Goal: Task Accomplishment & Management: Use online tool/utility

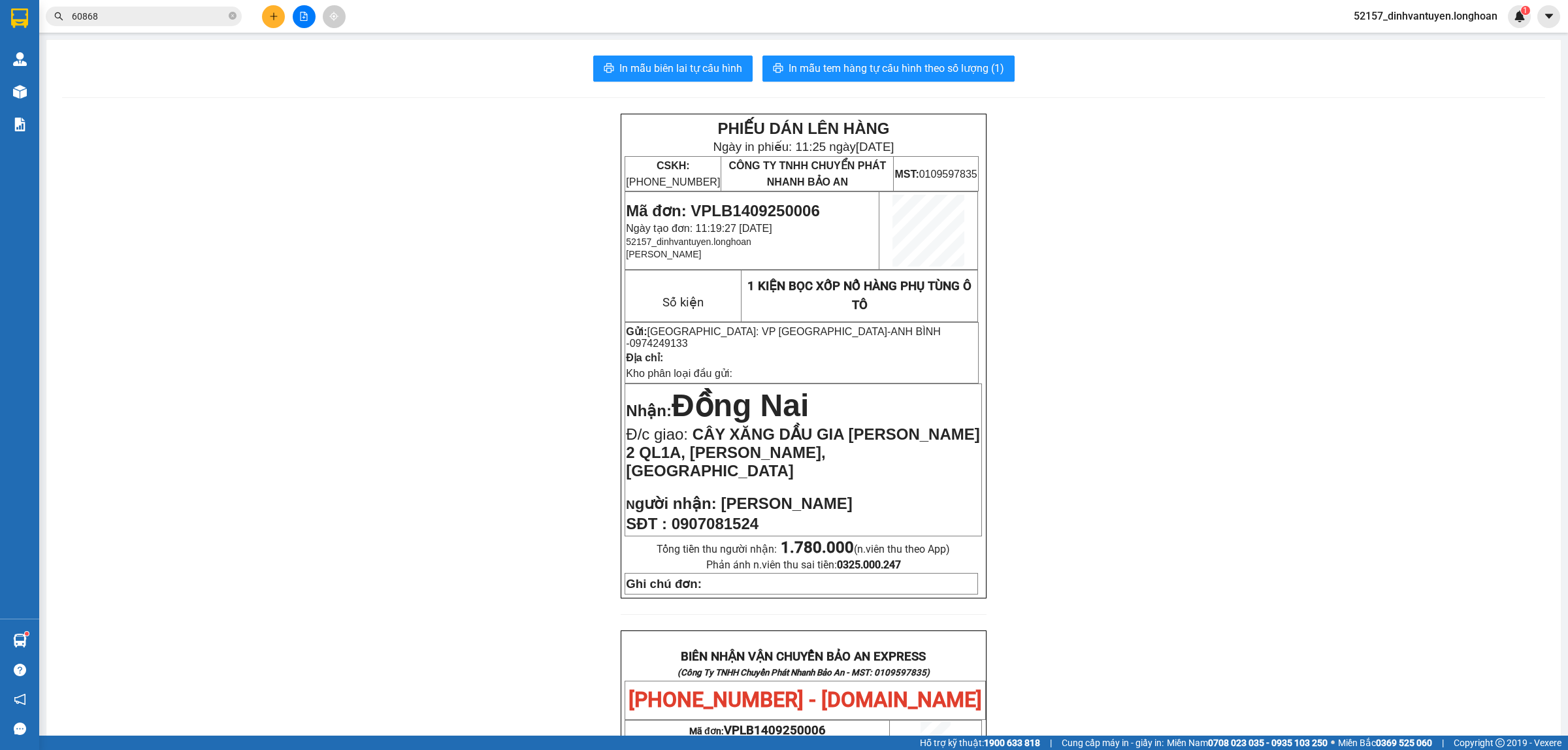
click at [276, 17] on icon "plus" at bounding box center [273, 16] width 7 height 1
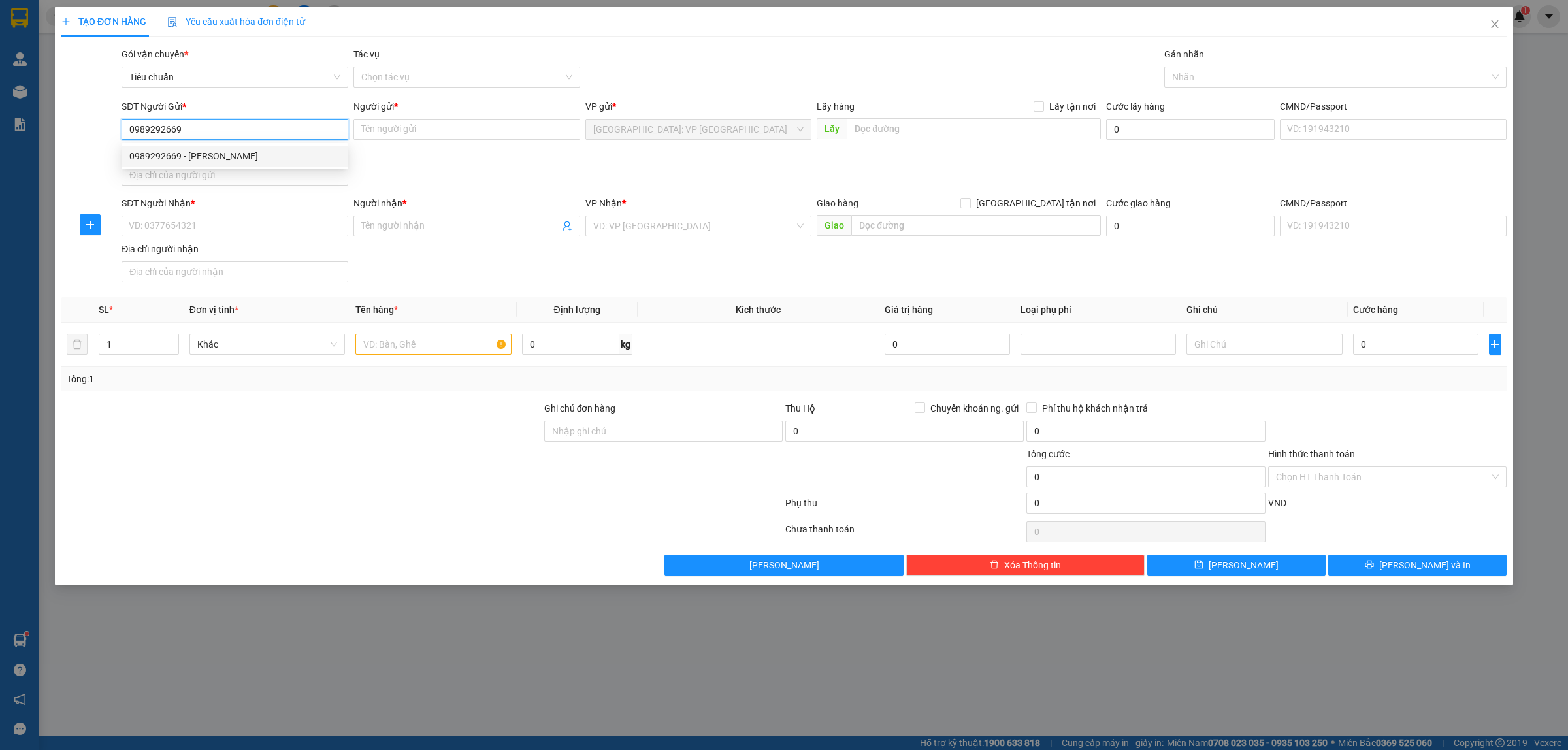
type input "0989292669"
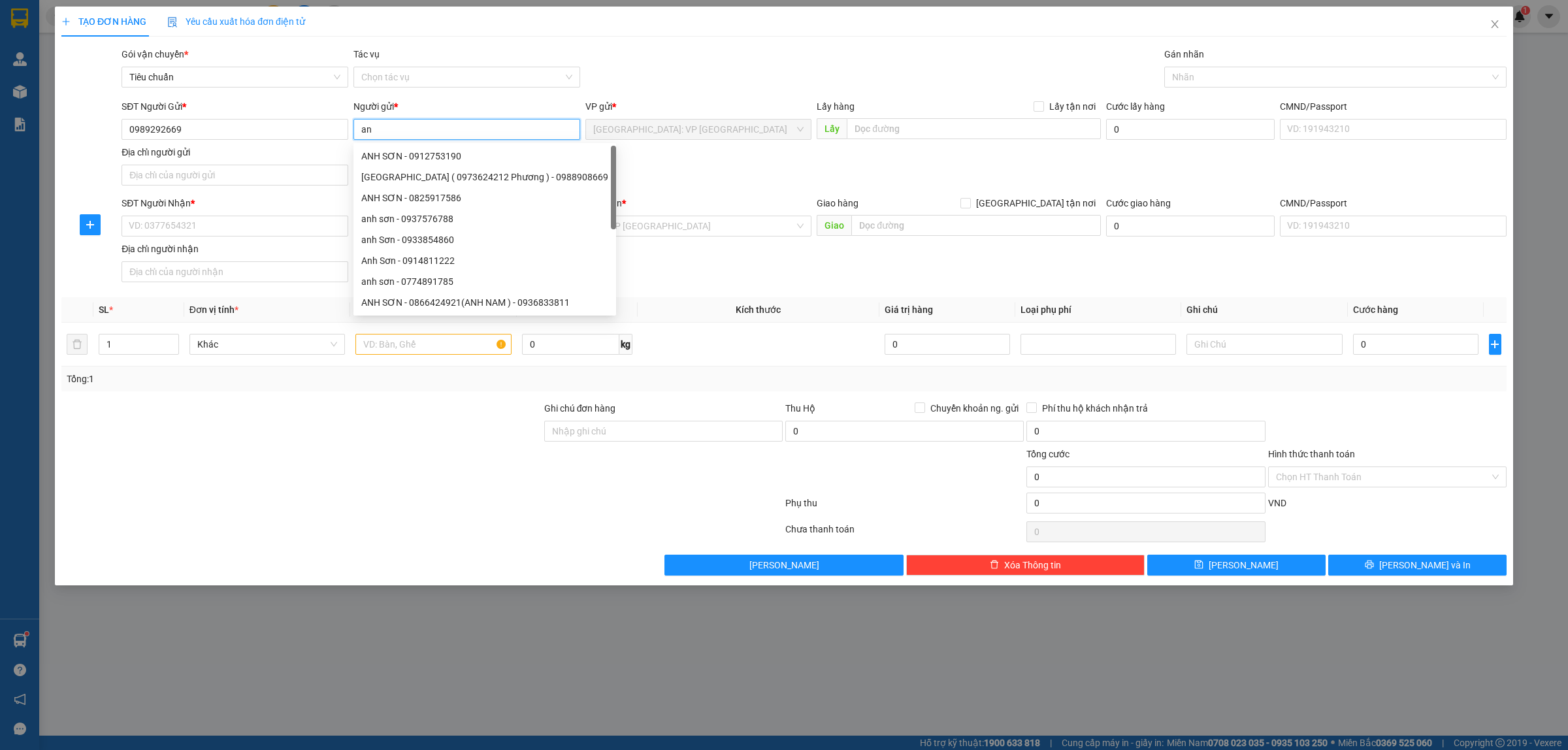
type input "a"
type input "ANH LÝ"
click at [247, 237] on div "SĐT Người Nhận * VD: 0377654321" at bounding box center [235, 219] width 227 height 46
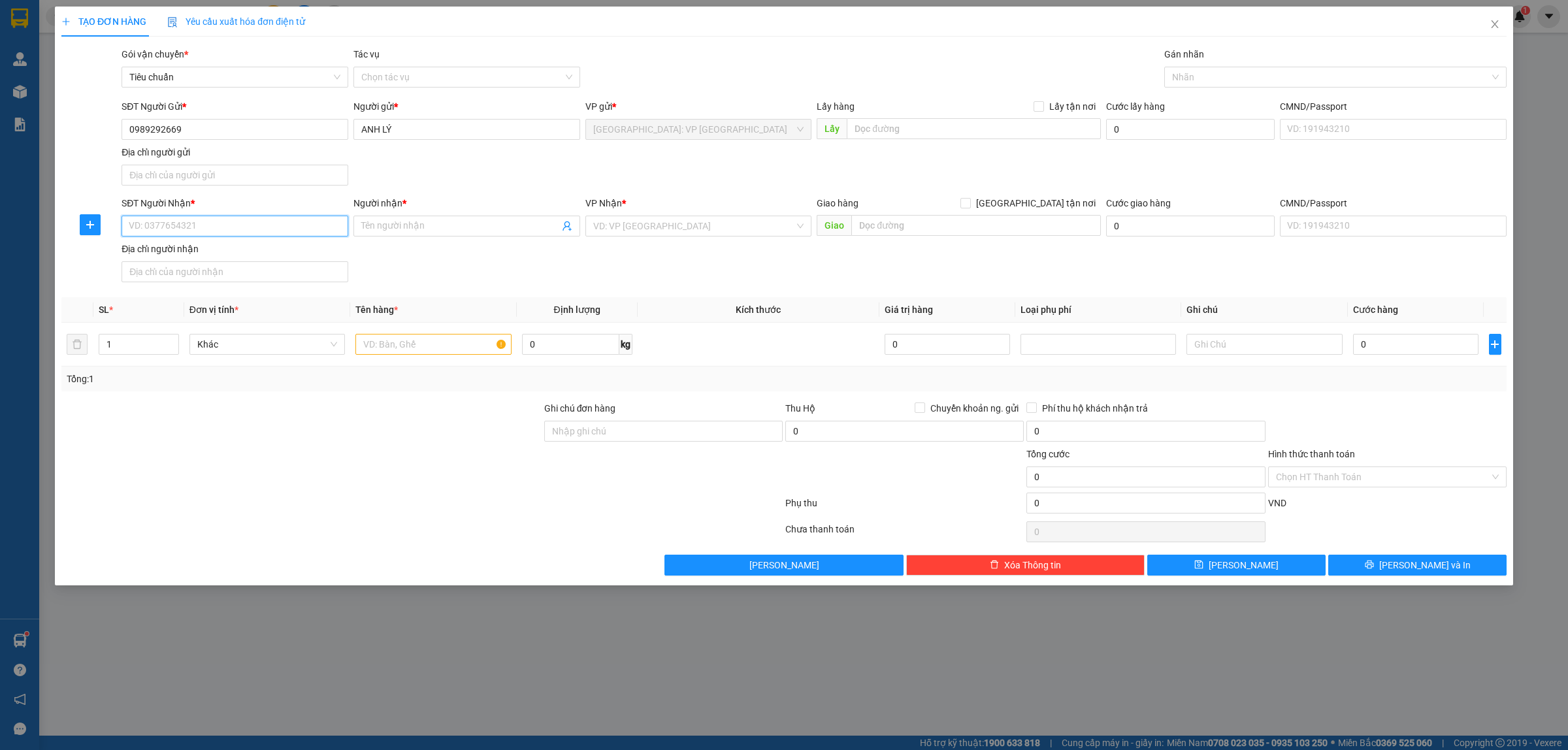
click at [298, 224] on input "SĐT Người Nhận *" at bounding box center [235, 225] width 227 height 21
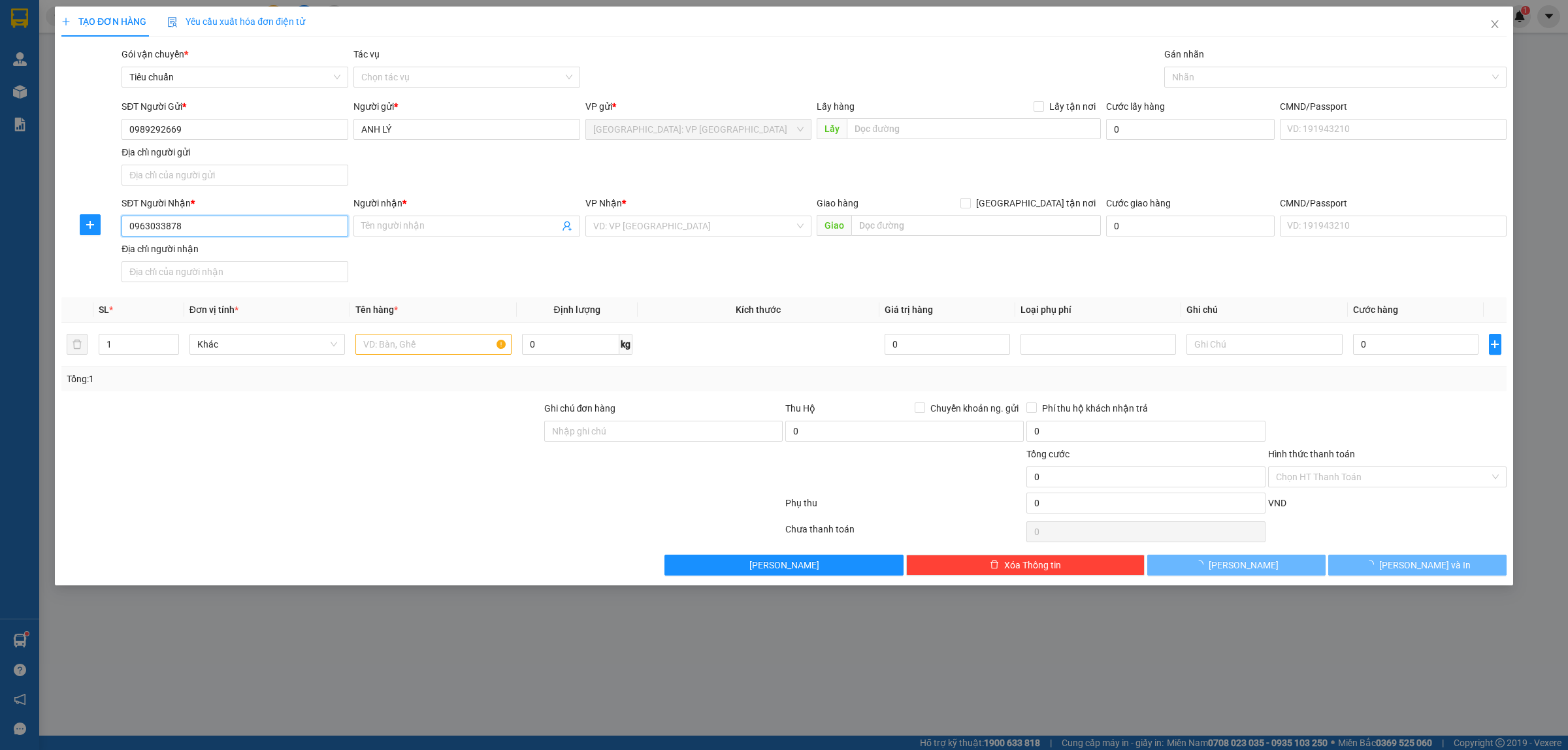
type input "0963033878"
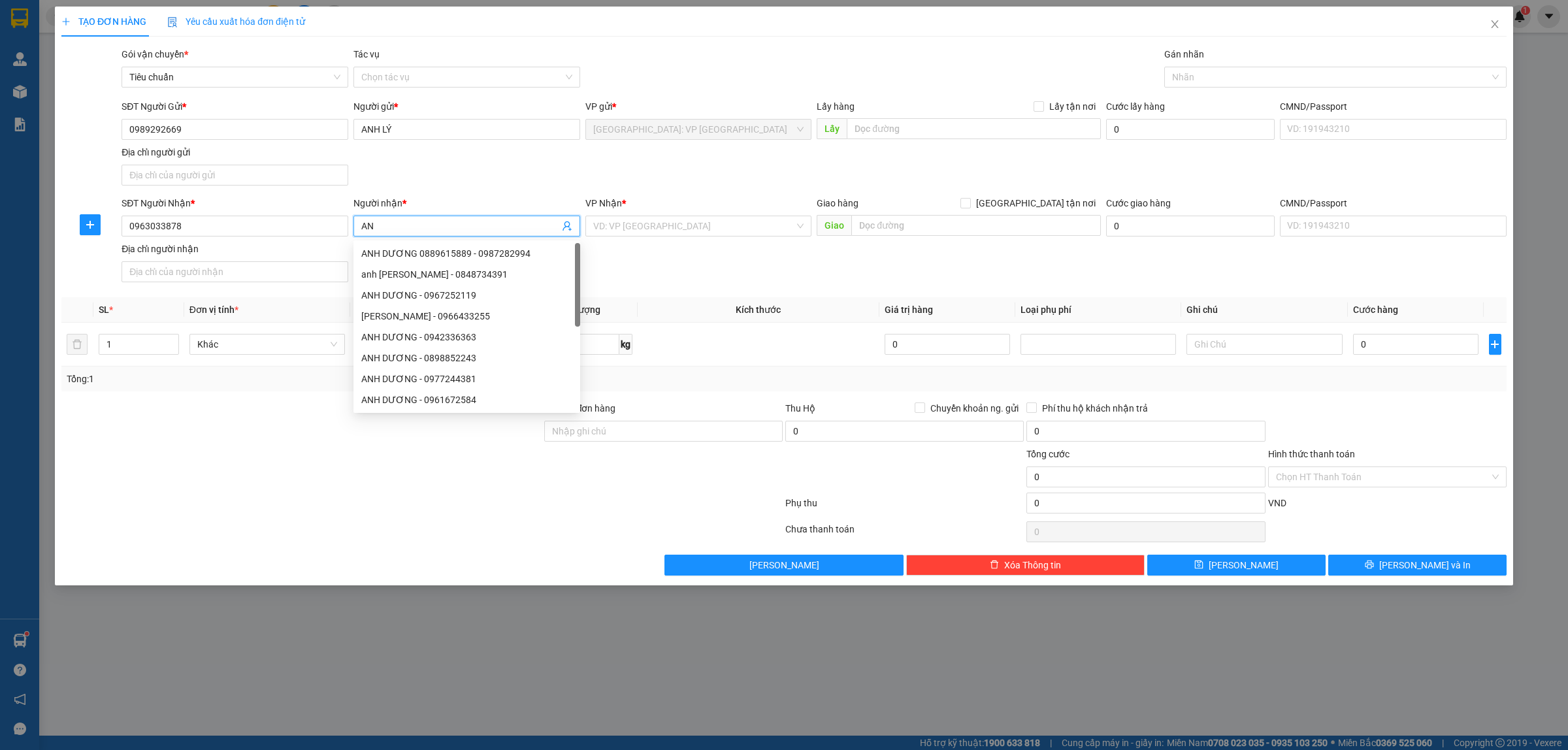
type input "A"
type input "[PERSON_NAME]"
click at [781, 231] on input "search" at bounding box center [694, 225] width 202 height 19
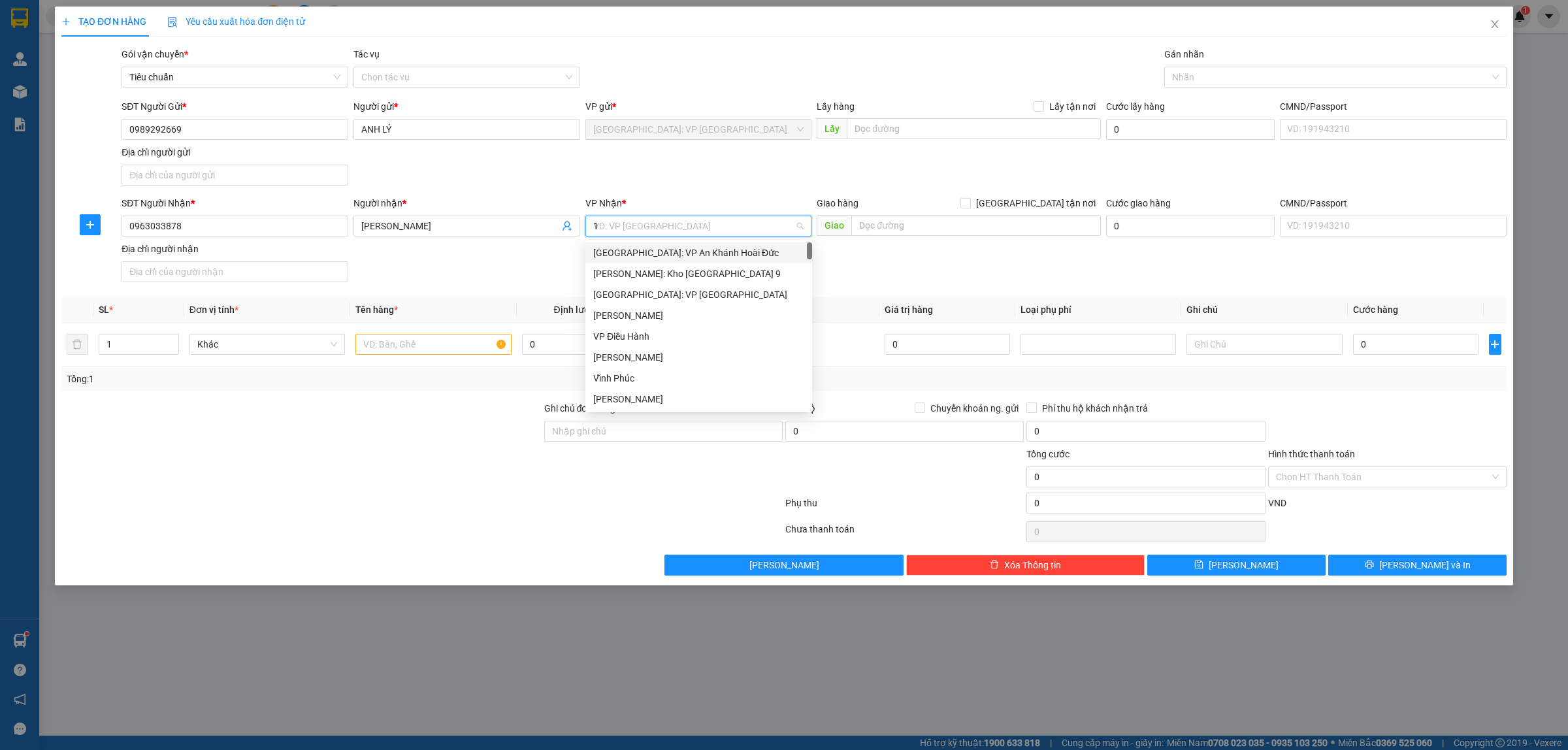
type input "12"
click at [644, 279] on div "[PERSON_NAME] : [GEOGRAPHIC_DATA]" at bounding box center [699, 274] width 211 height 15
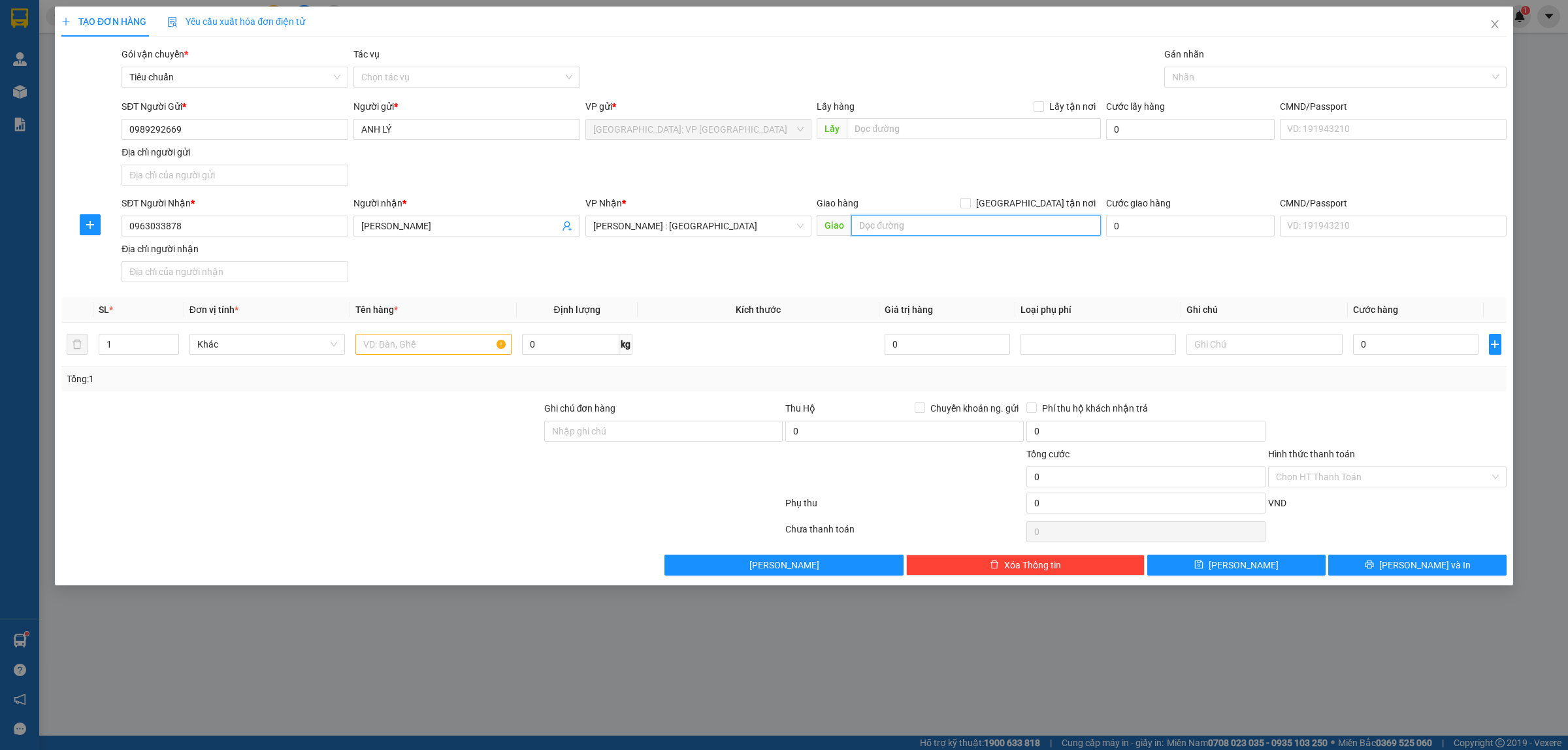
click at [939, 223] on input "text" at bounding box center [976, 225] width 250 height 21
click at [694, 216] on span "[PERSON_NAME] : [GEOGRAPHIC_DATA]" at bounding box center [699, 225] width 211 height 19
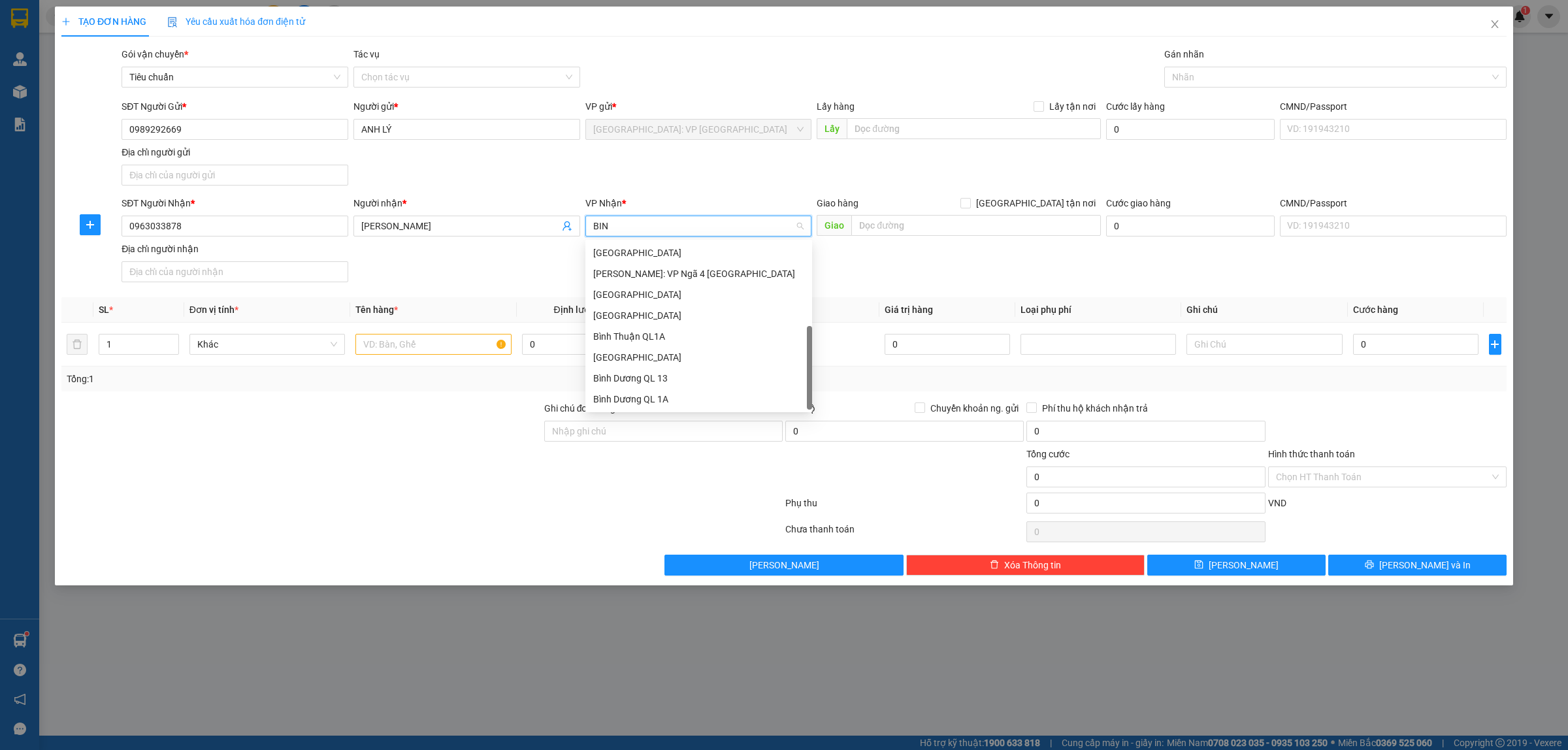
scroll to position [120, 0]
type input "BÌNH T"
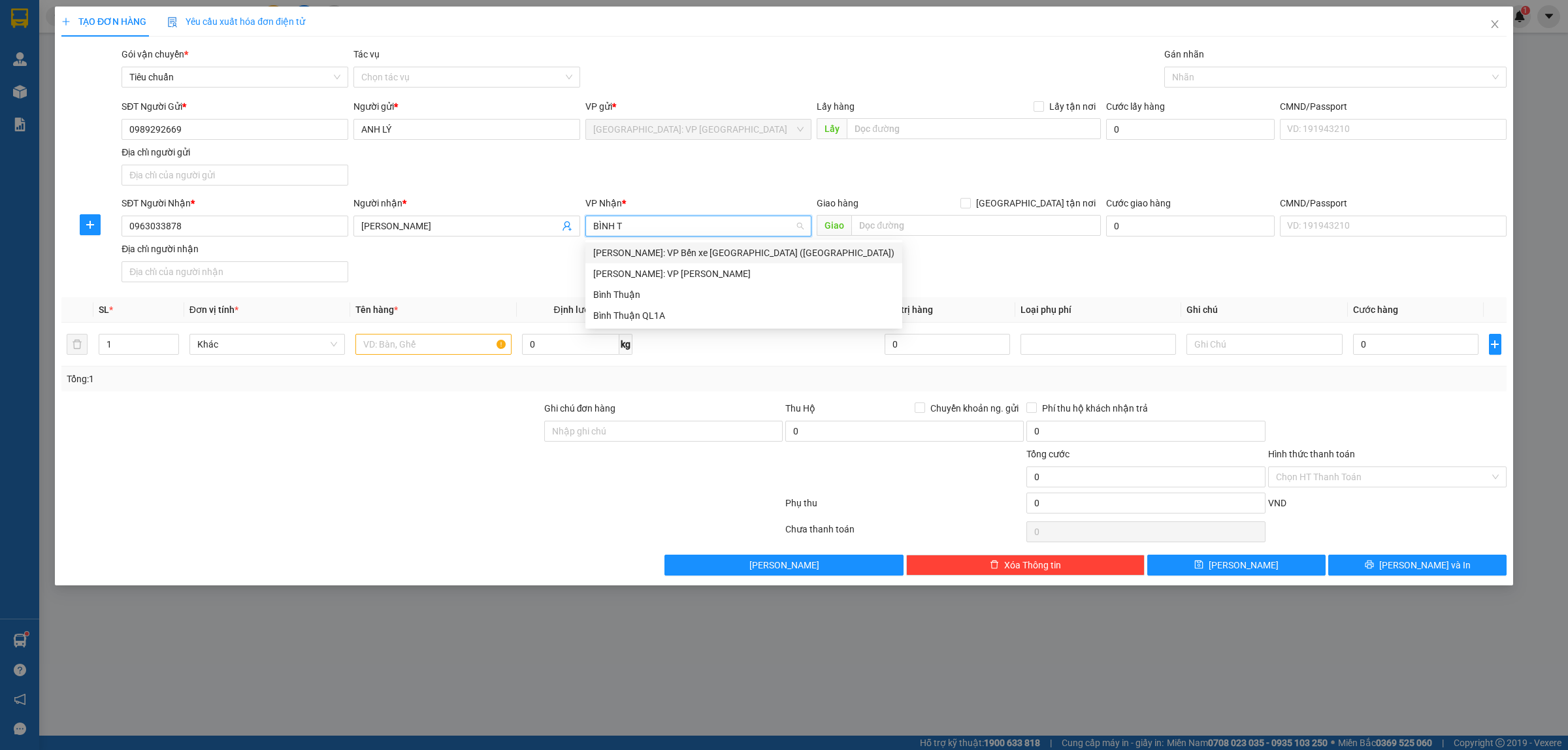
scroll to position [0, 0]
click at [740, 252] on div "[PERSON_NAME]: VP Bến xe [GEOGRAPHIC_DATA] ([GEOGRAPHIC_DATA])" at bounding box center [743, 253] width 301 height 15
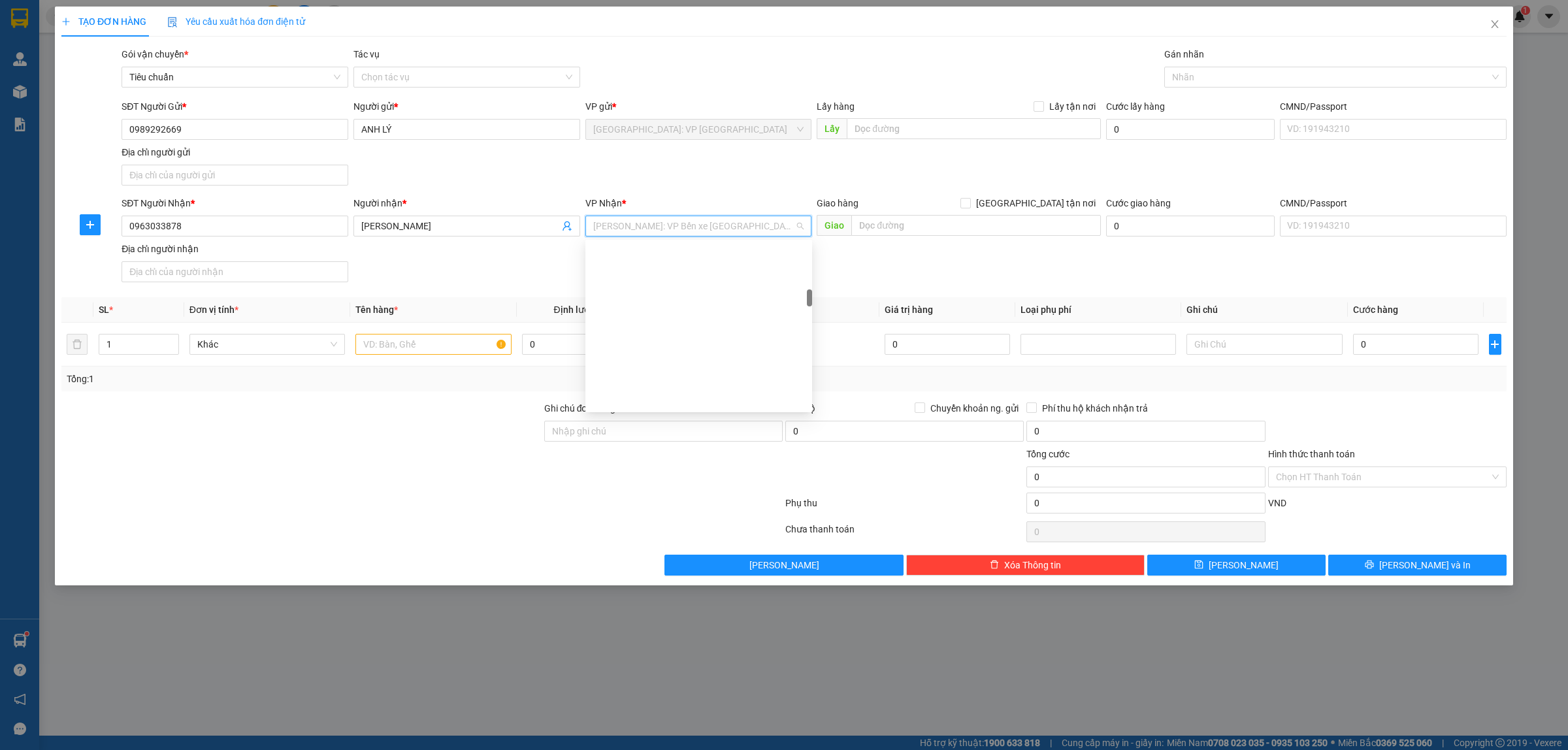
scroll to position [491, 0]
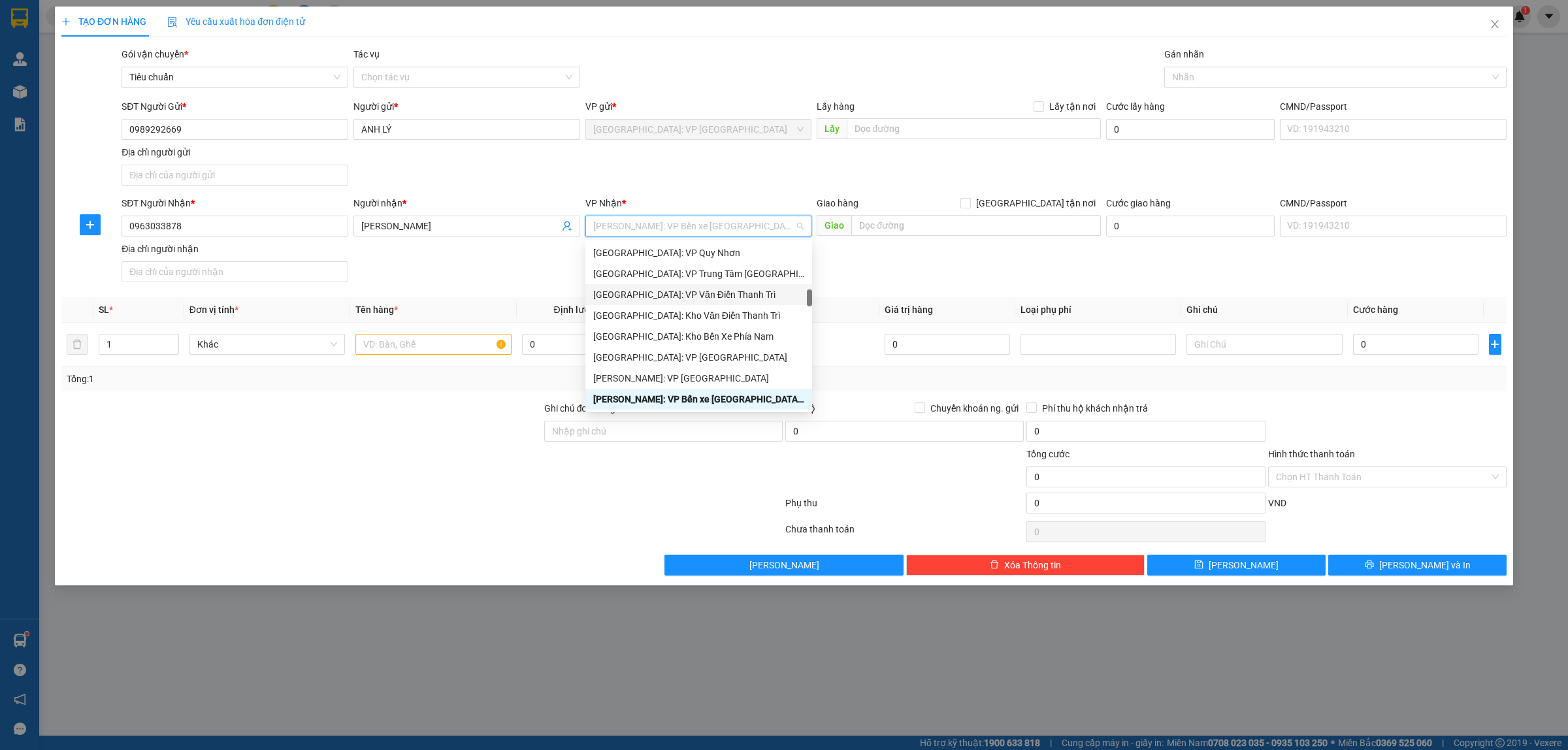
click at [910, 269] on div "SĐT Người Nhận * 0963033878 Người nhận * THÙY DƯƠNG VP Nhận * Hồ Chí Minh: VP B…" at bounding box center [814, 242] width 1390 height 92
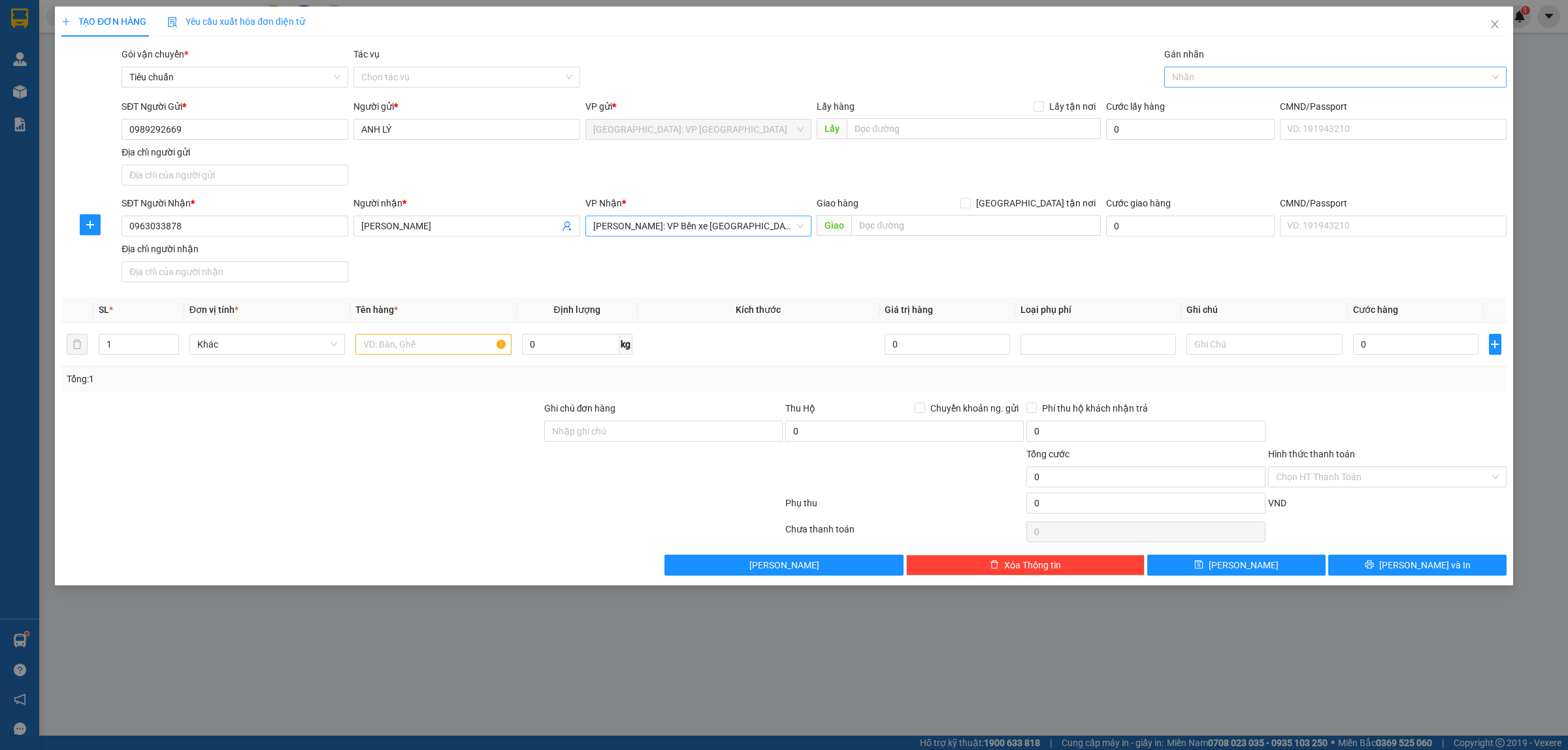
click at [1238, 76] on div at bounding box center [1329, 77] width 323 height 16
type input "XE"
click at [1203, 97] on div "Xe máy" at bounding box center [1335, 104] width 327 height 15
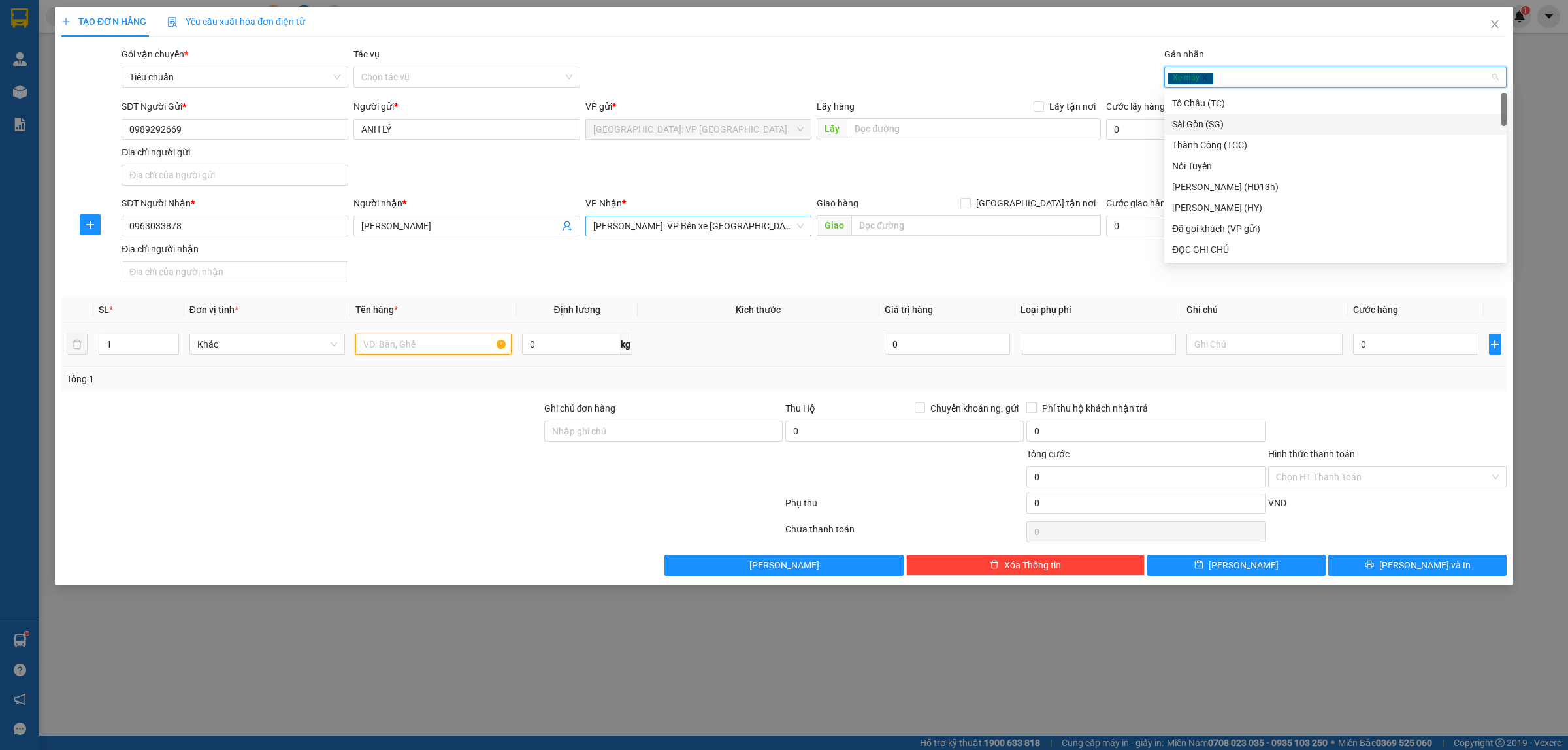
click at [439, 351] on input "text" at bounding box center [433, 343] width 155 height 21
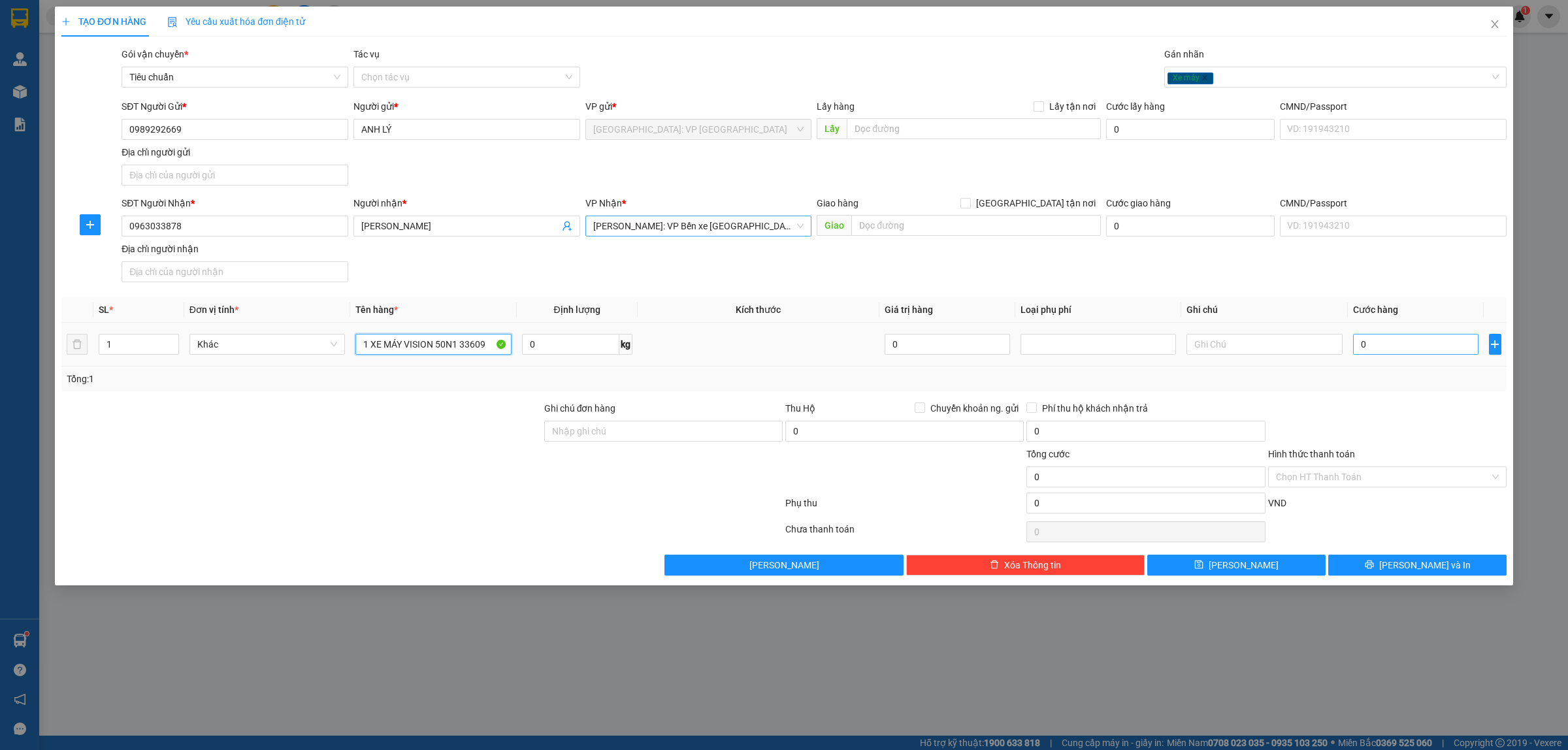
type input "1 XE MÁY VISION 50N1 33609"
click at [1385, 340] on input "0" at bounding box center [1415, 343] width 126 height 21
type input "1"
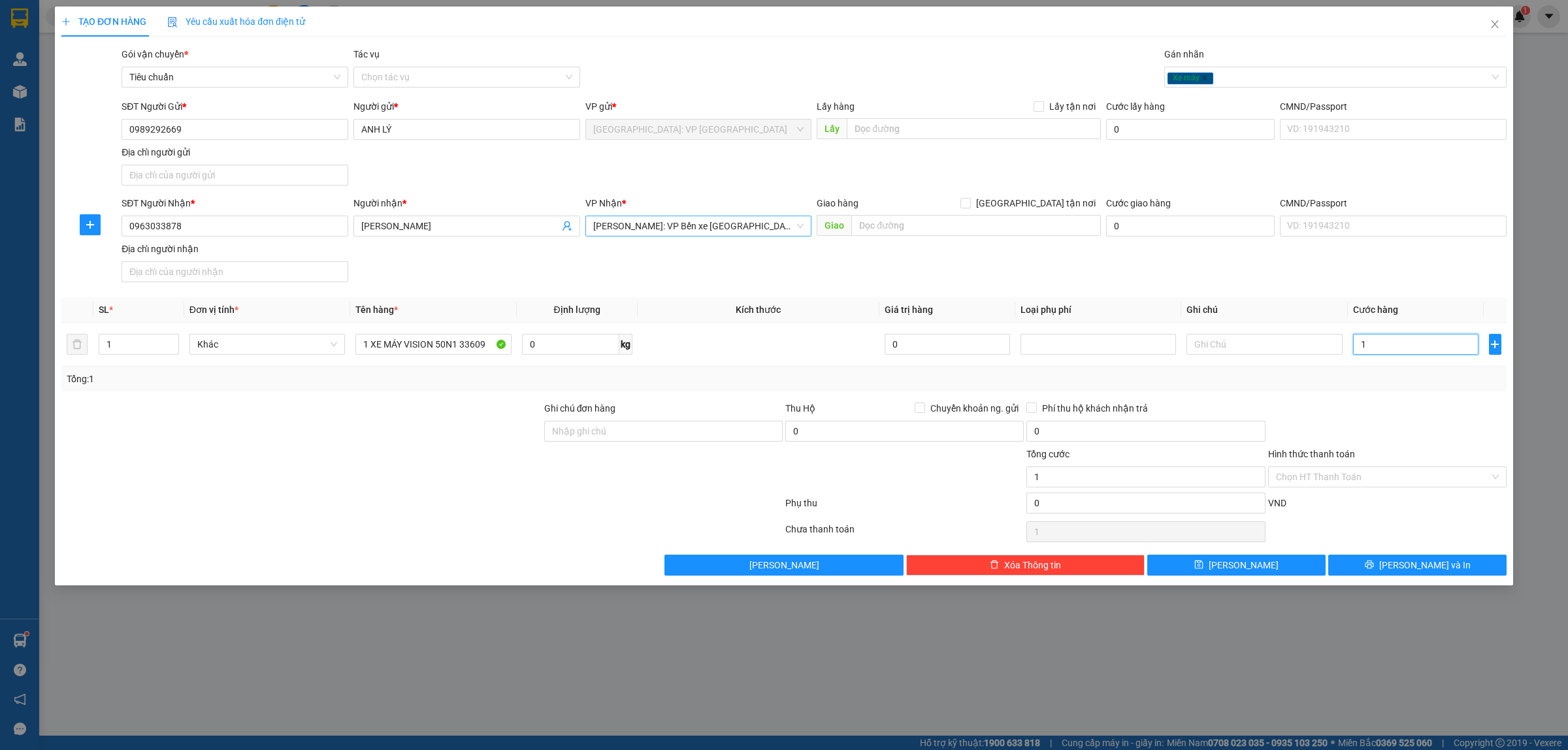
type input "11"
type input "113"
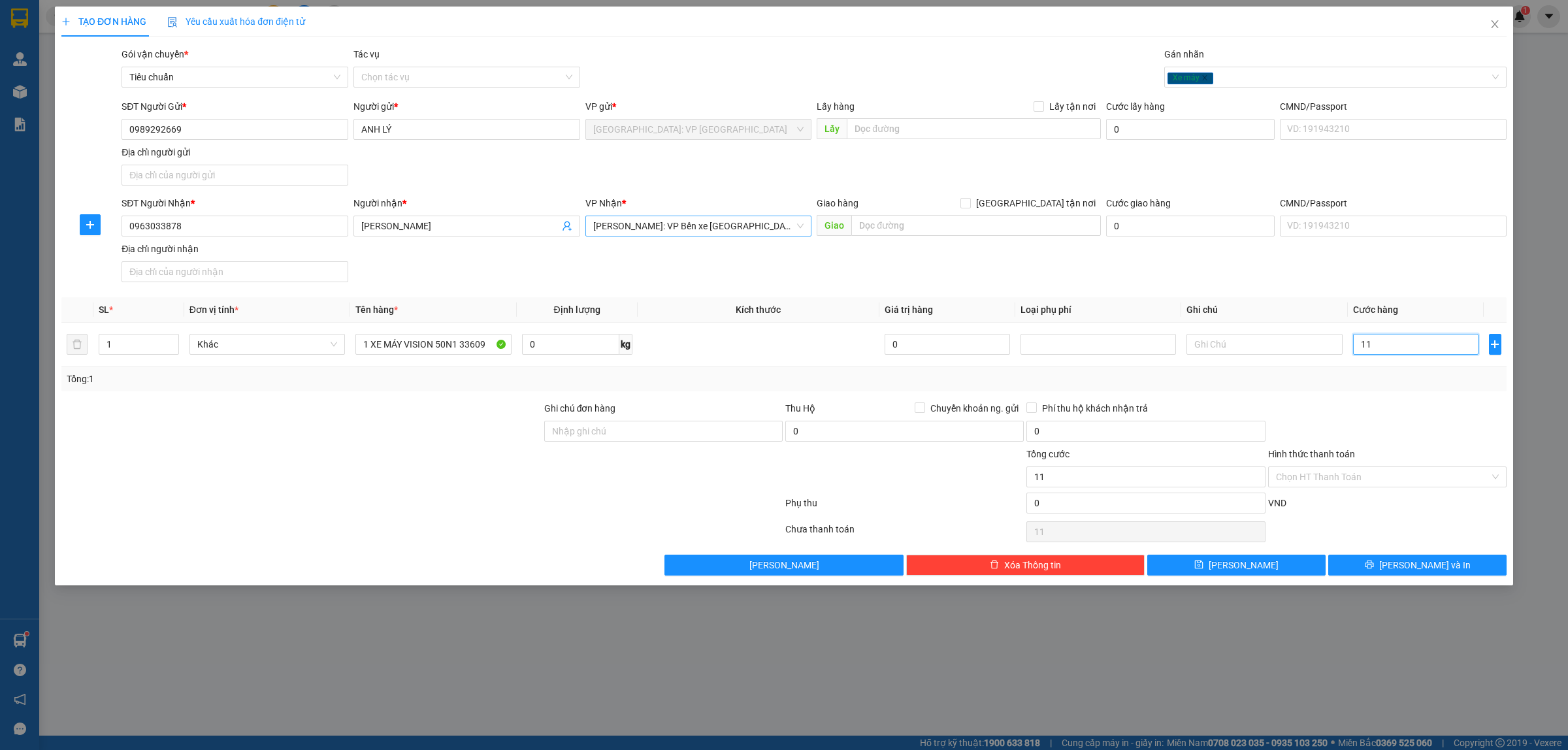
type input "113"
type input "1.130"
type input "11.300"
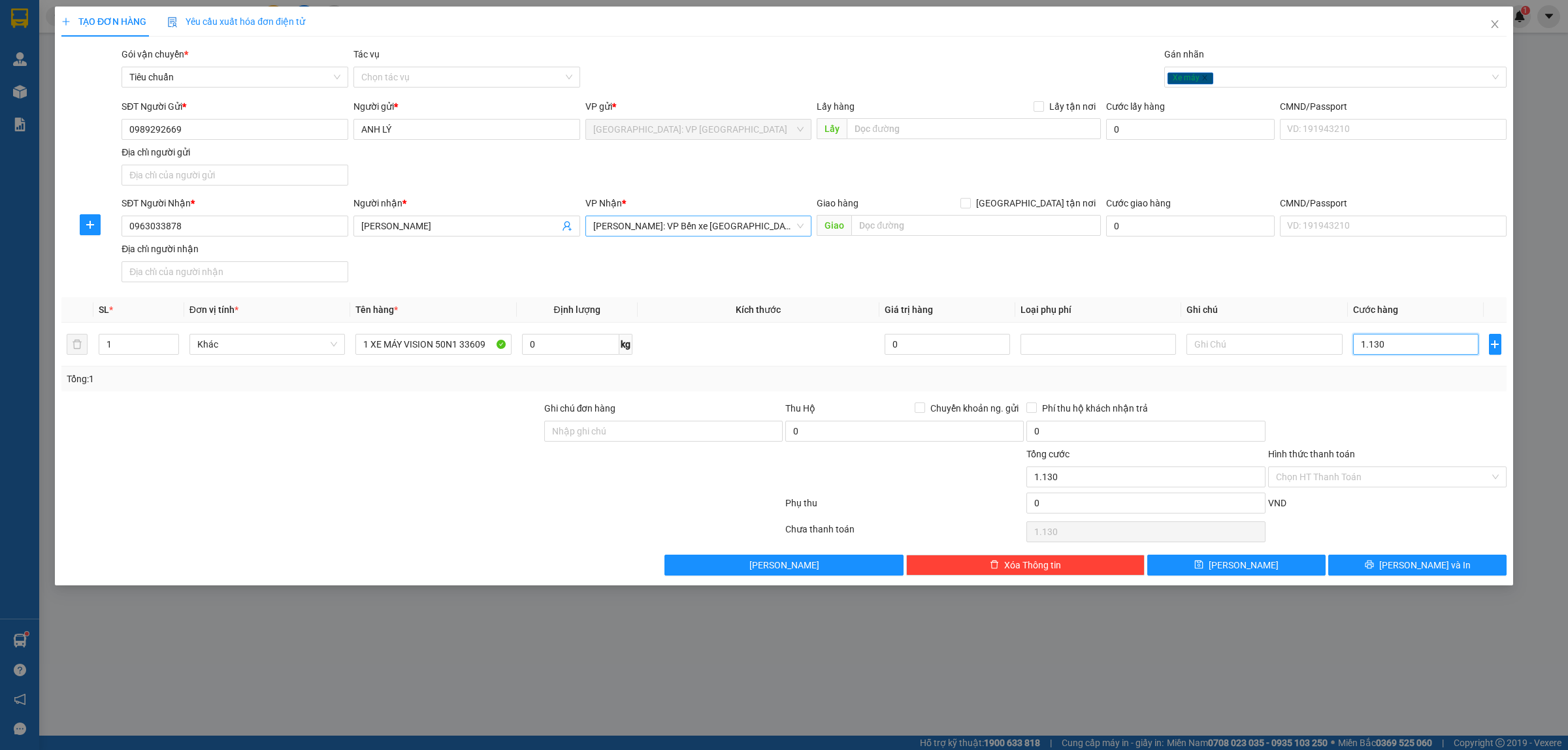
type input "11.300"
type input "113.000"
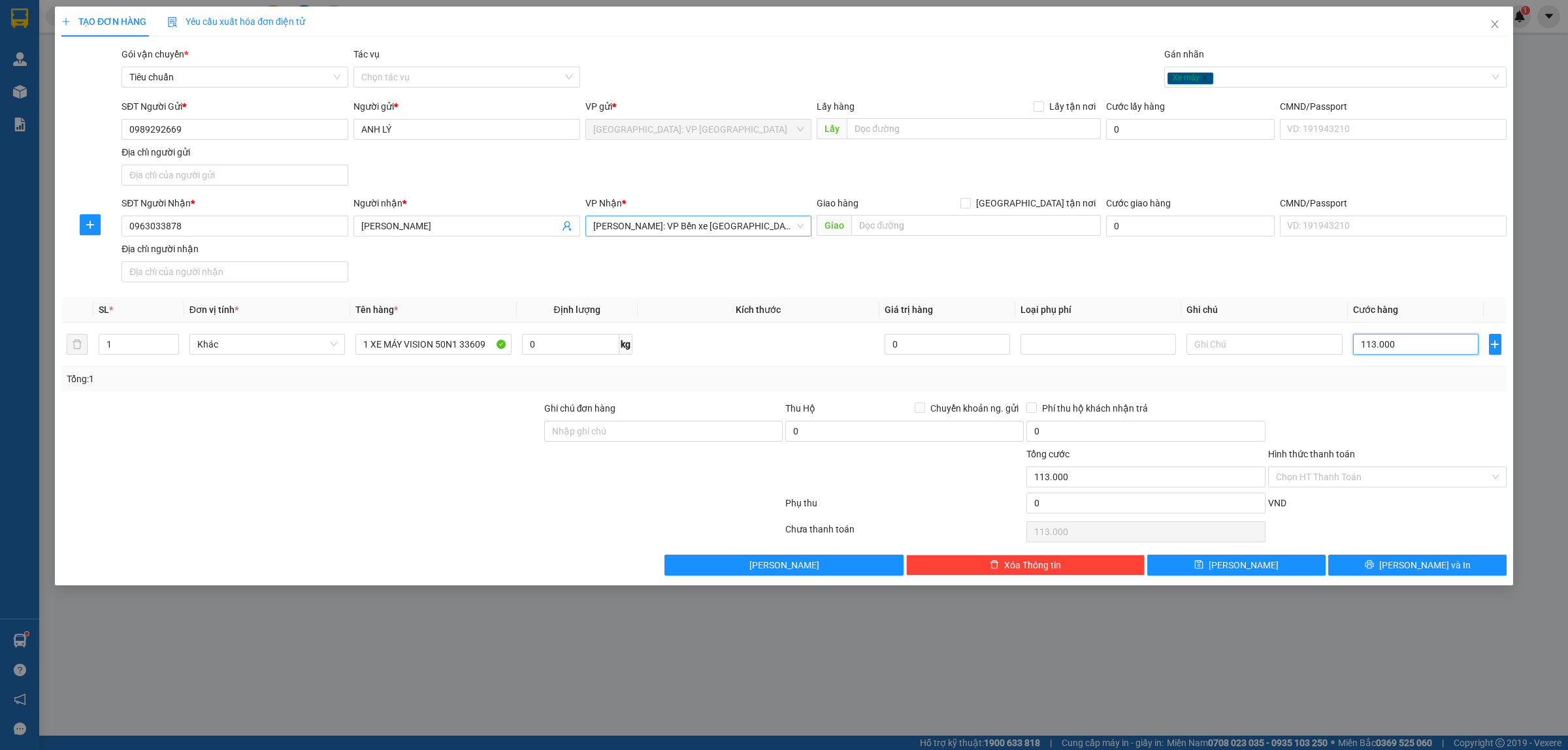
type input "1.130.000"
click at [259, 229] on input "0963033878" at bounding box center [235, 225] width 227 height 21
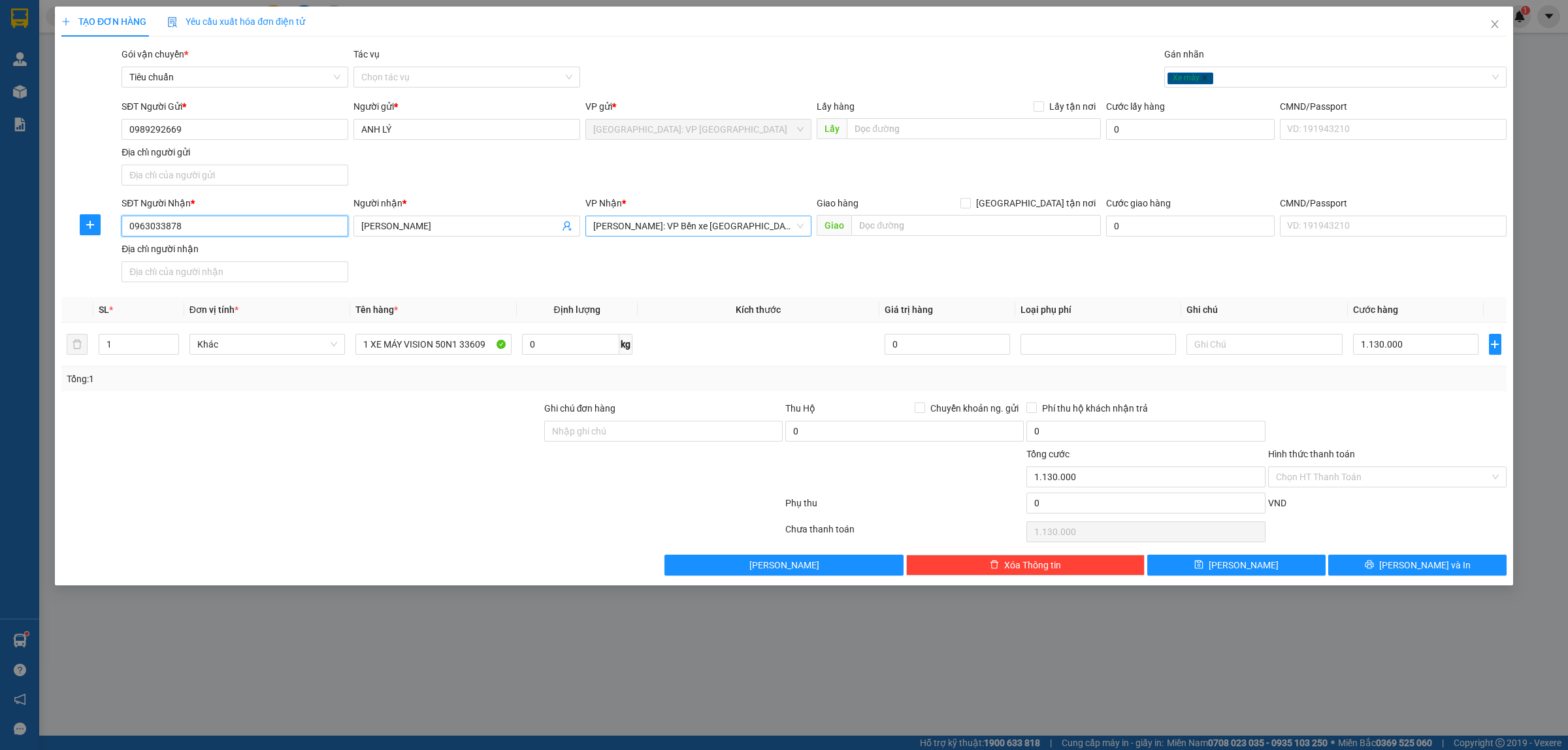
click at [259, 229] on input "0963033878" at bounding box center [235, 225] width 227 height 21
click at [599, 435] on input "Ghi chú đơn hàng" at bounding box center [663, 430] width 239 height 21
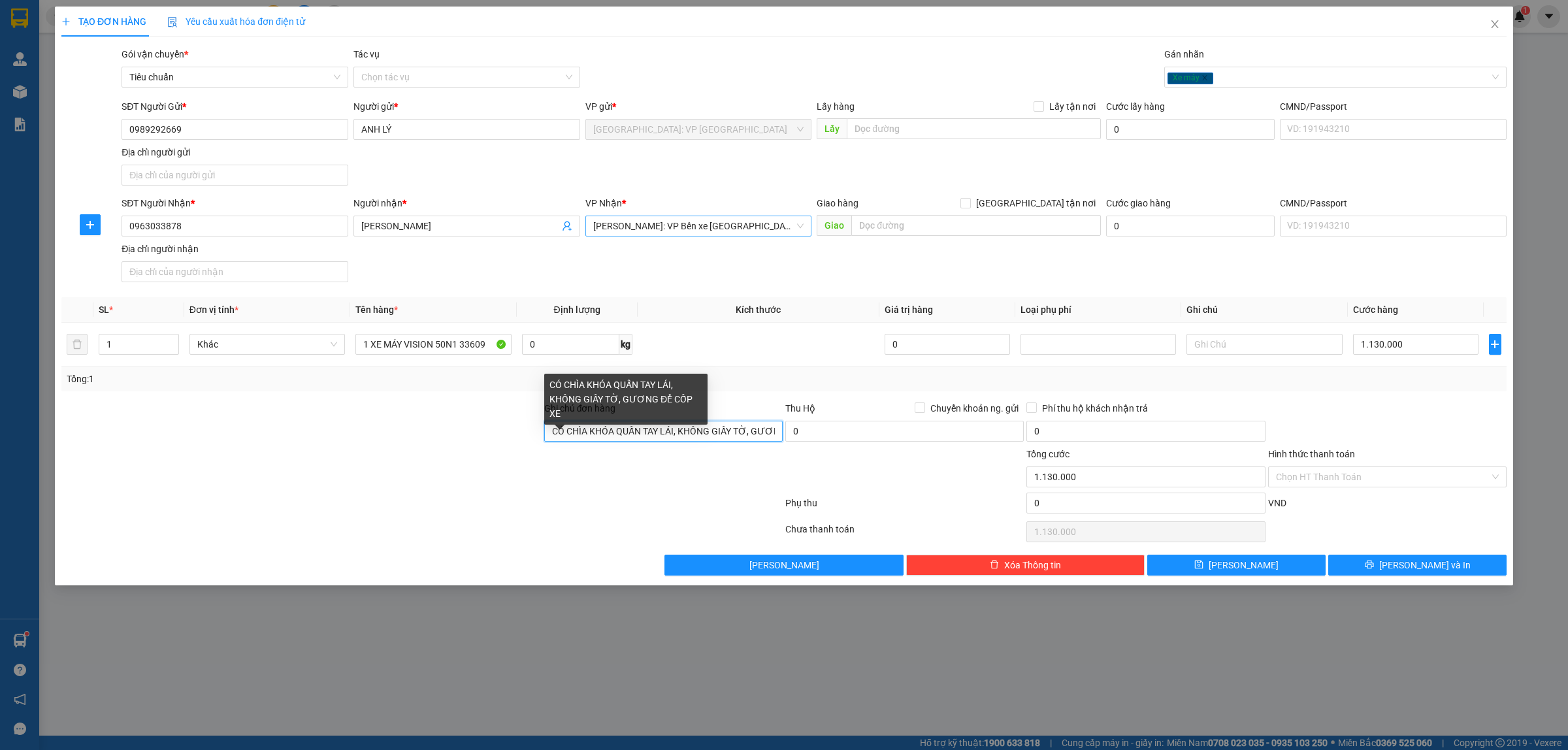
drag, startPoint x: 711, startPoint y: 428, endPoint x: 719, endPoint y: 426, distance: 8.2
click at [711, 428] on input "CÓ CHÌA KHÓA QUẤN TAY LÁI, KHÔNG GIẤY TỜ, GƯƠNG ĐỂ CỐP XE" at bounding box center [663, 430] width 239 height 21
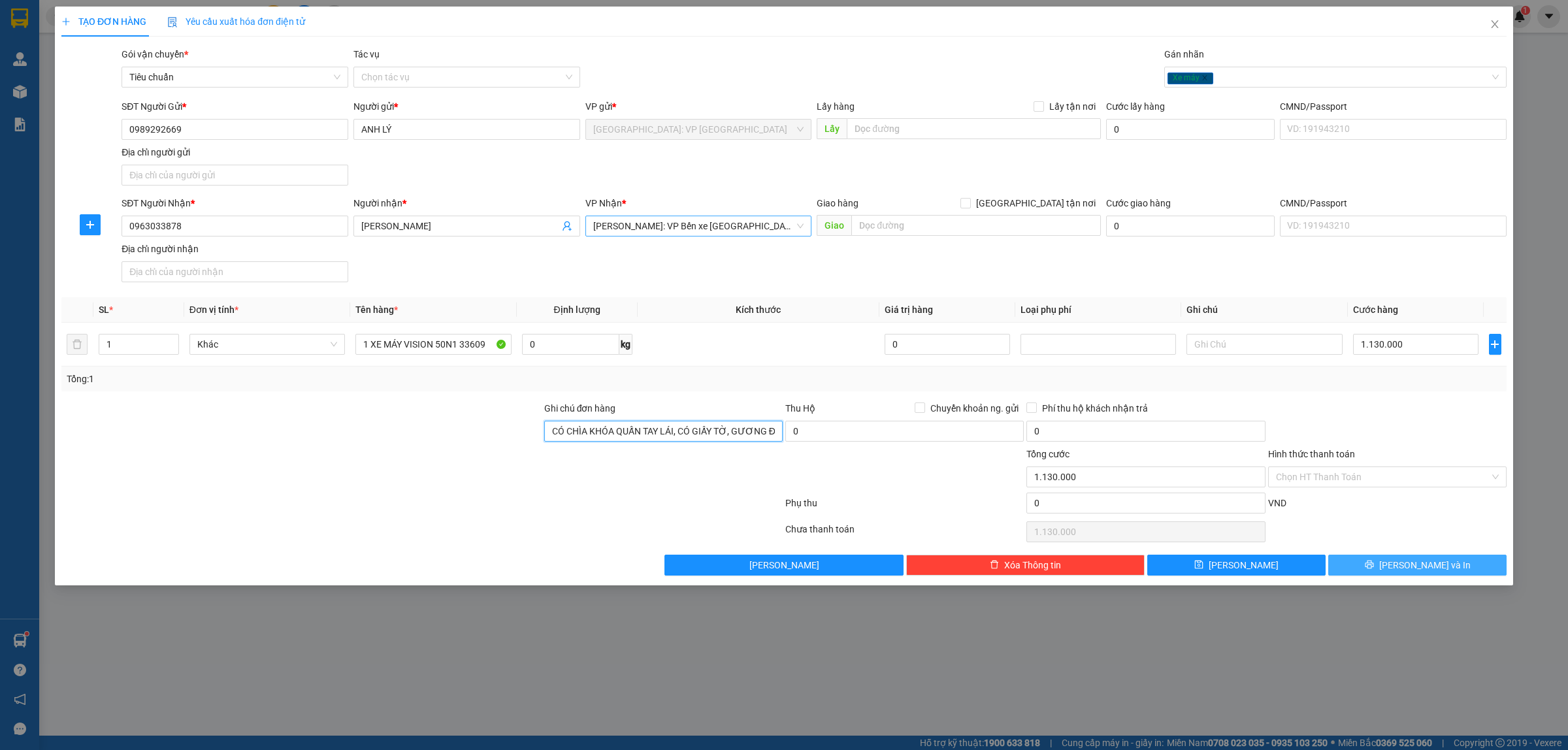
type input "CÓ CHÌA KHÓA QUẤN TAY LÁI, CÓ GIẤY TỜ, GƯƠNG ĐỂ CỐP XE"
click at [1409, 565] on span "[PERSON_NAME] và In" at bounding box center [1424, 565] width 92 height 15
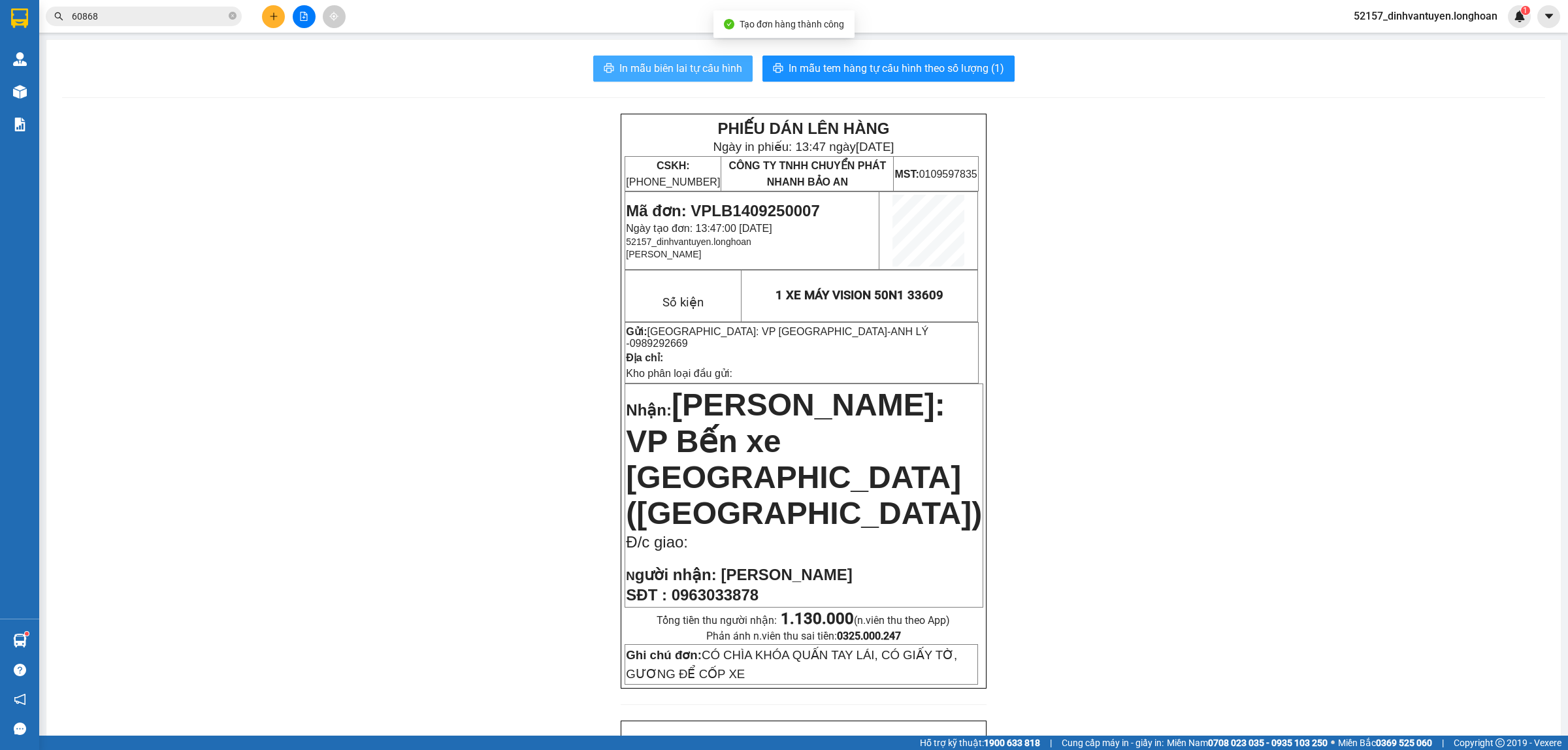
click at [694, 64] on span "In mẫu biên lai tự cấu hình" at bounding box center [680, 68] width 123 height 17
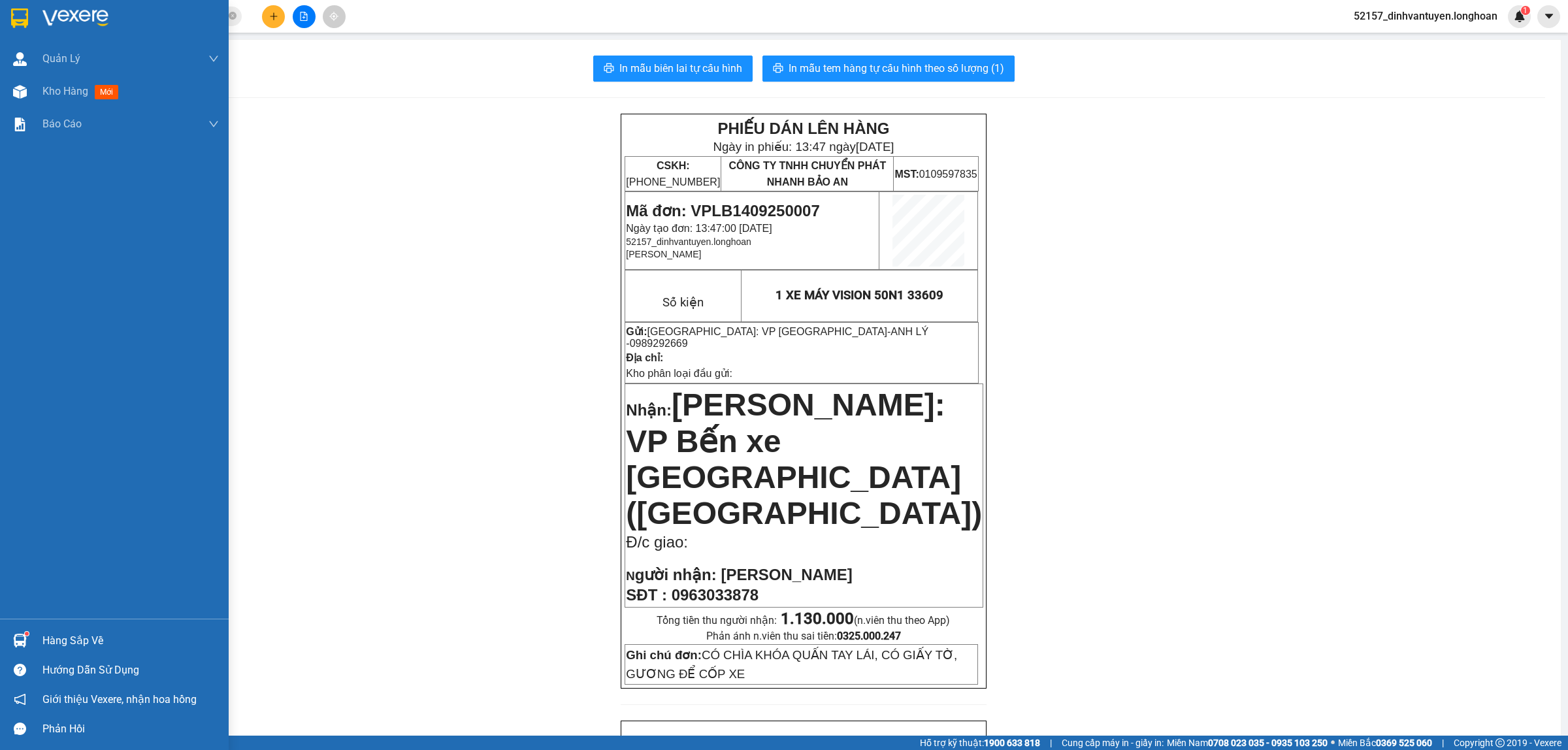
click at [19, 11] on img at bounding box center [20, 18] width 17 height 19
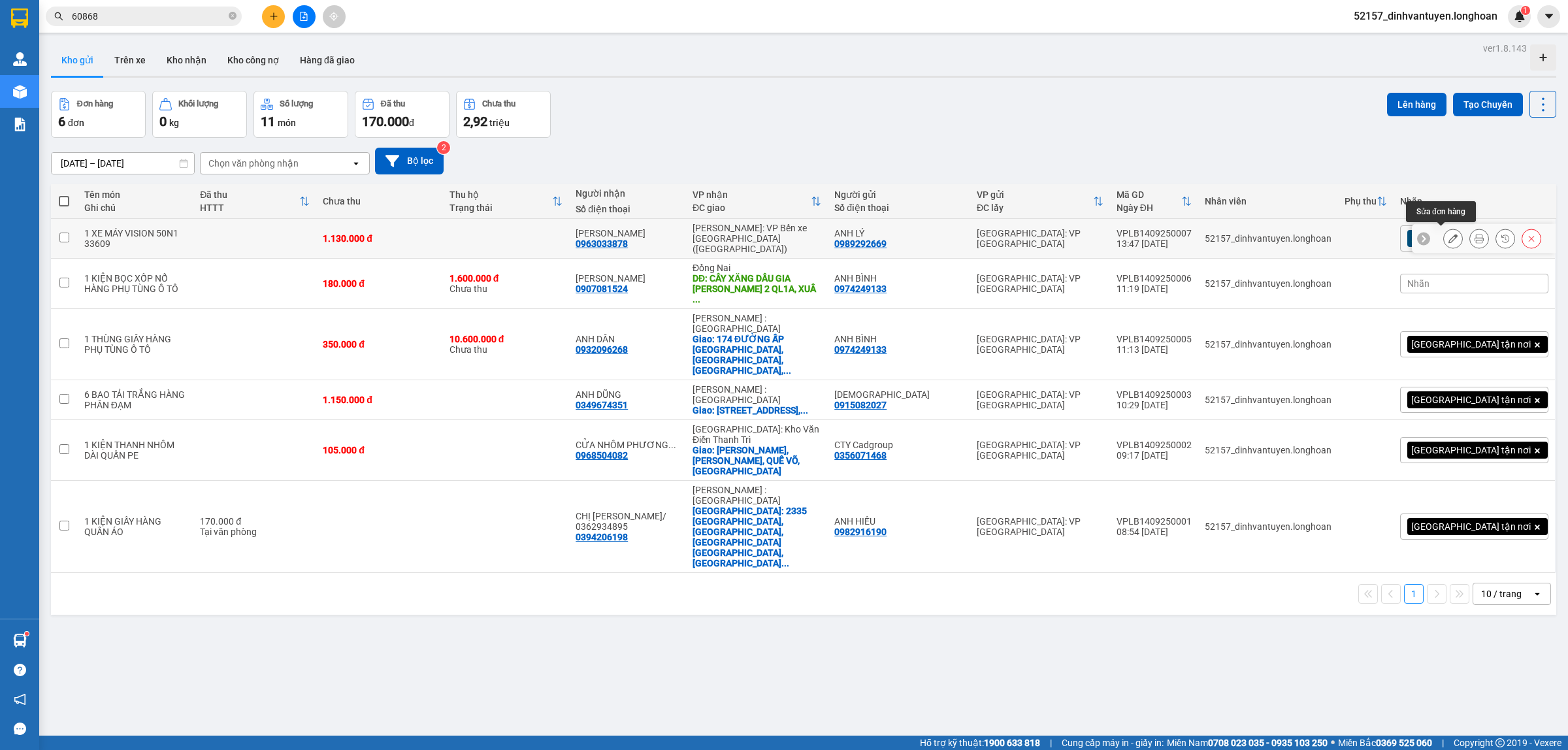
click at [1448, 234] on icon at bounding box center [1453, 238] width 9 height 9
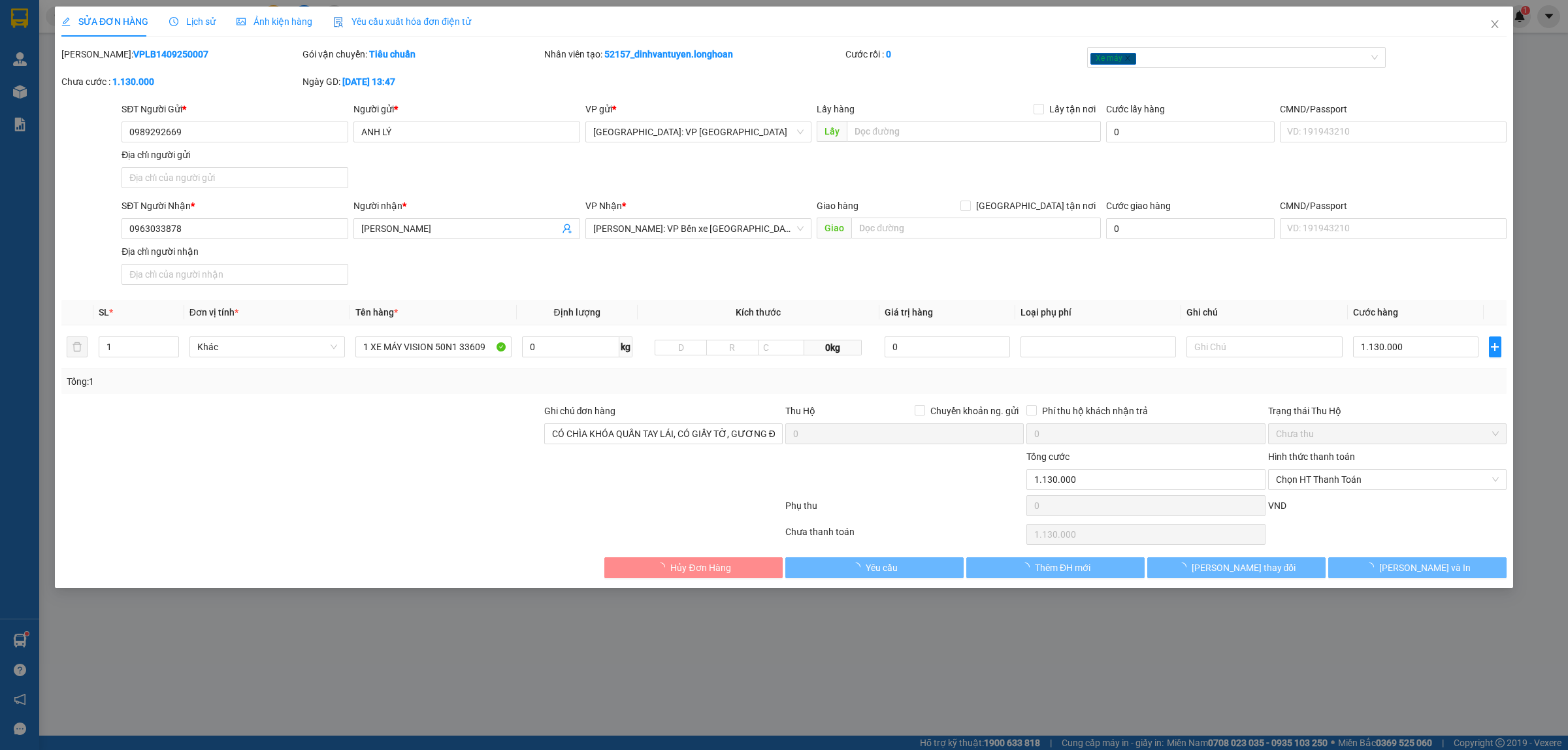
type input "0989292669"
type input "ANH LÝ"
type input "0963033878"
type input "[PERSON_NAME]"
type input "CÓ CHÌA KHÓA QUẤN TAY LÁI, CÓ GIẤY TỜ, GƯƠNG ĐỂ CỐP XE"
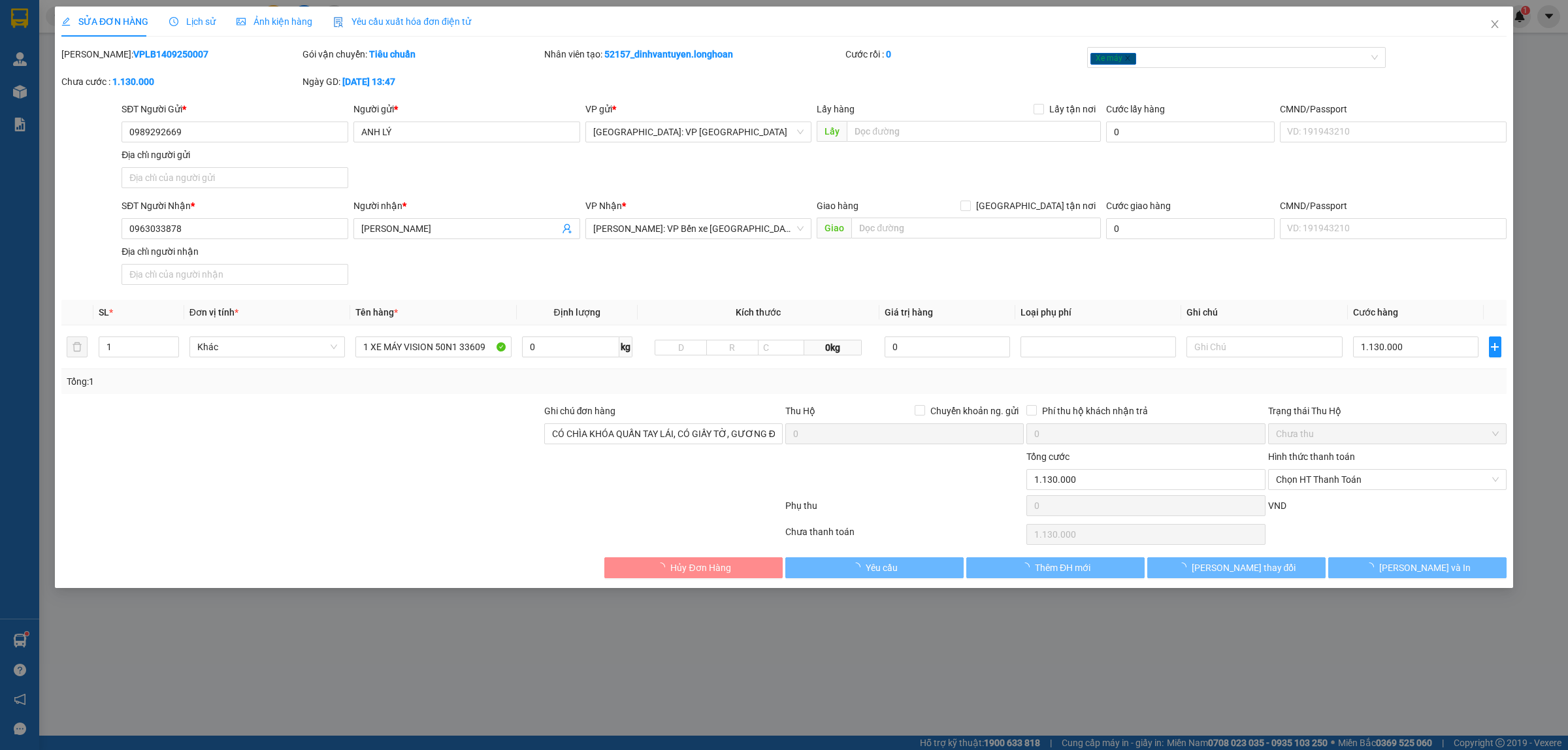
type input "1.130.000"
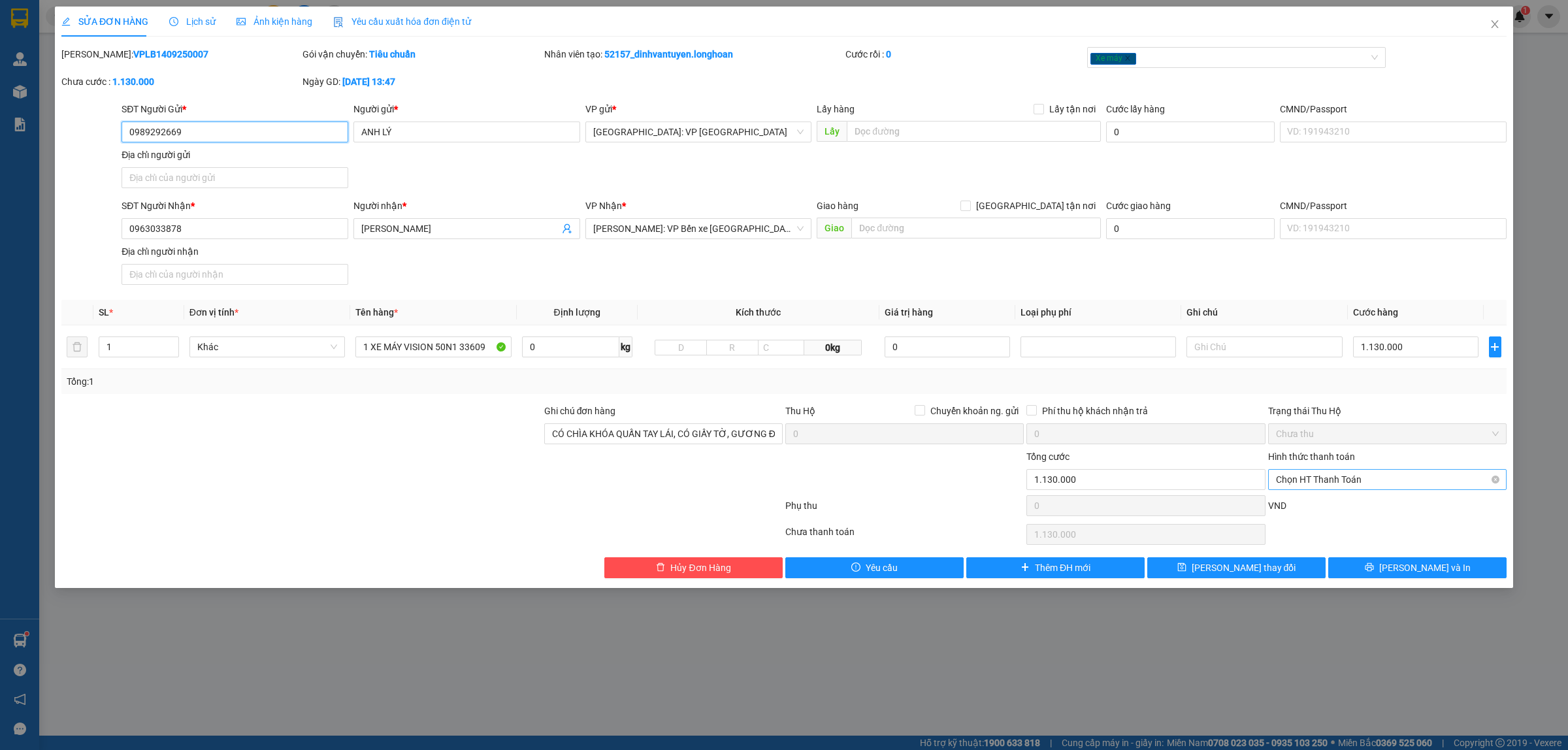
click at [1379, 484] on span "Chọn HT Thanh Toán" at bounding box center [1387, 479] width 223 height 19
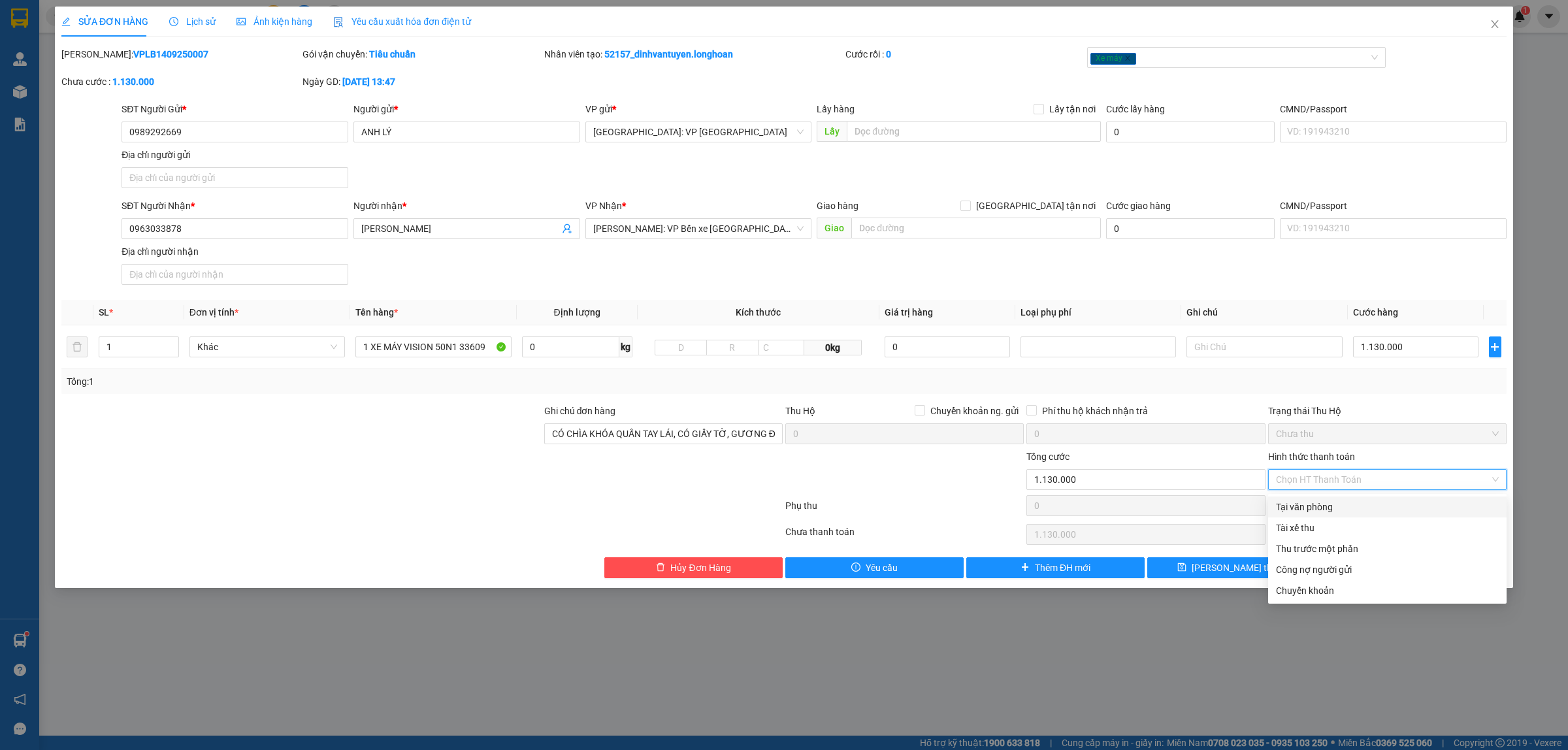
click at [1340, 503] on div "Tại văn phòng" at bounding box center [1387, 507] width 223 height 15
type input "0"
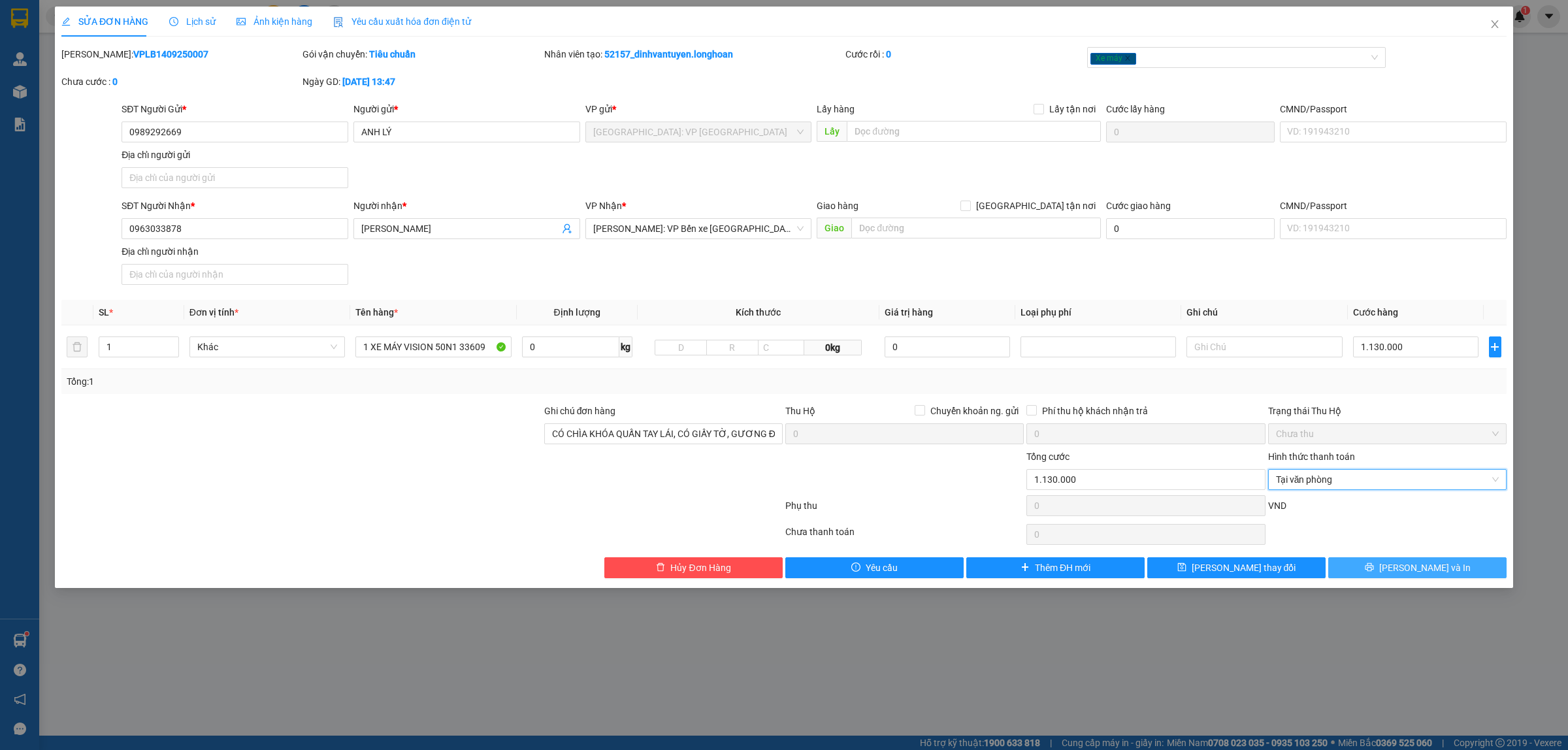
click at [1426, 565] on span "[PERSON_NAME] và In" at bounding box center [1424, 568] width 92 height 15
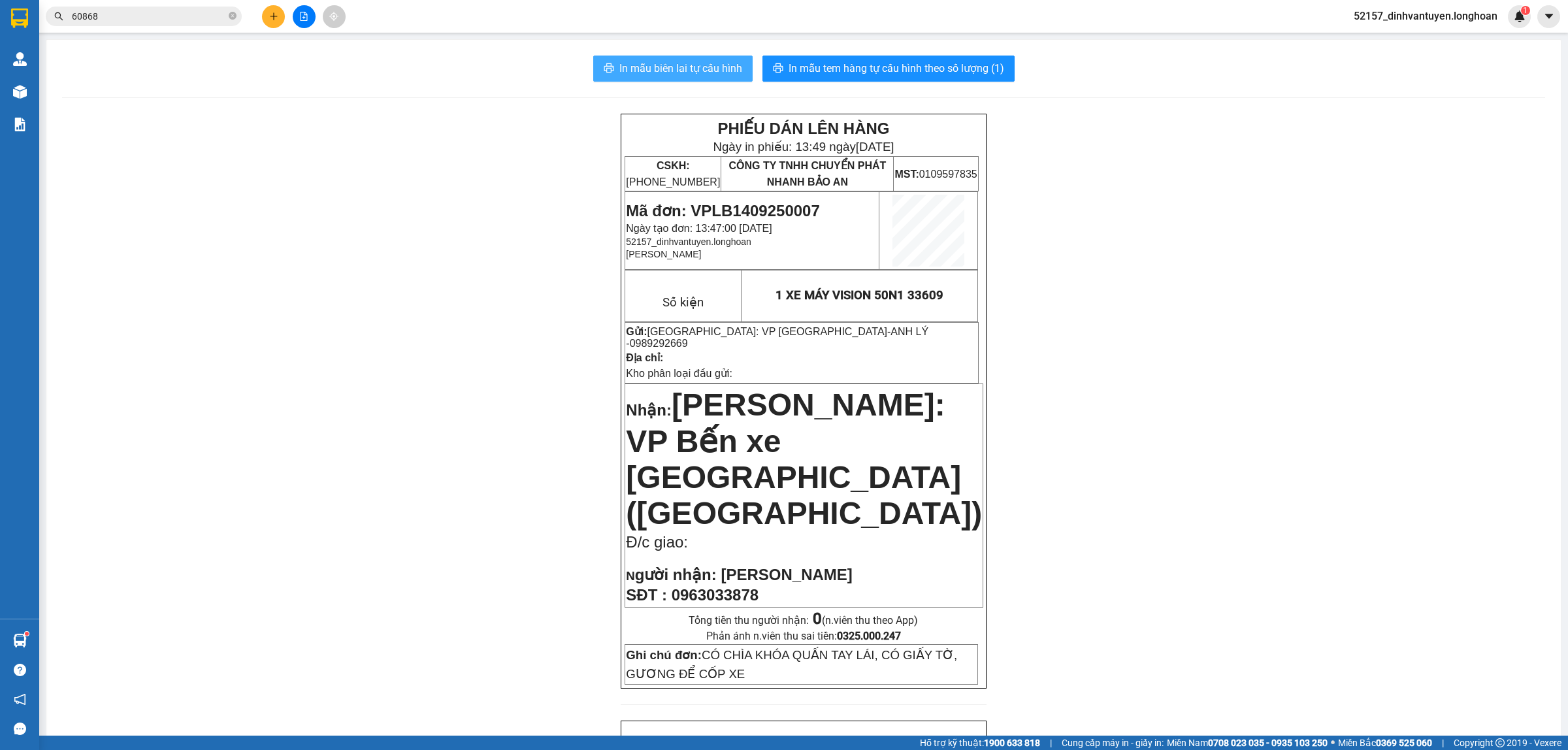
click at [697, 64] on span "In mẫu biên lai tự cấu hình" at bounding box center [680, 68] width 123 height 17
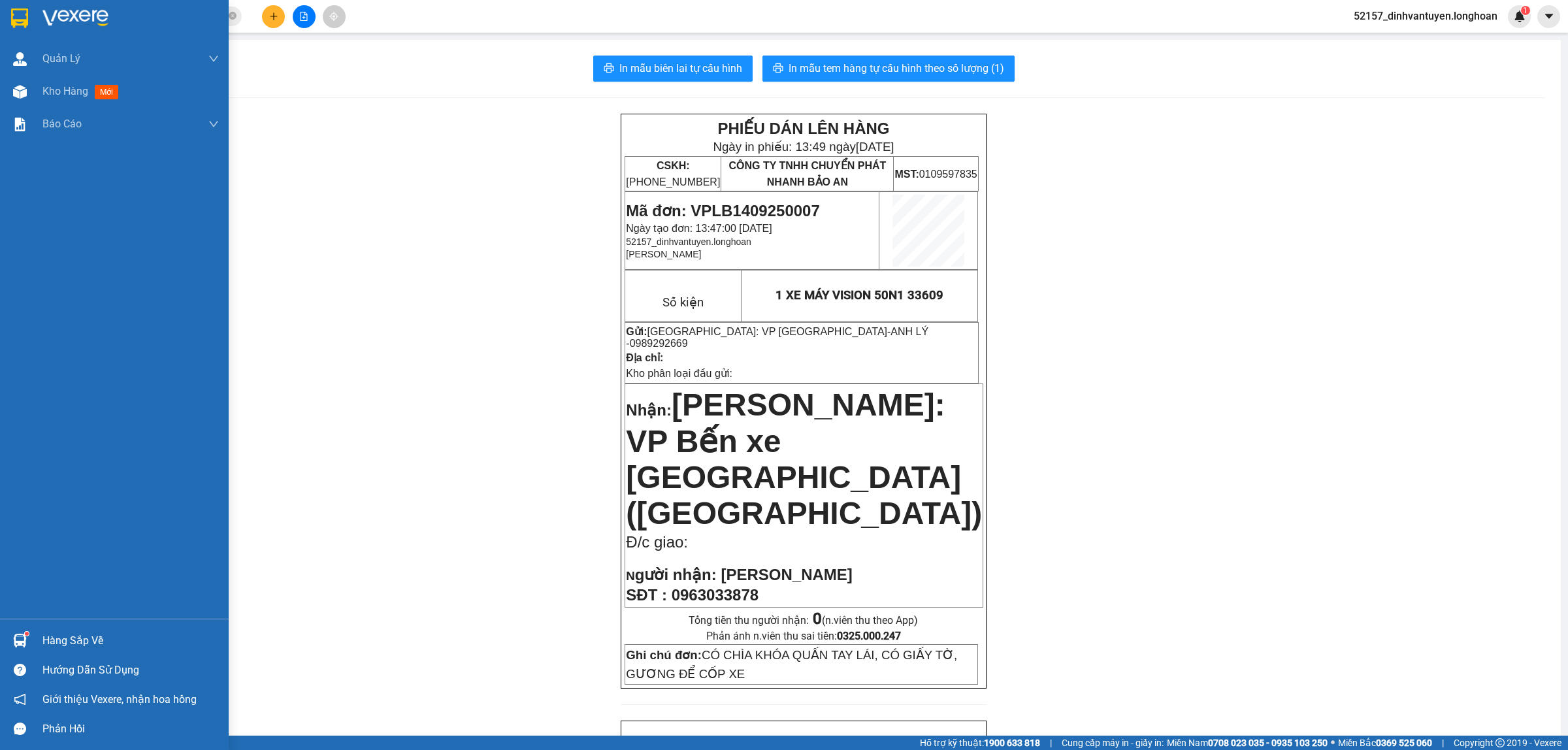
click at [15, 21] on img at bounding box center [20, 18] width 17 height 19
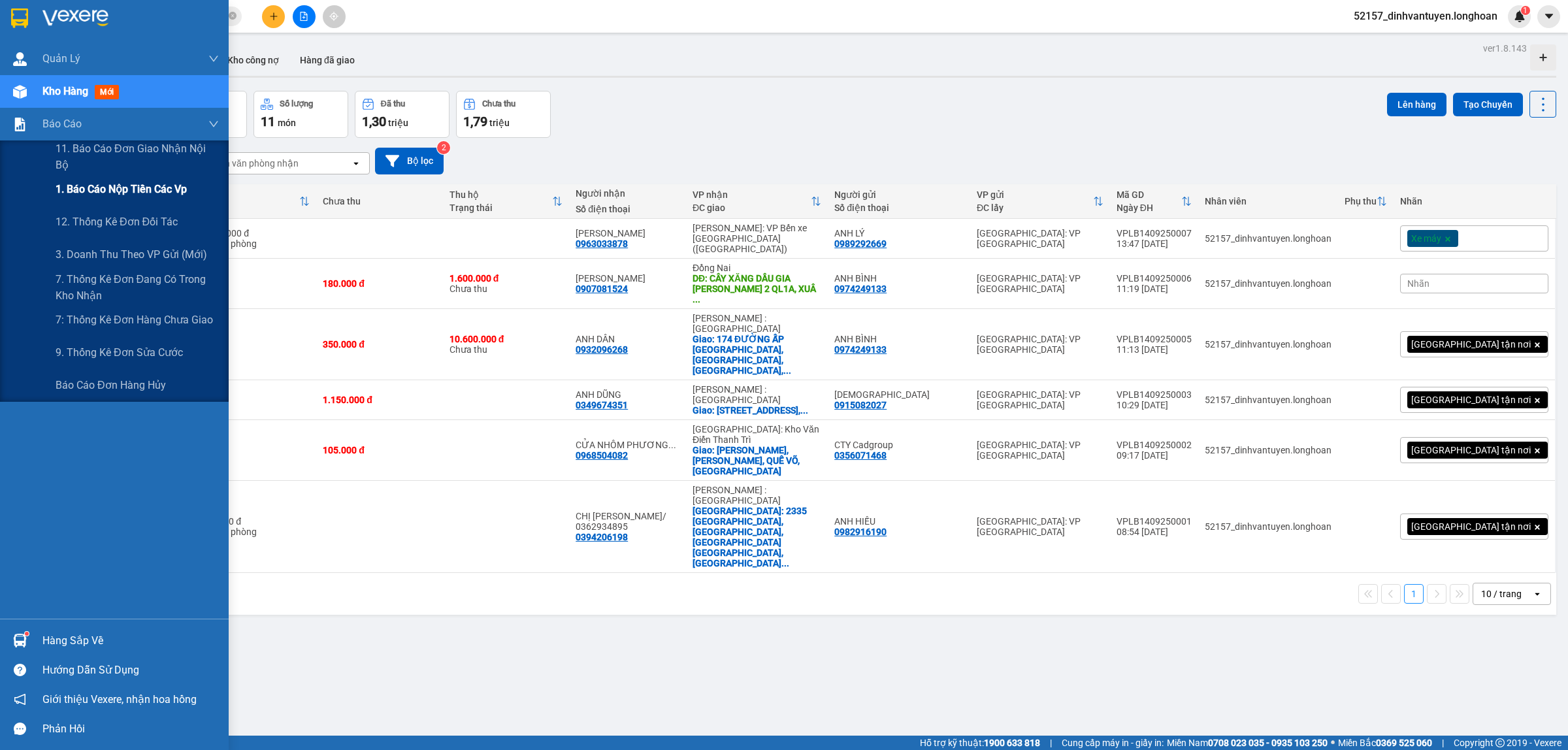
click at [157, 195] on span "1. Báo cáo nộp tiền các vp" at bounding box center [122, 189] width 132 height 17
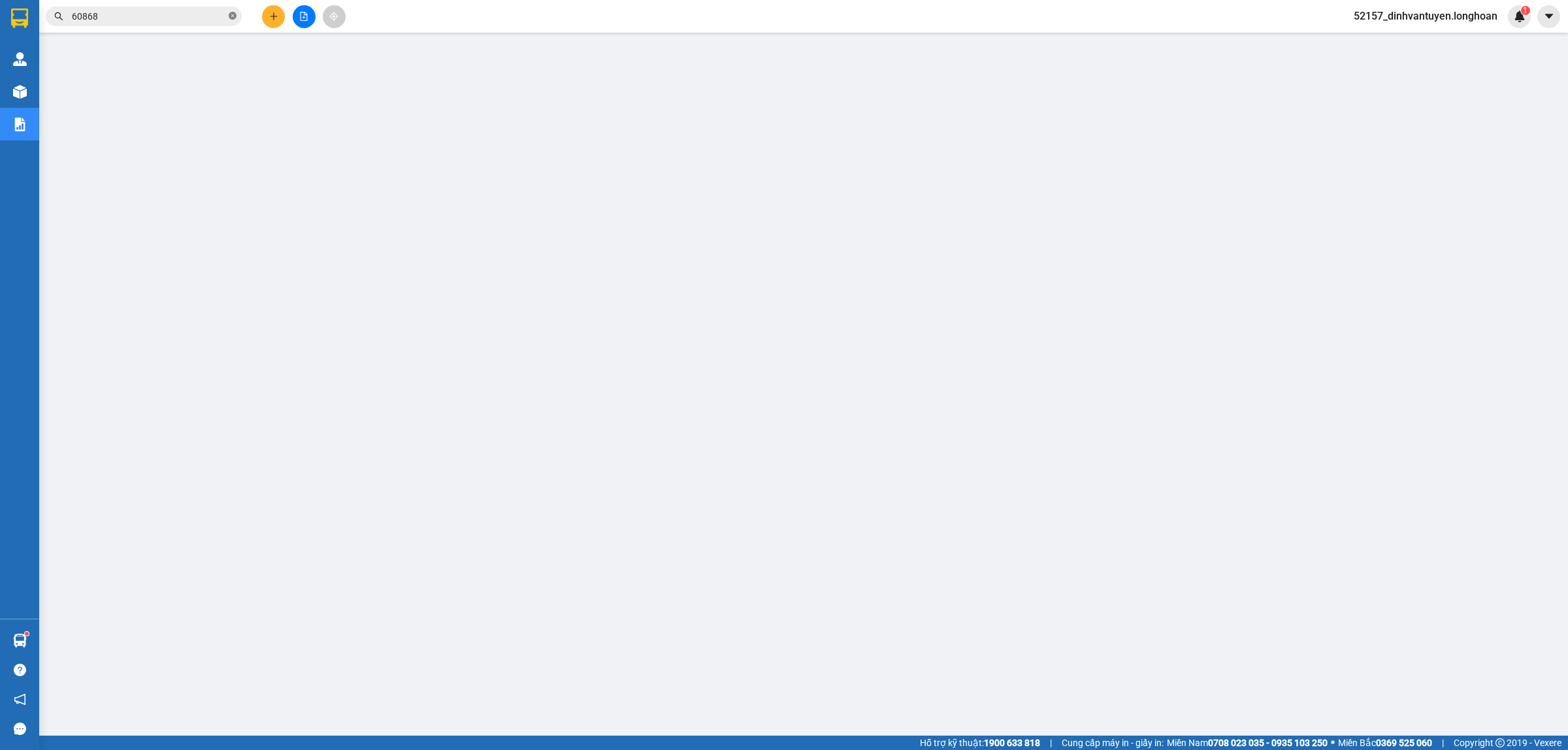
click at [236, 17] on icon "close-circle" at bounding box center [233, 16] width 8 height 8
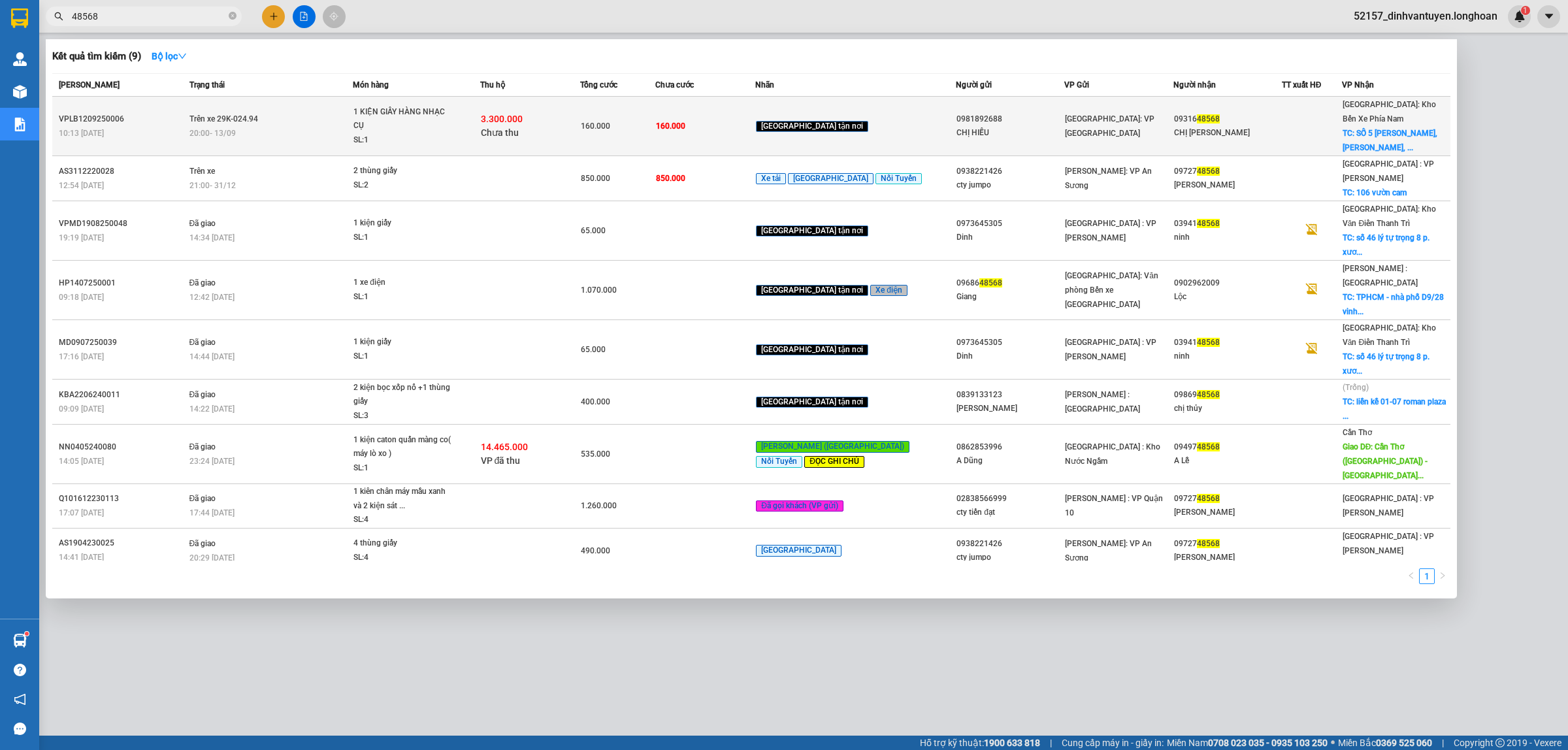
type input "48568"
click at [336, 128] on div "20:00 - 13/09" at bounding box center [271, 134] width 163 height 15
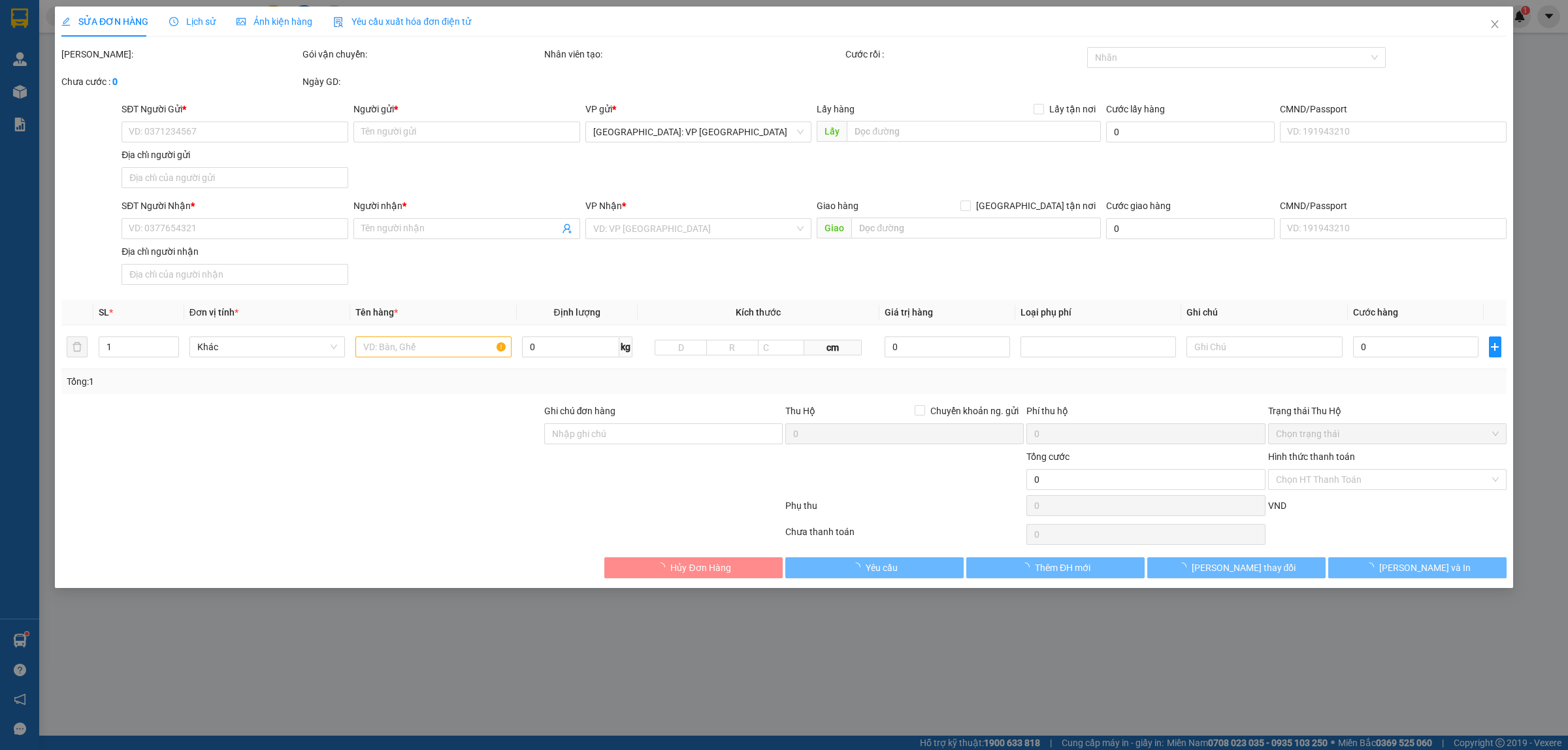
click at [193, 18] on span "Lịch sử" at bounding box center [193, 22] width 47 height 11
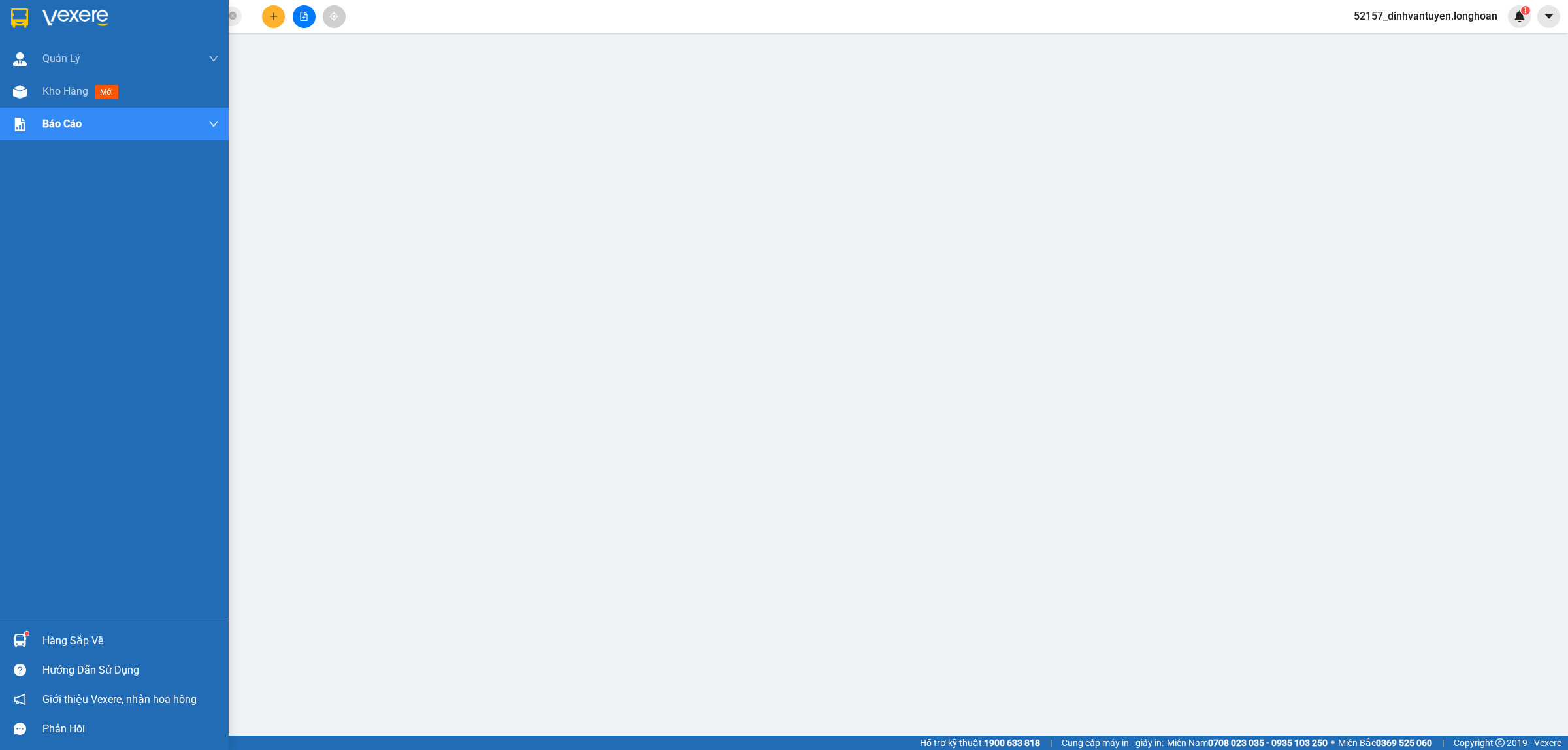
click at [17, 13] on img at bounding box center [20, 18] width 17 height 19
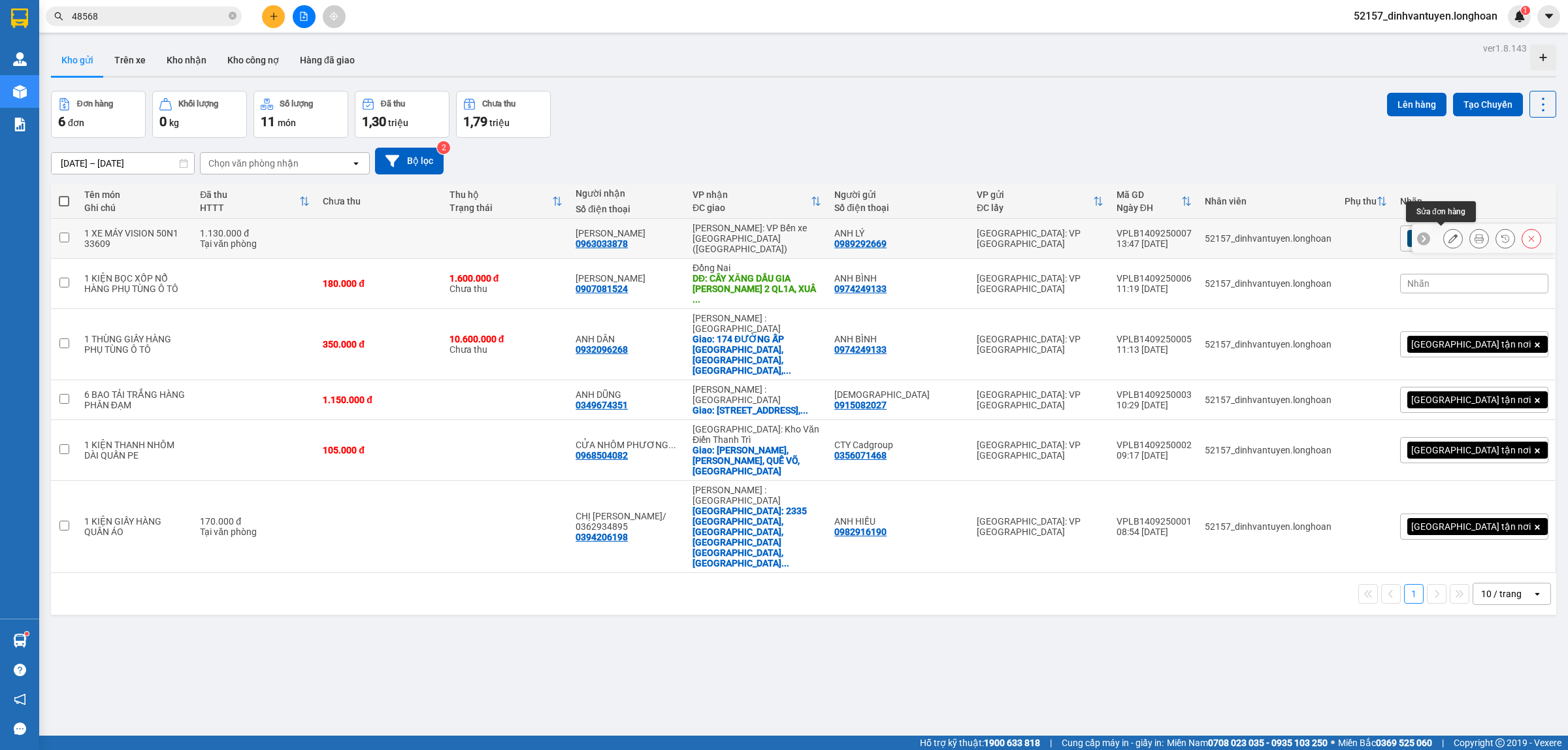
click at [1448, 238] on button at bounding box center [1453, 238] width 19 height 23
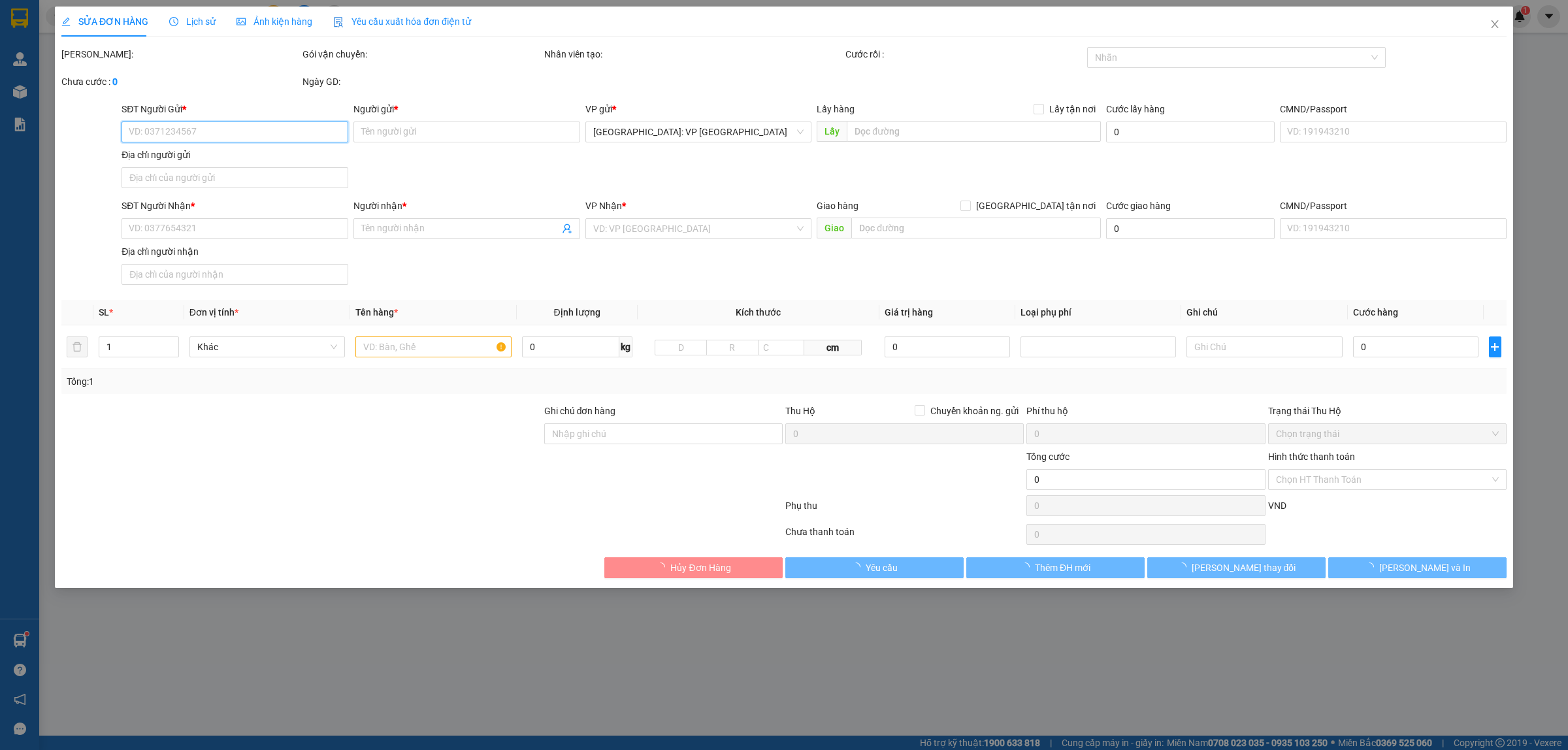
type input "0989292669"
type input "ANH LÝ"
type input "0963033878"
type input "[PERSON_NAME]"
type input "CÓ CHÌA KHÓA QUẤN TAY LÁI, CÓ GIẤY TỜ, GƯƠNG ĐỂ CỐP XE"
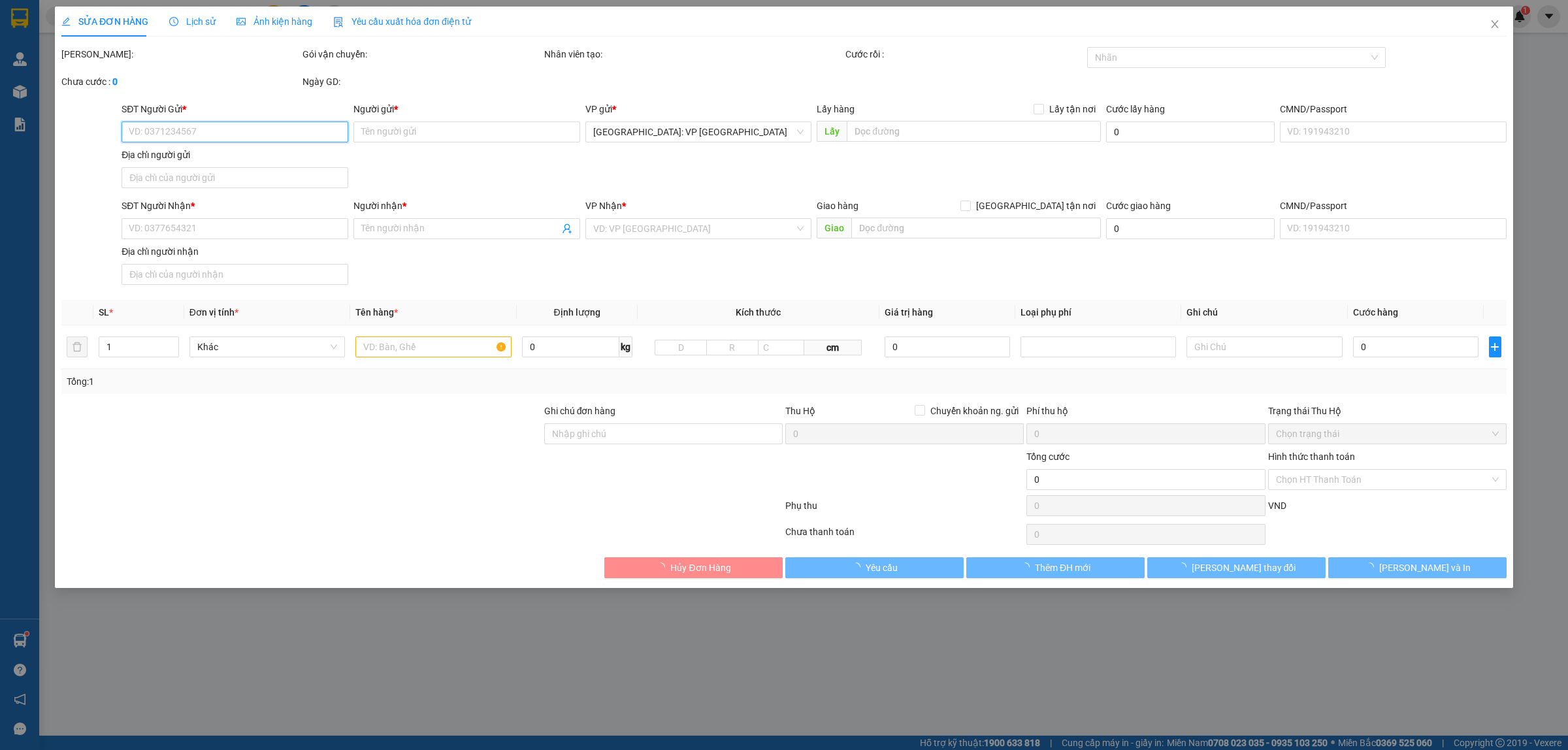
type input "1.130.000"
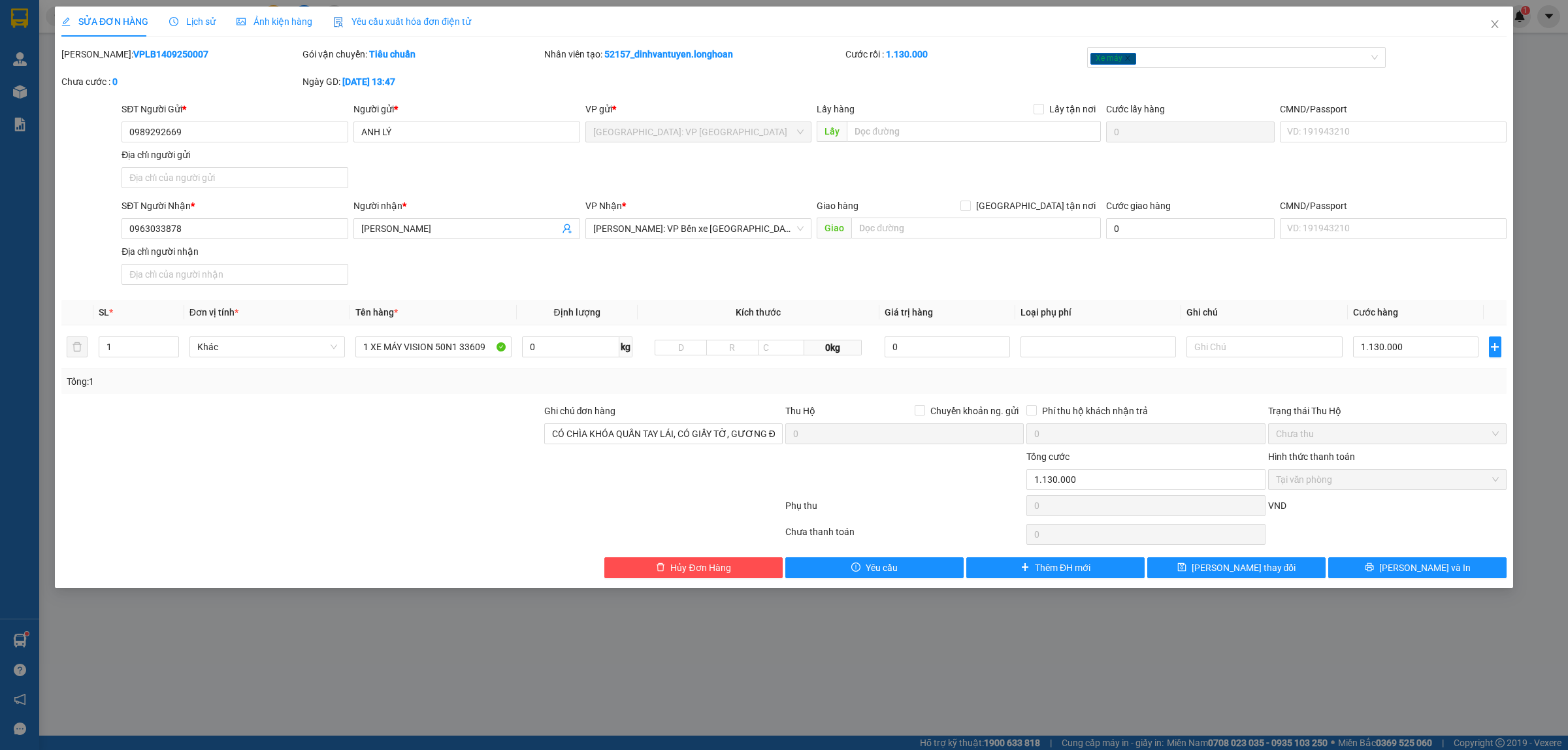
click at [151, 49] on b "VPLB1409250007" at bounding box center [171, 54] width 75 height 11
copy b "VPLB1409250007"
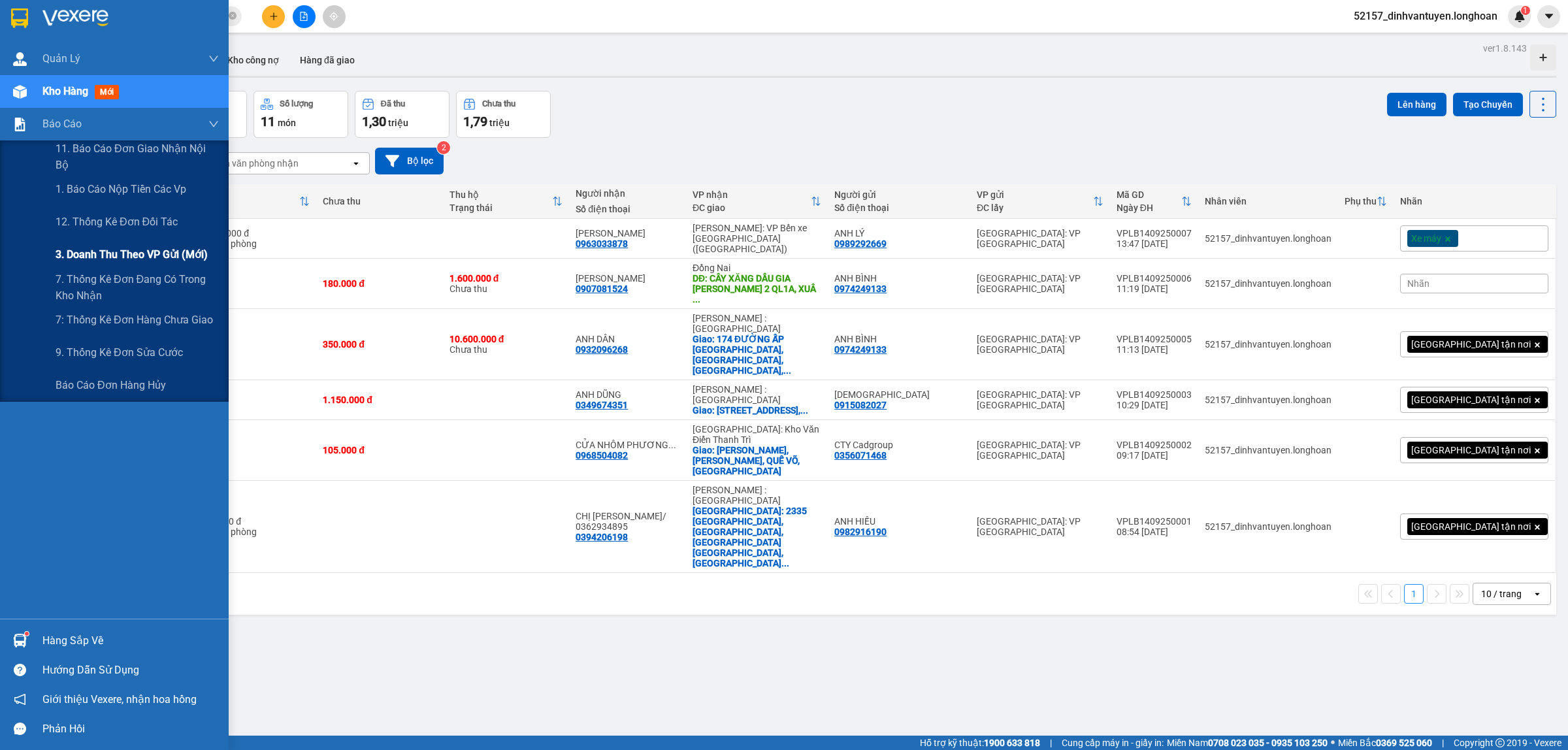
click at [177, 259] on span "3. Doanh Thu theo VP Gửi (mới)" at bounding box center [132, 254] width 152 height 17
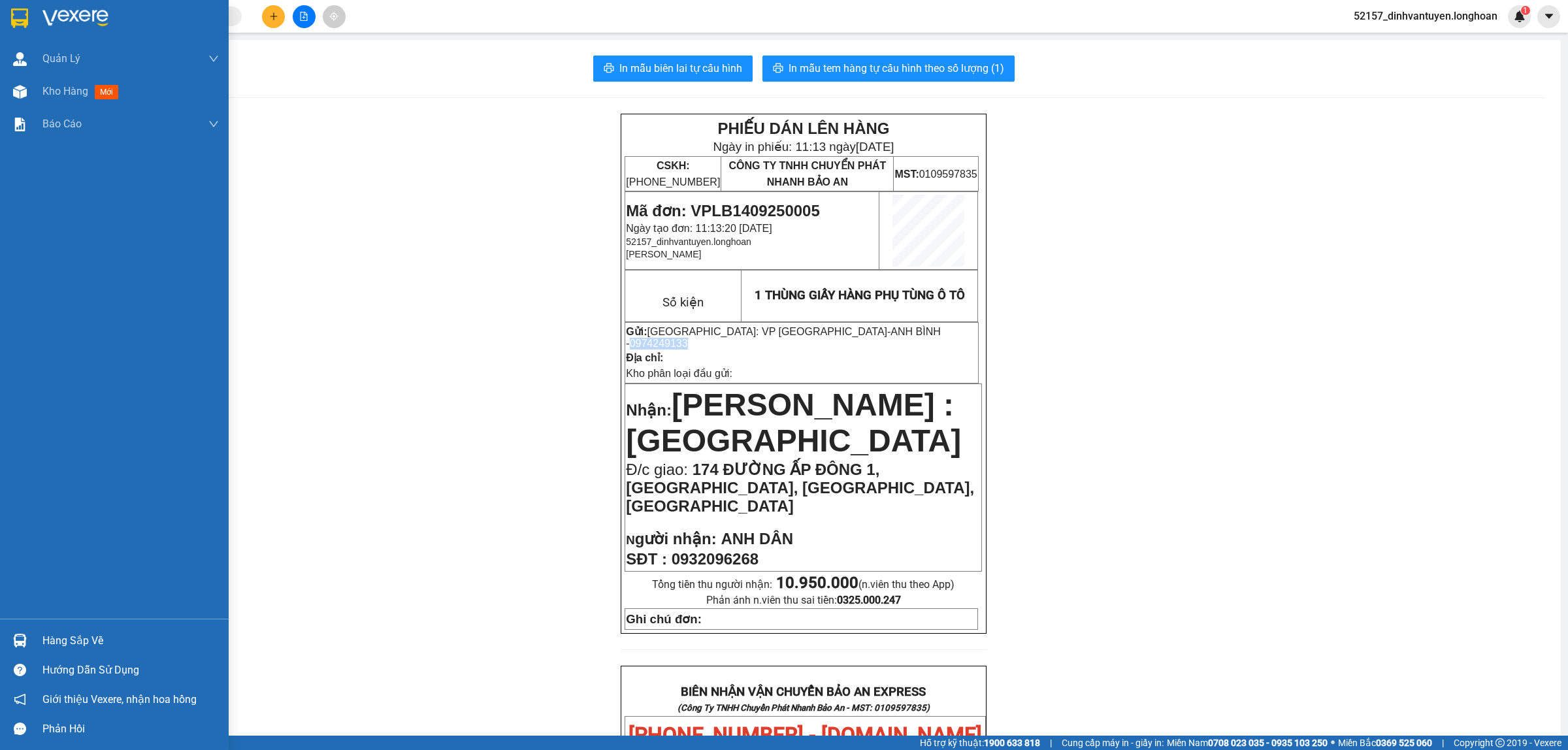
click at [12, 19] on img at bounding box center [20, 18] width 17 height 19
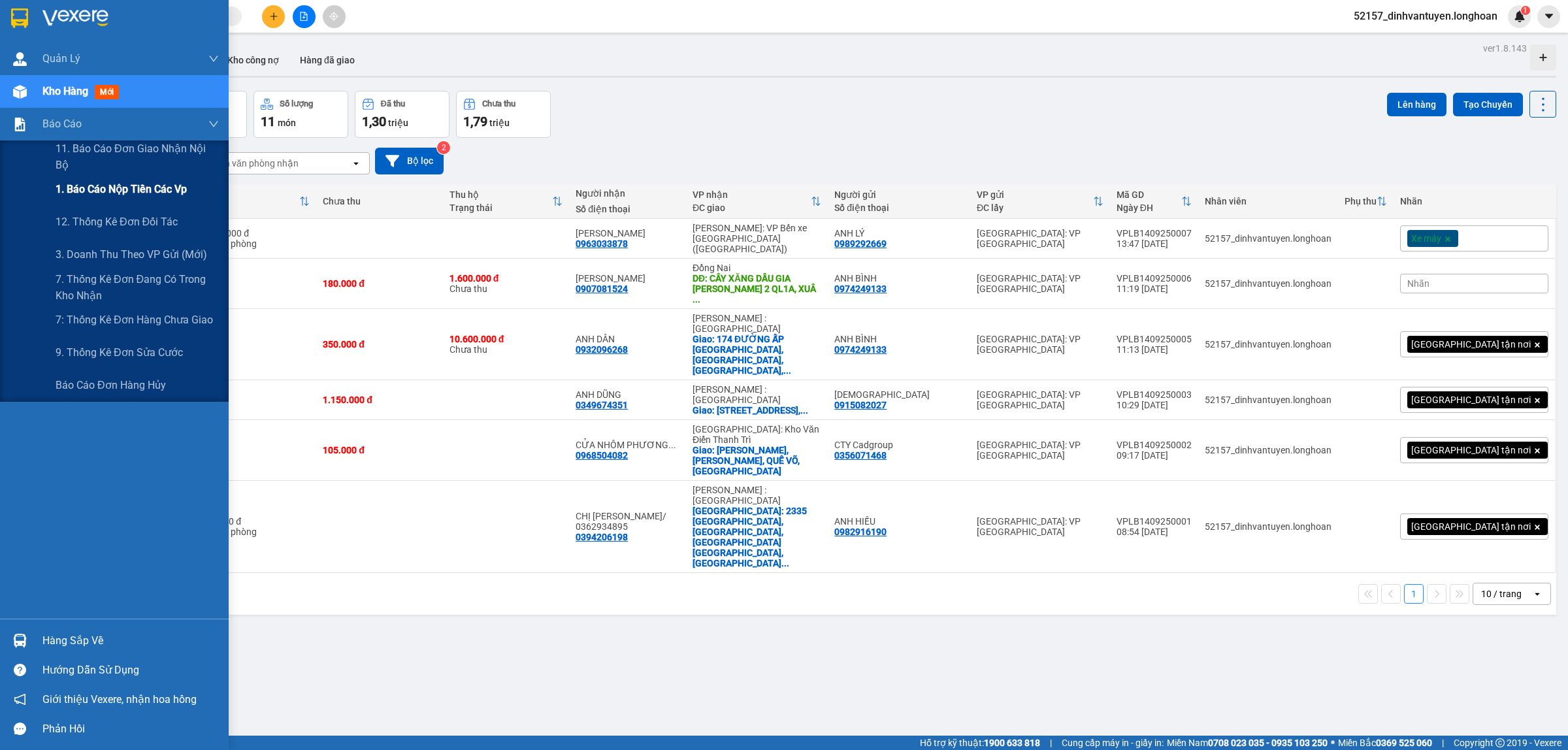
drag, startPoint x: 160, startPoint y: 186, endPoint x: 129, endPoint y: 189, distance: 31.1
click at [161, 188] on span "1. Báo cáo nộp tiền các vp" at bounding box center [122, 189] width 132 height 17
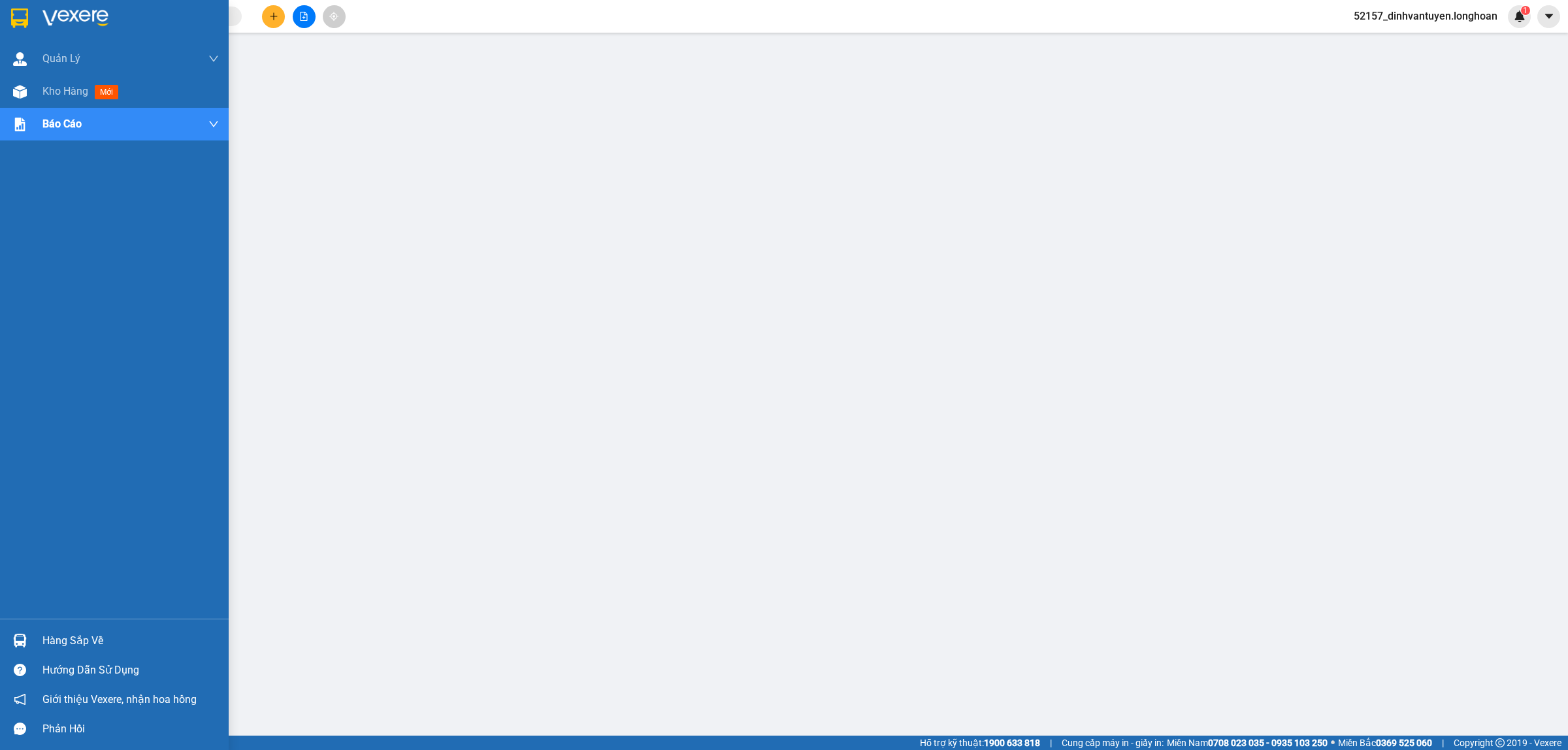
click at [21, 15] on img at bounding box center [20, 18] width 17 height 19
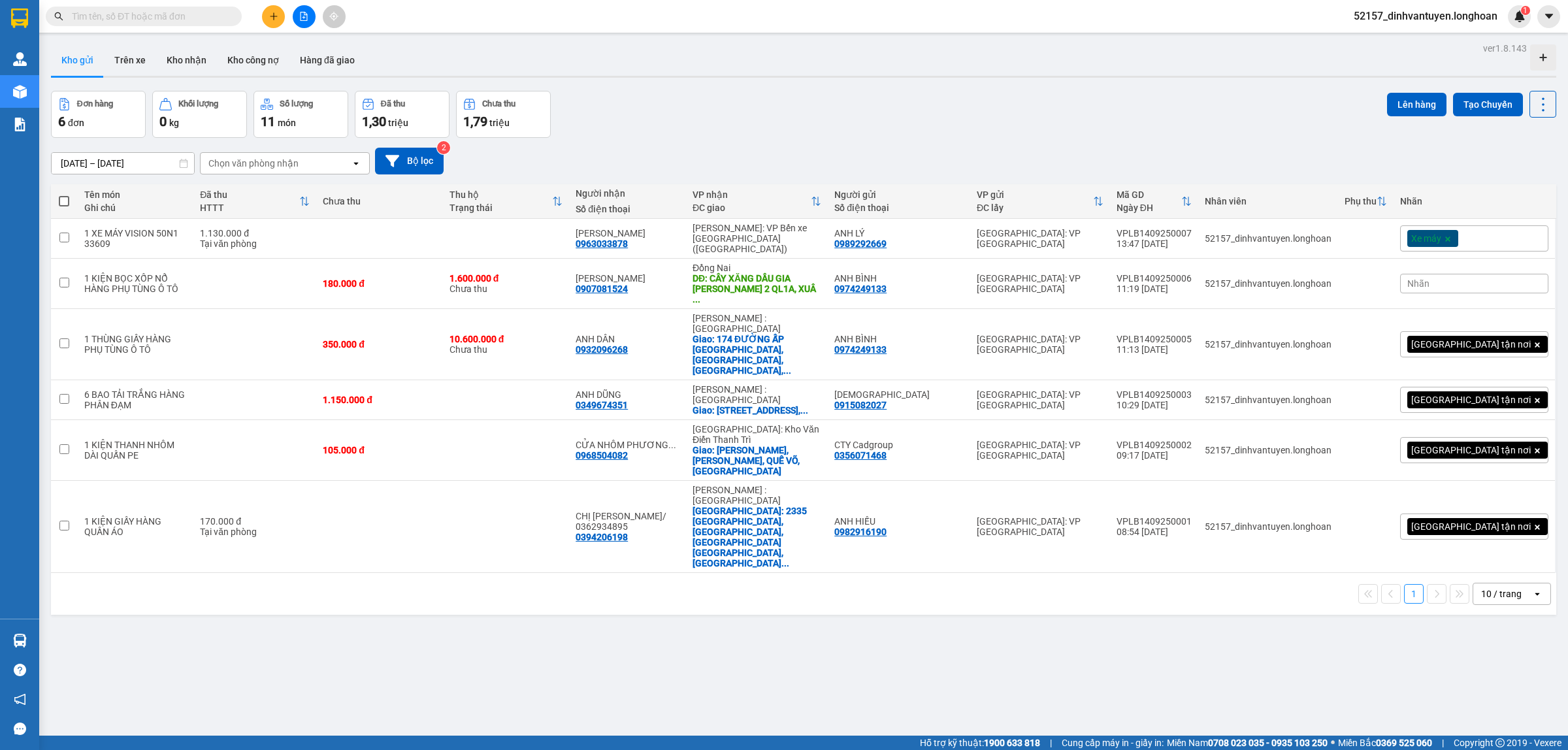
click at [299, 15] on icon "file-add" at bounding box center [304, 17] width 9 height 9
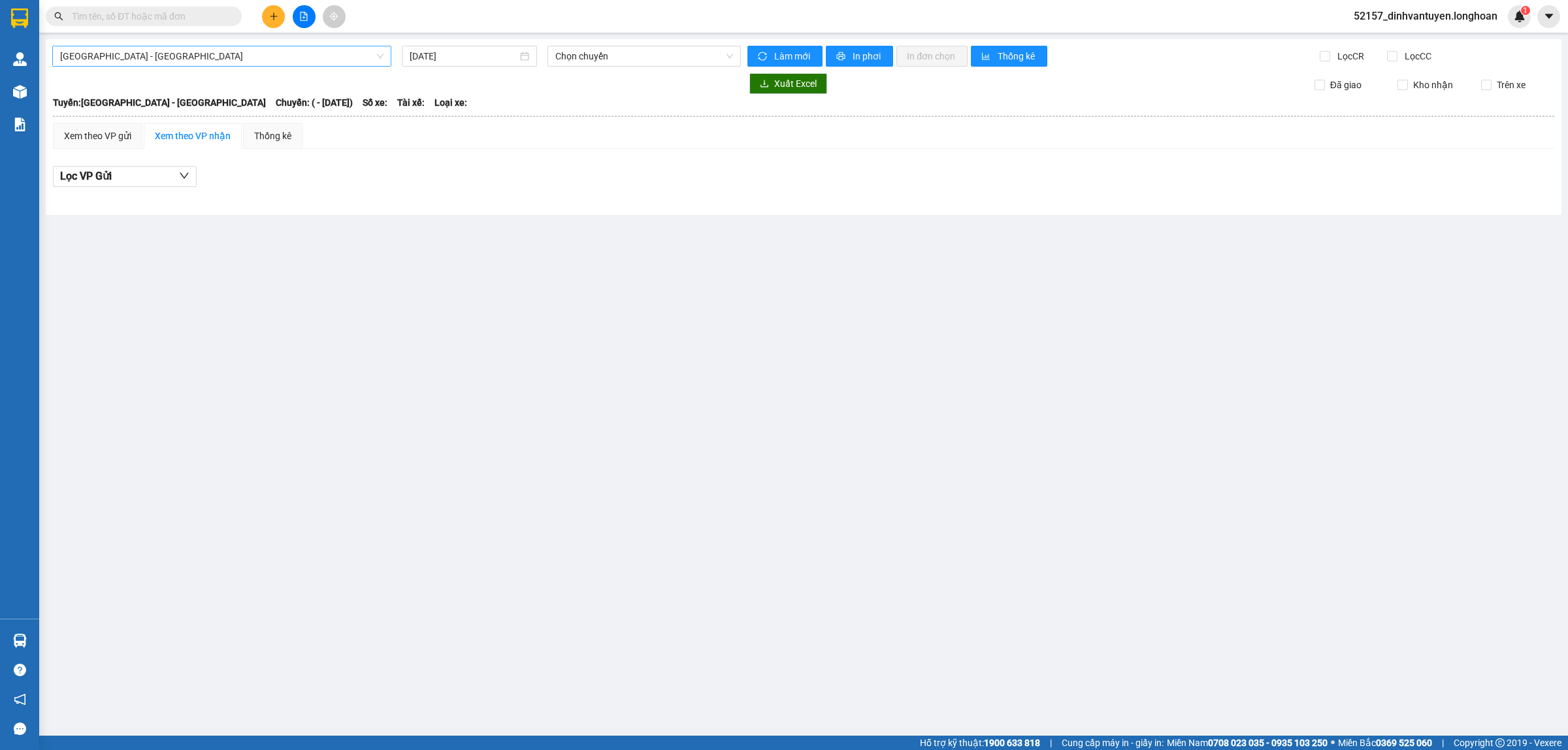
click at [223, 63] on span "[GEOGRAPHIC_DATA] - [GEOGRAPHIC_DATA]" at bounding box center [221, 56] width 324 height 19
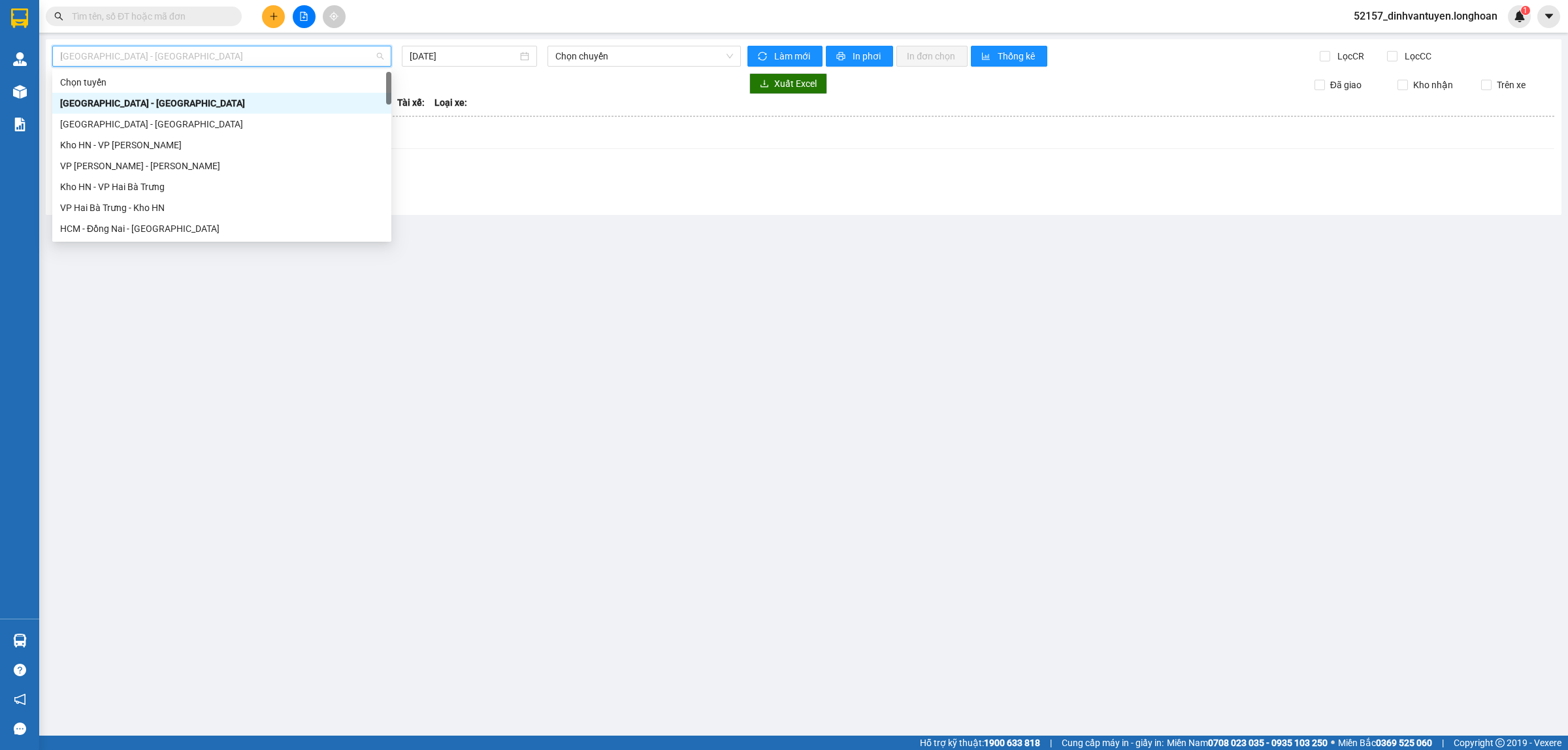
type input "lo"
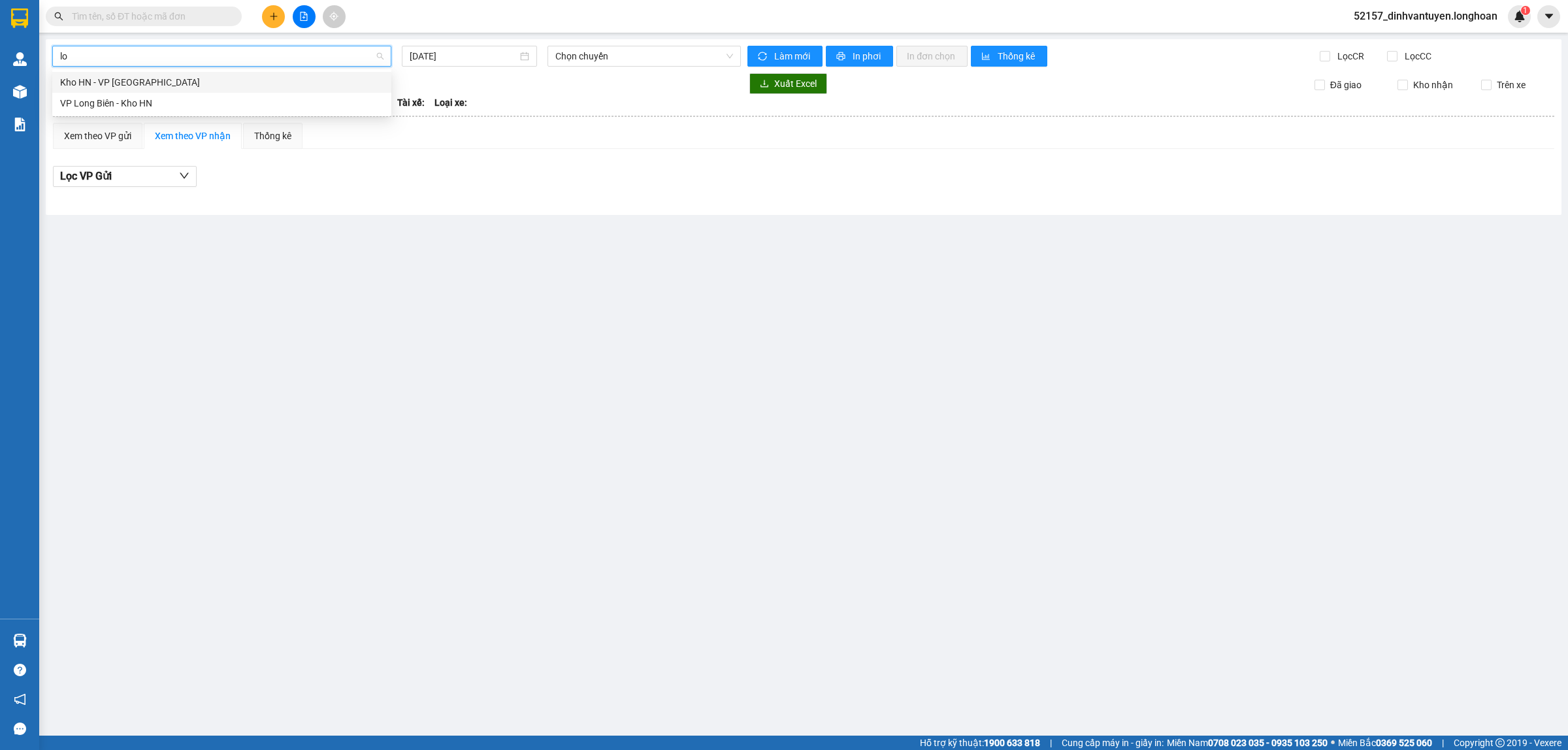
click at [204, 77] on div "Kho HN - VP [GEOGRAPHIC_DATA]" at bounding box center [221, 82] width 324 height 15
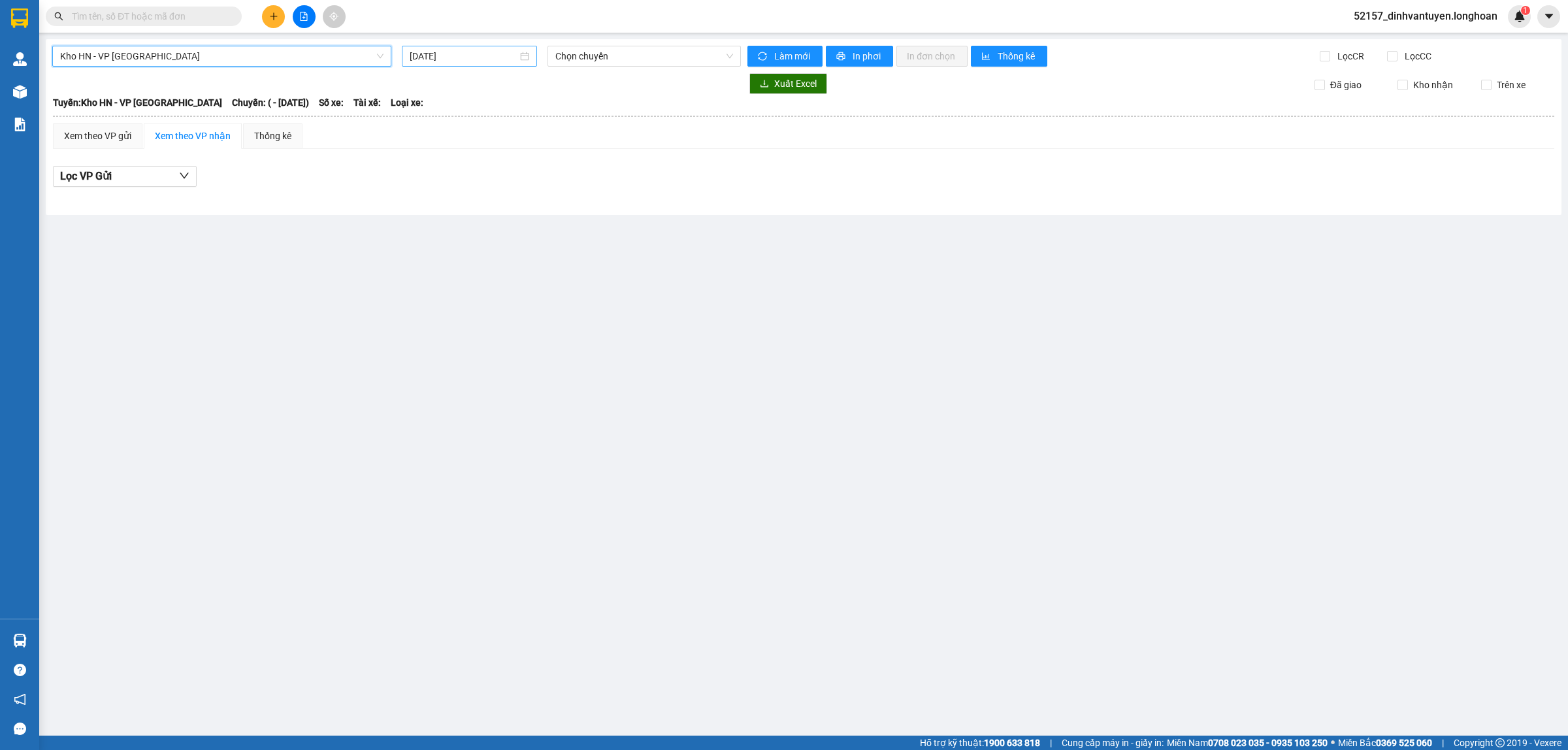
click at [437, 47] on div "[DATE]" at bounding box center [470, 56] width 136 height 21
click at [560, 147] on div "13" at bounding box center [563, 151] width 16 height 16
type input "[DATE]"
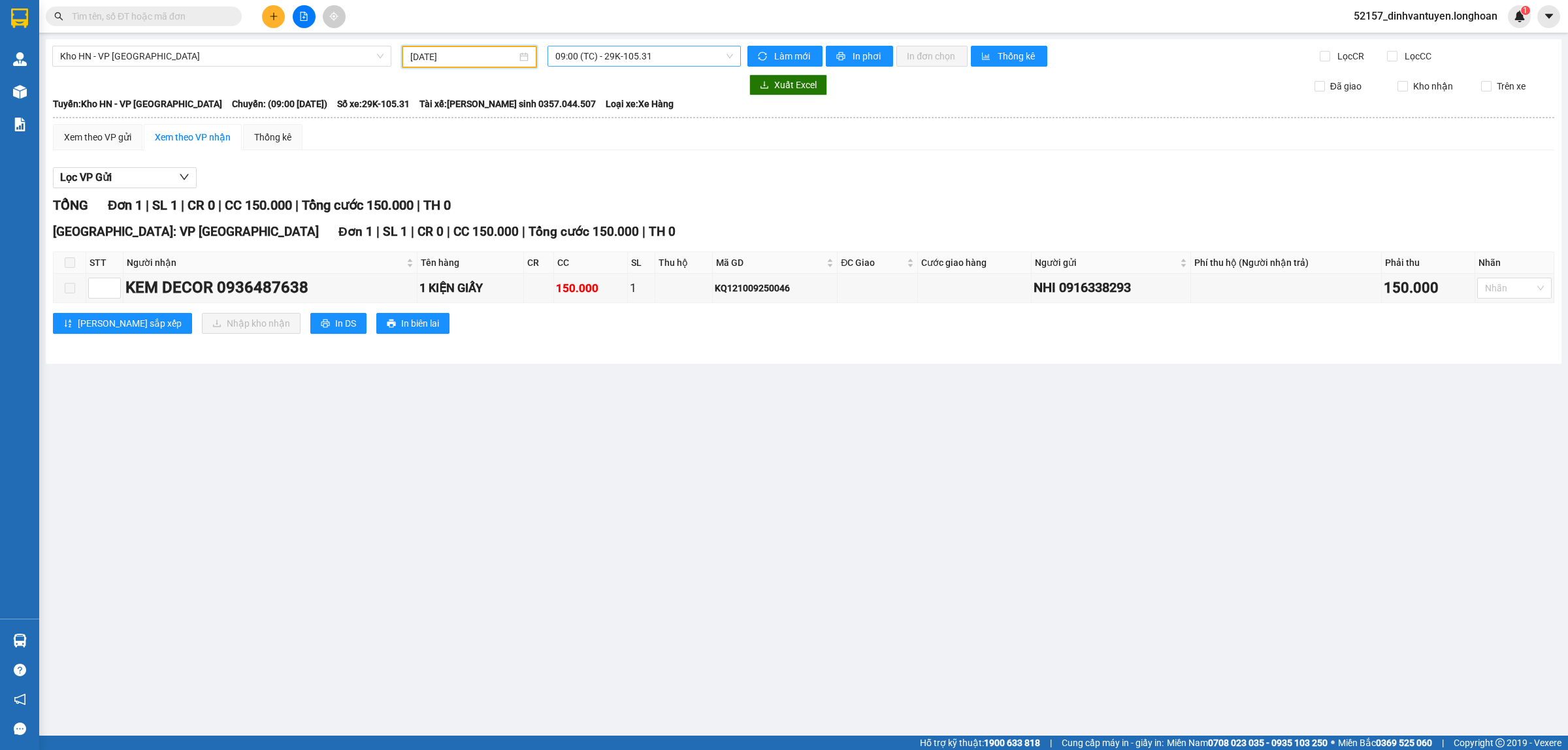
click at [608, 56] on span "09:00 (TC) - 29K-105.31" at bounding box center [644, 56] width 177 height 19
click at [573, 126] on div "15:00 (TC) - 29K-105.31" at bounding box center [606, 124] width 102 height 15
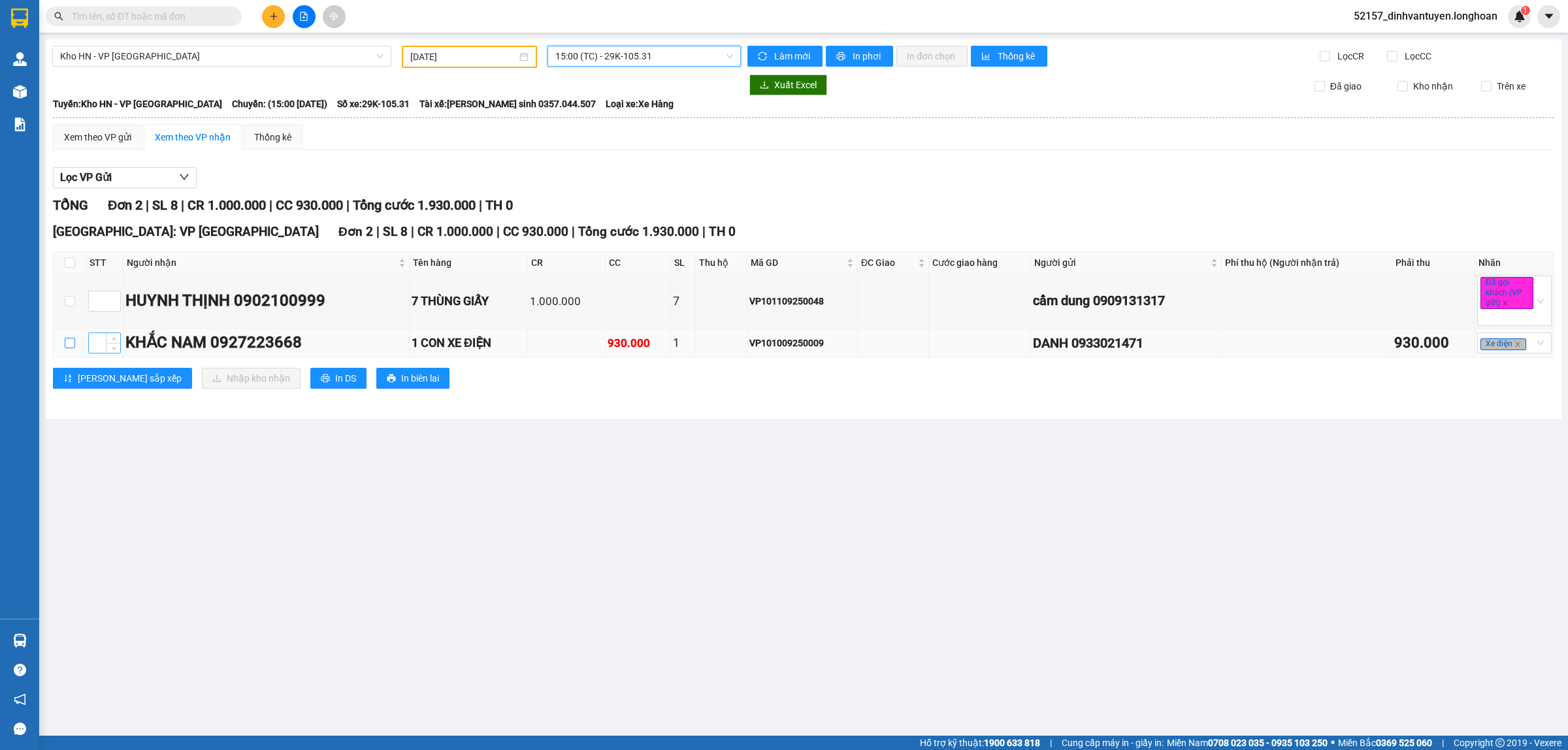
drag, startPoint x: 67, startPoint y: 341, endPoint x: 92, endPoint y: 349, distance: 26.2
click at [66, 341] on input "checkbox" at bounding box center [70, 343] width 11 height 11
checkbox input "true"
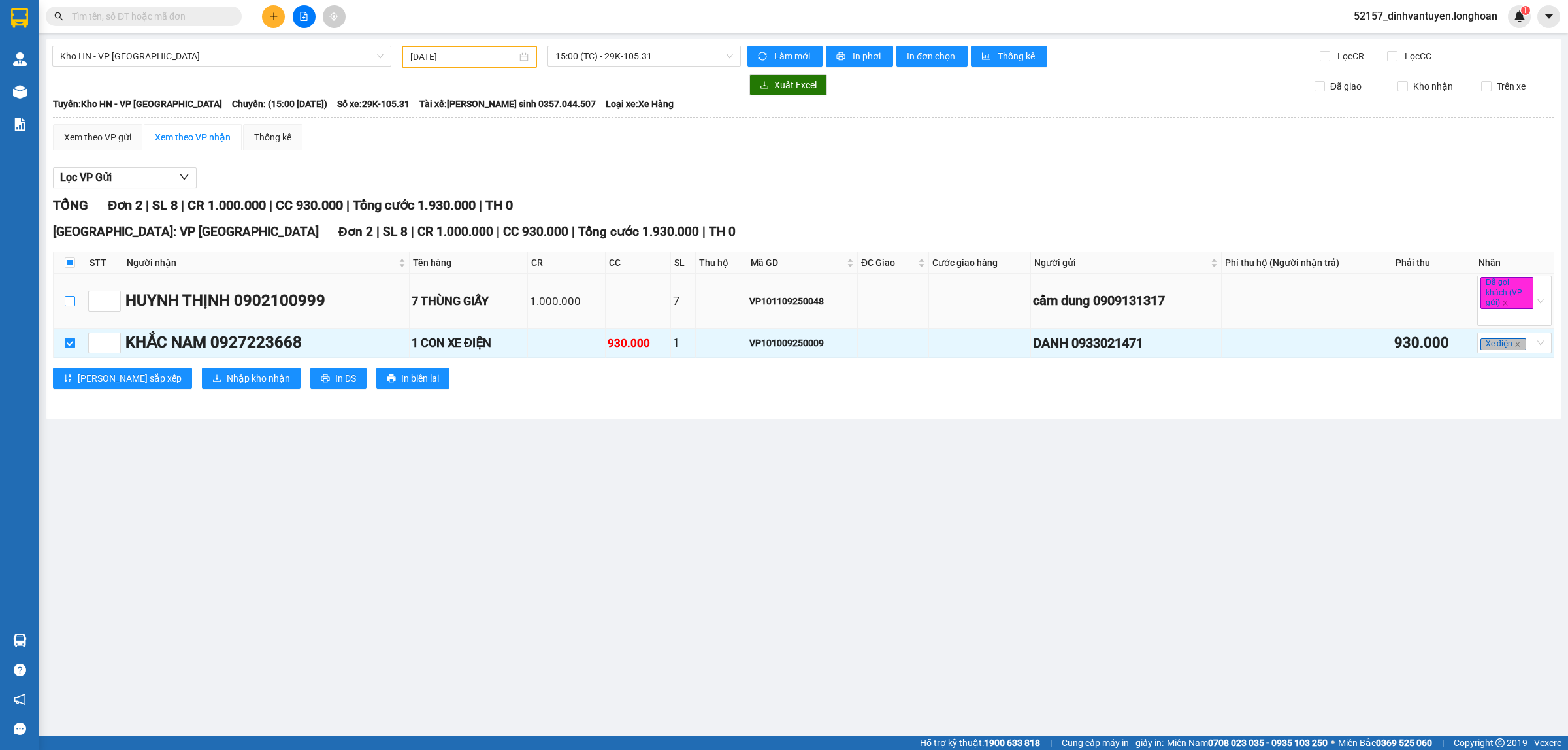
click at [70, 298] on input "checkbox" at bounding box center [70, 301] width 11 height 11
checkbox input "true"
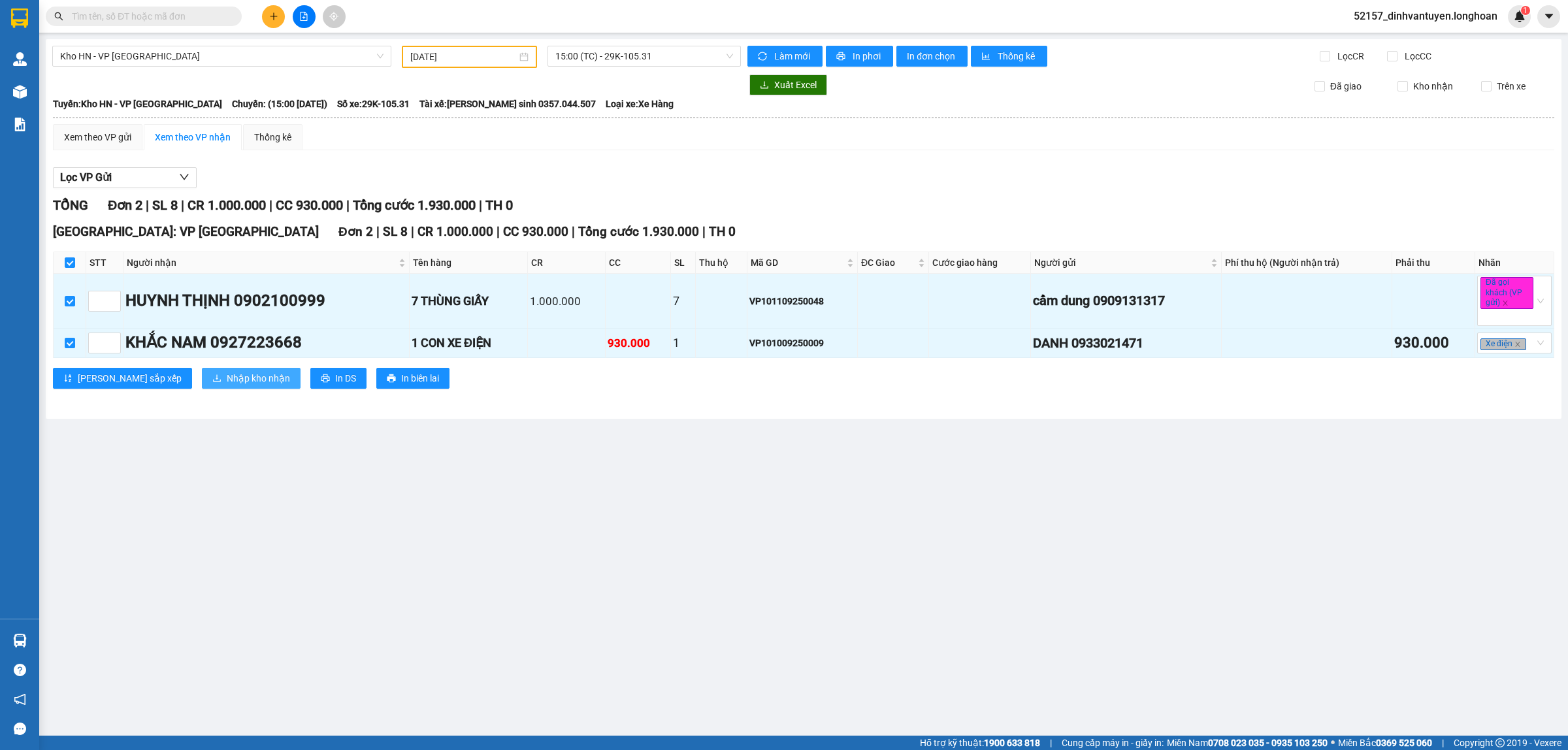
click at [227, 377] on span "Nhập kho nhận" at bounding box center [258, 378] width 63 height 15
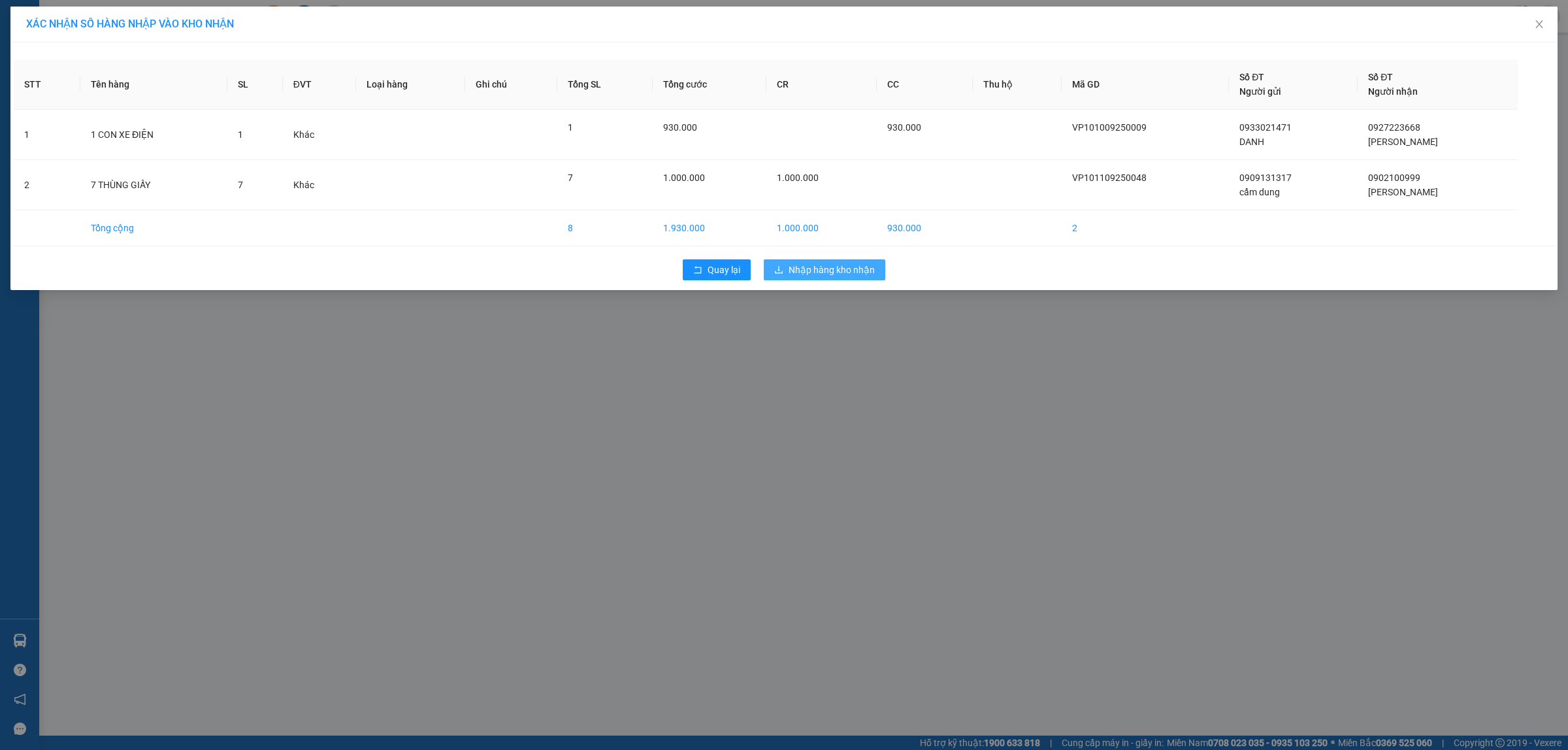
click at [833, 273] on span "Nhập hàng kho nhận" at bounding box center [832, 270] width 86 height 15
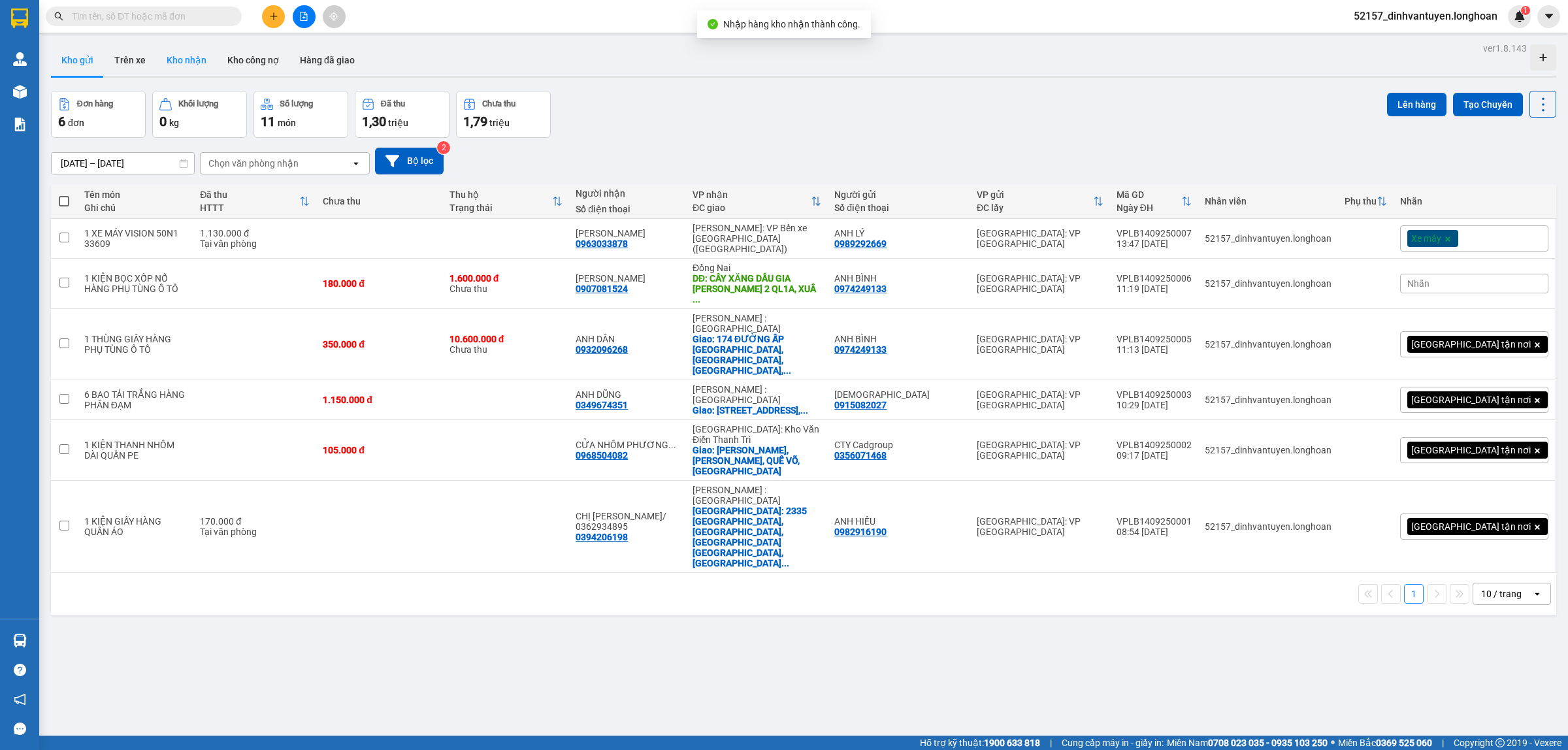
click at [201, 65] on button "Kho nhận" at bounding box center [186, 60] width 60 height 31
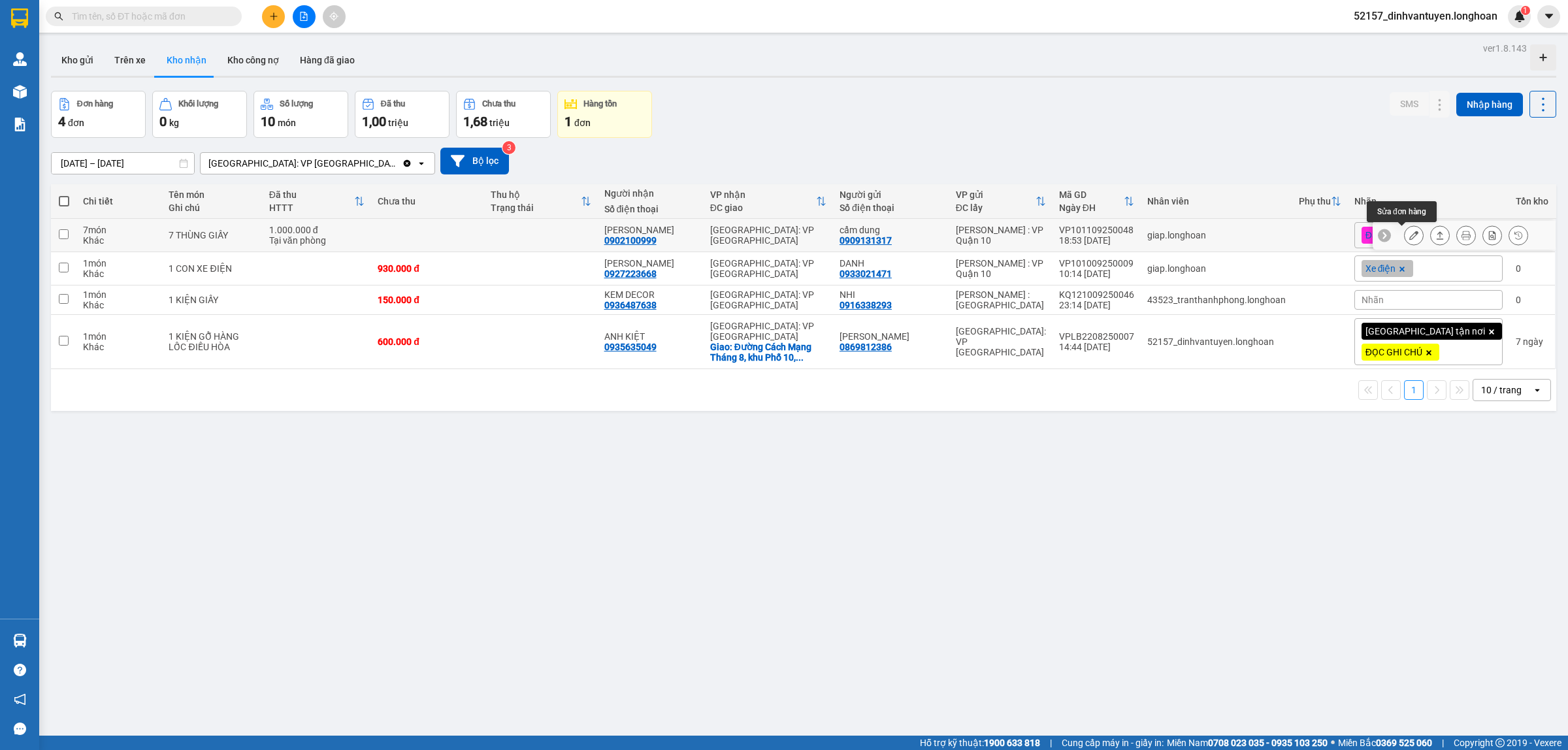
click at [1409, 233] on icon at bounding box center [1414, 235] width 9 height 9
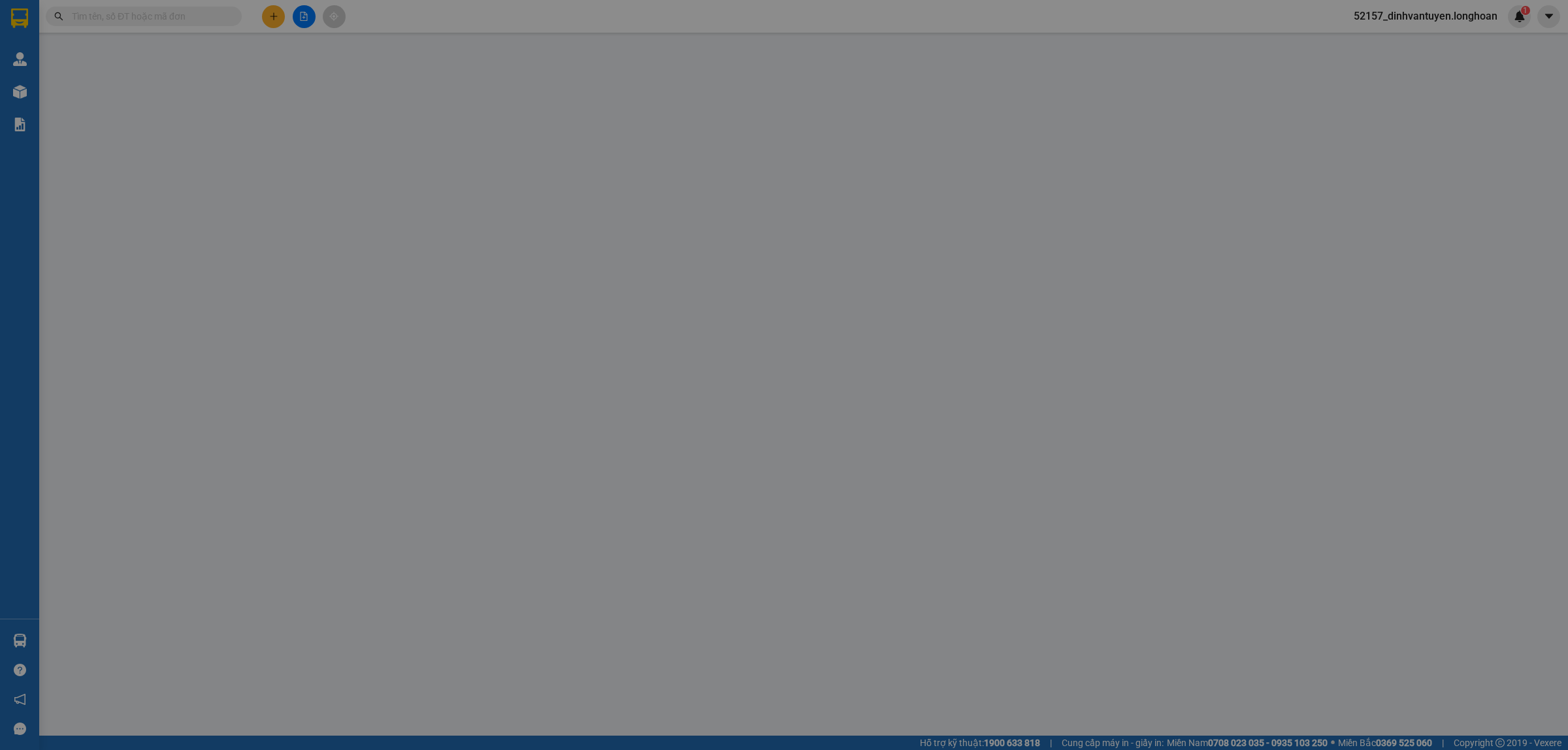
type input "0909131317"
type input "cẩm dung"
type input "0902100999"
type input "[PERSON_NAME]"
type input "hàng k bao bể vỡ hư hỏng"
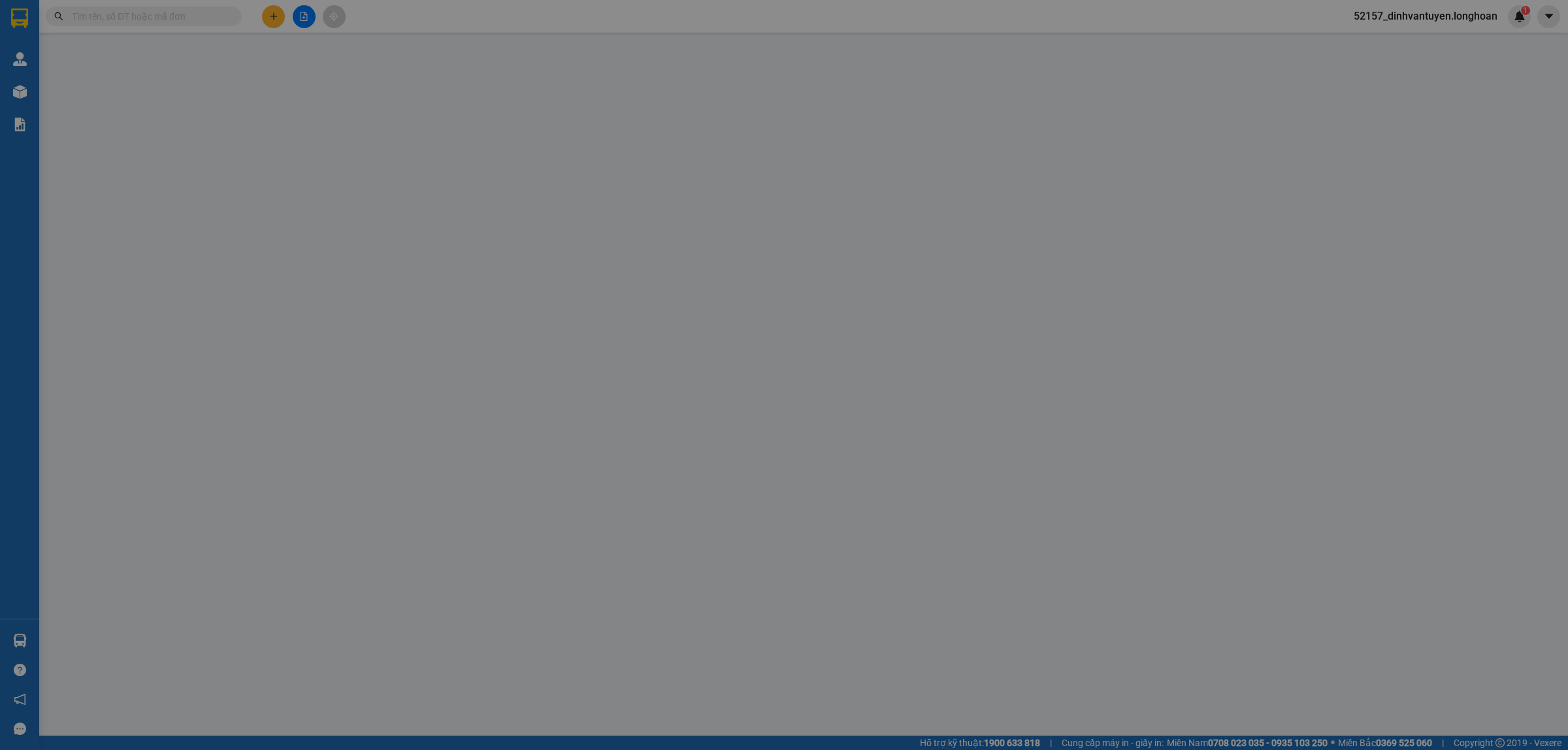
type input "1.000.000"
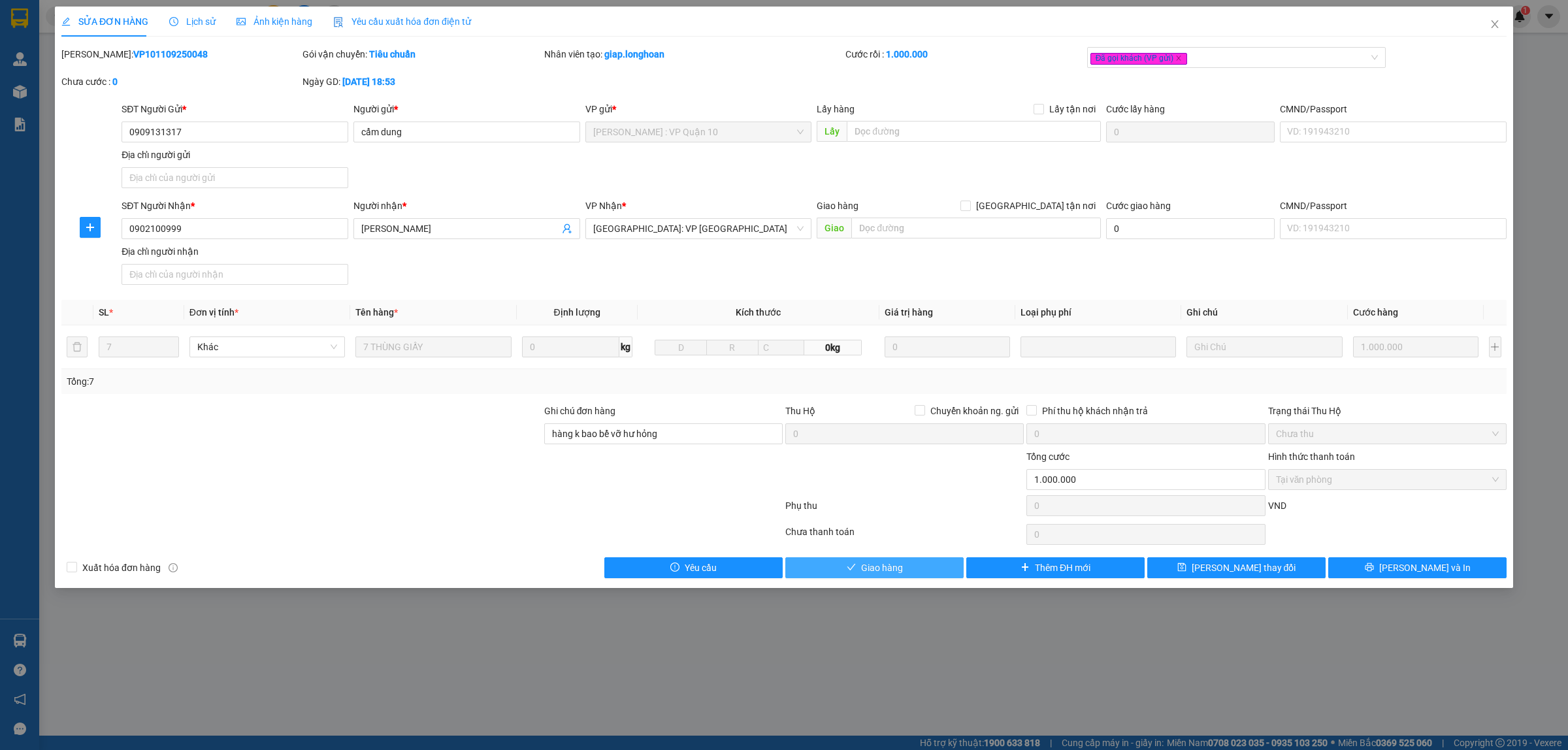
click at [910, 565] on button "Giao hàng" at bounding box center [874, 567] width 178 height 21
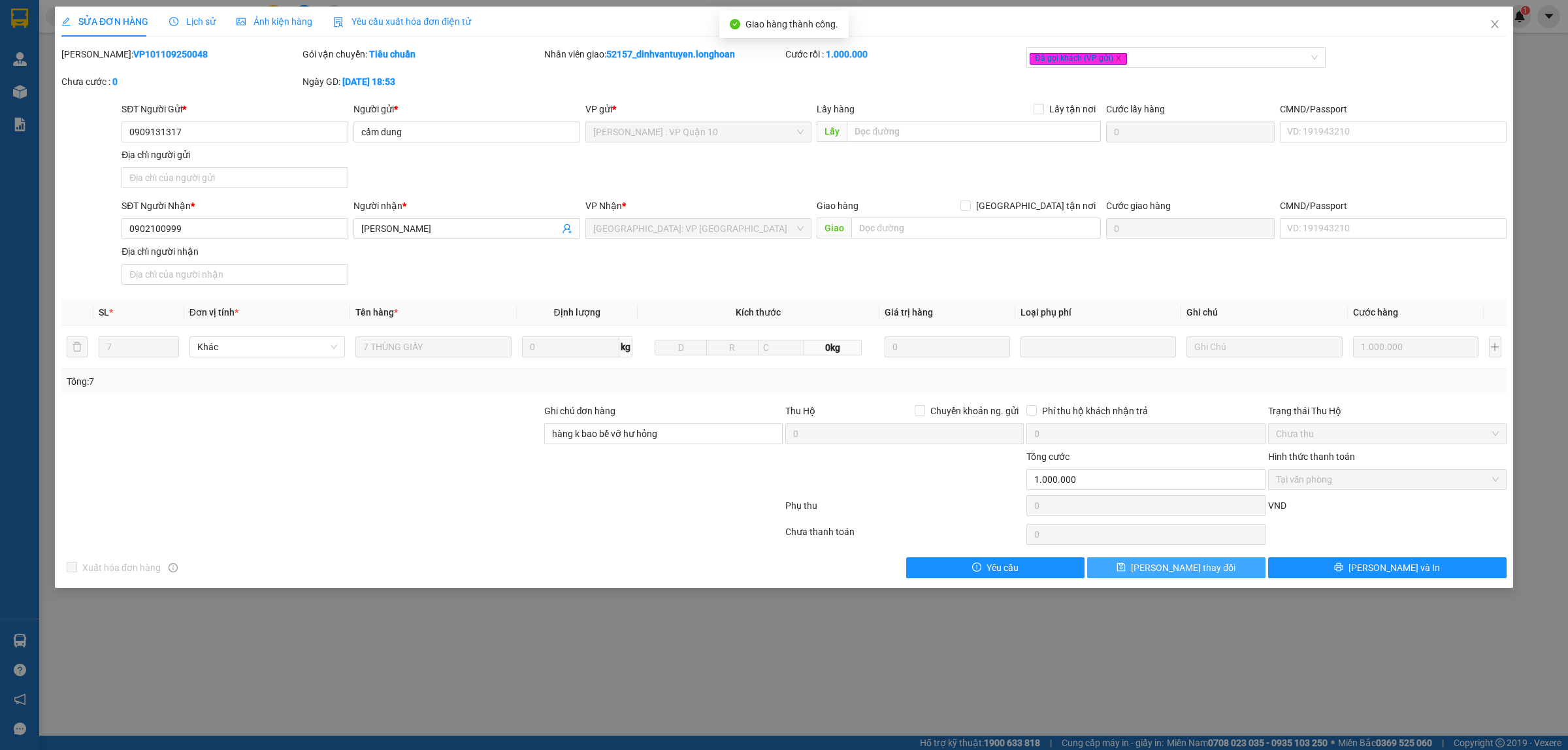
click at [1205, 569] on span "[PERSON_NAME] thay đổi" at bounding box center [1183, 568] width 104 height 15
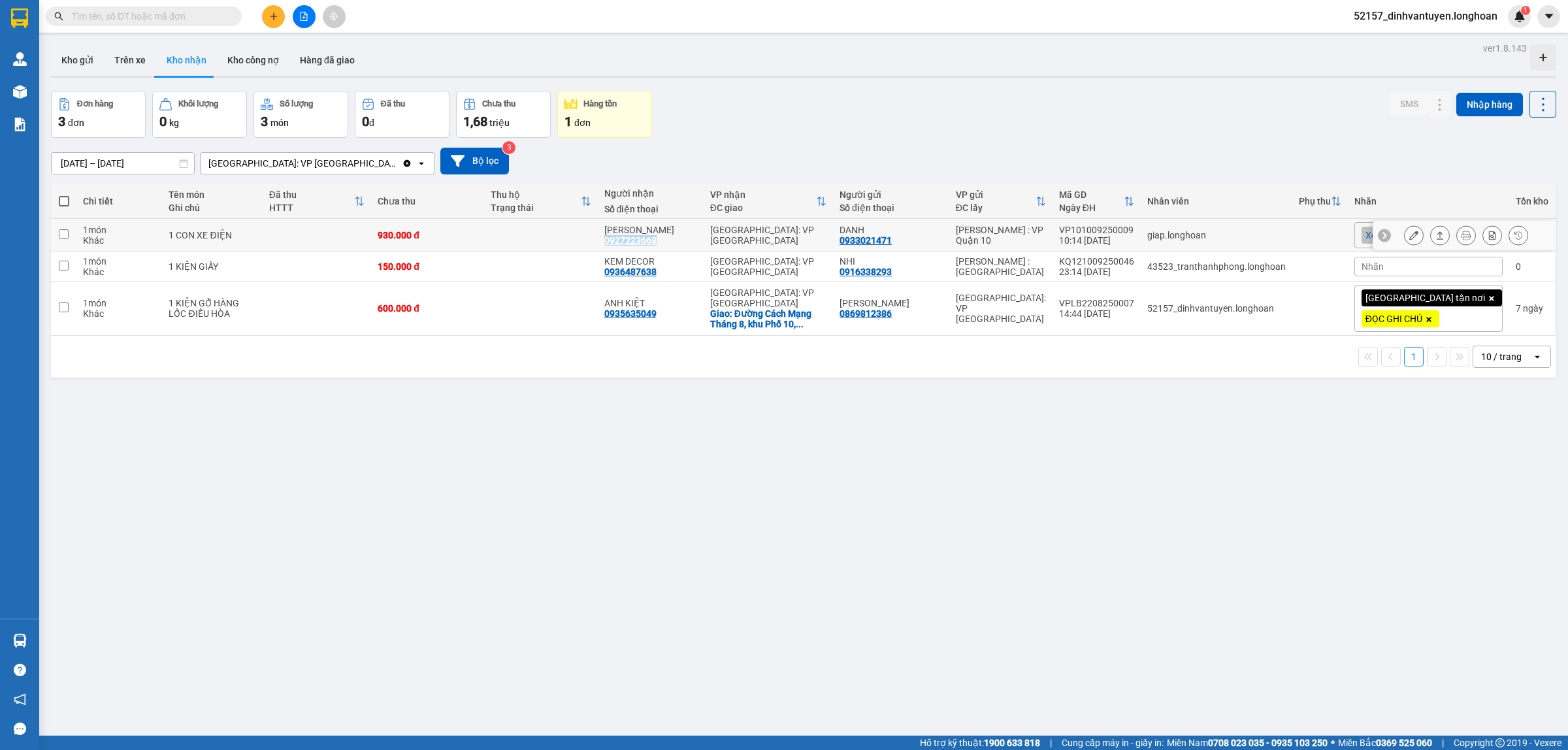
drag, startPoint x: 708, startPoint y: 240, endPoint x: 654, endPoint y: 247, distance: 54.5
click at [654, 247] on td "KHẮC NAM 0927223668" at bounding box center [650, 235] width 106 height 33
checkbox input "true"
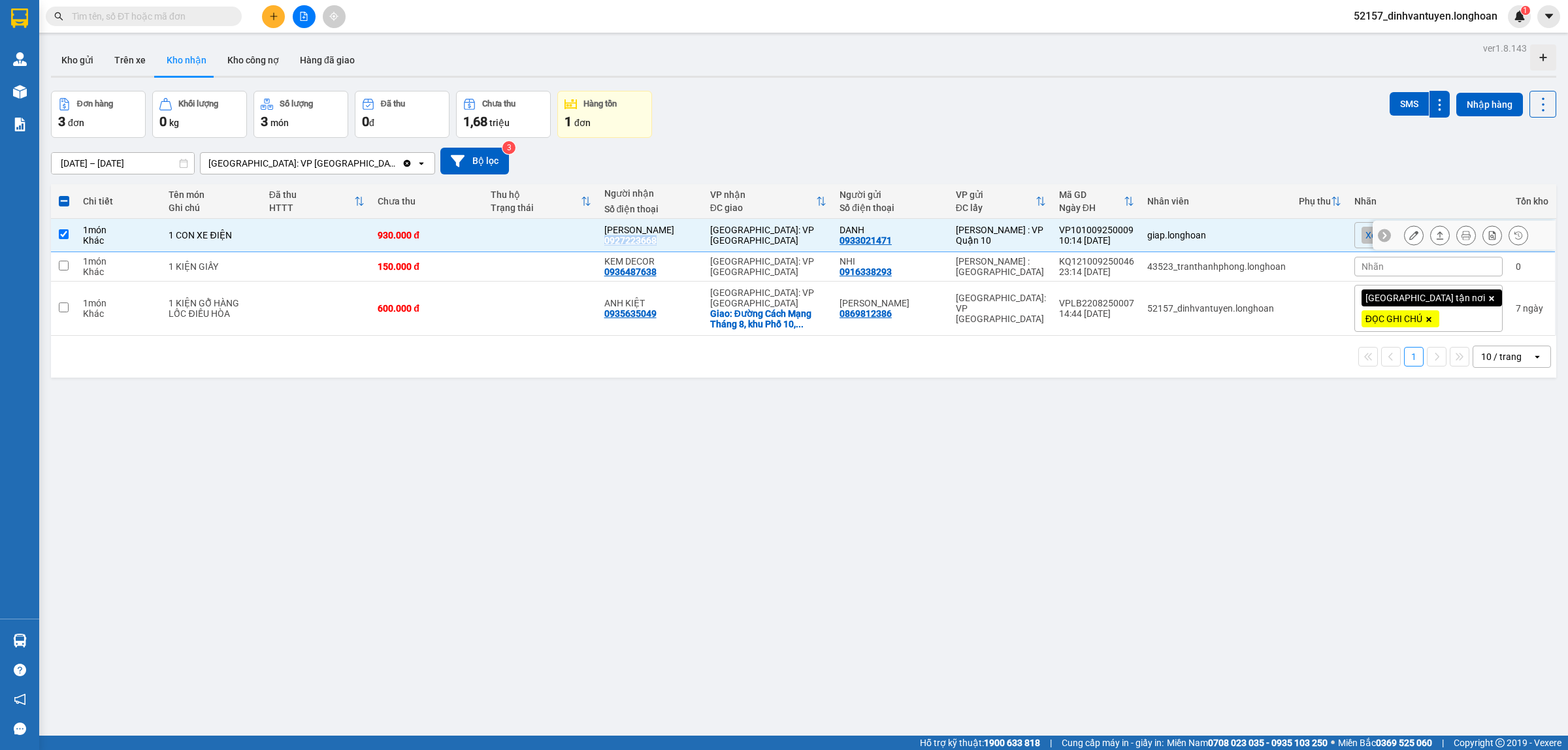
copy div "0927223668"
click at [314, 421] on div "ver 1.8.143 Kho gửi Trên xe Kho nhận Kho công nợ Hàng đã giao Đơn hàng 3 đơn Kh…" at bounding box center [803, 414] width 1516 height 750
click at [1409, 264] on icon at bounding box center [1414, 266] width 9 height 9
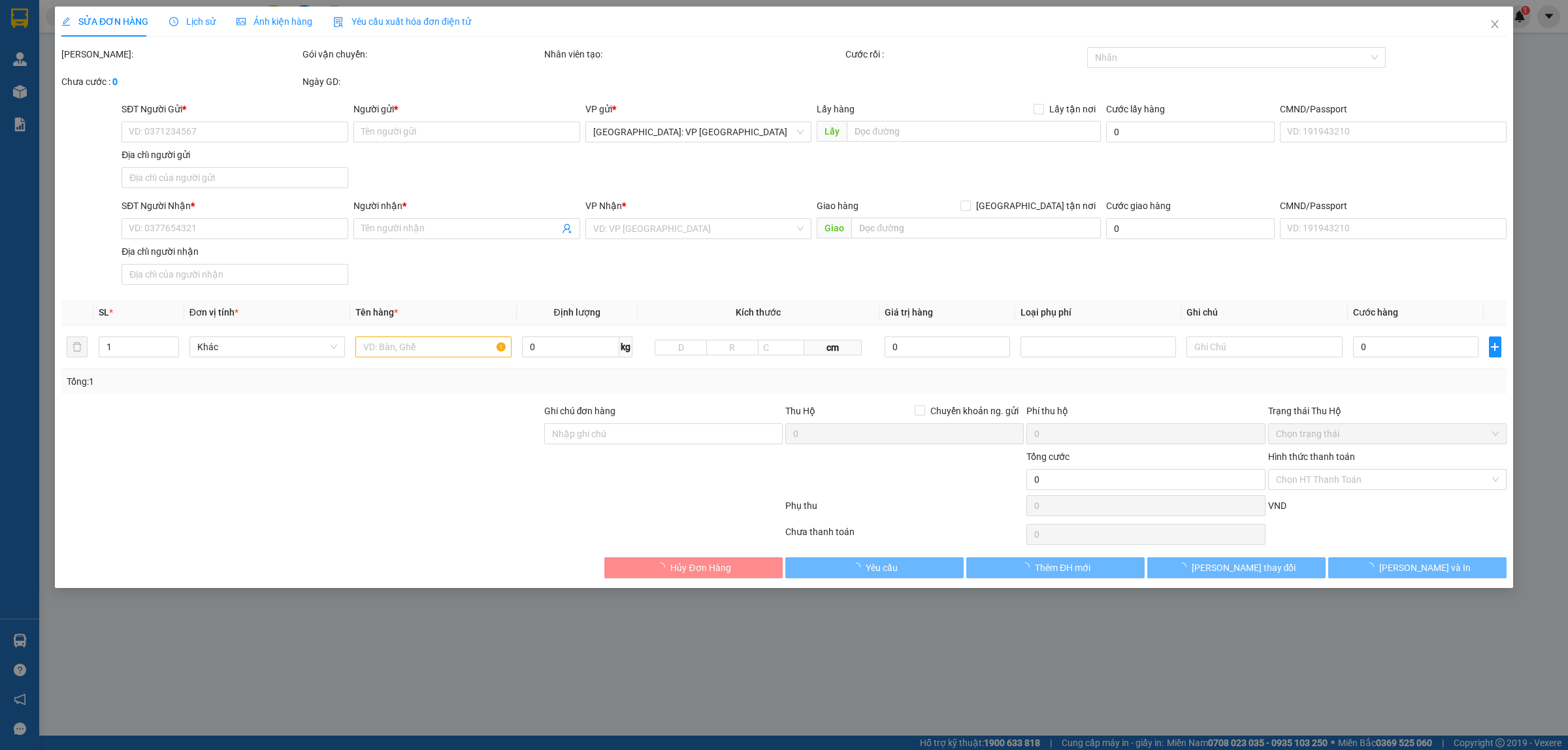
type input "0916338293"
type input "NHI"
type input "0936487638"
type input "KEM DECOR"
type input "hàng giao nguyên kiện, hư vỡ ko đền"
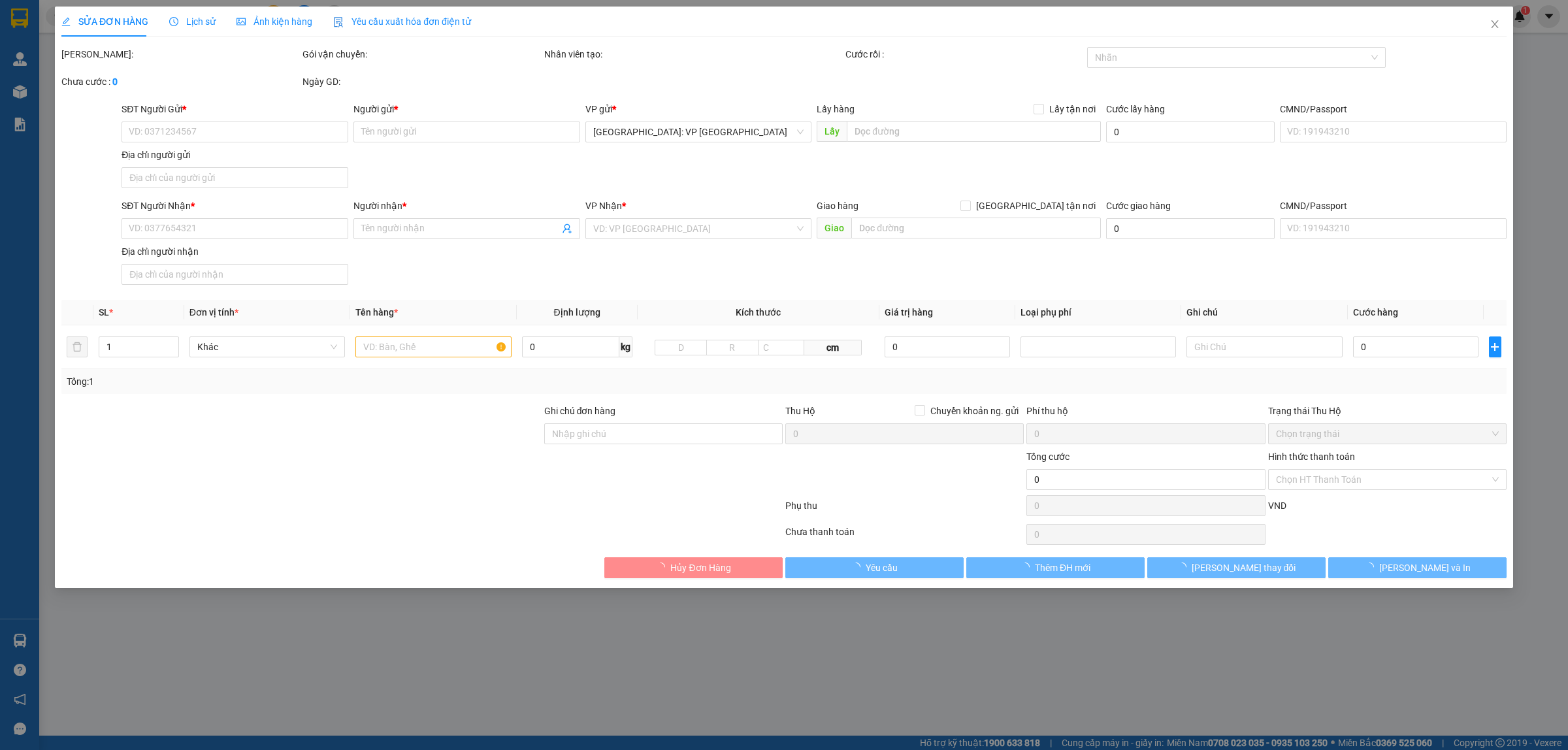
type input "150.000"
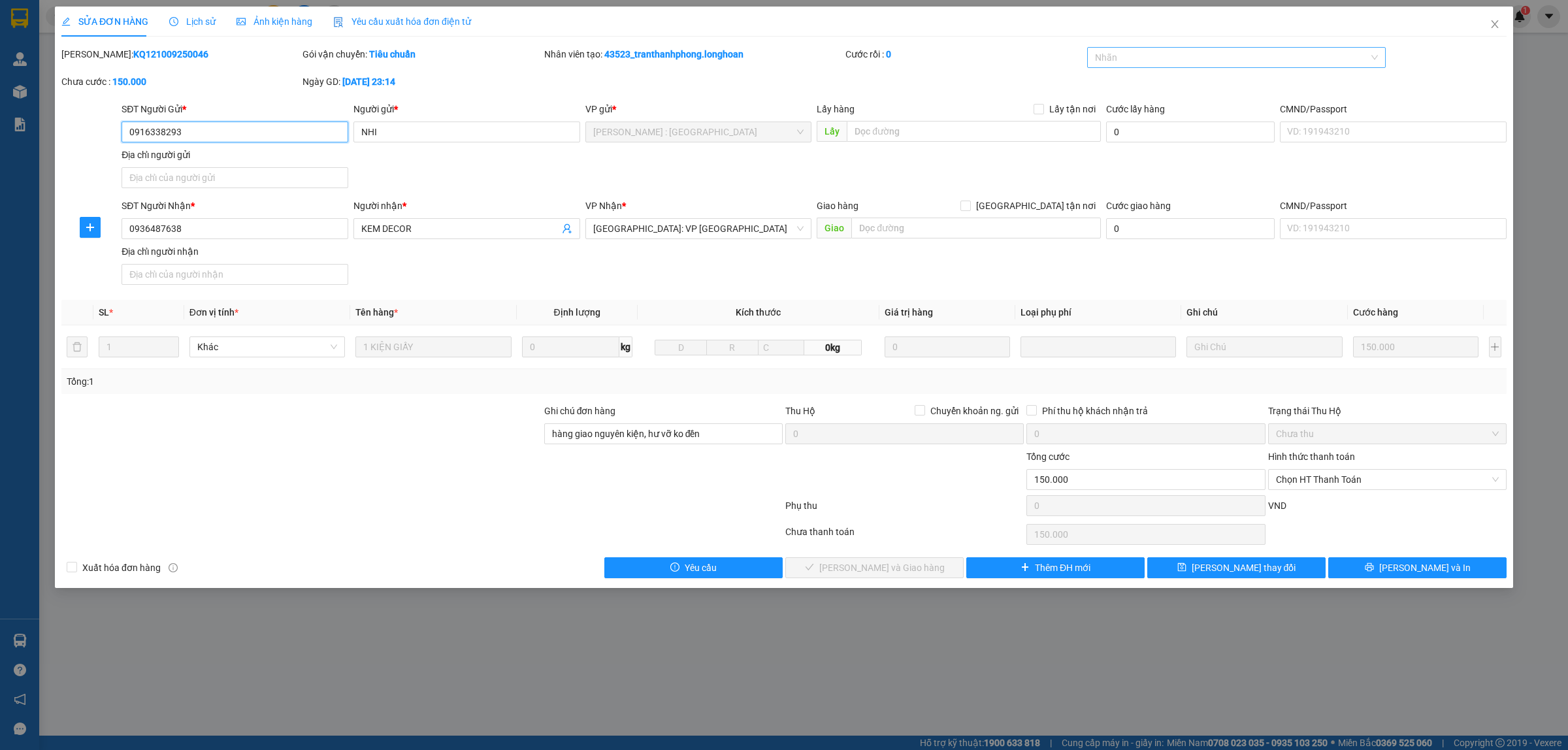
click at [1183, 67] on div "Nhãn" at bounding box center [1236, 57] width 299 height 21
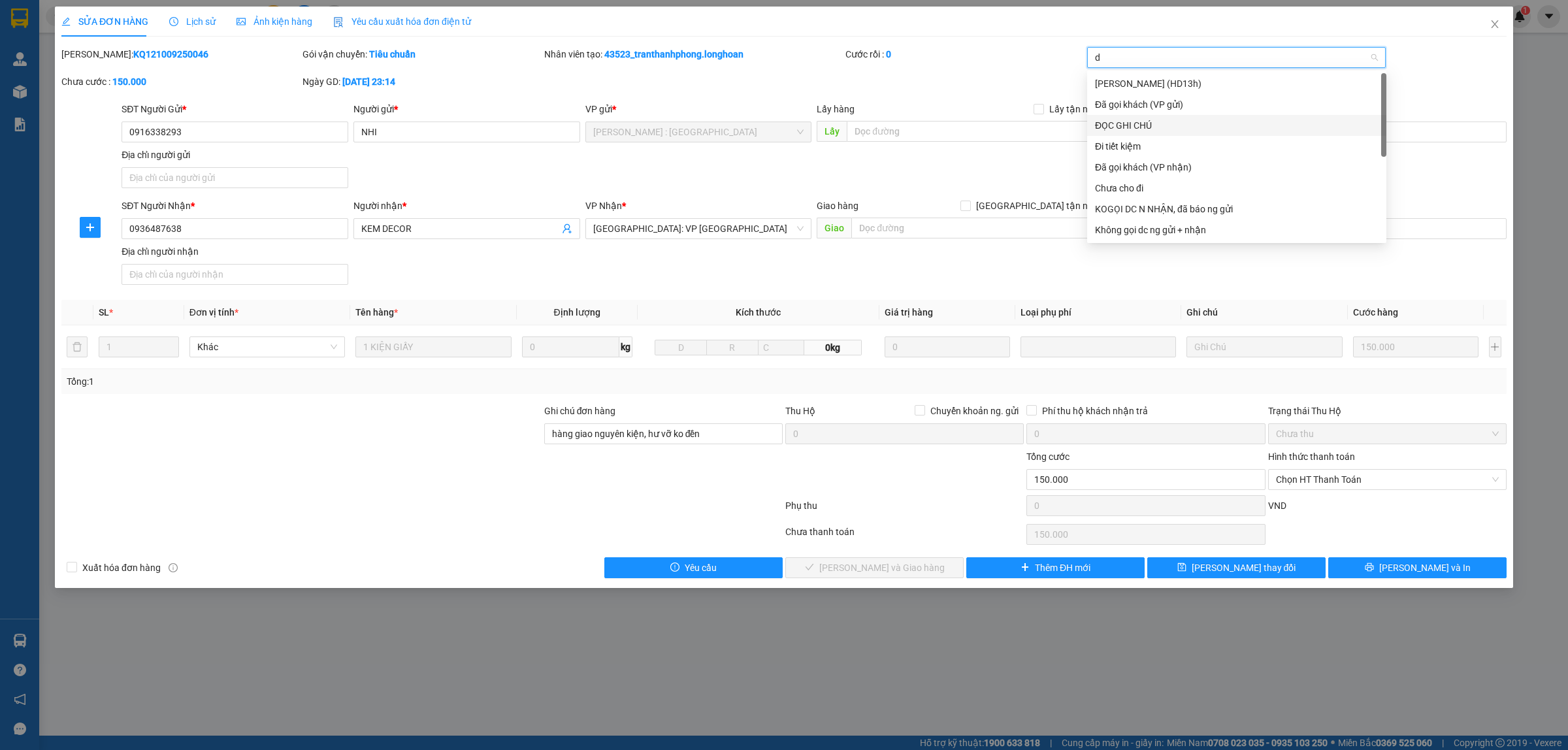
type input "da"
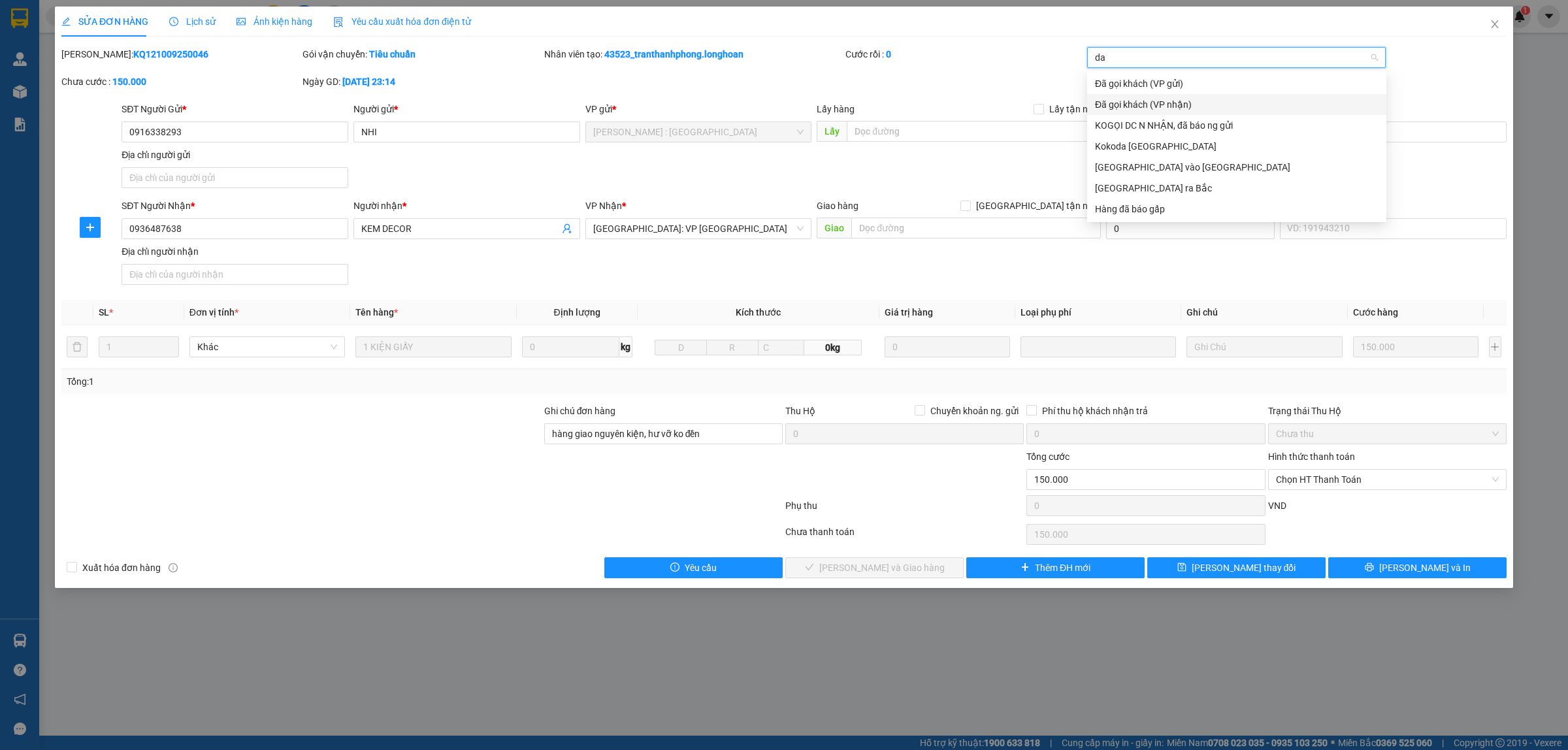
click at [1151, 105] on div "Đã gọi khách (VP nhận)" at bounding box center [1236, 104] width 284 height 15
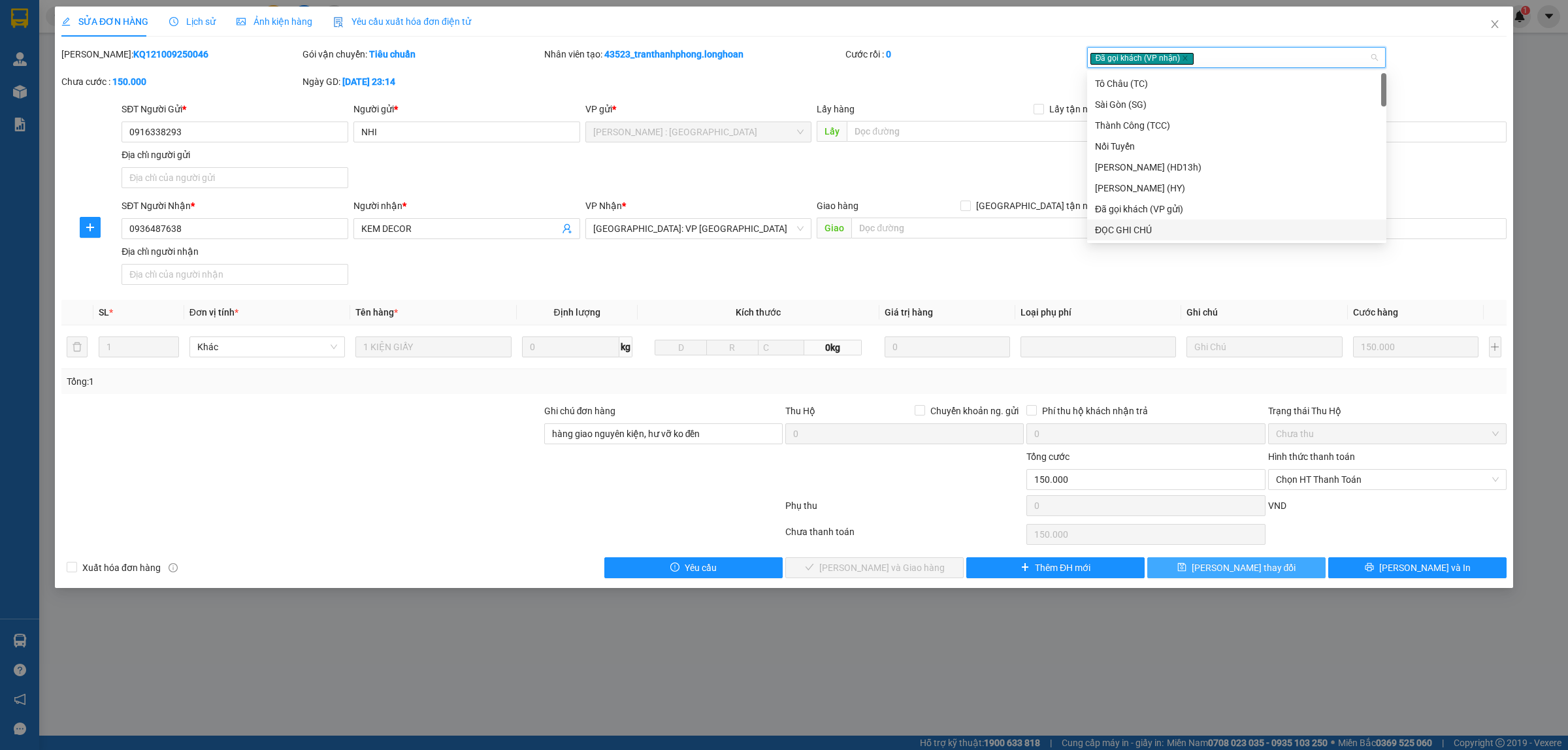
click at [1266, 567] on span "[PERSON_NAME] thay đổi" at bounding box center [1243, 568] width 104 height 15
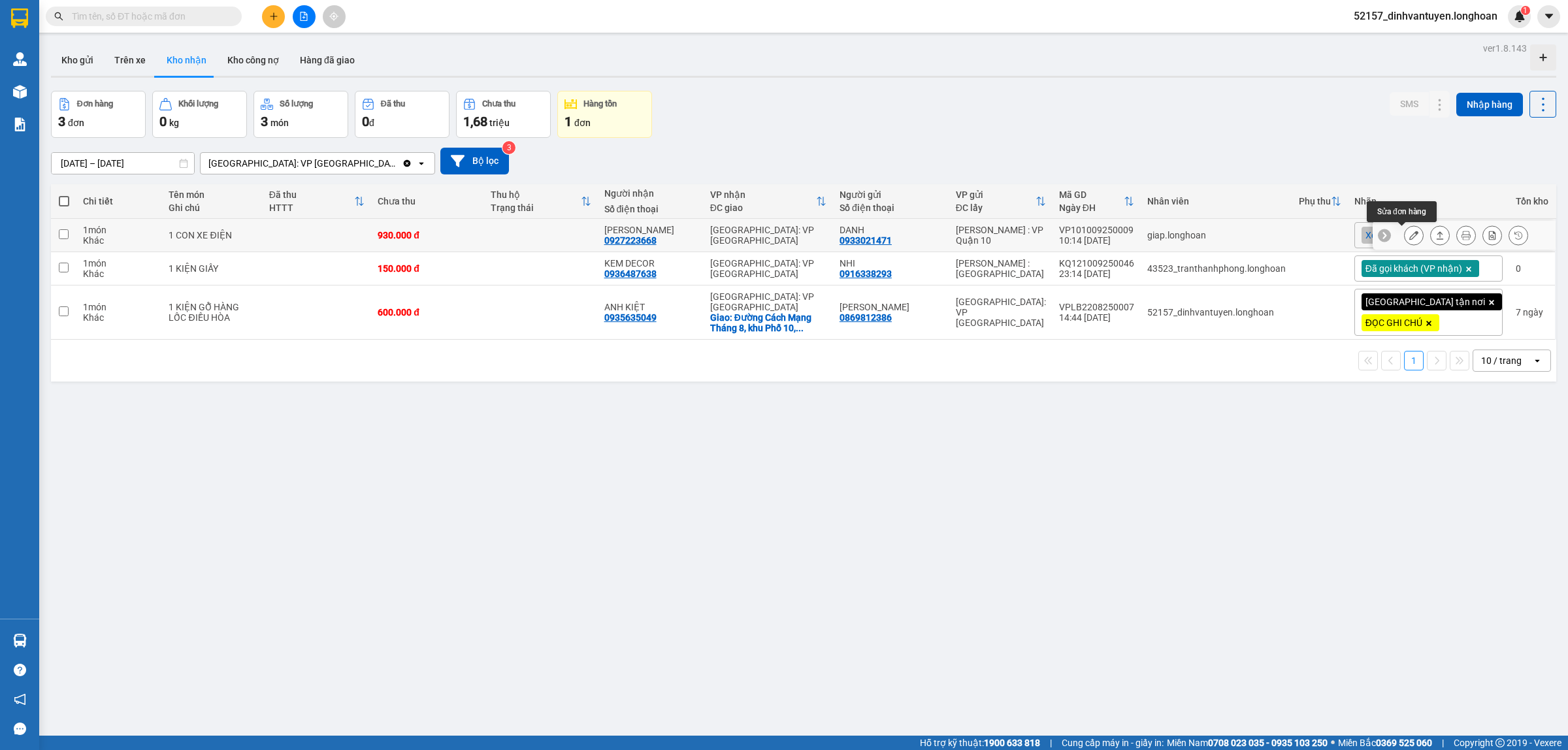
click at [1409, 233] on icon at bounding box center [1414, 235] width 9 height 9
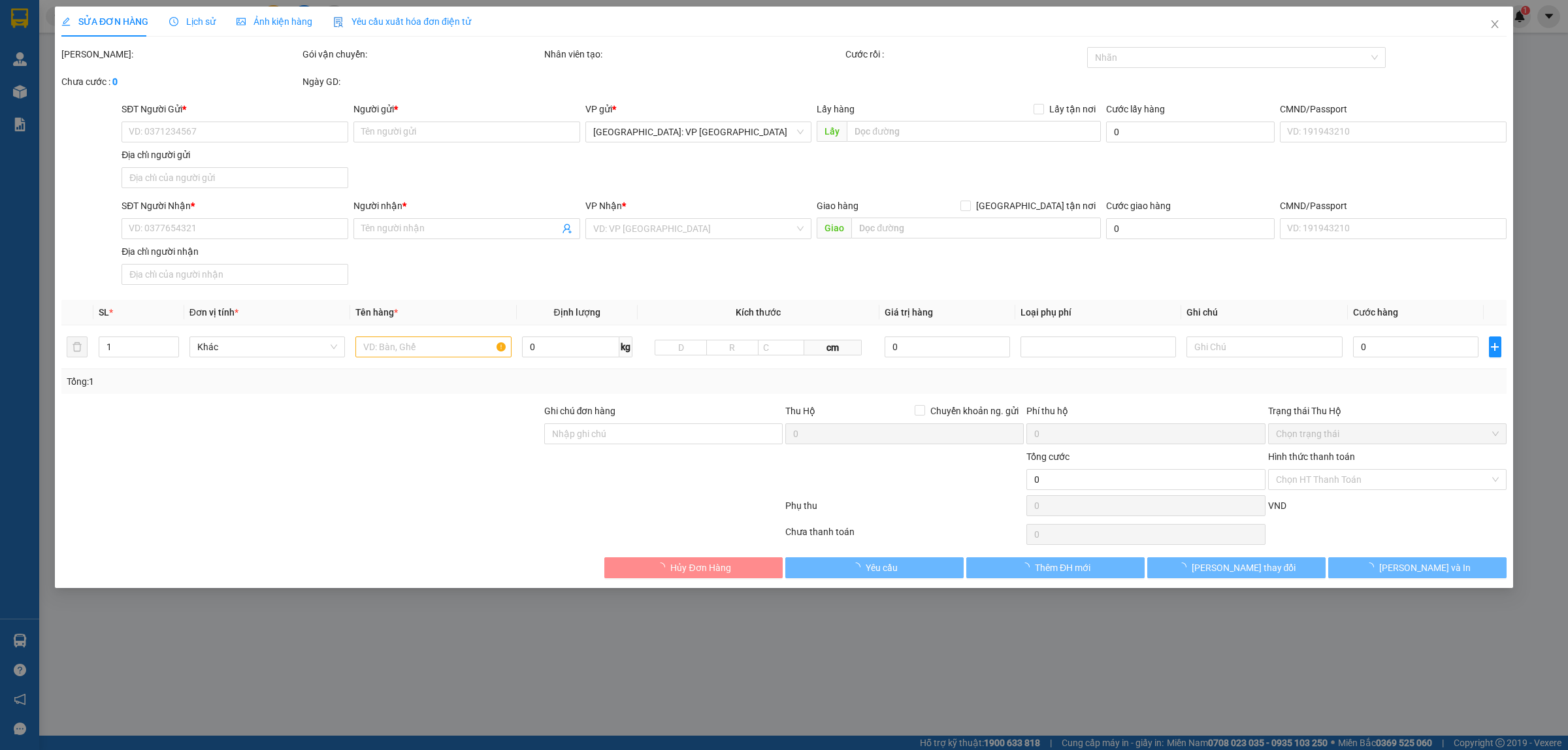
type input "0933021471"
type input "DANH"
type input "0927223668"
type input "[PERSON_NAME]"
type input "CÓ CHÌA KHÓA ĐI KÈM"
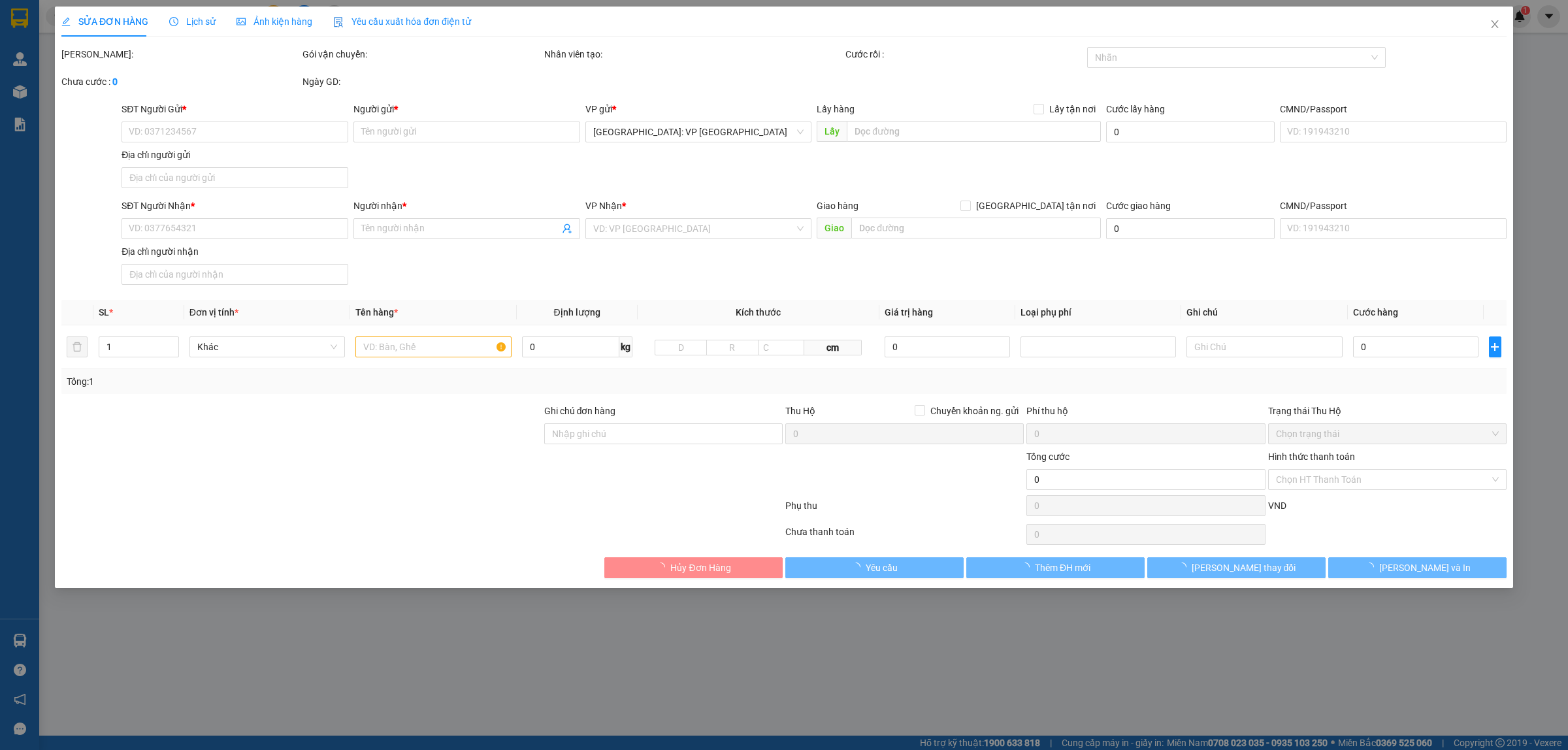
type input "930.000"
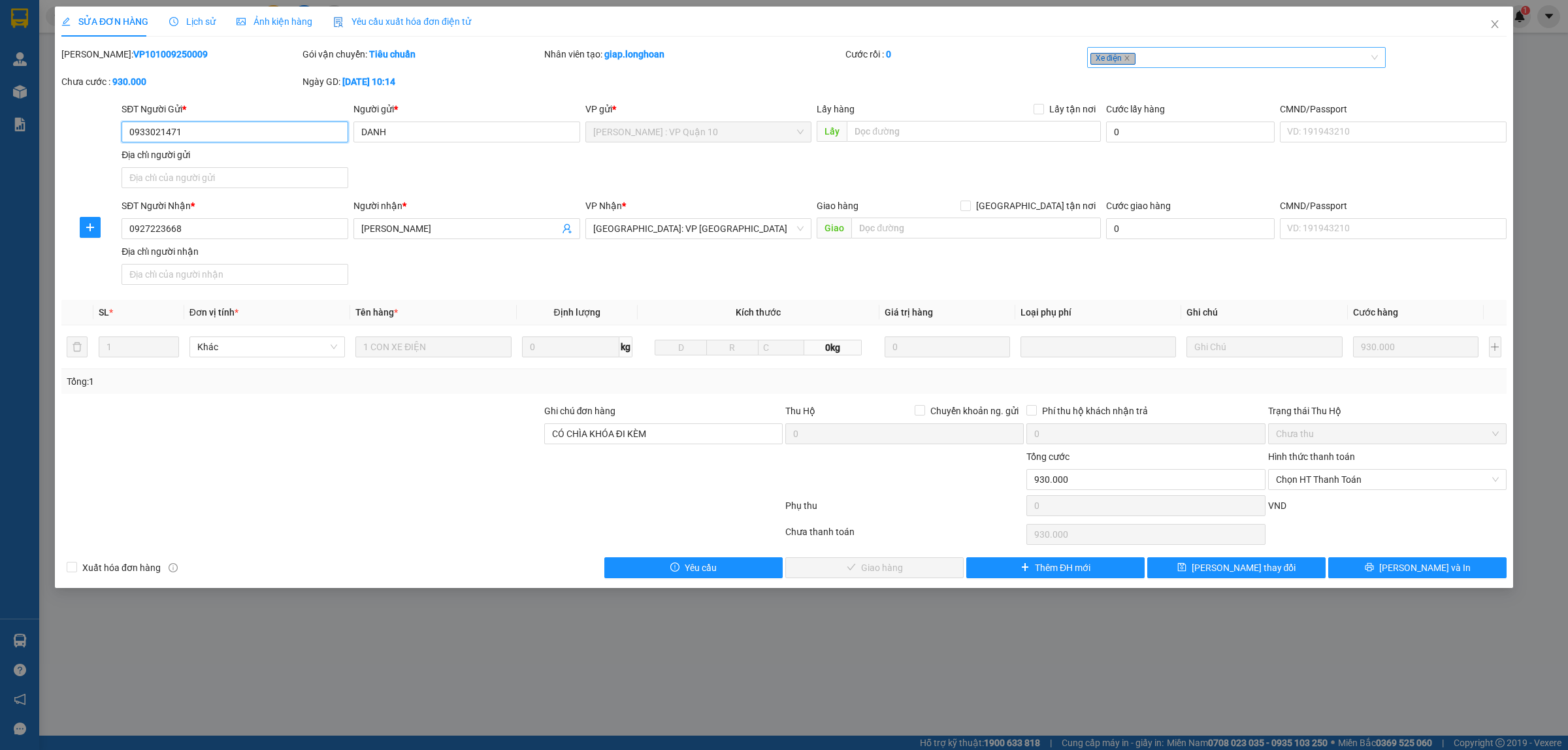
click at [1178, 65] on div "Xe điện" at bounding box center [1230, 58] width 280 height 16
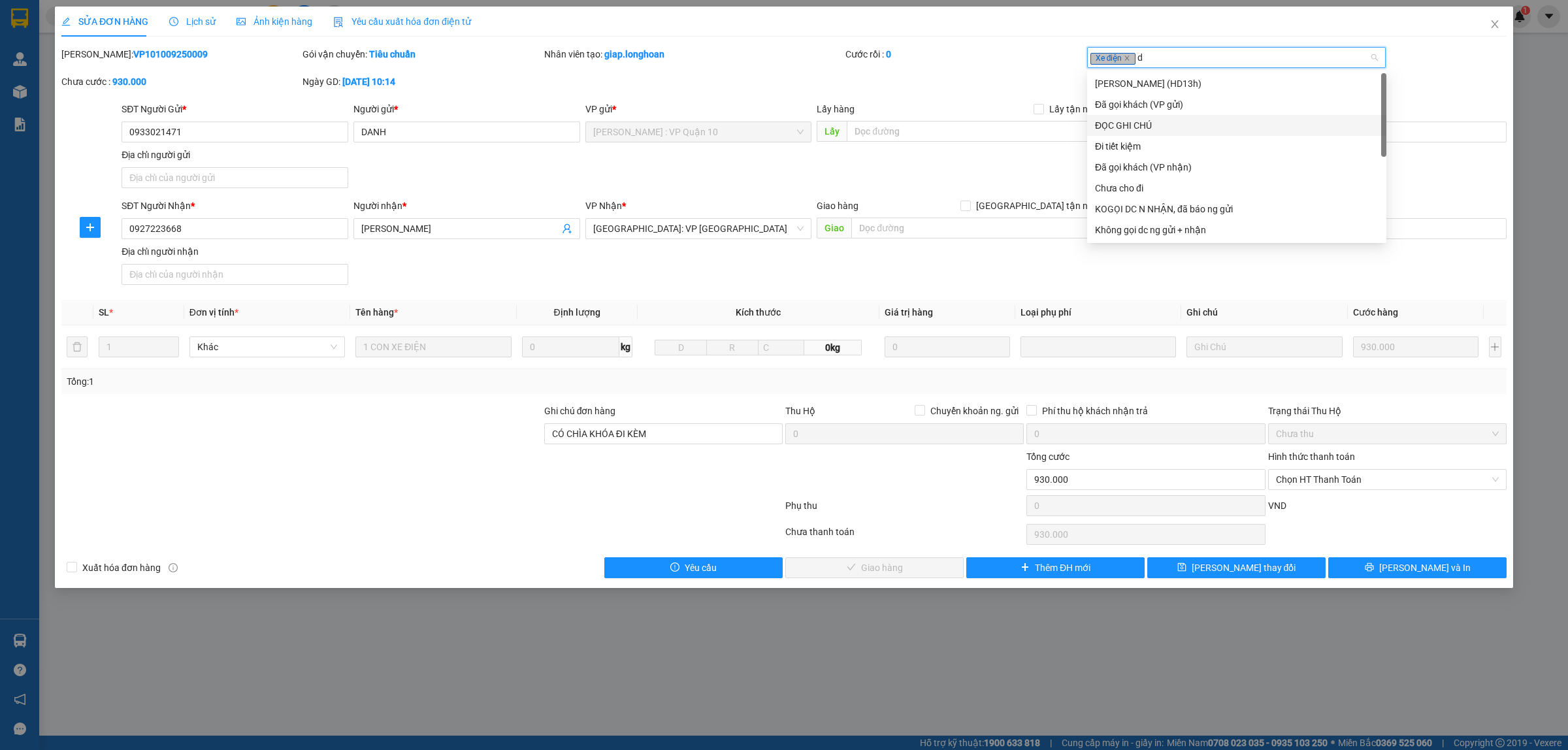
type input "da"
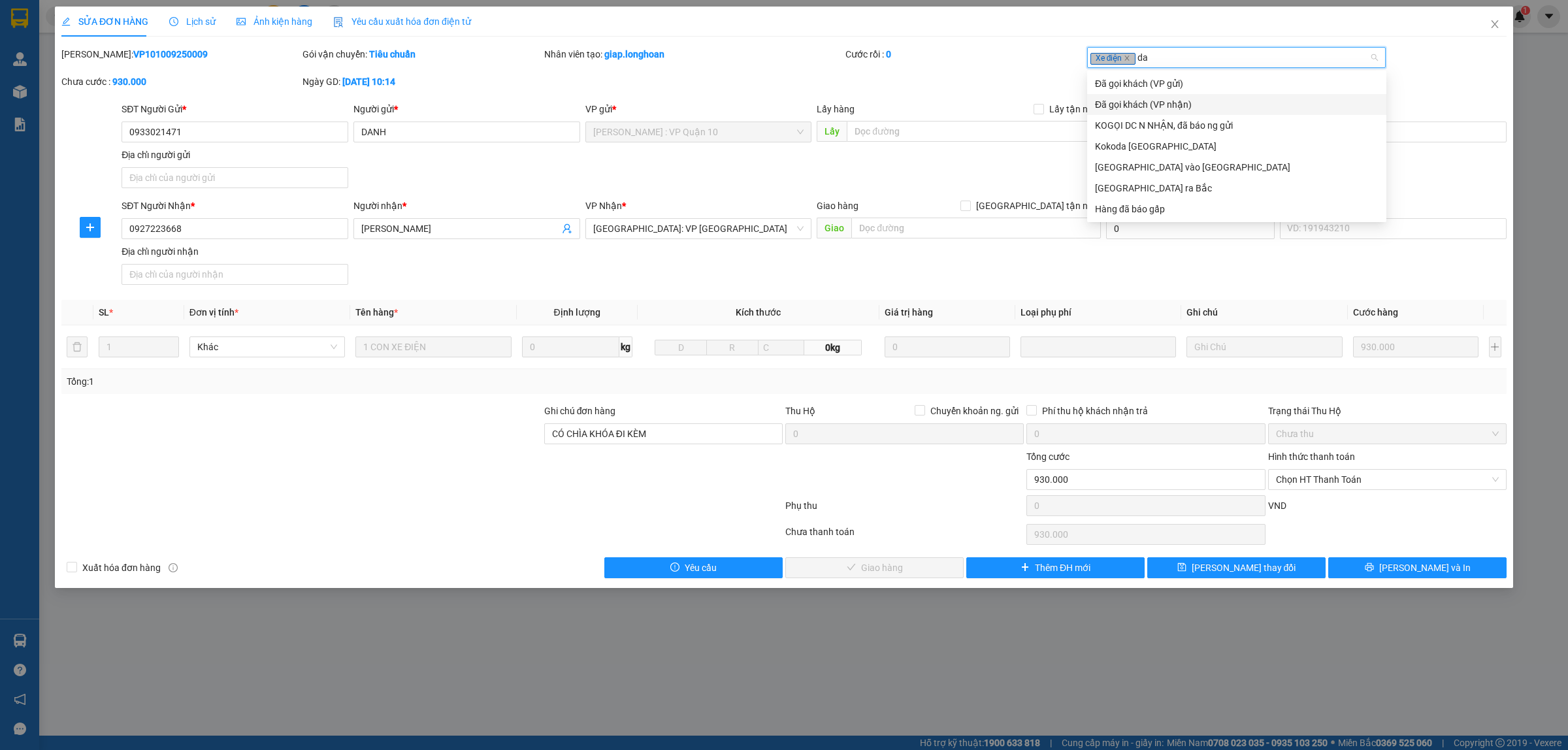
click at [1183, 98] on div "Đã gọi khách (VP nhận)" at bounding box center [1236, 104] width 284 height 15
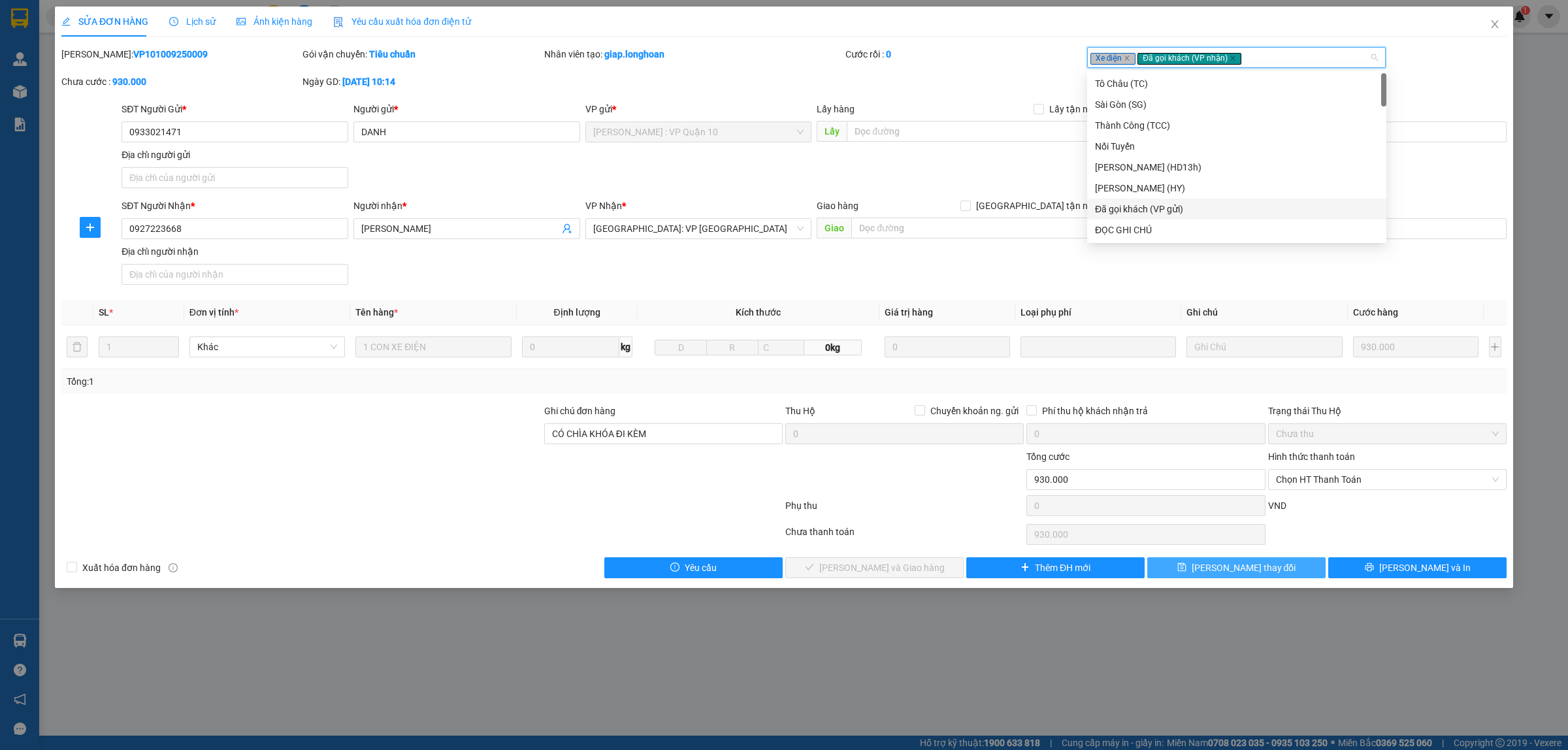
click at [1248, 560] on button "[PERSON_NAME] thay đổi" at bounding box center [1236, 567] width 178 height 21
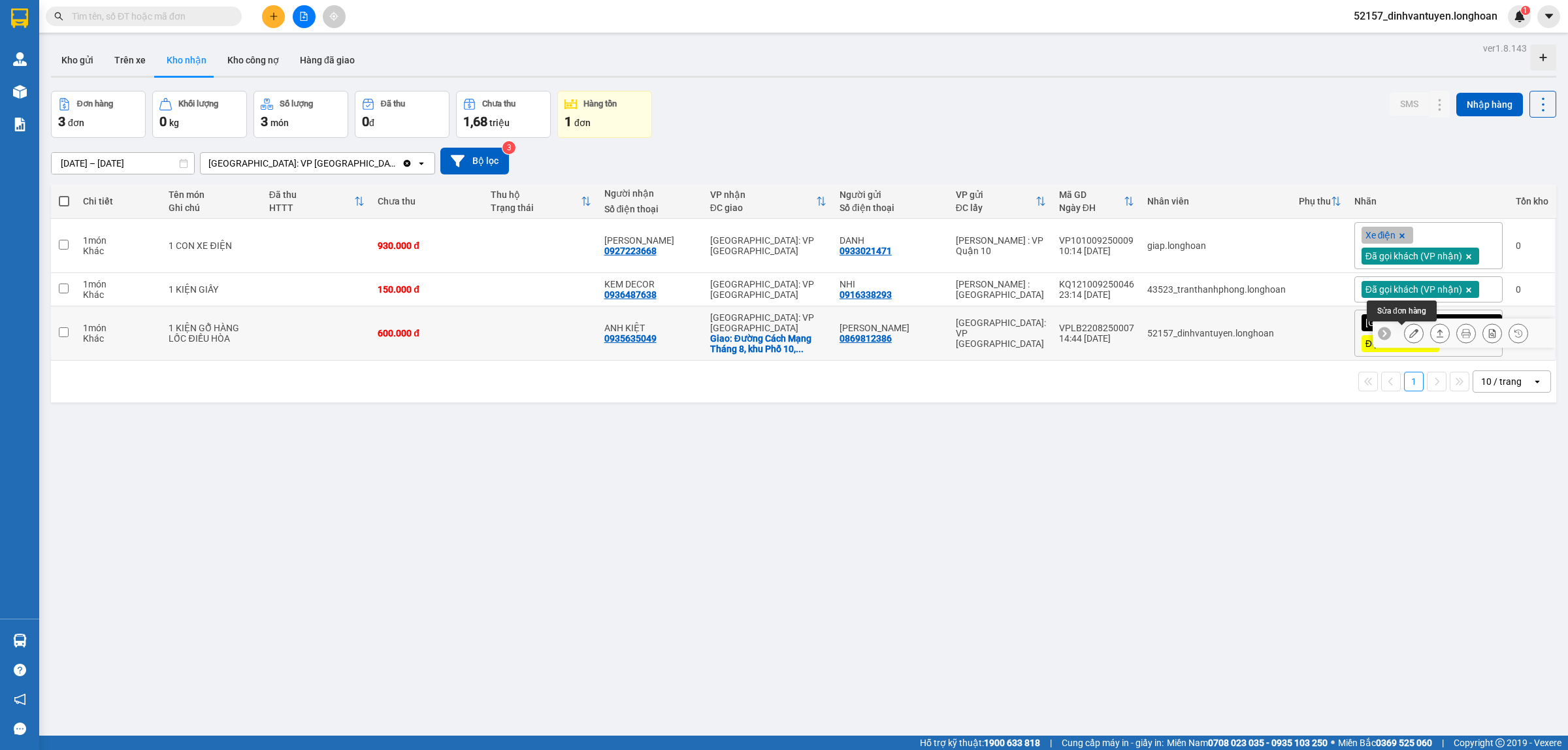
click at [1406, 337] on button at bounding box center [1414, 333] width 19 height 23
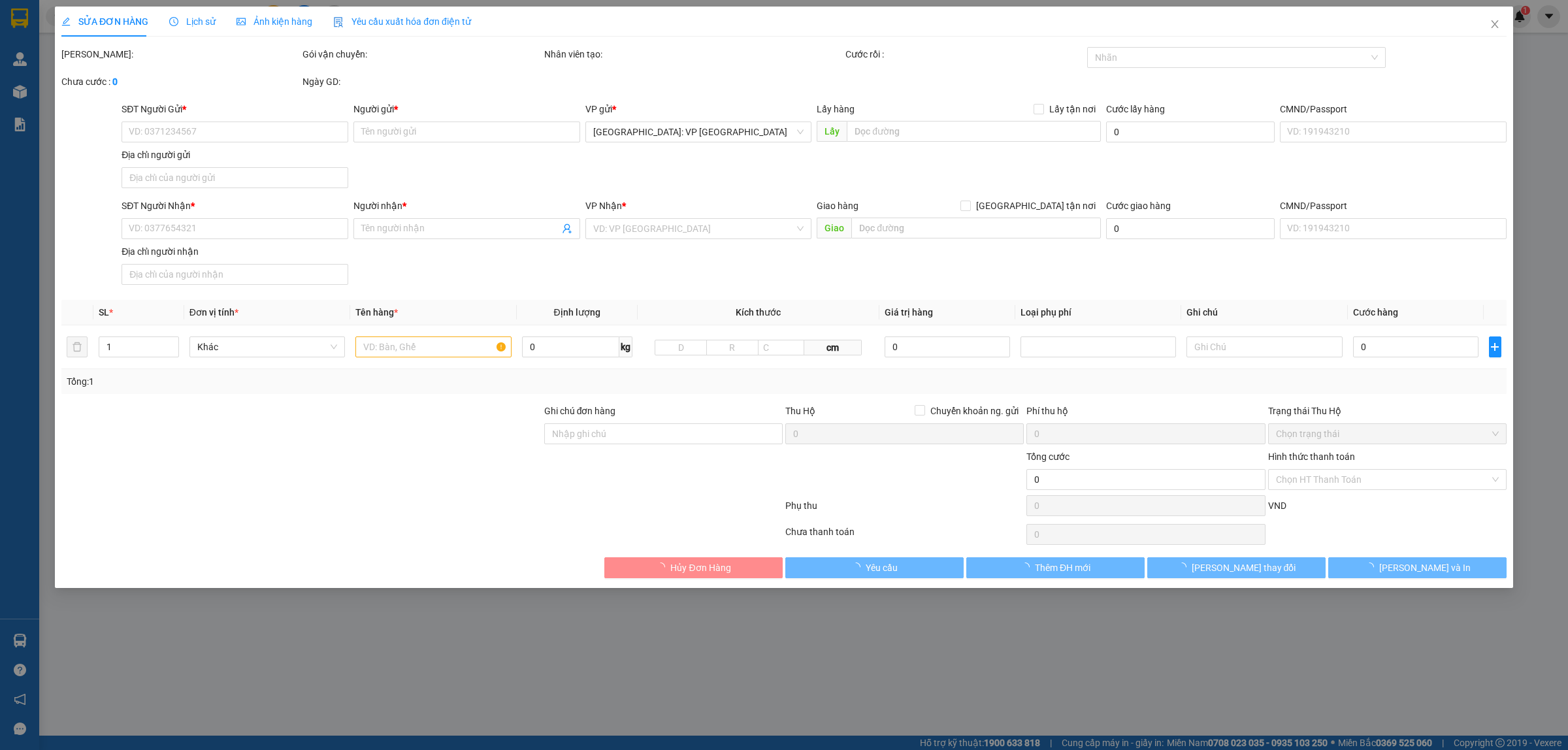
type input "0869812386"
type input "[PERSON_NAME]"
type input "0935635049"
type input "ANH KIỆT"
checkbox input "true"
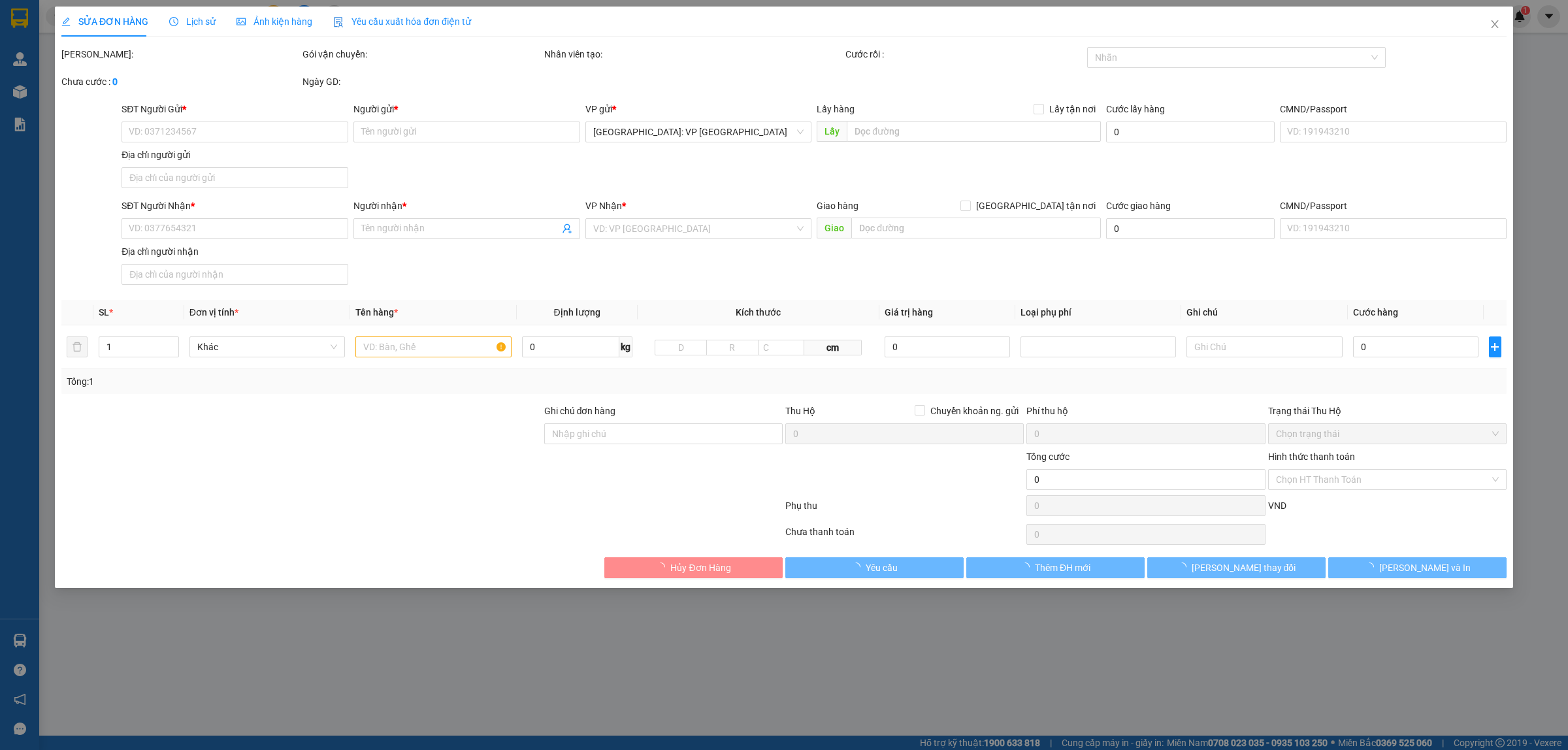
type input "Đường Cách Mạng Tháng 8, [GEOGRAPHIC_DATA], [GEOGRAPHIC_DATA], [GEOGRAPHIC_DATA…"
type input "XẾP HÀNG THEO CHIỀU MŨI TÊN , KHÔNG ĐƯỢC ĐỂ NẰM"
type input "330.000"
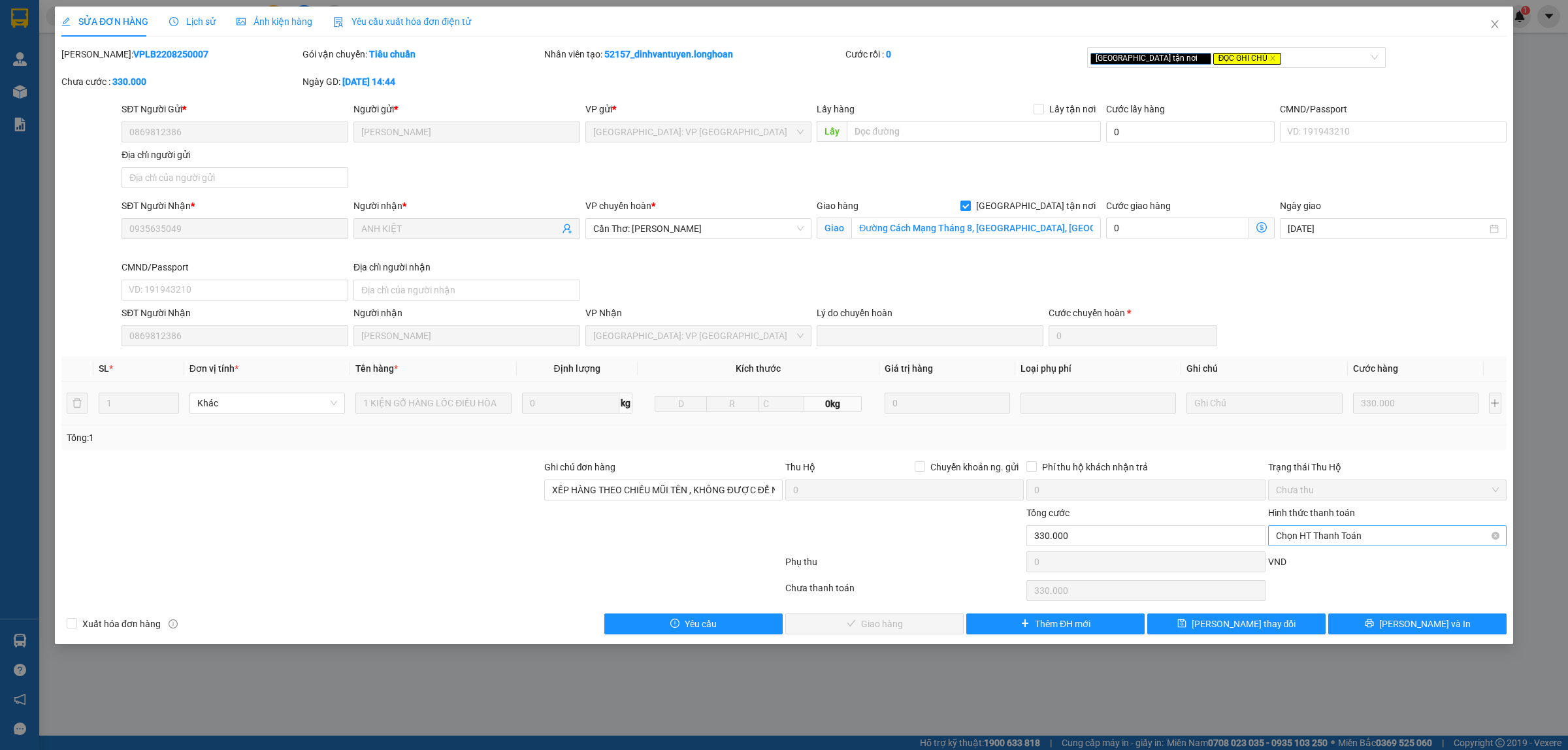
click at [1361, 536] on span "Chọn HT Thanh Toán" at bounding box center [1387, 535] width 223 height 19
click at [1331, 565] on div "Tại văn phòng" at bounding box center [1387, 563] width 223 height 15
type input "0"
click at [925, 628] on button "[PERSON_NAME] và Giao hàng" at bounding box center [874, 623] width 178 height 21
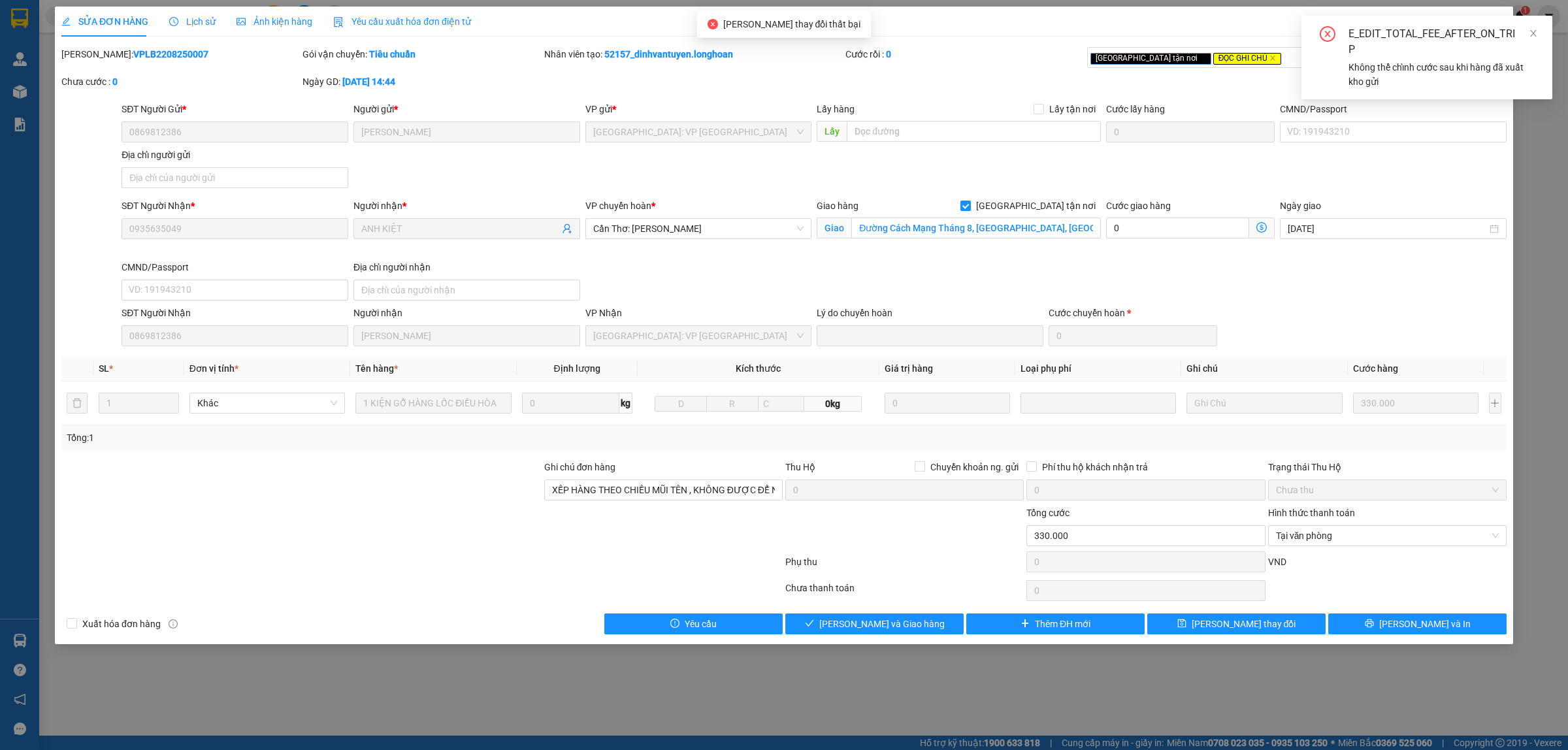
click at [1533, 131] on div "SỬA ĐƠN HÀNG Lịch sử Ảnh kiện hàng Yêu cầu xuất hóa đơn điện tử Total Paid Fee …" at bounding box center [784, 375] width 1568 height 750
click at [1531, 28] on span at bounding box center [1533, 33] width 9 height 11
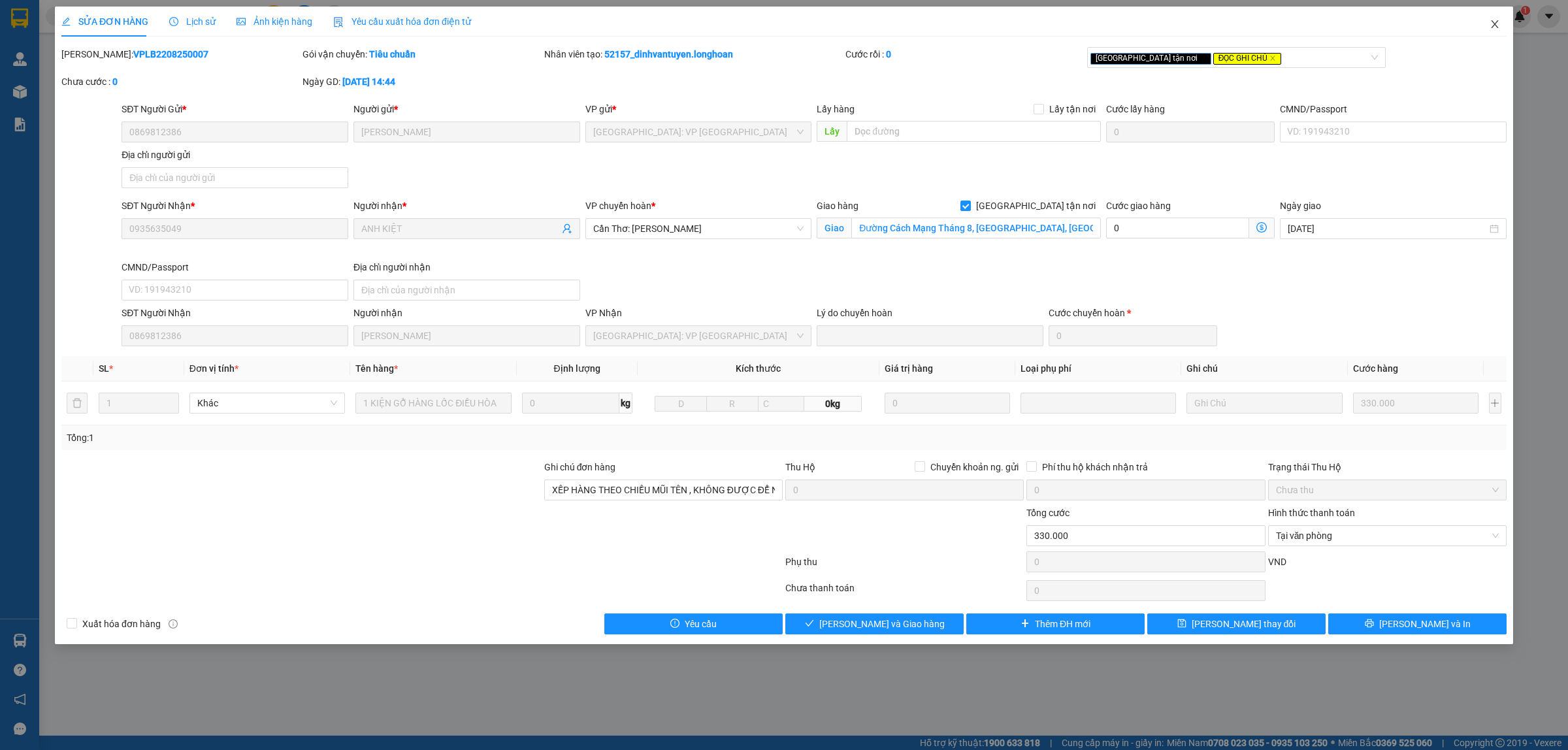
click at [1499, 21] on icon "close" at bounding box center [1495, 25] width 11 height 11
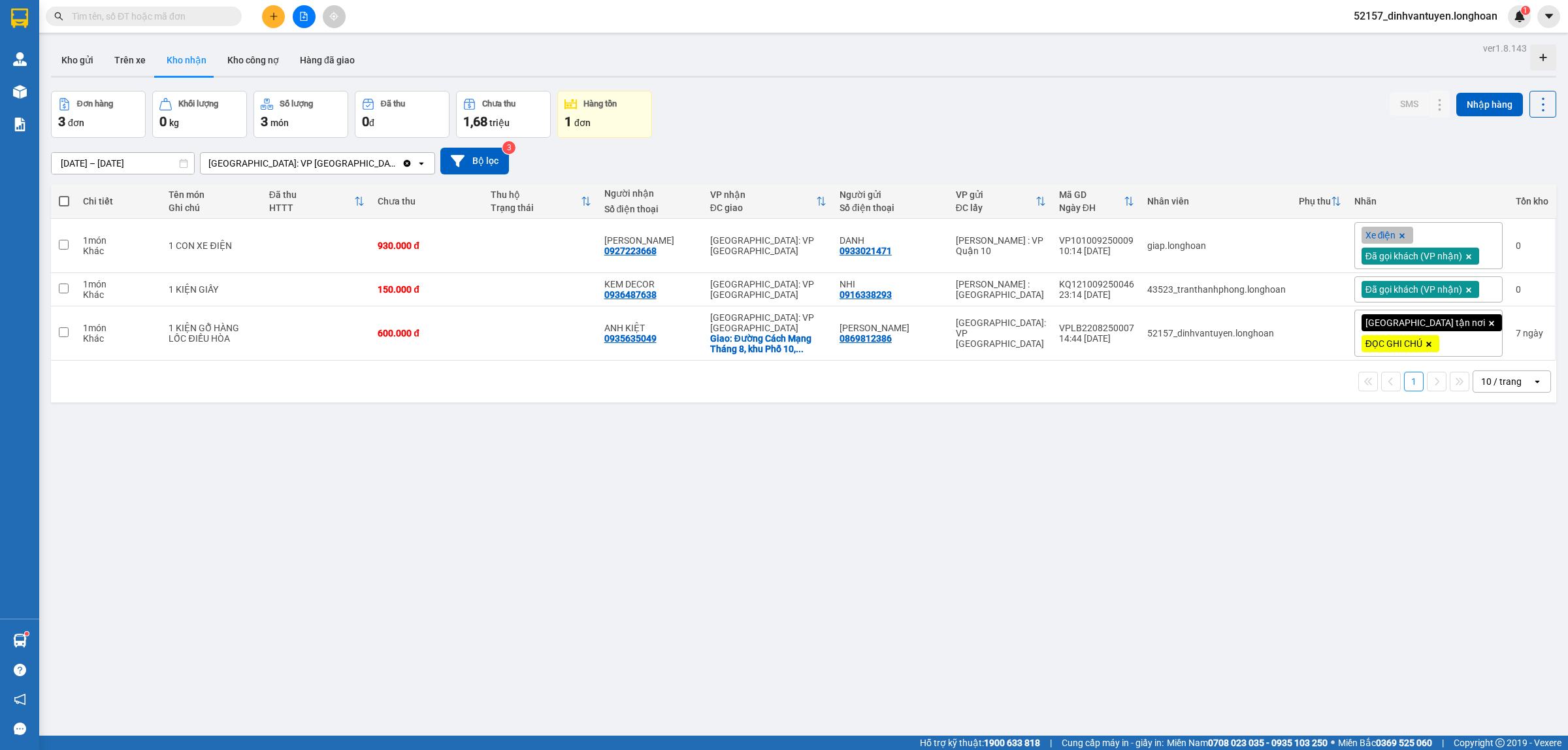
click at [207, 17] on input "text" at bounding box center [149, 17] width 154 height 15
paste input "VHBT1409250009"
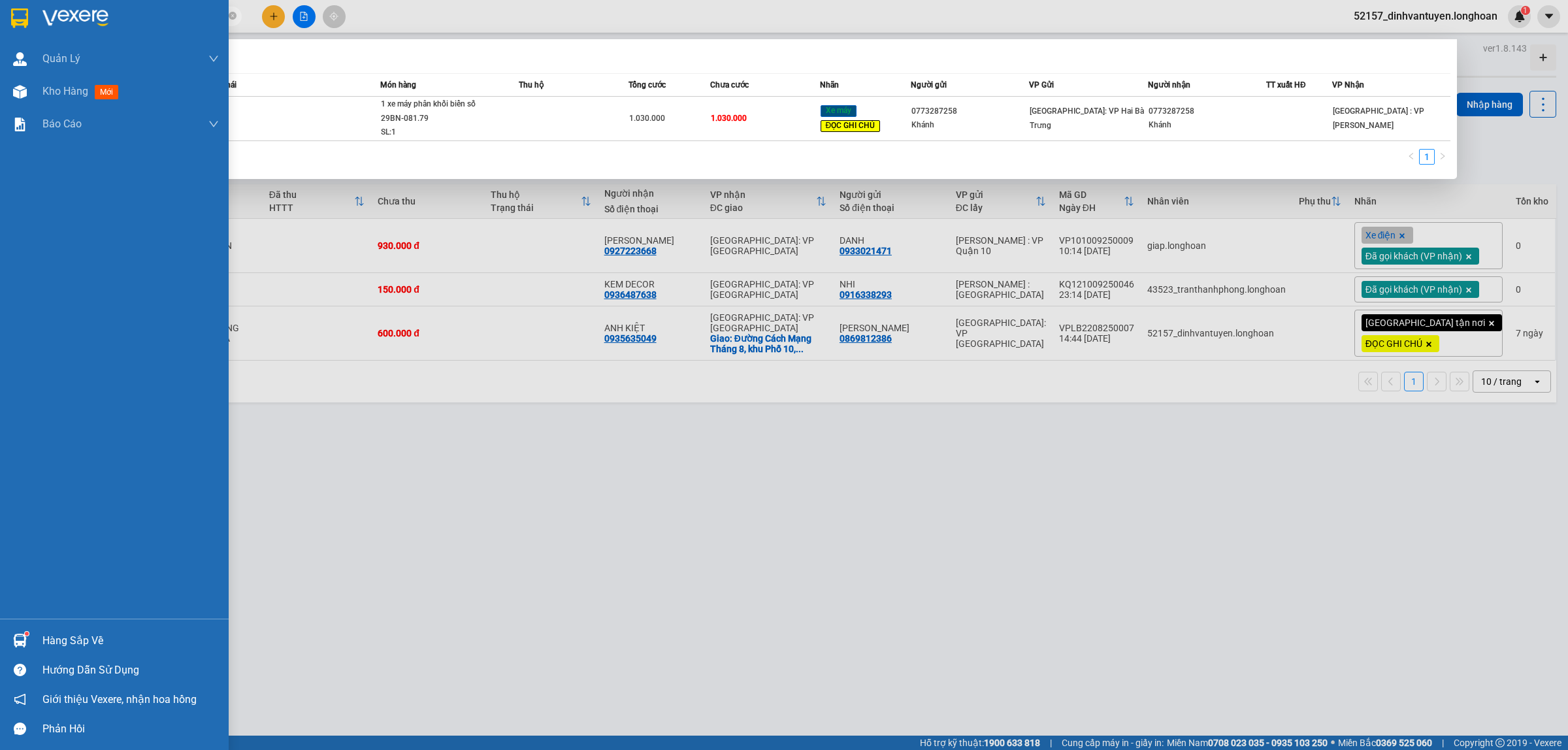
type input "VHBT1409250009"
click at [9, 20] on div at bounding box center [20, 18] width 23 height 23
click at [23, 11] on img at bounding box center [20, 18] width 17 height 19
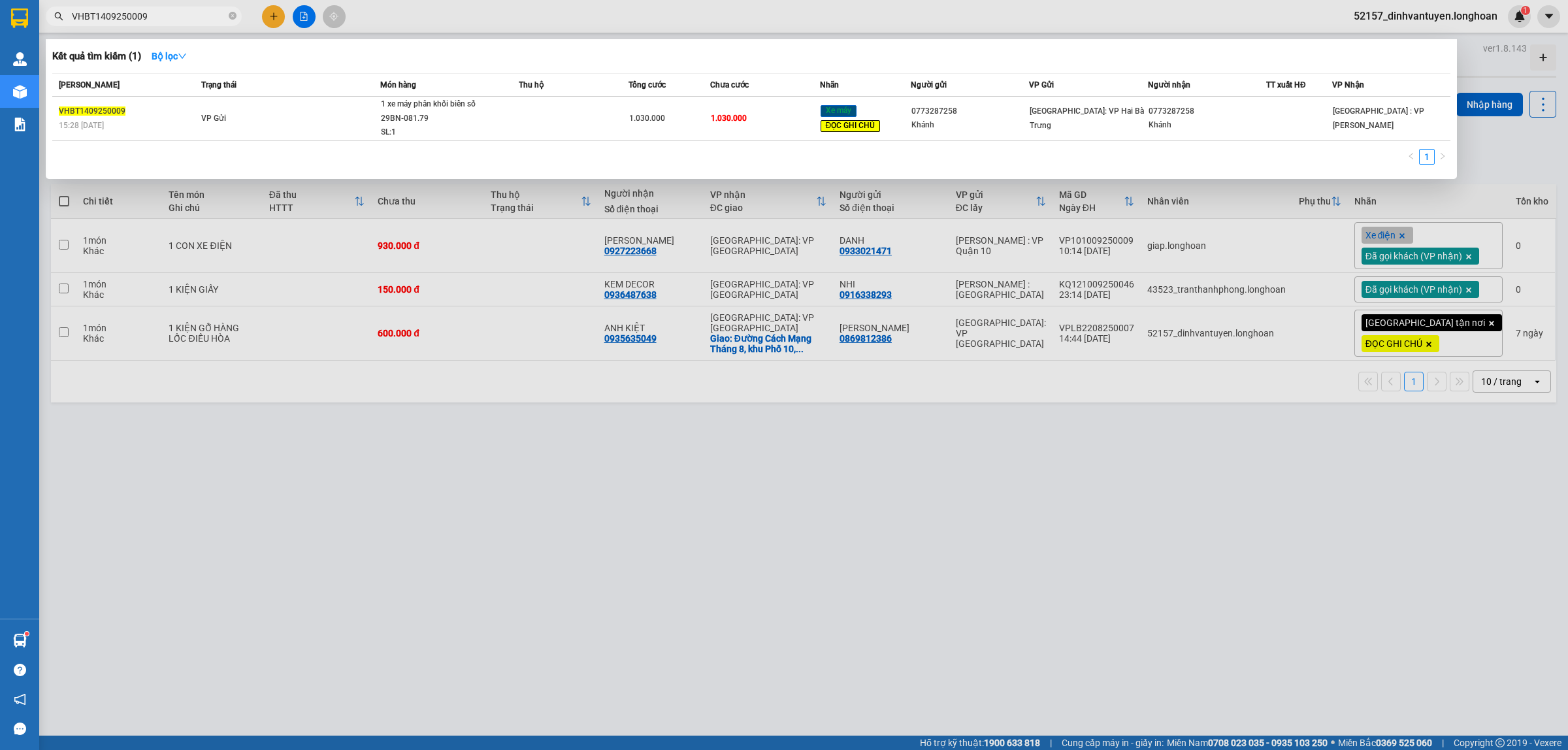
click at [133, 187] on div at bounding box center [784, 375] width 1568 height 750
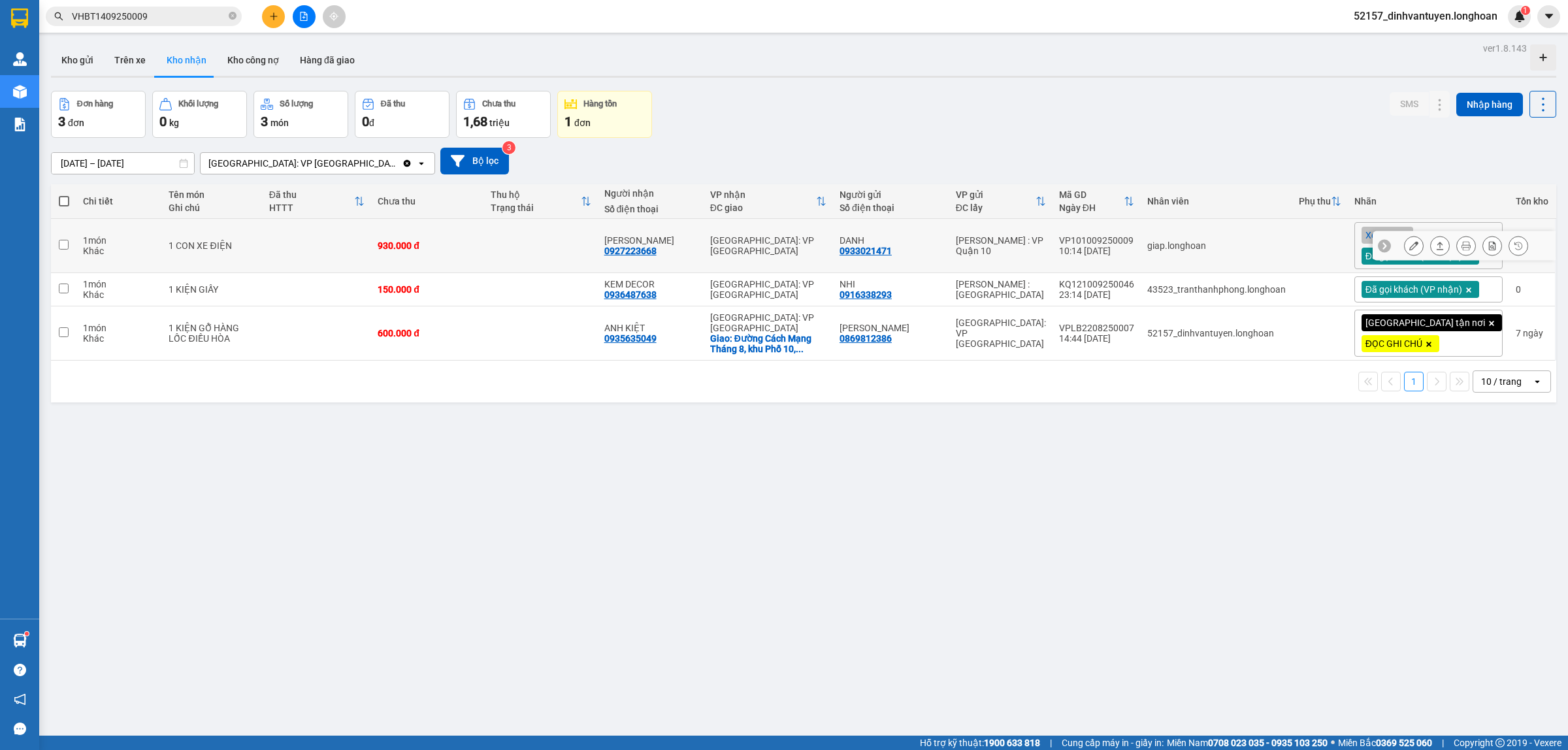
click at [1409, 244] on icon at bounding box center [1414, 246] width 9 height 9
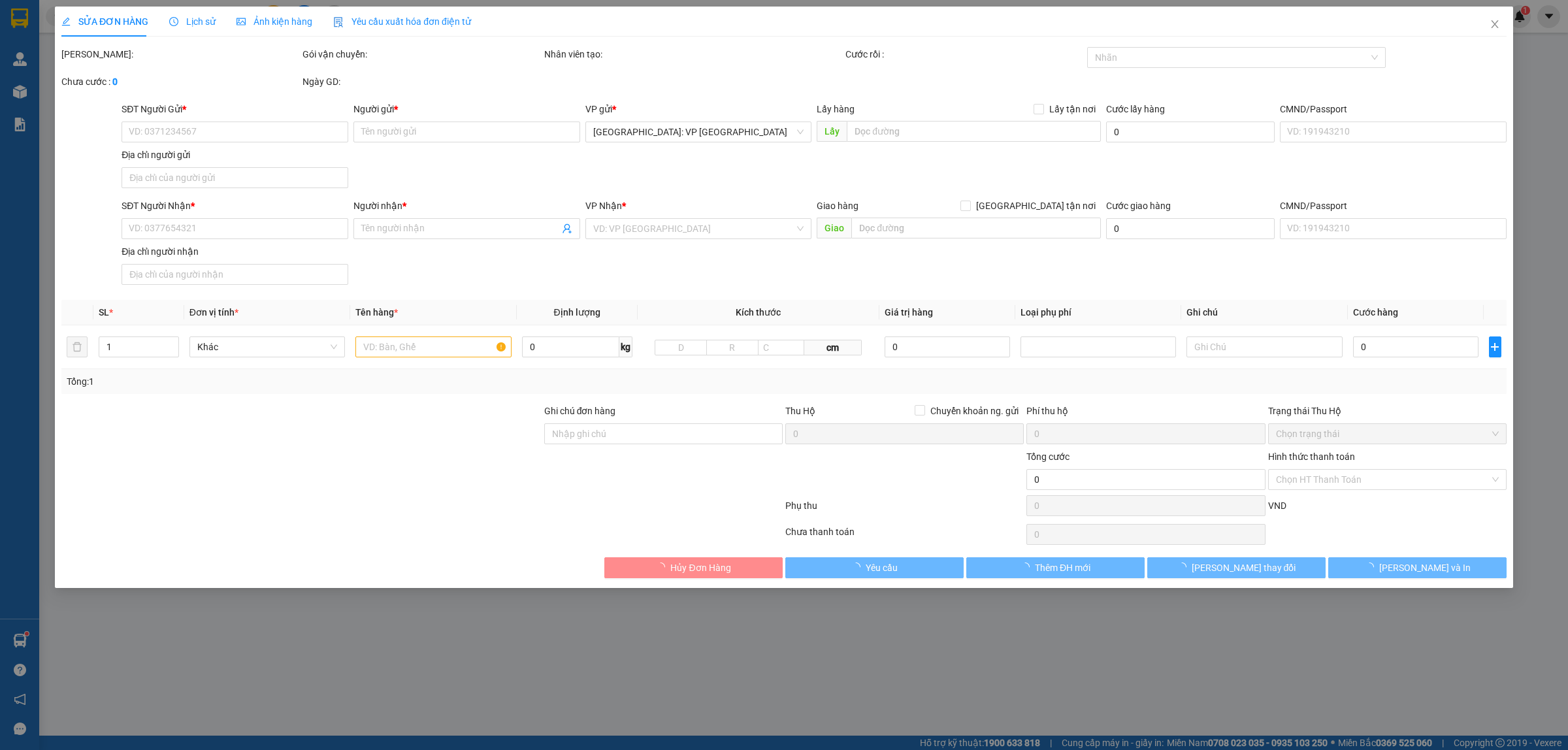
type input "0933021471"
type input "DANH"
type input "0927223668"
type input "[PERSON_NAME]"
type input "CÓ CHÌA KHÓA ĐI KÈM"
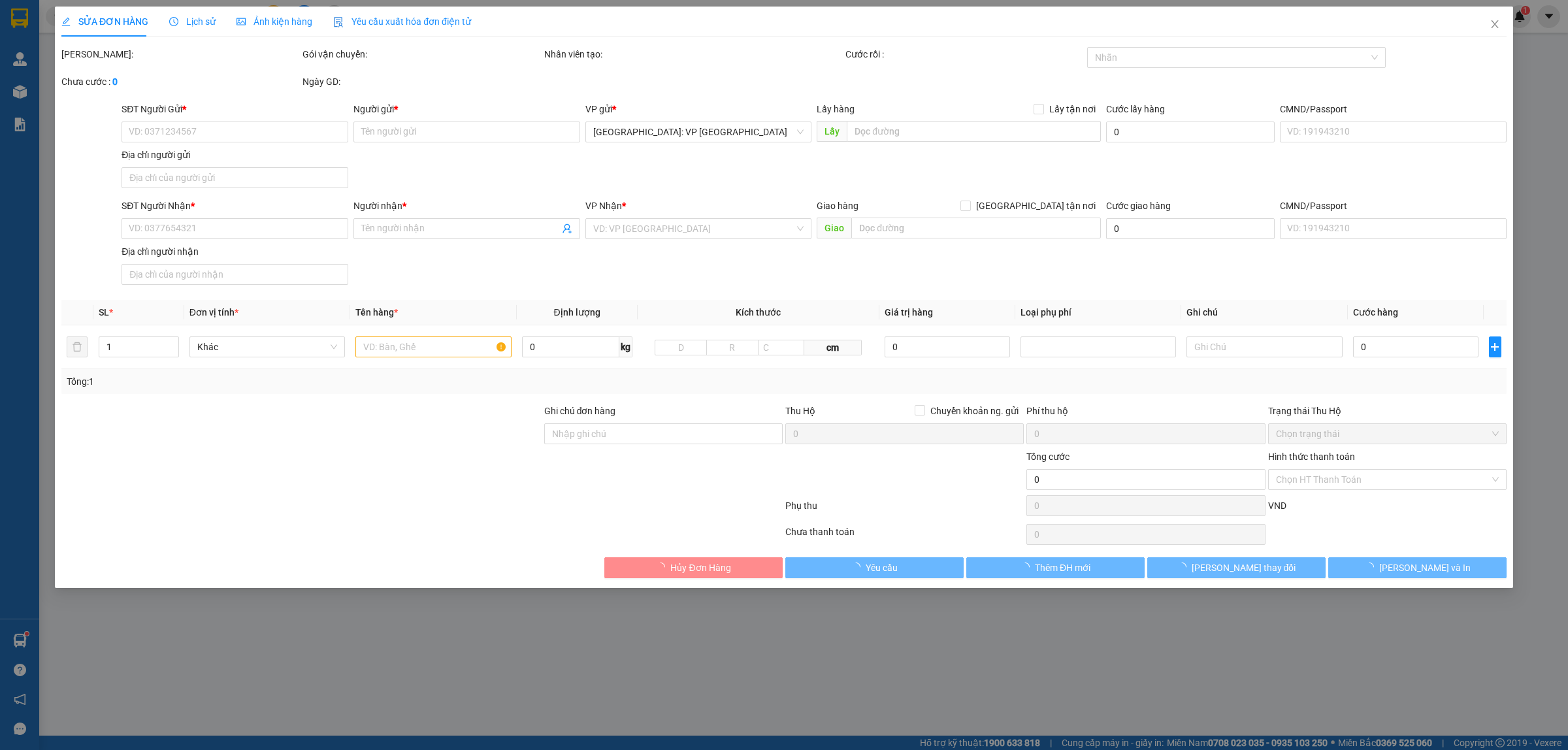
type input "930.000"
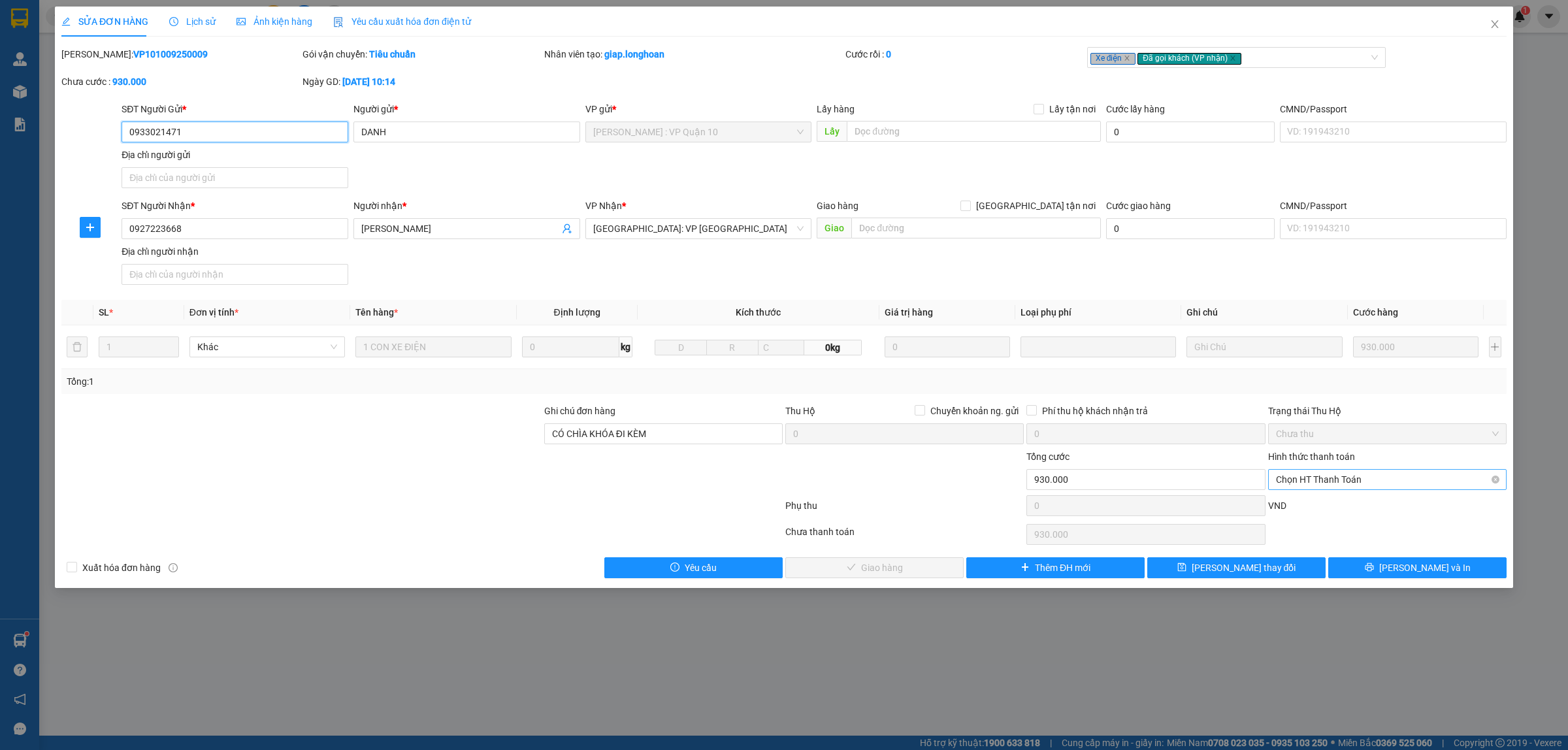
click at [1353, 472] on span "Chọn HT Thanh Toán" at bounding box center [1387, 479] width 223 height 19
click at [1308, 508] on div "Tại văn phòng" at bounding box center [1387, 507] width 223 height 15
type input "0"
click at [890, 573] on span "[PERSON_NAME] và Giao hàng" at bounding box center [882, 568] width 126 height 15
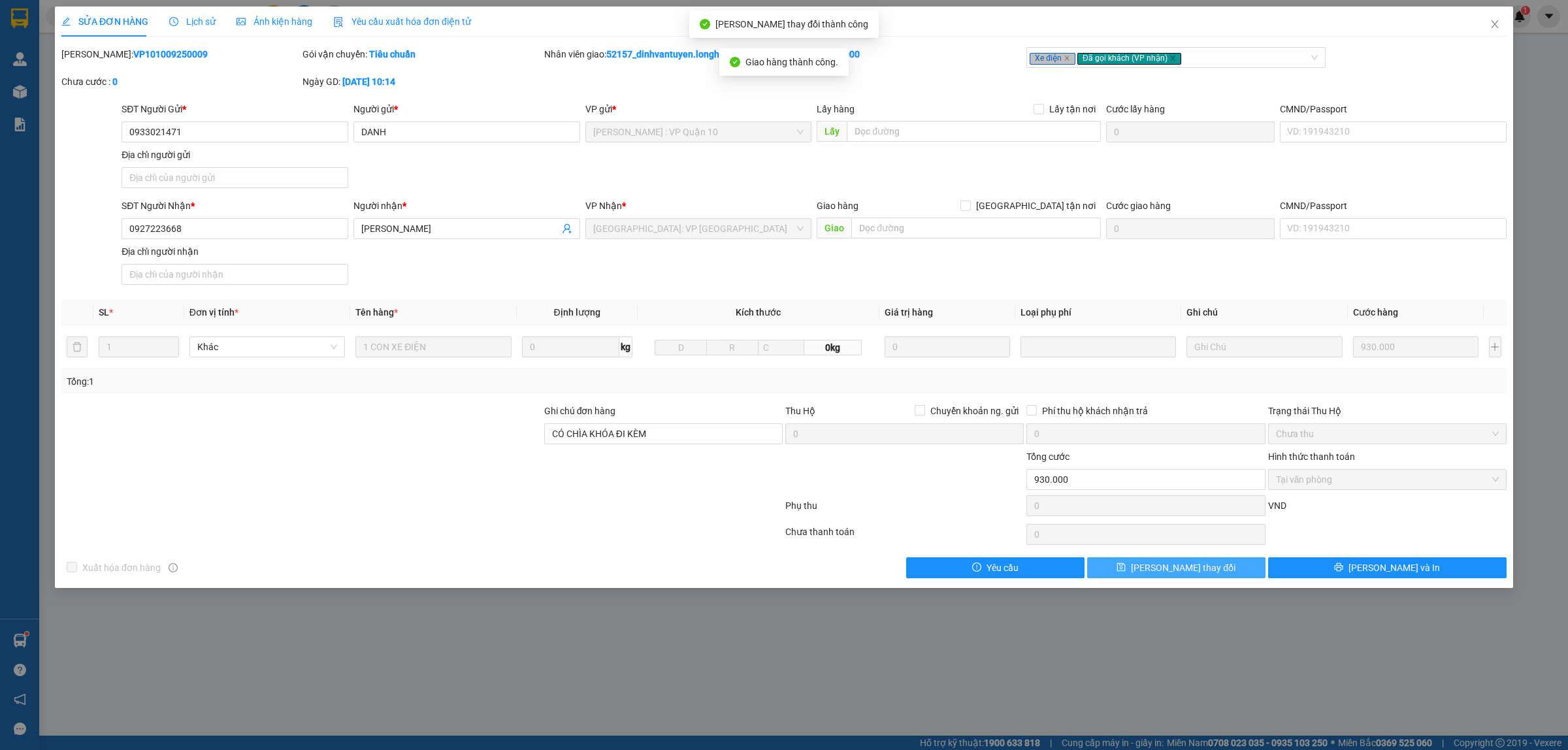
click at [1217, 568] on button "[PERSON_NAME] thay đổi" at bounding box center [1176, 567] width 178 height 21
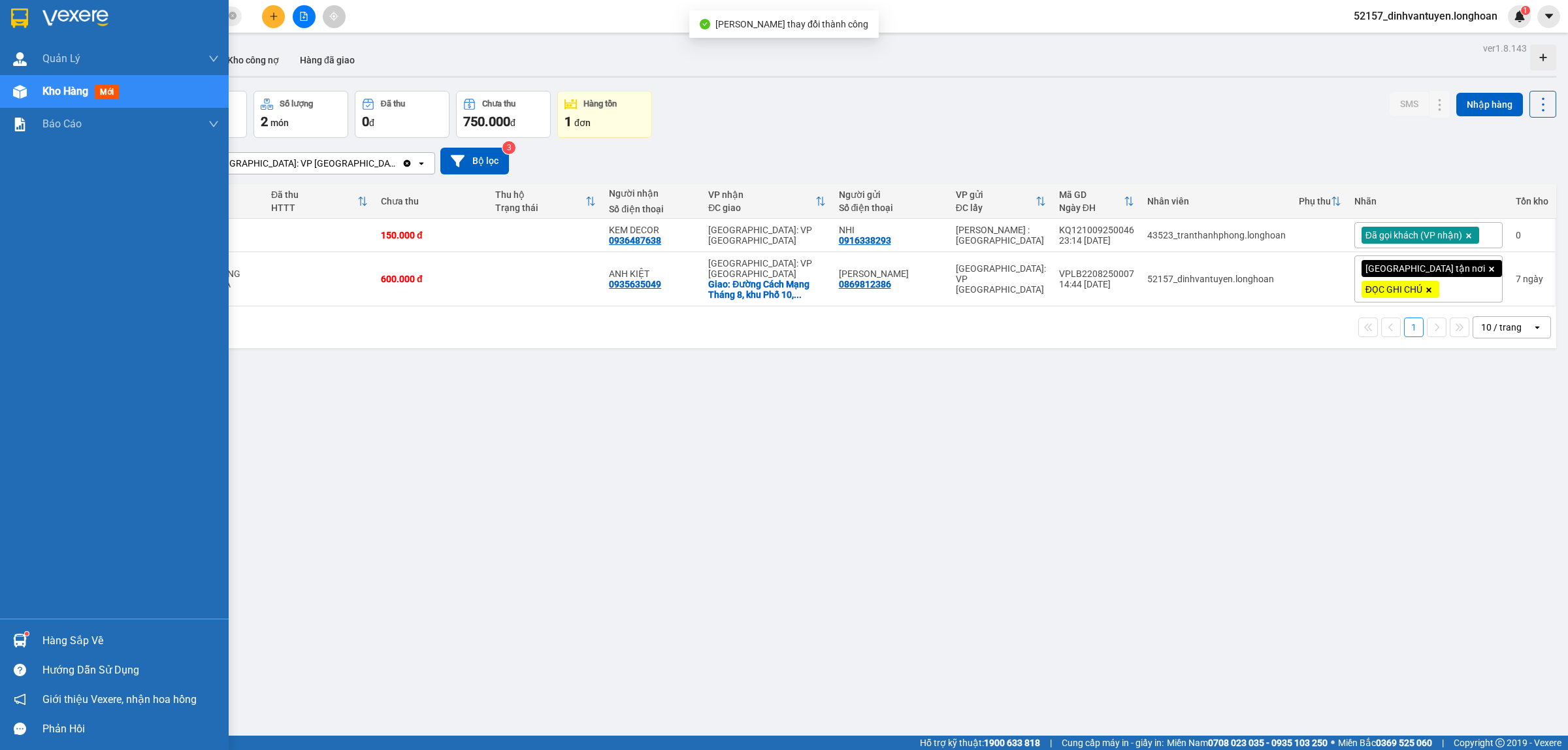
click at [11, 9] on img at bounding box center [20, 18] width 17 height 19
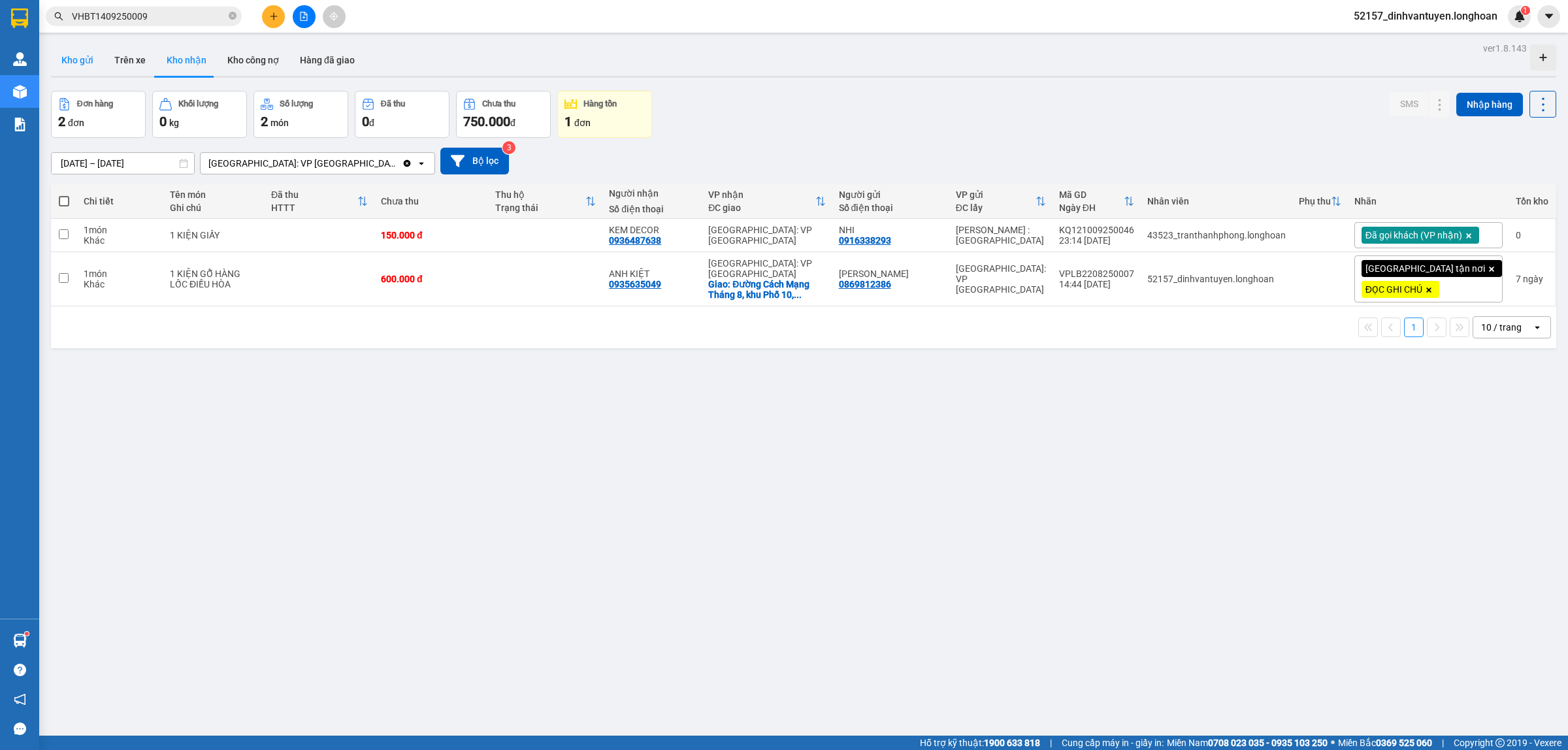
click at [76, 58] on button "Kho gửi" at bounding box center [78, 60] width 53 height 31
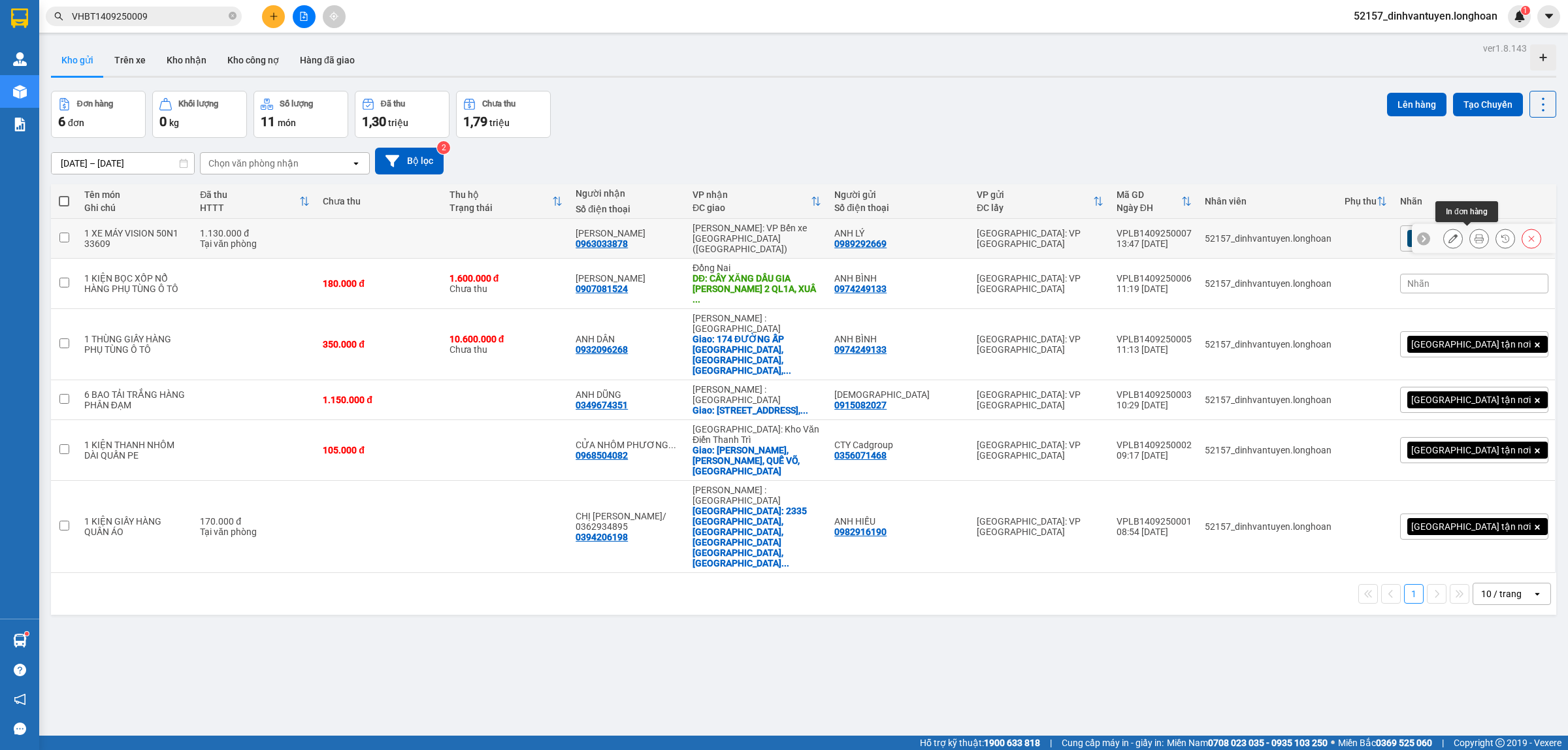
click at [1469, 235] on div at bounding box center [1478, 238] width 19 height 19
click at [1474, 234] on icon at bounding box center [1479, 238] width 9 height 9
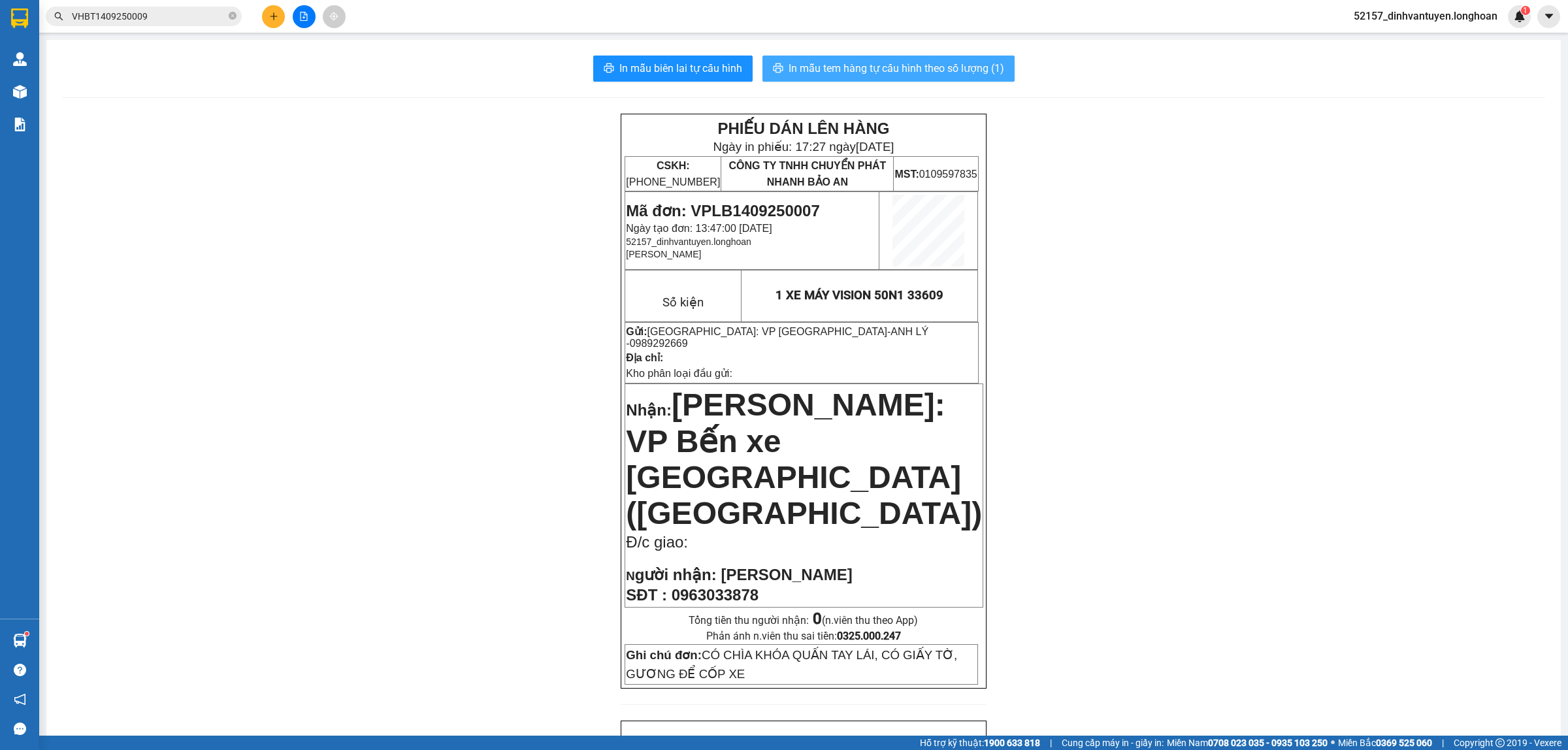
click at [906, 76] on span "In mẫu tem hàng tự cấu hình theo số lượng (1)" at bounding box center [896, 68] width 215 height 17
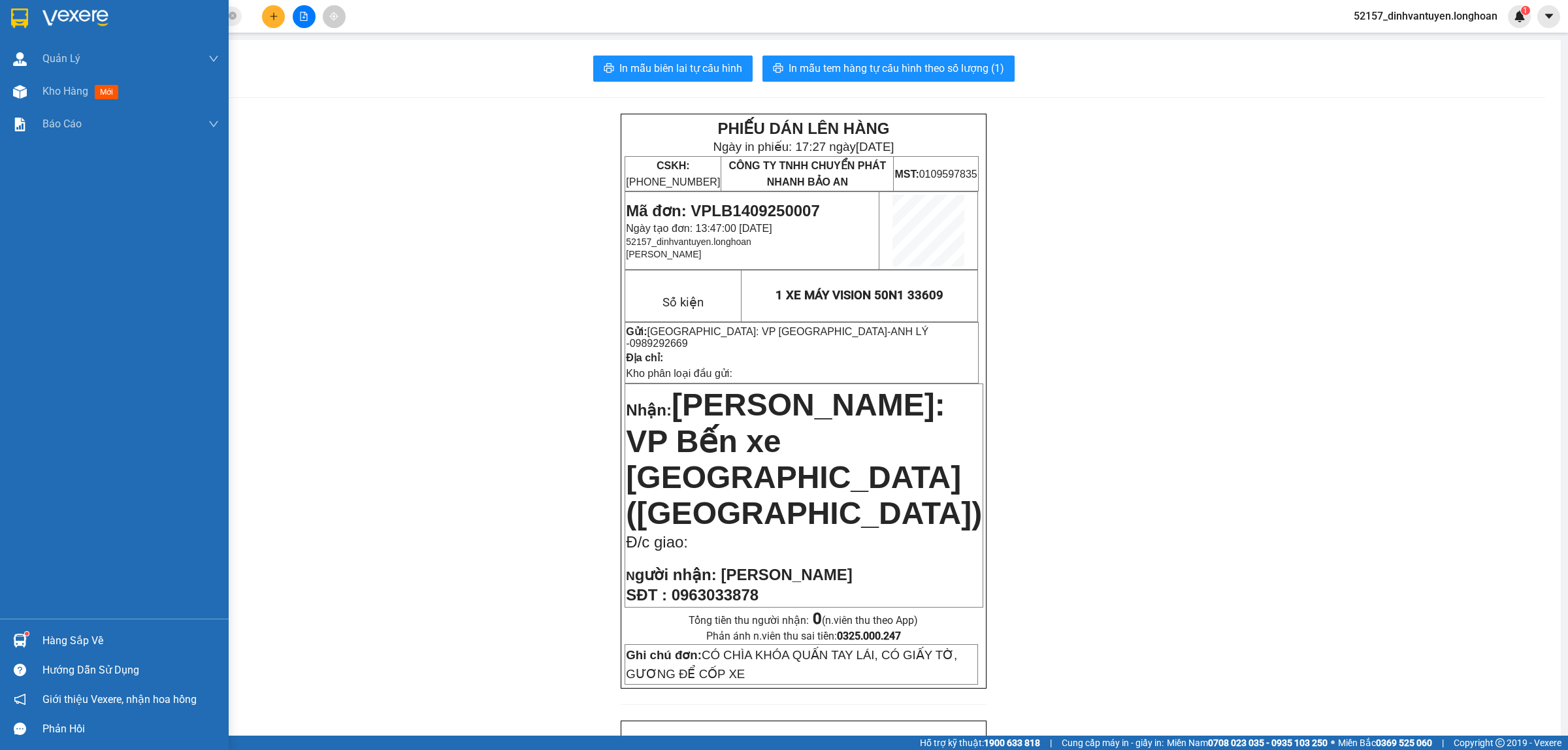
click at [18, 19] on img at bounding box center [20, 18] width 17 height 19
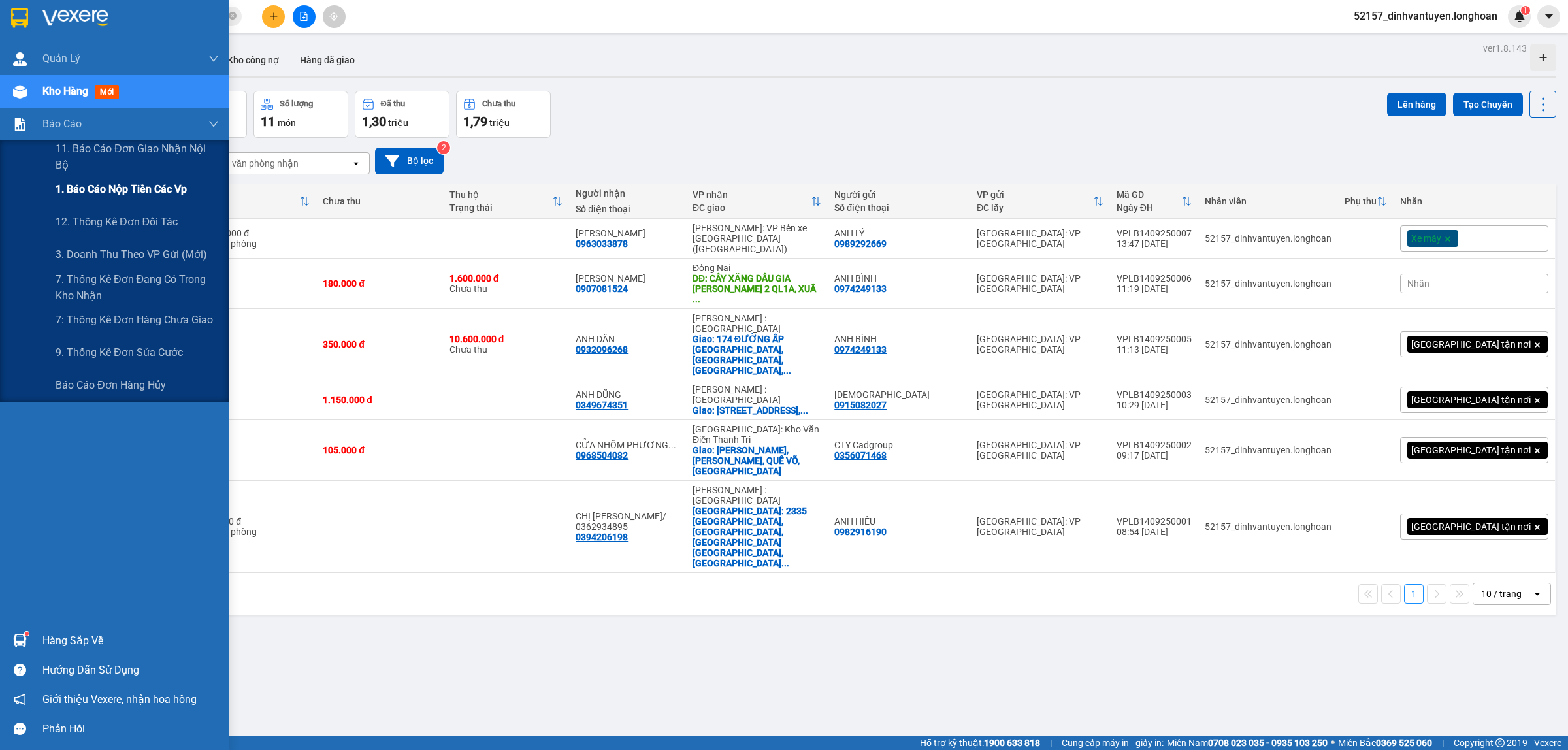
click at [142, 193] on span "1. Báo cáo nộp tiền các vp" at bounding box center [122, 189] width 132 height 17
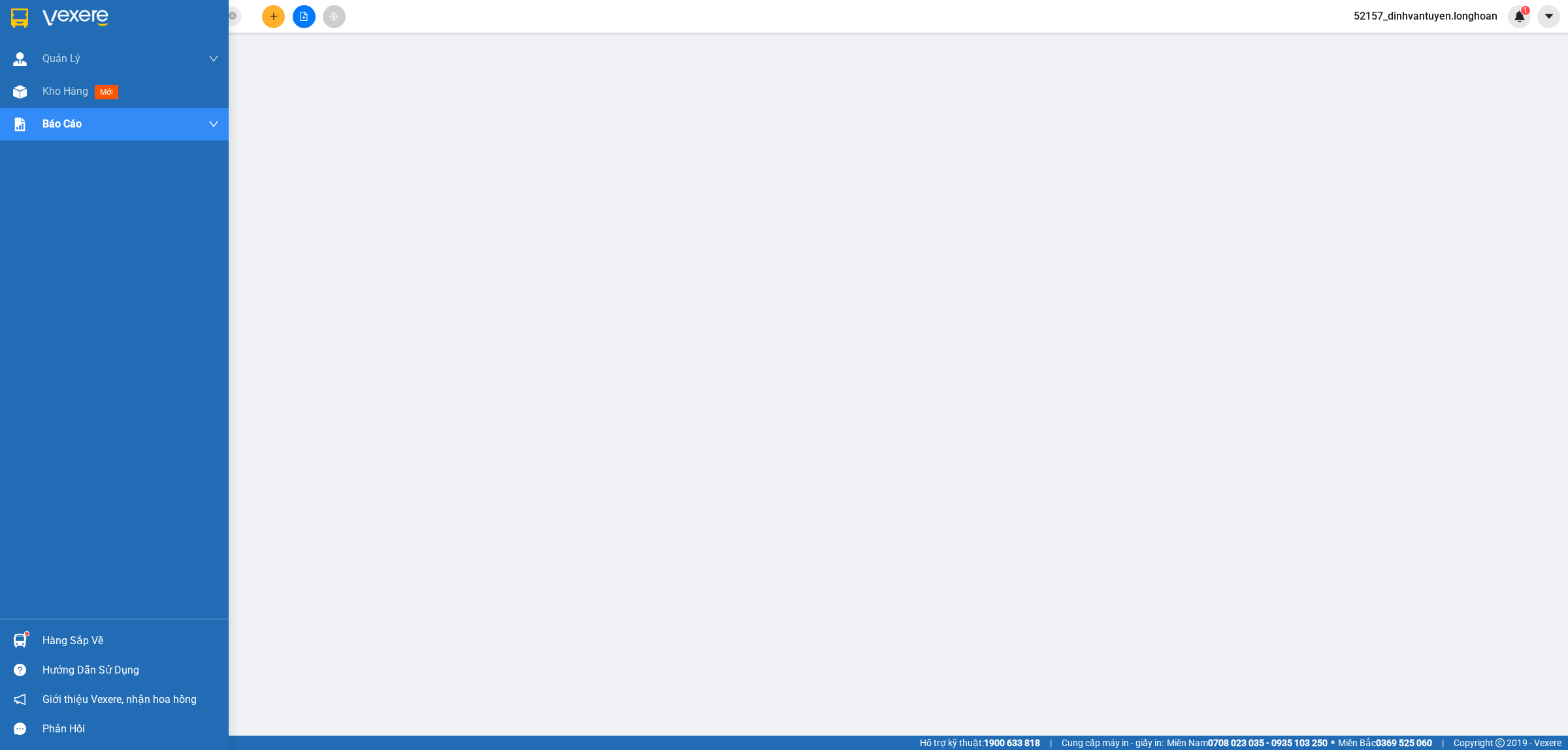
click at [21, 20] on img at bounding box center [20, 18] width 17 height 19
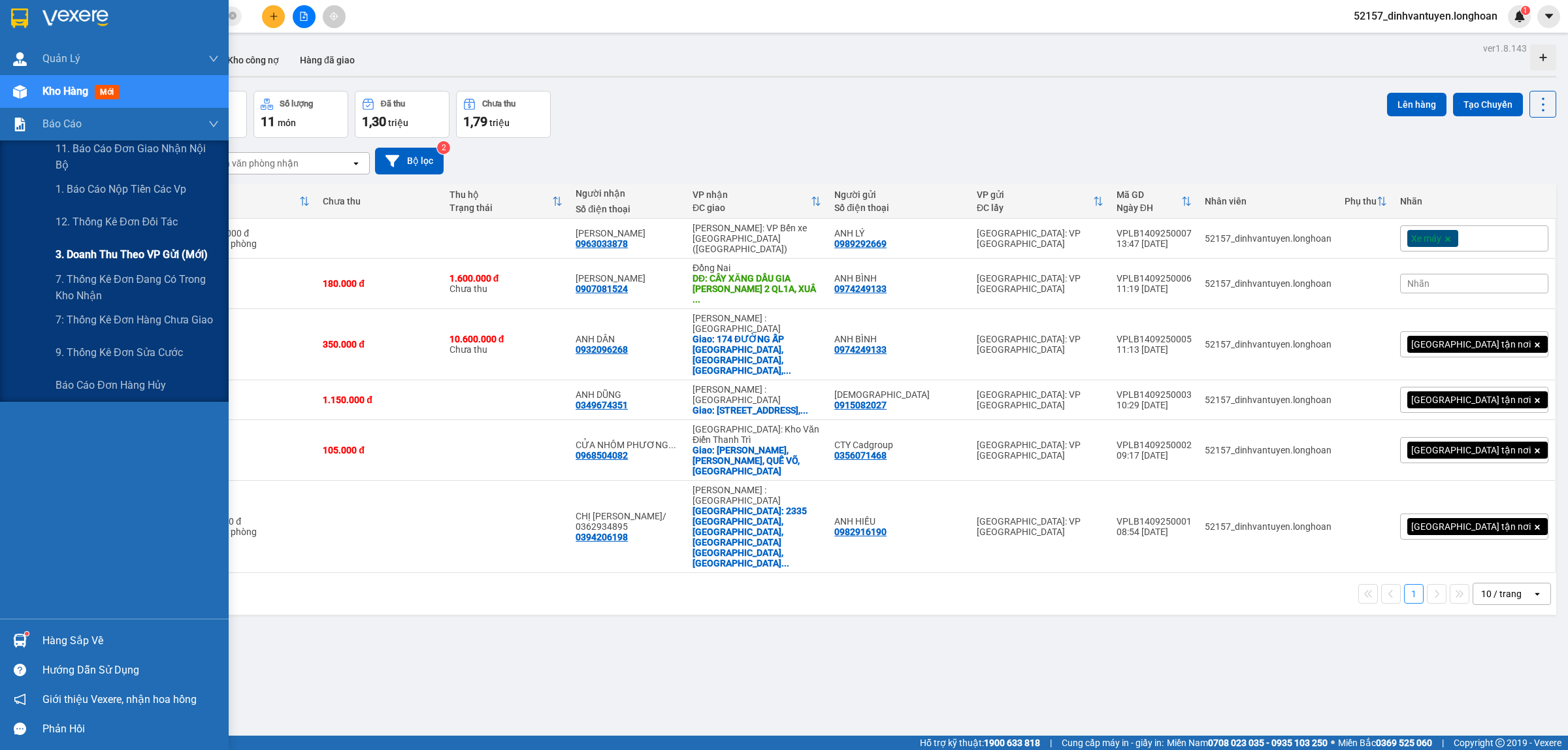
click at [165, 246] on span "3. Doanh Thu theo VP Gửi (mới)" at bounding box center [132, 254] width 152 height 17
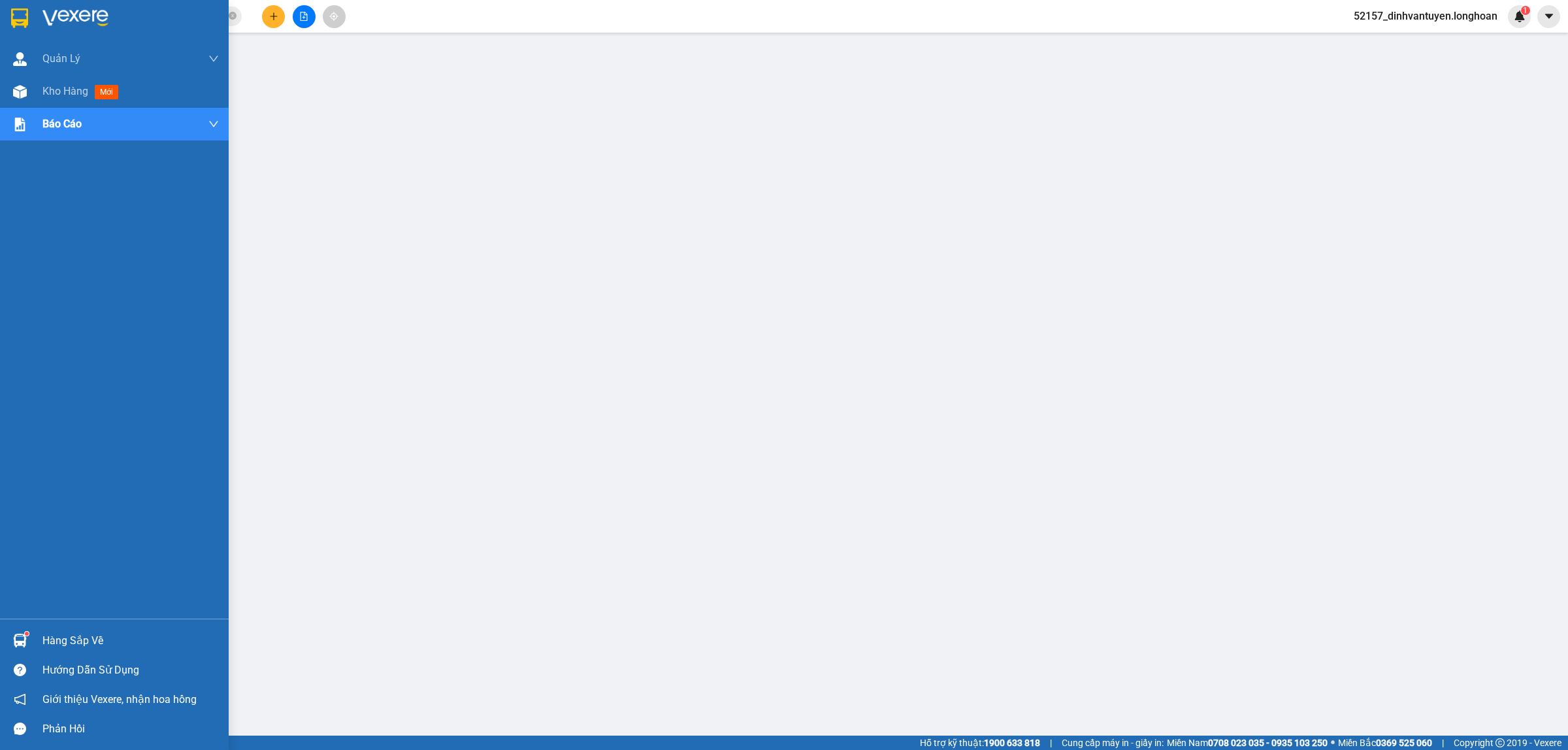
click at [21, 15] on img at bounding box center [20, 18] width 17 height 19
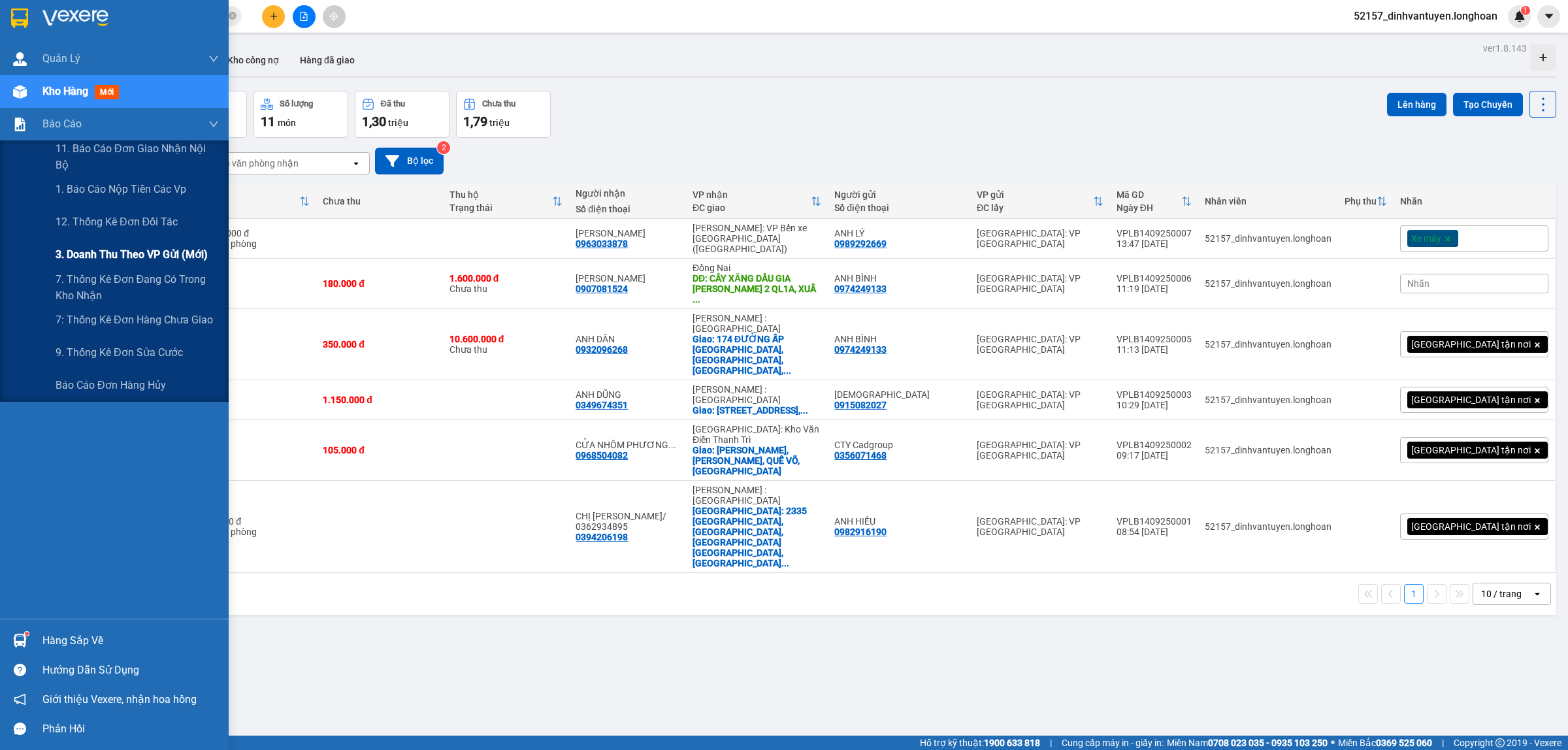
click at [148, 250] on span "3. Doanh Thu theo VP Gửi (mới)" at bounding box center [132, 254] width 152 height 17
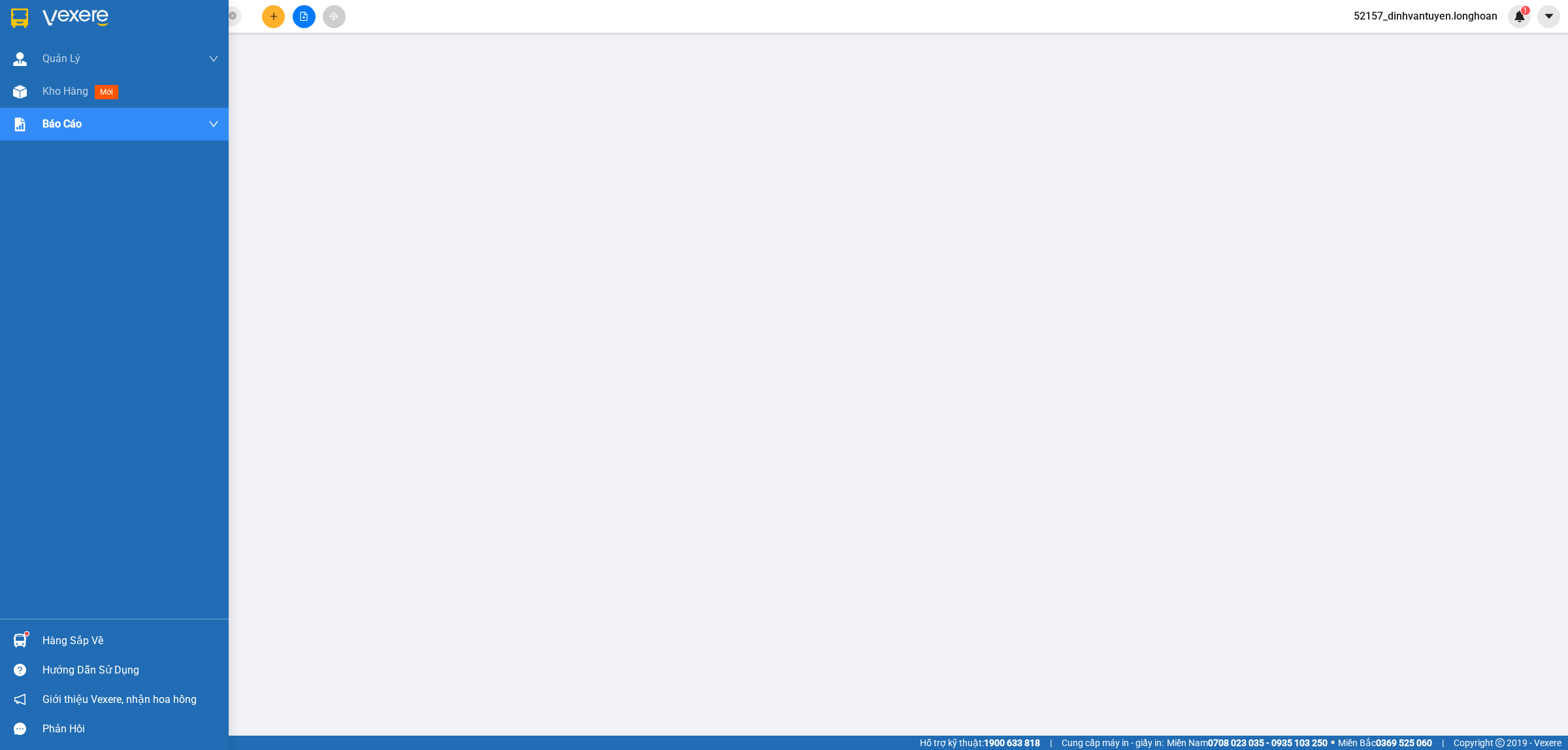
click at [20, 11] on img at bounding box center [20, 18] width 17 height 19
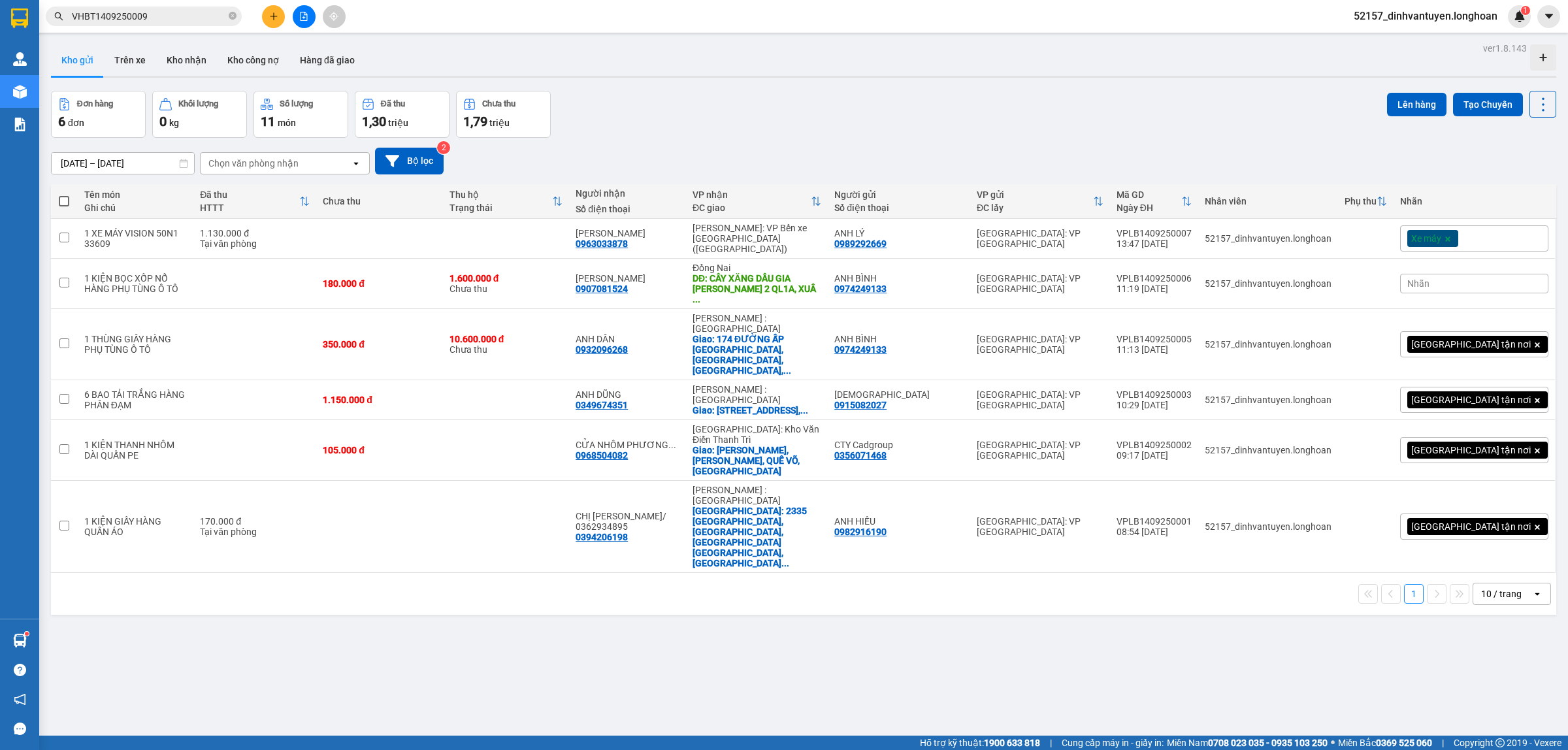
click at [278, 21] on button at bounding box center [273, 17] width 23 height 23
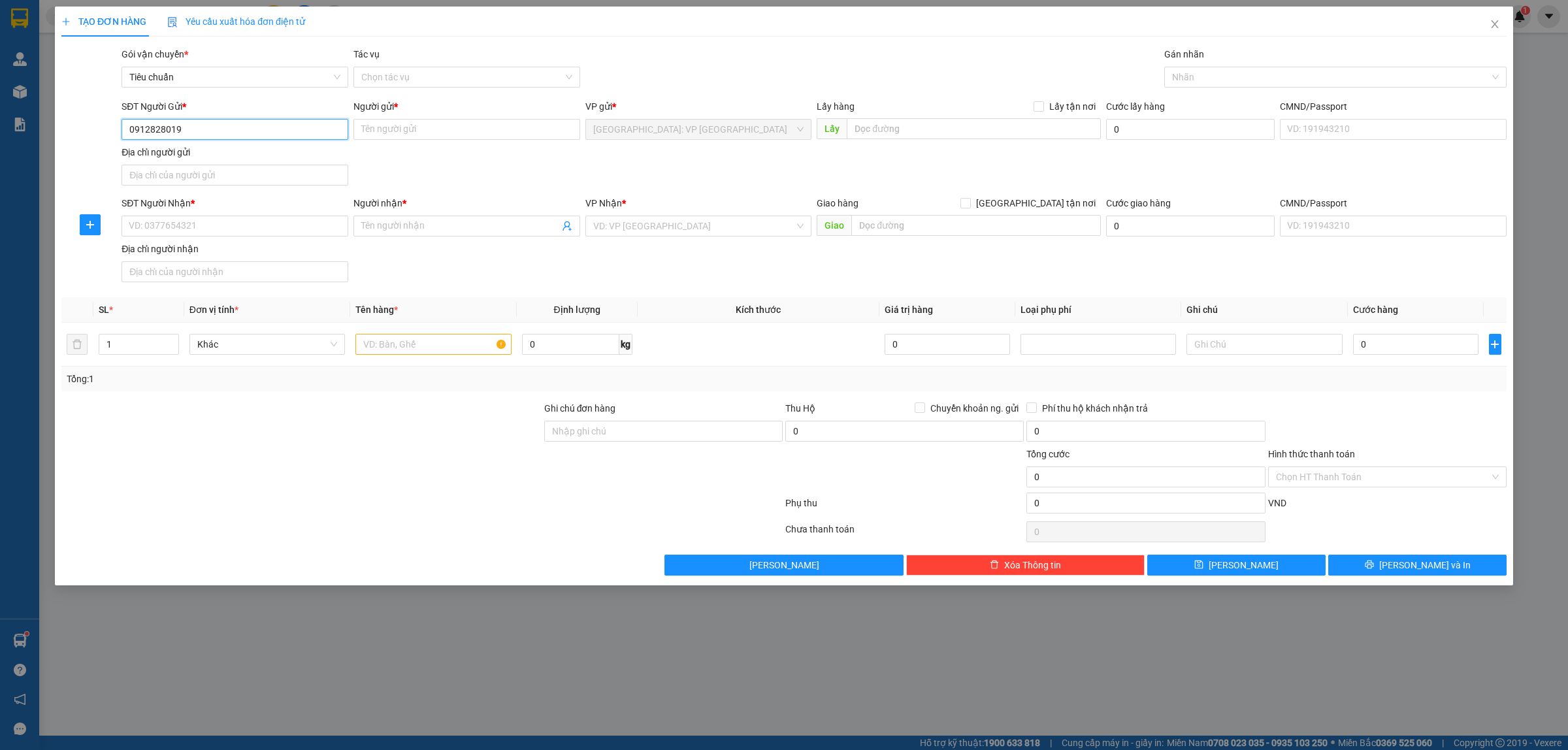
type input "0912828019"
type input "c"
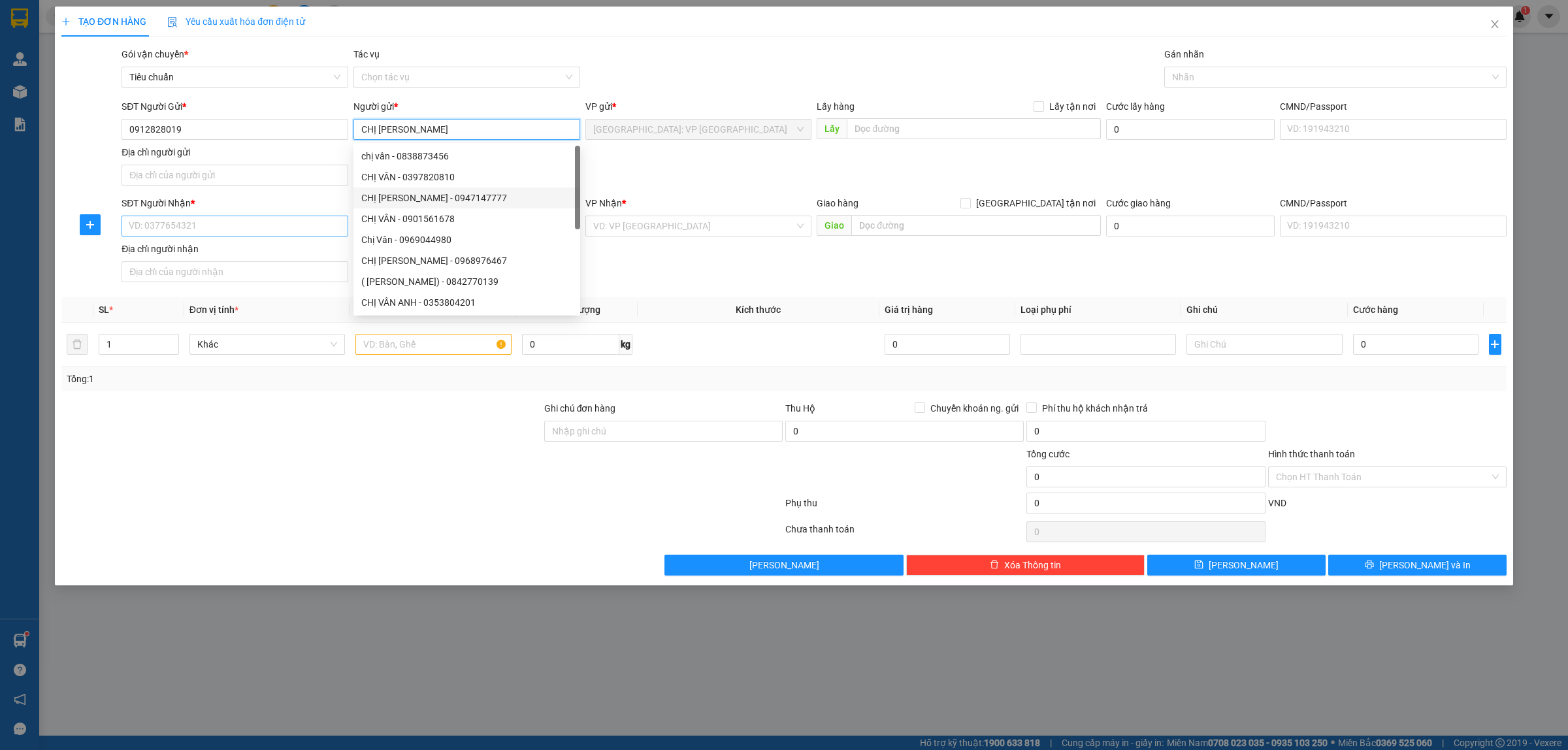
type input "CHỊ [PERSON_NAME]"
click at [274, 219] on input "SĐT Người Nhận *" at bounding box center [235, 225] width 227 height 21
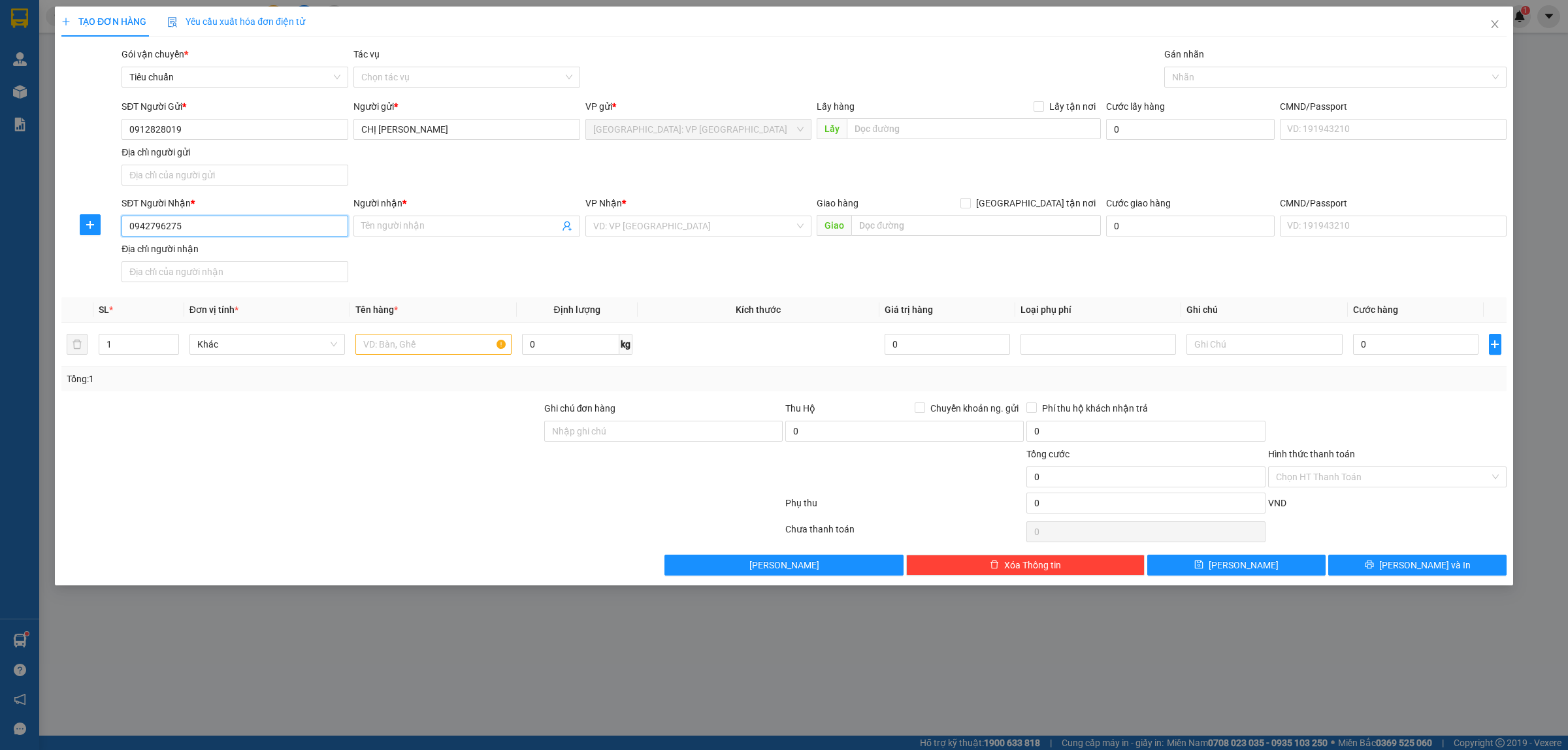
type input "0942796275"
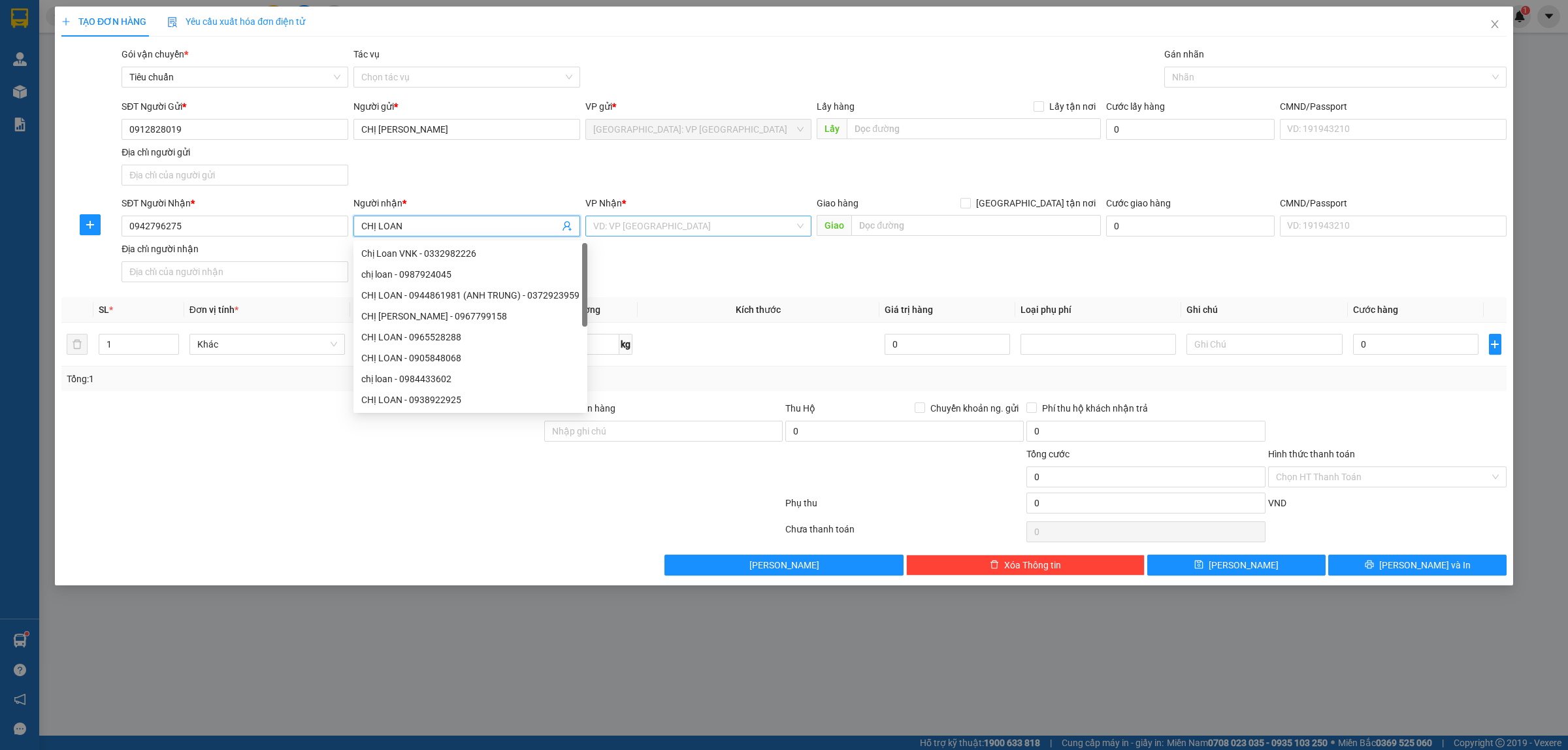
type input "CHỊ LOAN"
click at [670, 223] on input "search" at bounding box center [694, 225] width 202 height 19
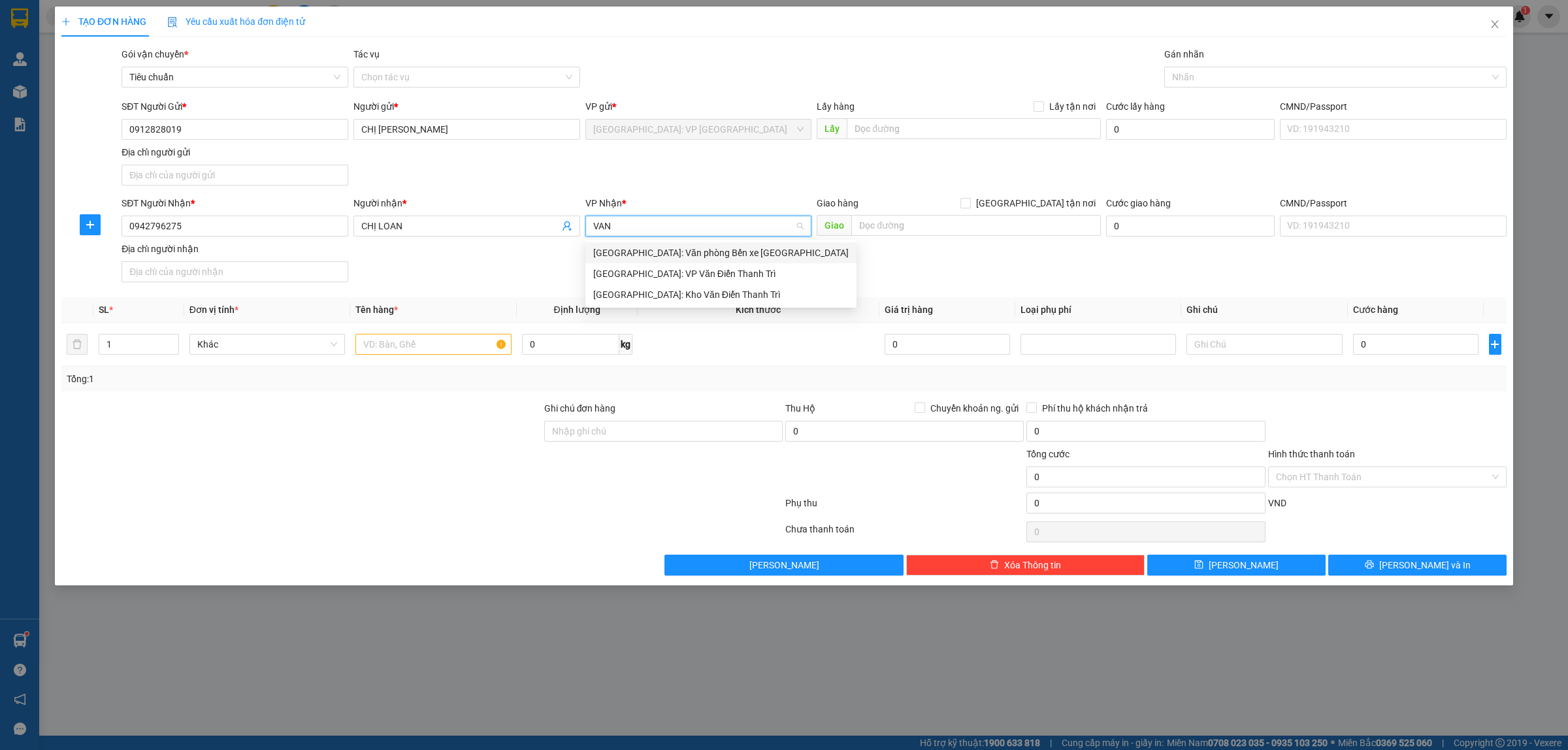
type input "VAN D"
click at [665, 272] on div "[GEOGRAPHIC_DATA]: Kho Văn Điển Thanh Trì" at bounding box center [699, 274] width 211 height 15
type input "2"
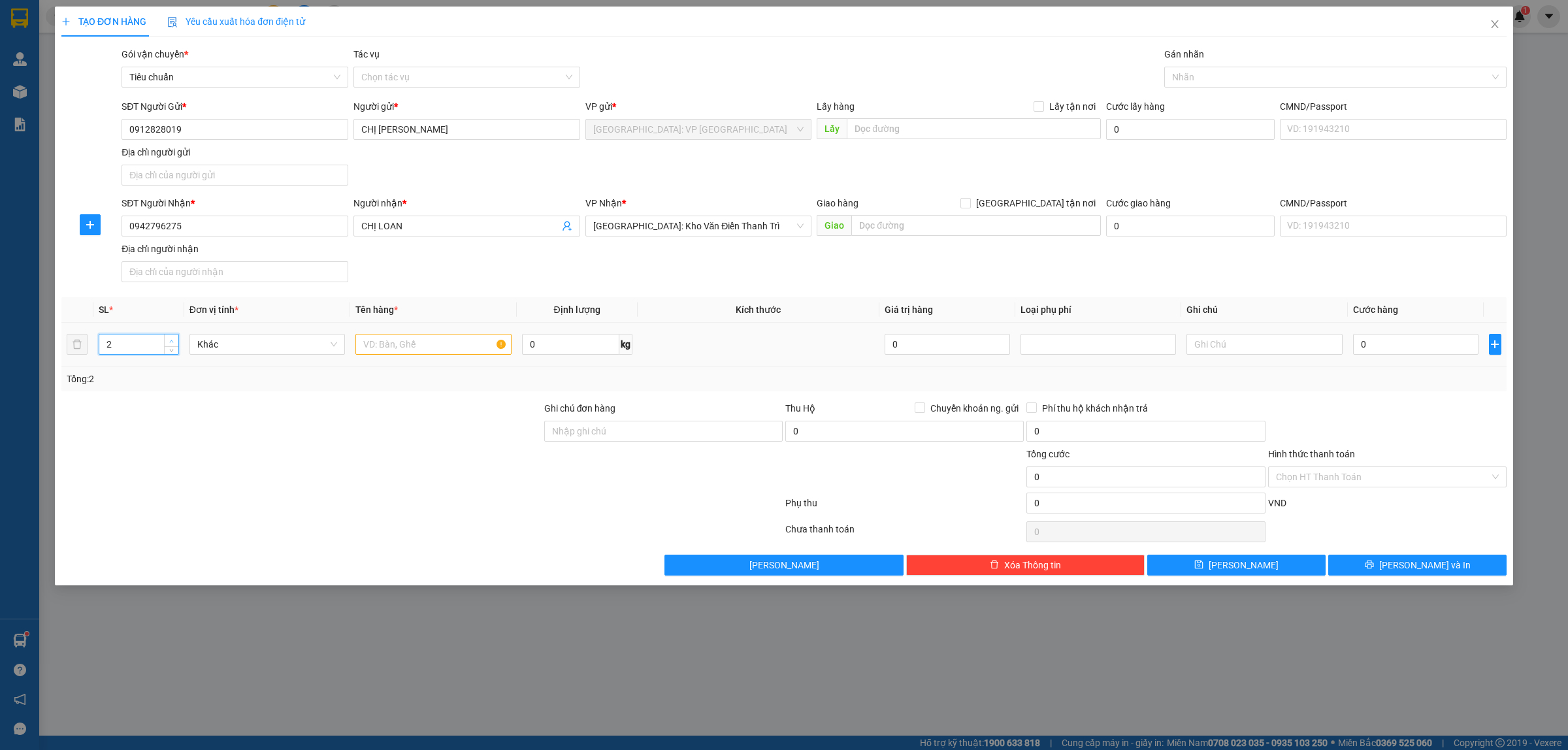
click at [169, 338] on span "up" at bounding box center [172, 341] width 8 height 8
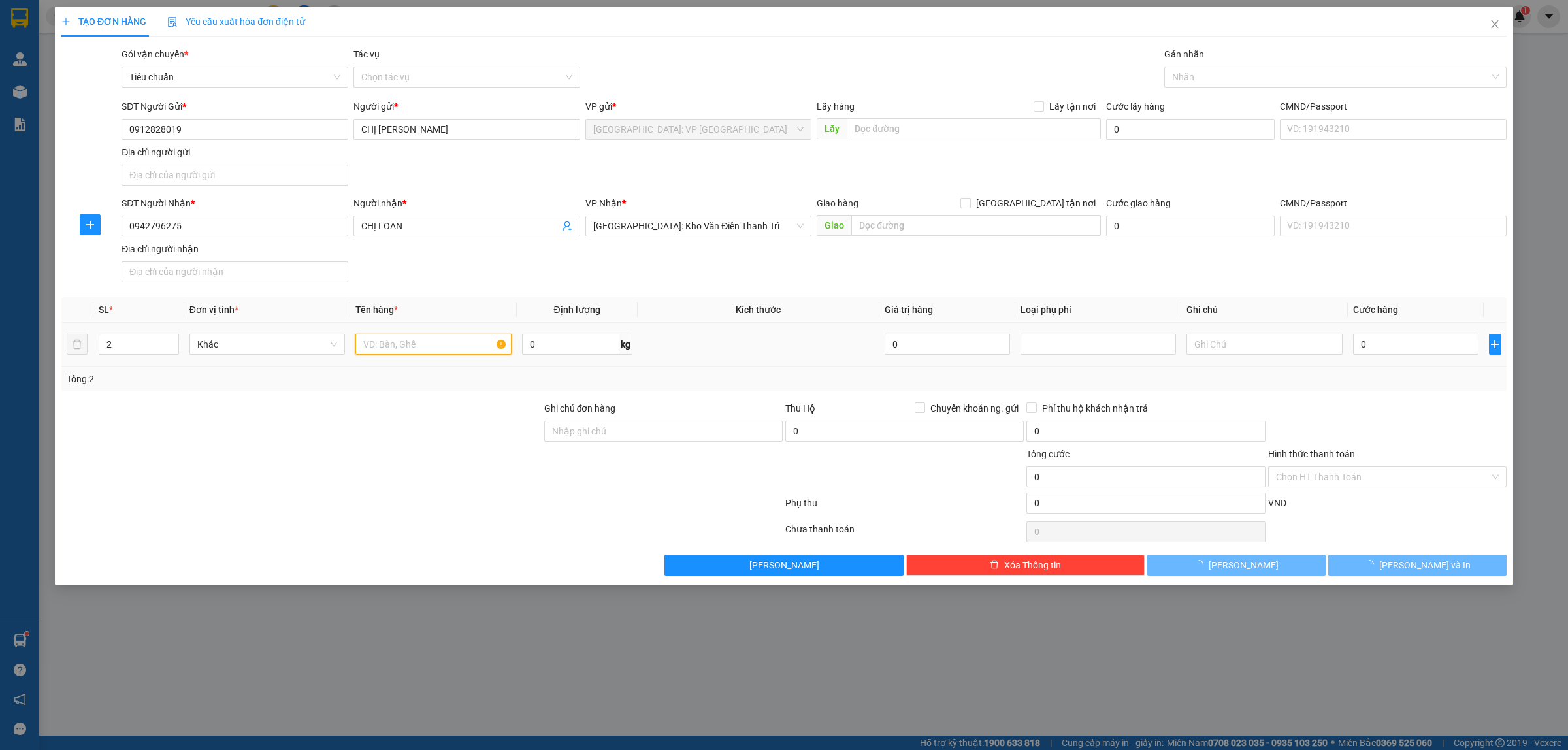
click at [405, 341] on input "text" at bounding box center [433, 343] width 155 height 21
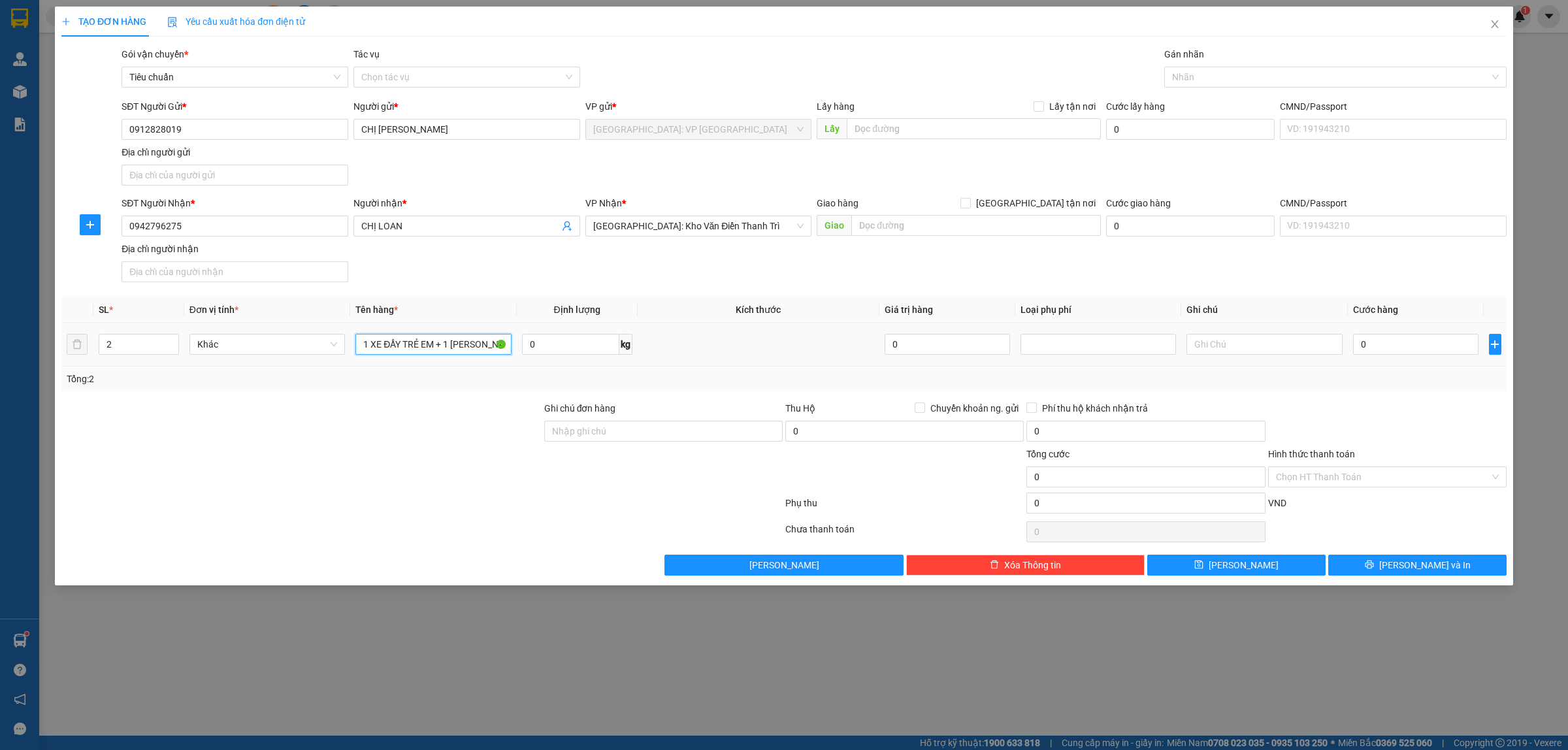
scroll to position [0, 1]
type input "1 XE ĐẨY TRẺ EM + 1 [PERSON_NAME]"
click at [419, 492] on div at bounding box center [301, 469] width 483 height 46
click at [924, 227] on input "text" at bounding box center [976, 225] width 250 height 21
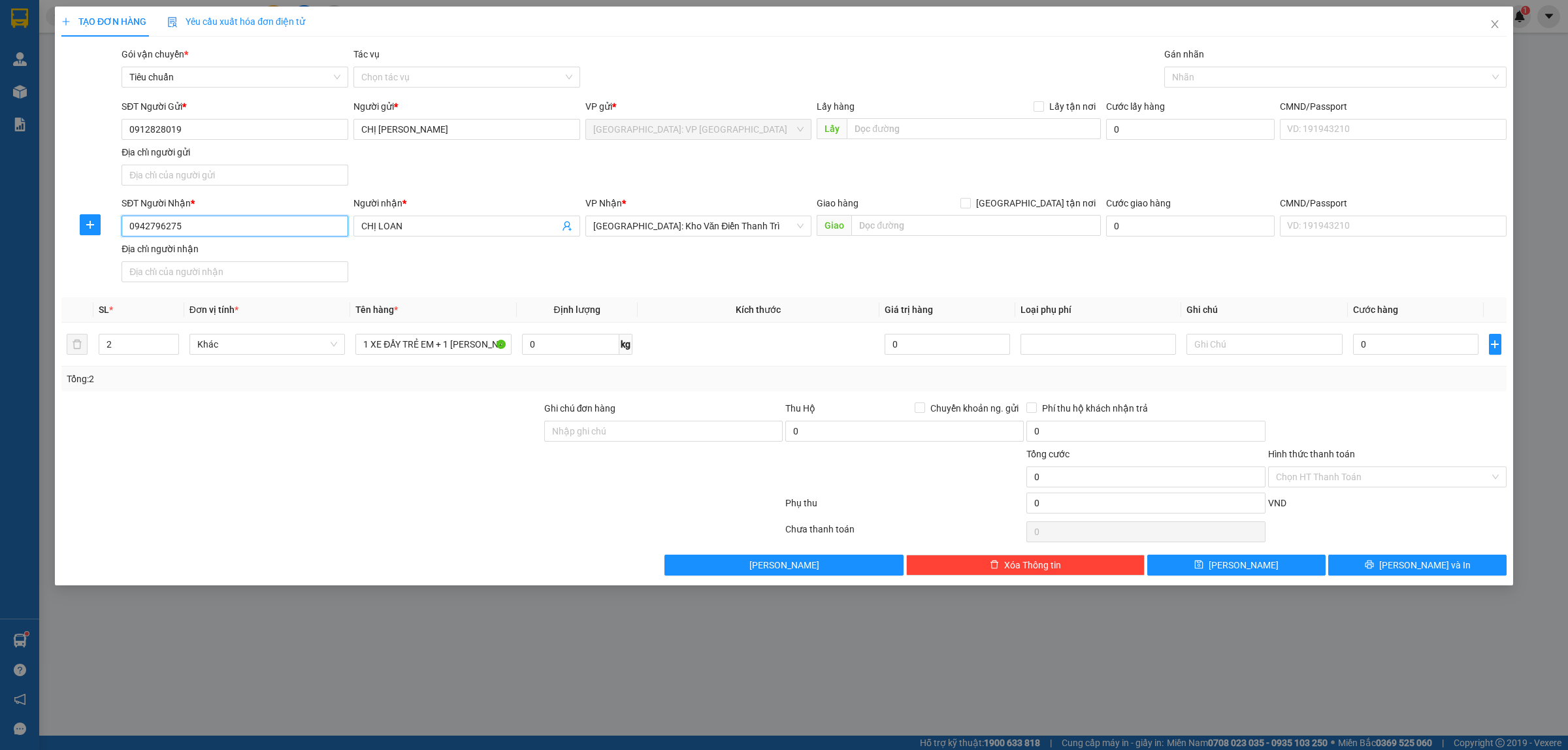
click at [236, 222] on input "0942796275" at bounding box center [235, 225] width 227 height 21
click at [252, 130] on input "0912828019" at bounding box center [235, 129] width 227 height 21
click at [1151, 174] on div "SĐT Người Gửi * 0912828019 0912828019 Người gửi * CHỊ VÂN VP gửi * [GEOGRAPHIC_…" at bounding box center [814, 145] width 1390 height 92
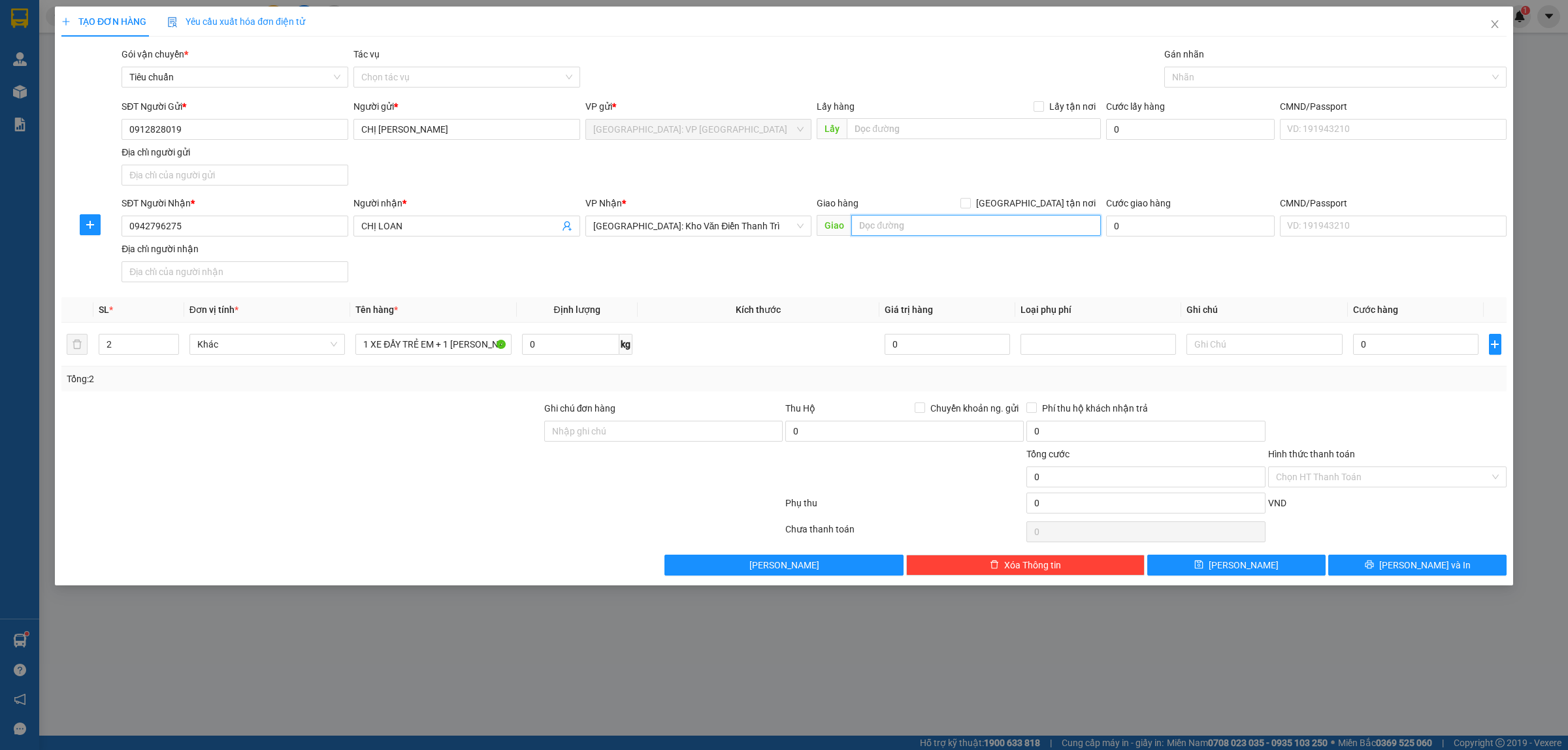
click at [894, 223] on input "text" at bounding box center [976, 225] width 250 height 21
click at [915, 216] on input "text" at bounding box center [976, 225] width 250 height 21
type input "AN LẠC, NGHĨA BÌNH, [GEOGRAPHIC_DATA], [GEOGRAPHIC_DATA]"
click at [1042, 197] on span "[GEOGRAPHIC_DATA] tận nơi" at bounding box center [1036, 203] width 130 height 15
click at [969, 198] on input "[GEOGRAPHIC_DATA] tận nơi" at bounding box center [965, 203] width 9 height 9
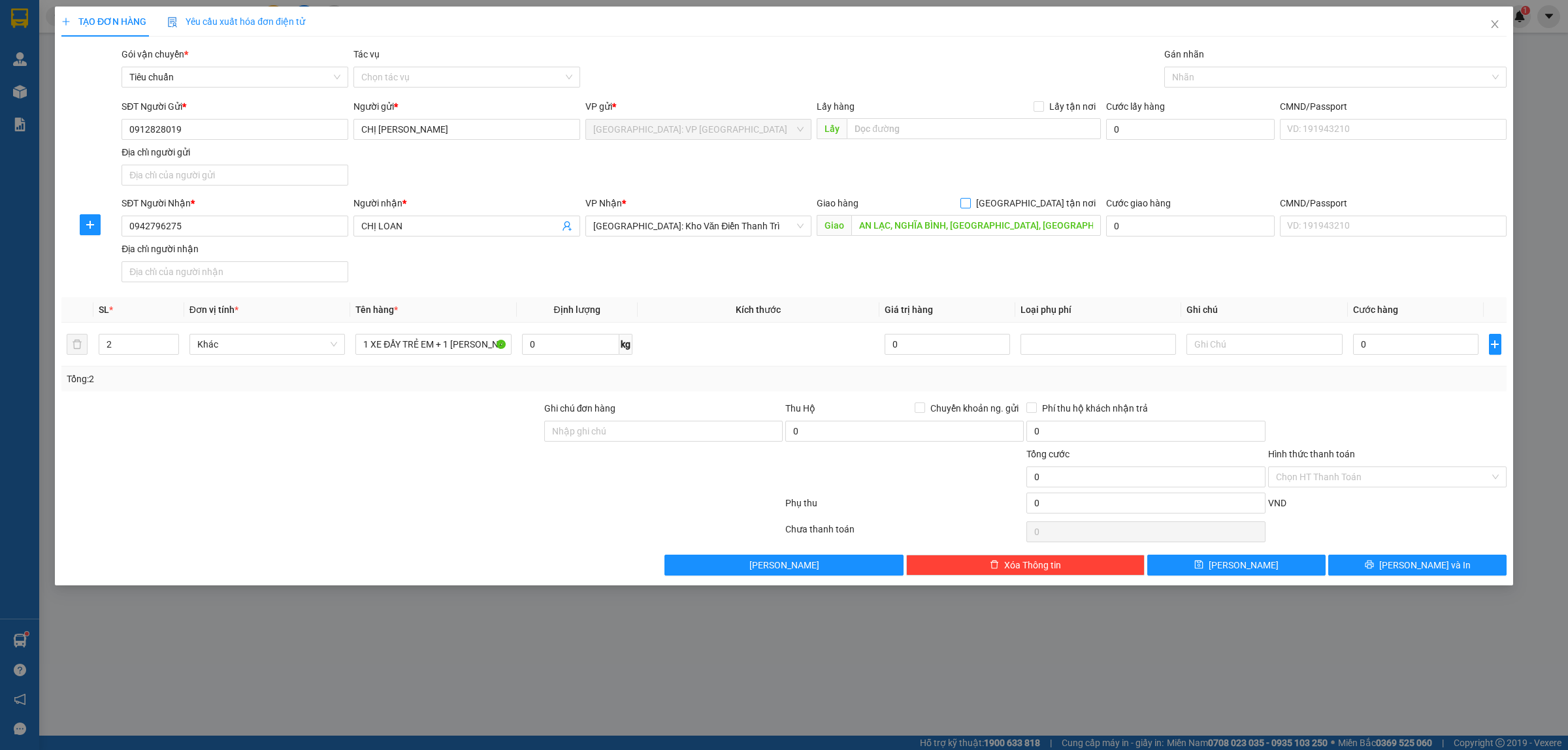
checkbox input "true"
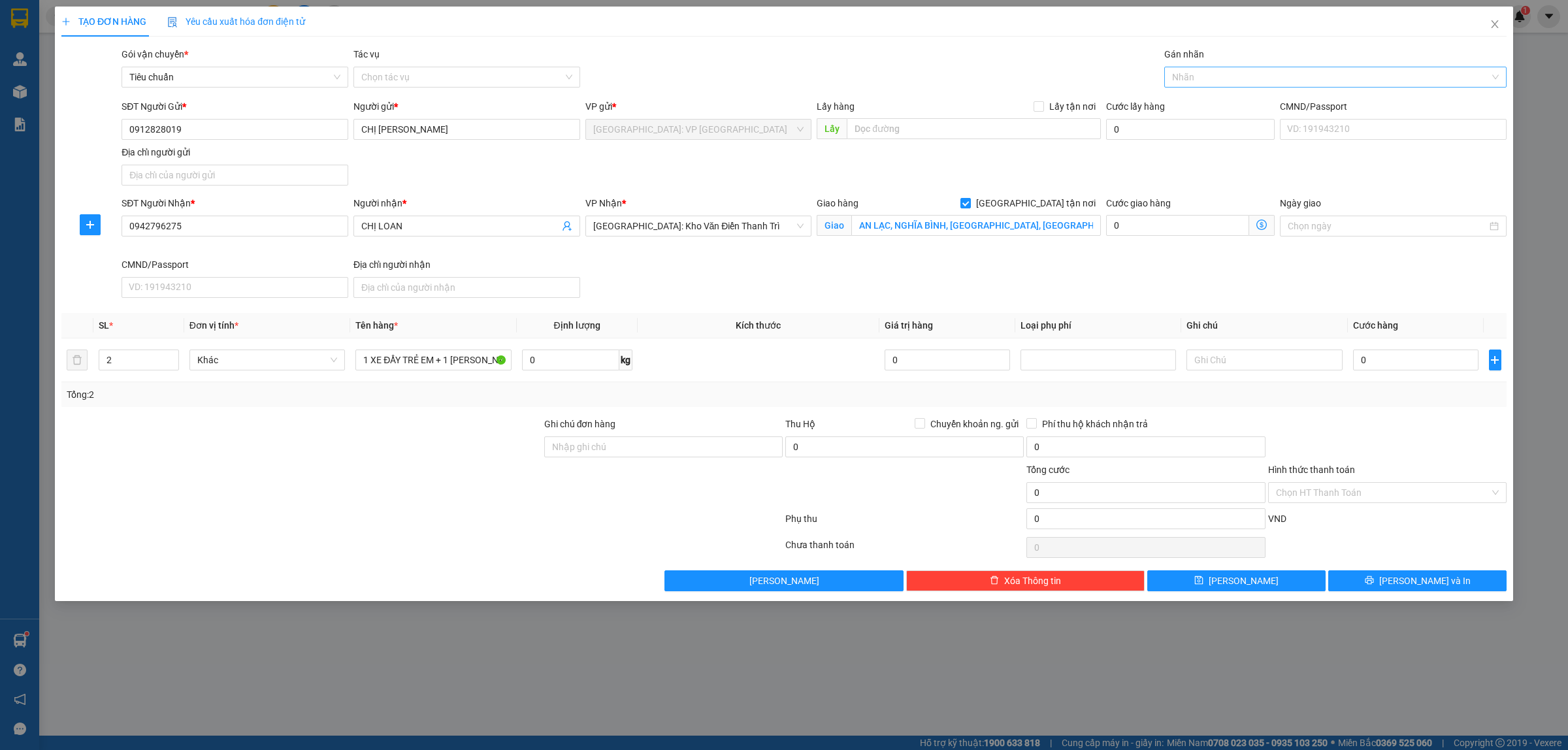
click at [1171, 79] on div at bounding box center [1171, 77] width 7 height 16
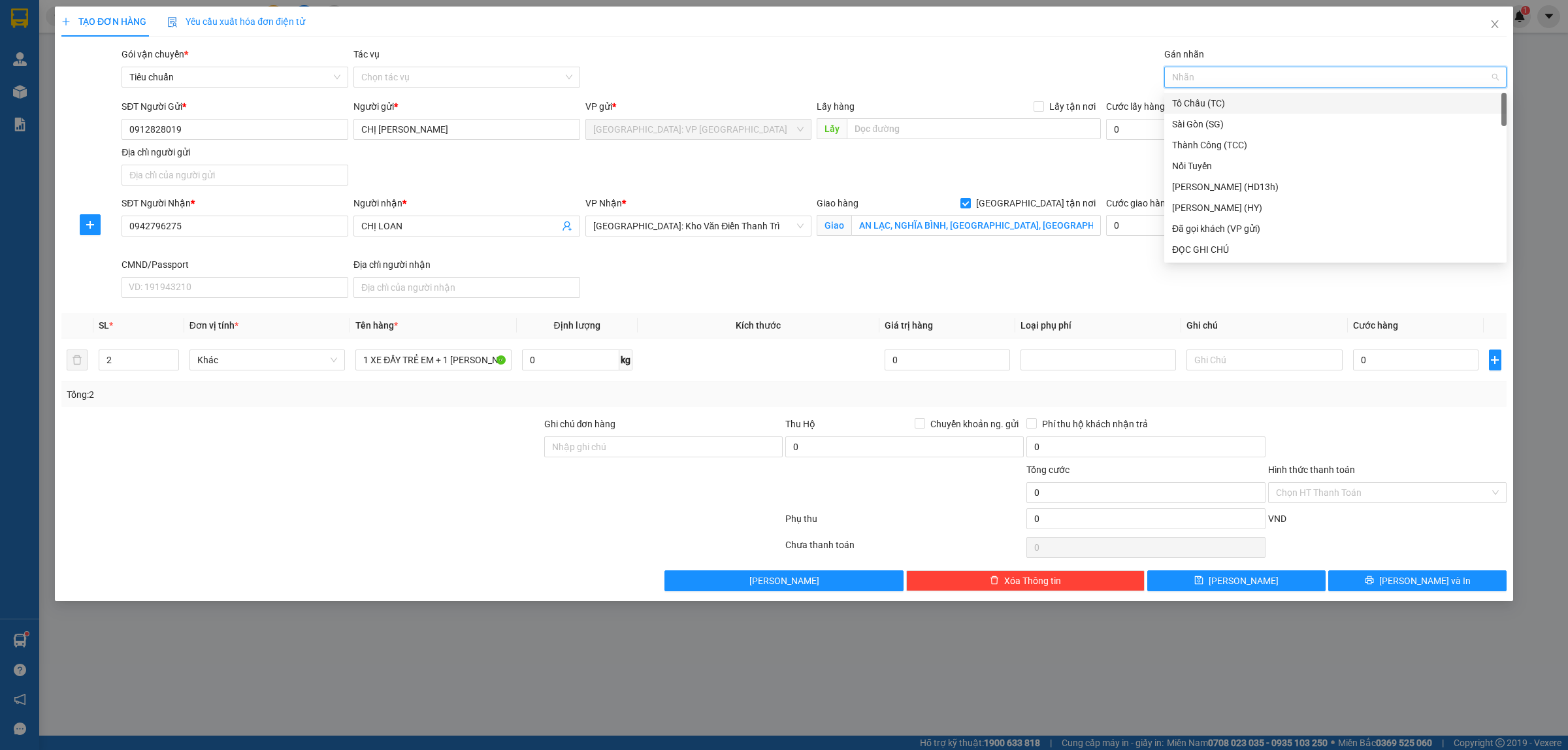
type input "G"
click at [1249, 243] on div "[GEOGRAPHIC_DATA] tận nơi" at bounding box center [1335, 250] width 327 height 15
click at [946, 302] on div "SĐT Người Nhận * 0942796275 Người nhận * CHỊ LOAN VP Nhận * [GEOGRAPHIC_DATA]: …" at bounding box center [814, 249] width 1390 height 107
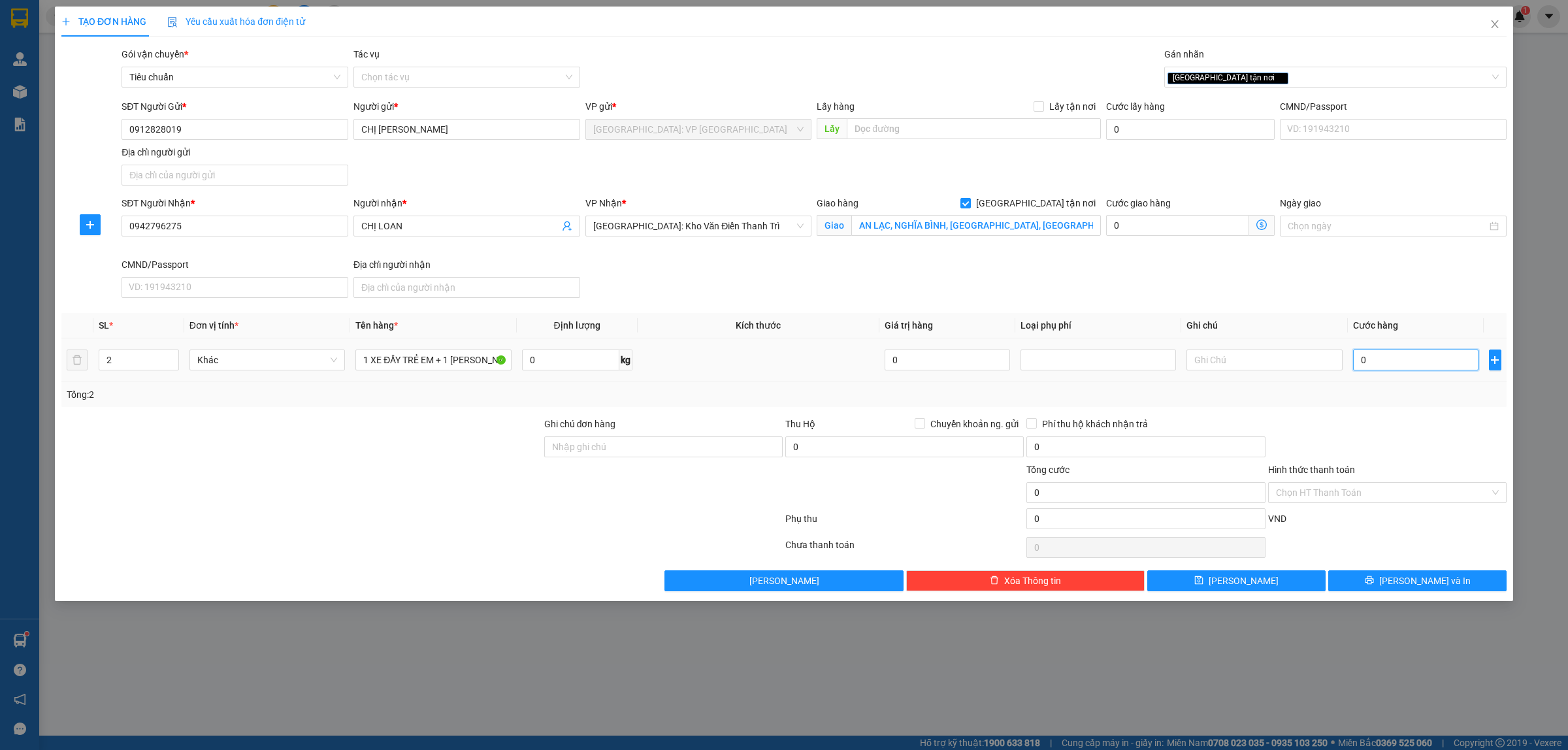
click at [1374, 361] on input "0" at bounding box center [1415, 359] width 126 height 21
type input "1"
type input "10"
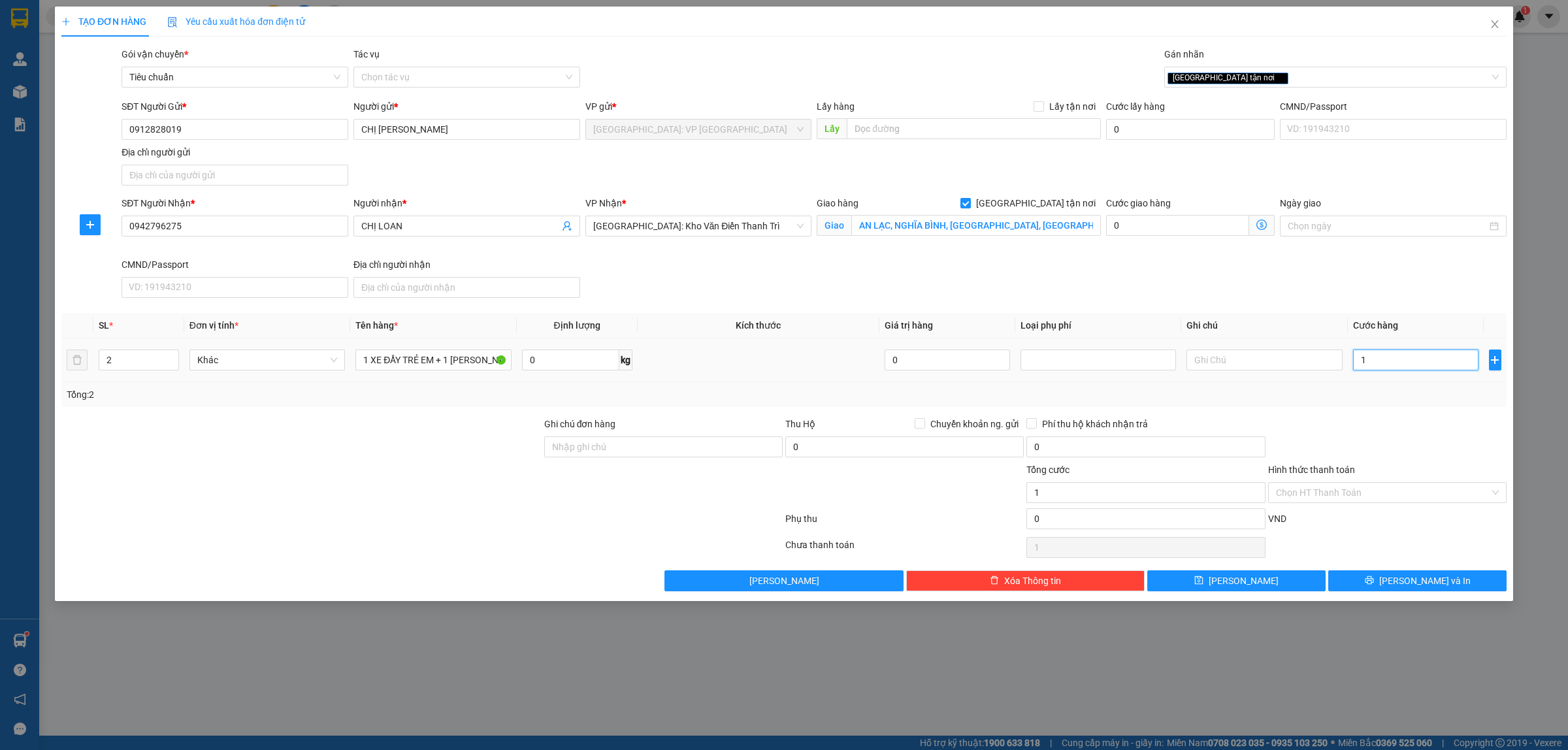
type input "10"
type input "100"
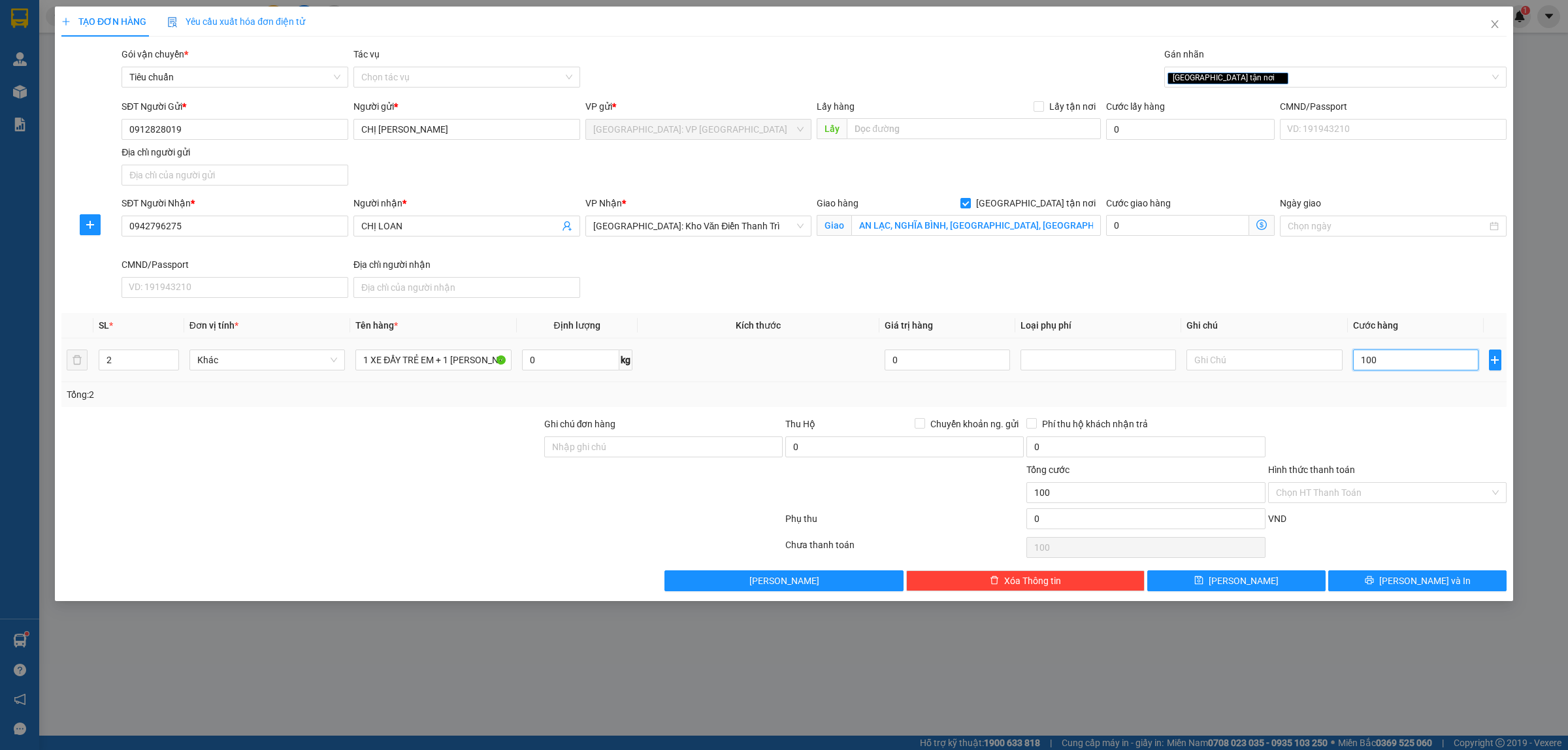
type input "1.000"
type input "10.000"
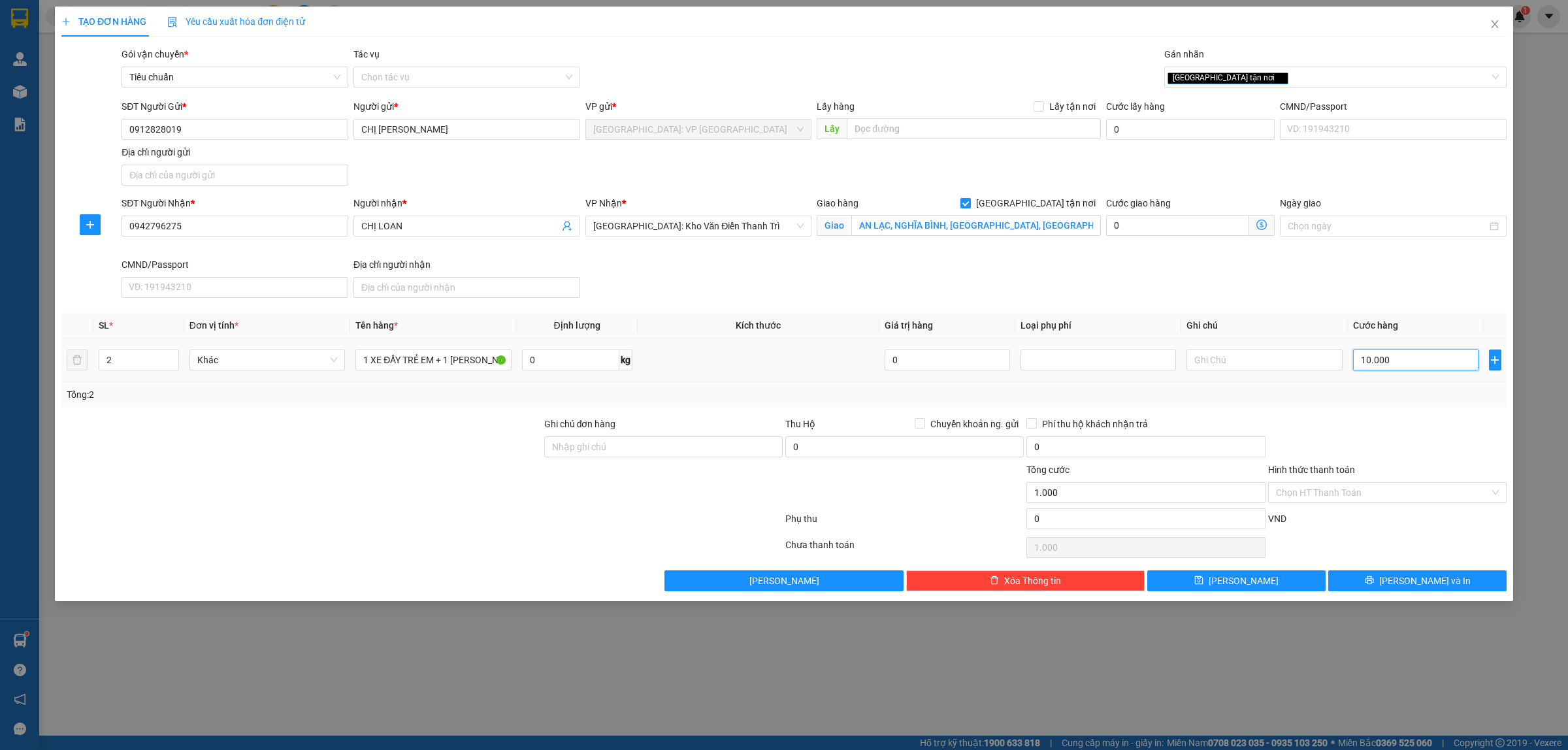
type input "10.000"
type input "100.000"
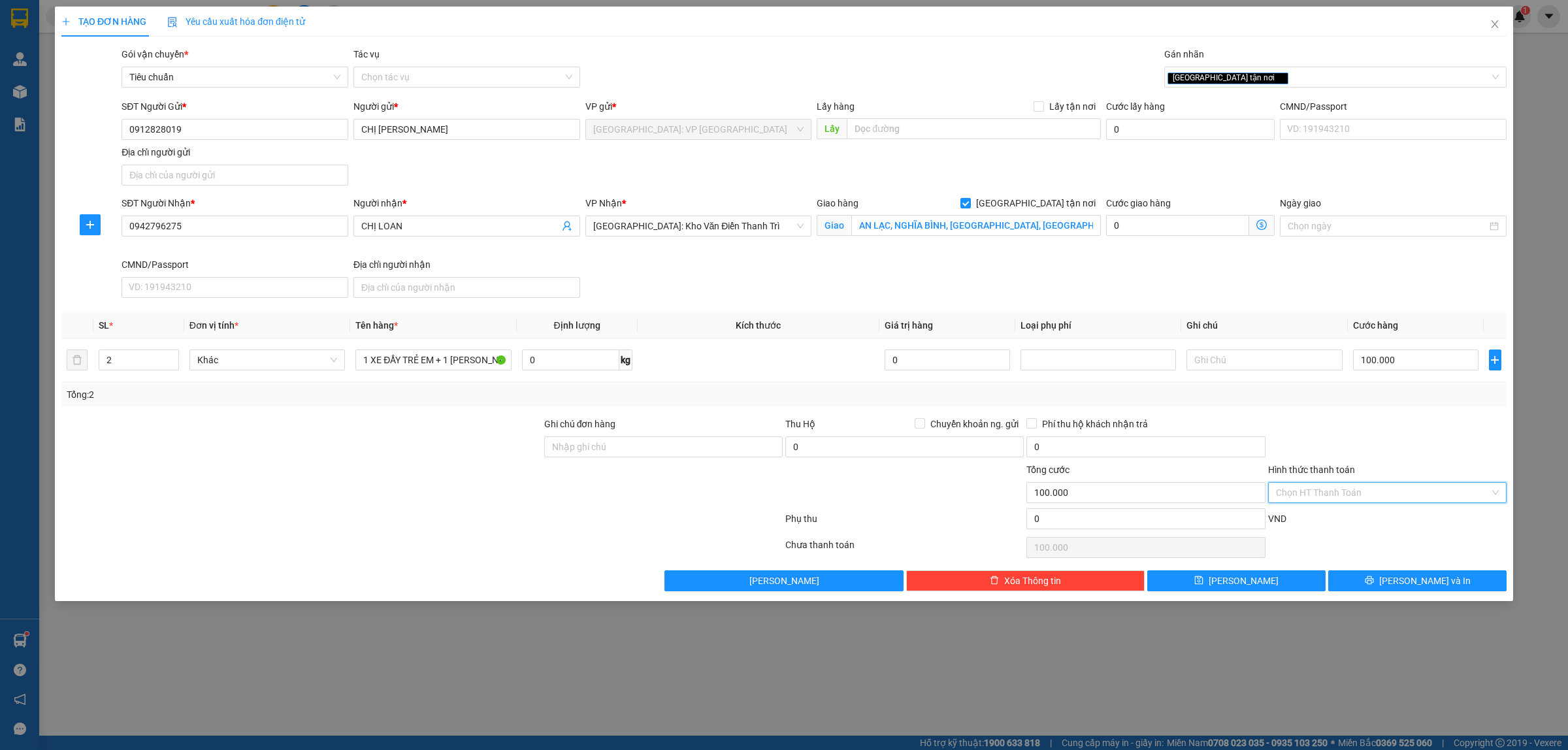
click at [1299, 498] on input "Hình thức thanh toán" at bounding box center [1382, 492] width 213 height 19
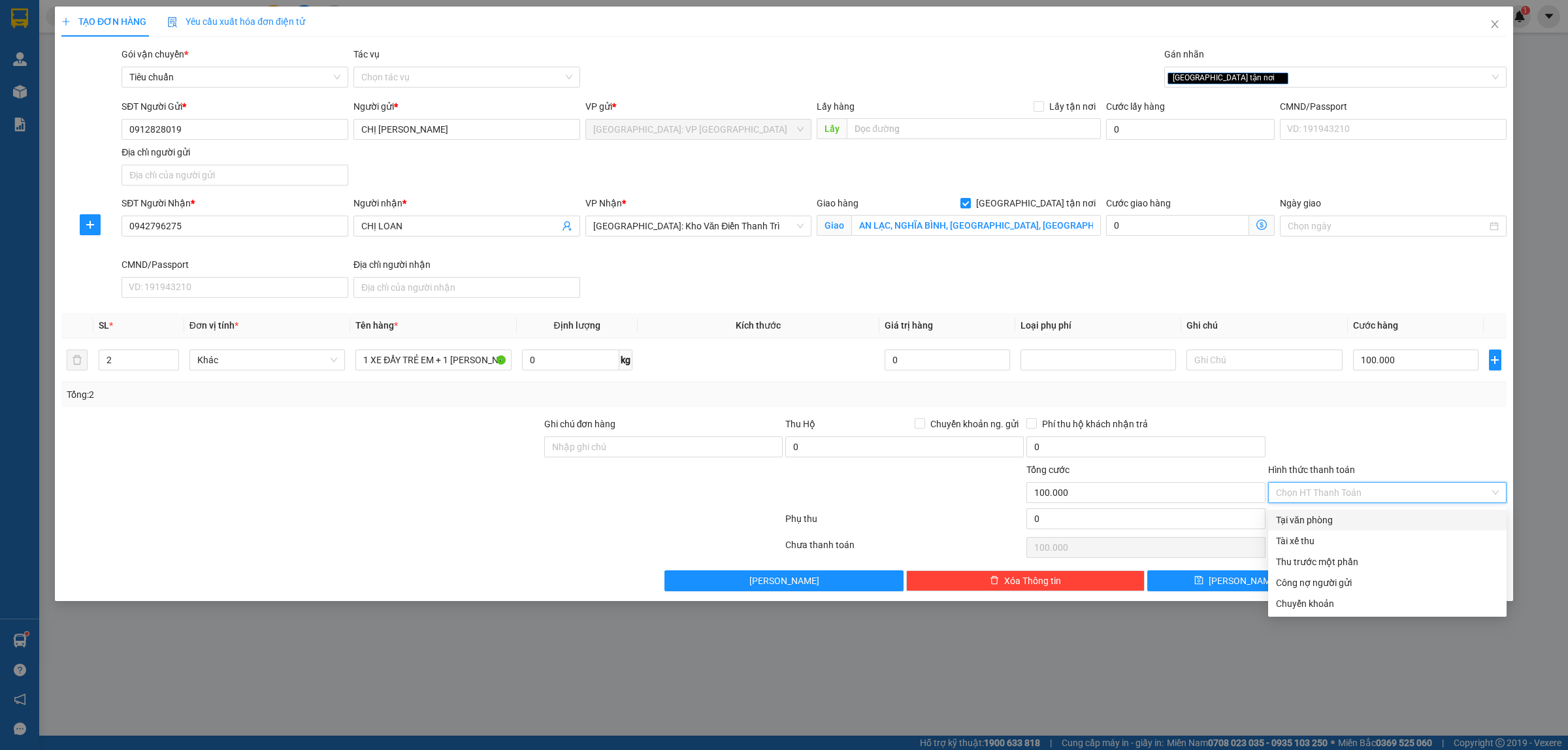
click at [1303, 520] on div "Tại văn phòng" at bounding box center [1387, 520] width 223 height 15
type input "0"
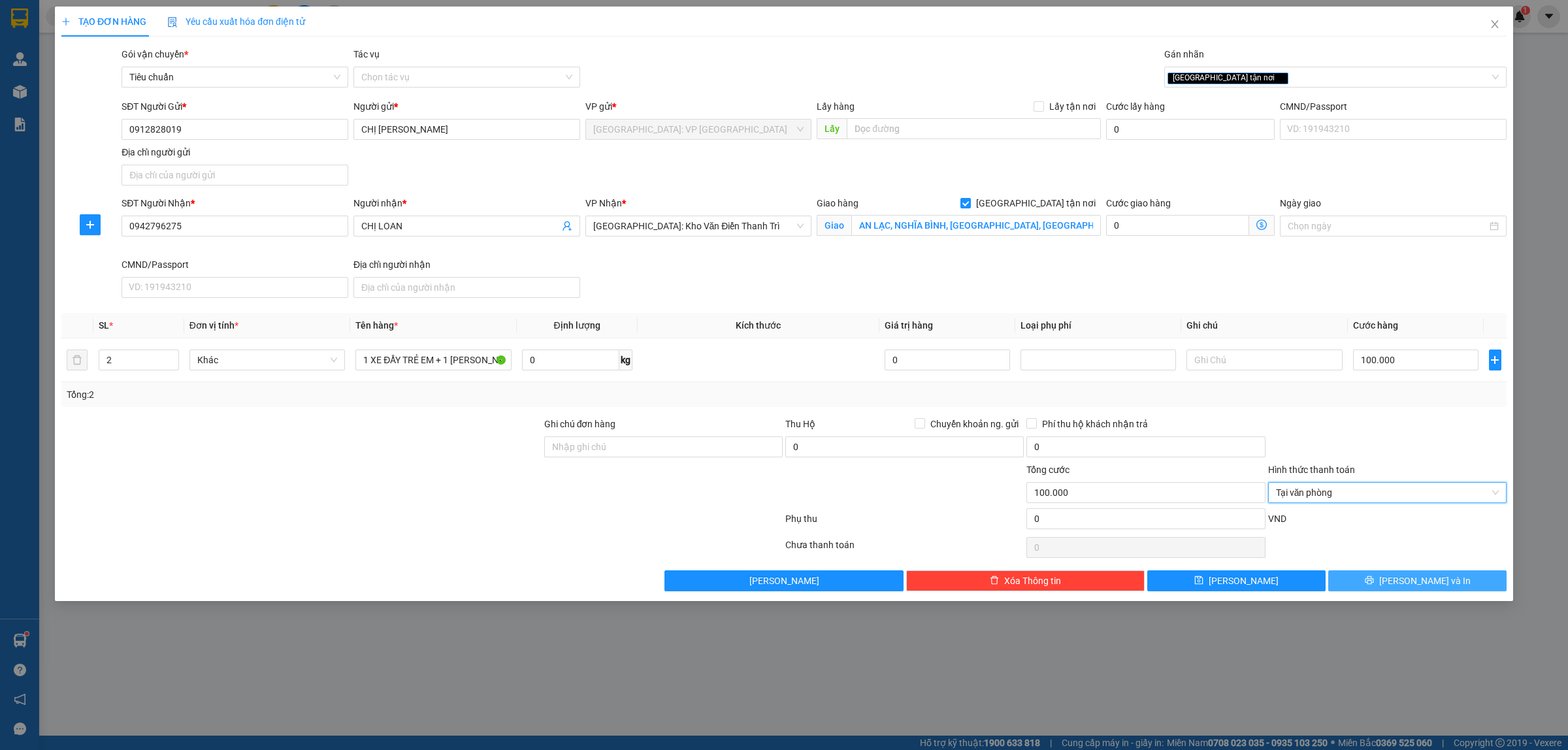
click at [1418, 583] on span "[PERSON_NAME] và In" at bounding box center [1424, 581] width 92 height 15
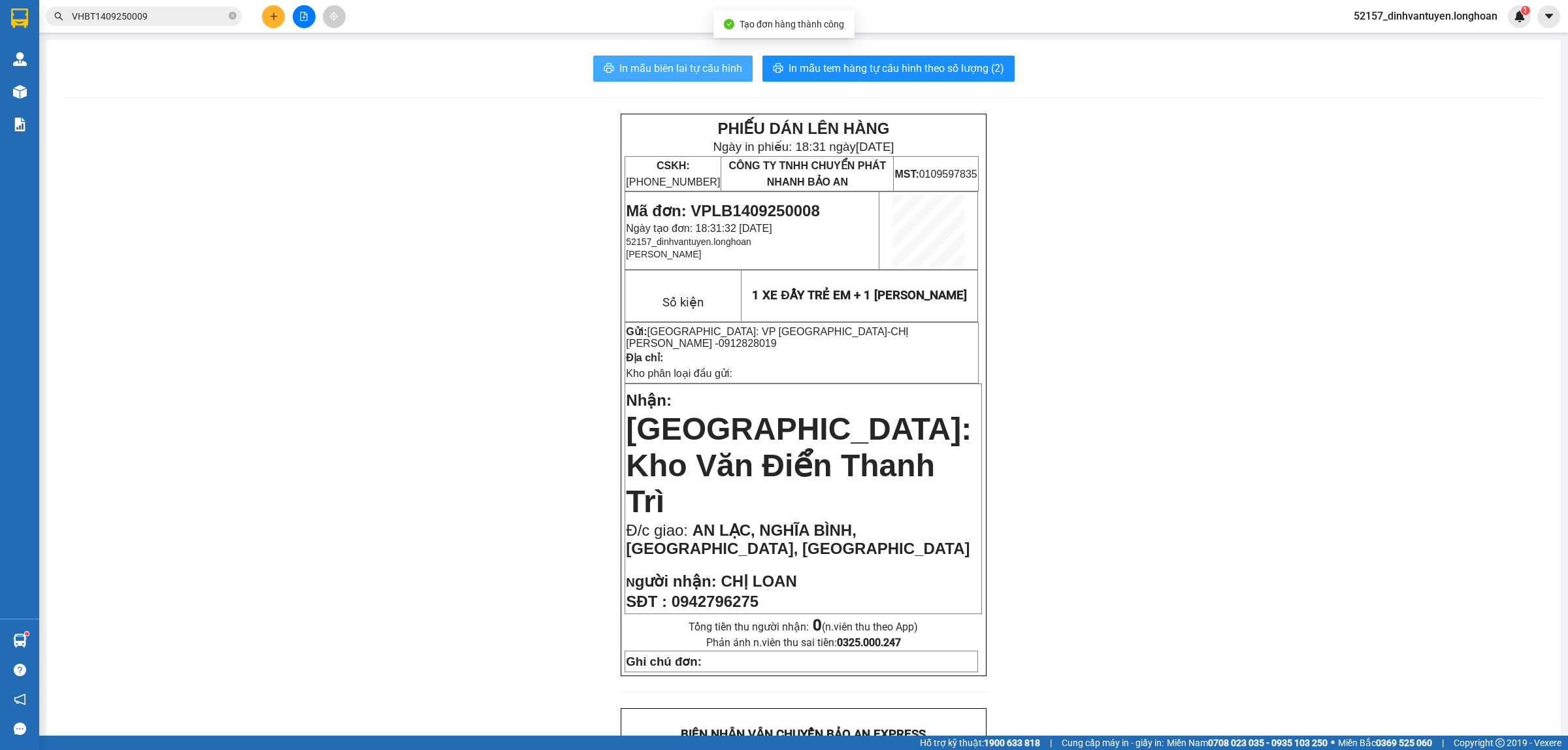
click at [673, 78] on button "In mẫu biên lai tự cấu hình" at bounding box center [673, 68] width 159 height 26
click at [932, 74] on span "In mẫu tem hàng tự cấu hình theo số lượng (2)" at bounding box center [896, 68] width 215 height 17
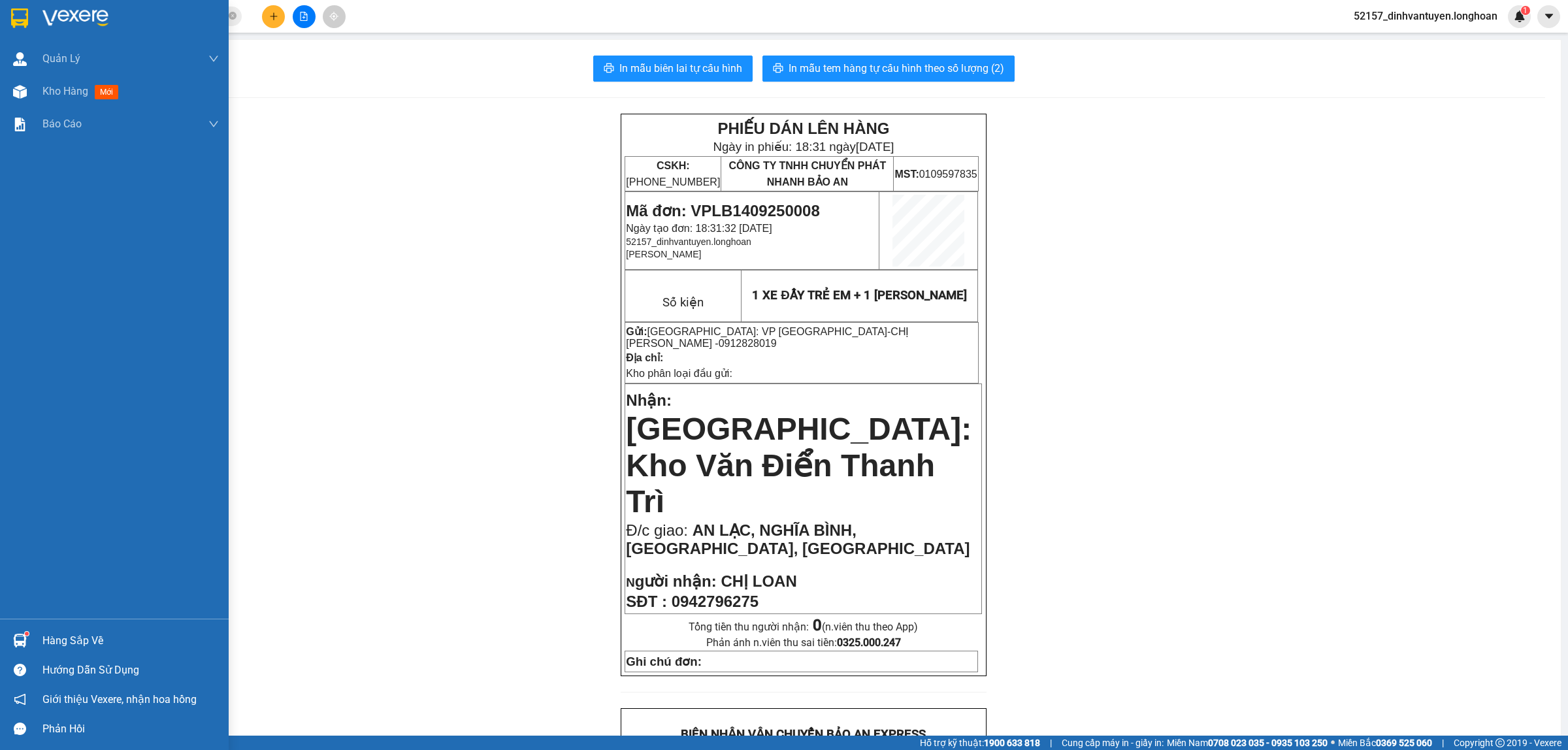
click at [13, 11] on img at bounding box center [20, 18] width 17 height 19
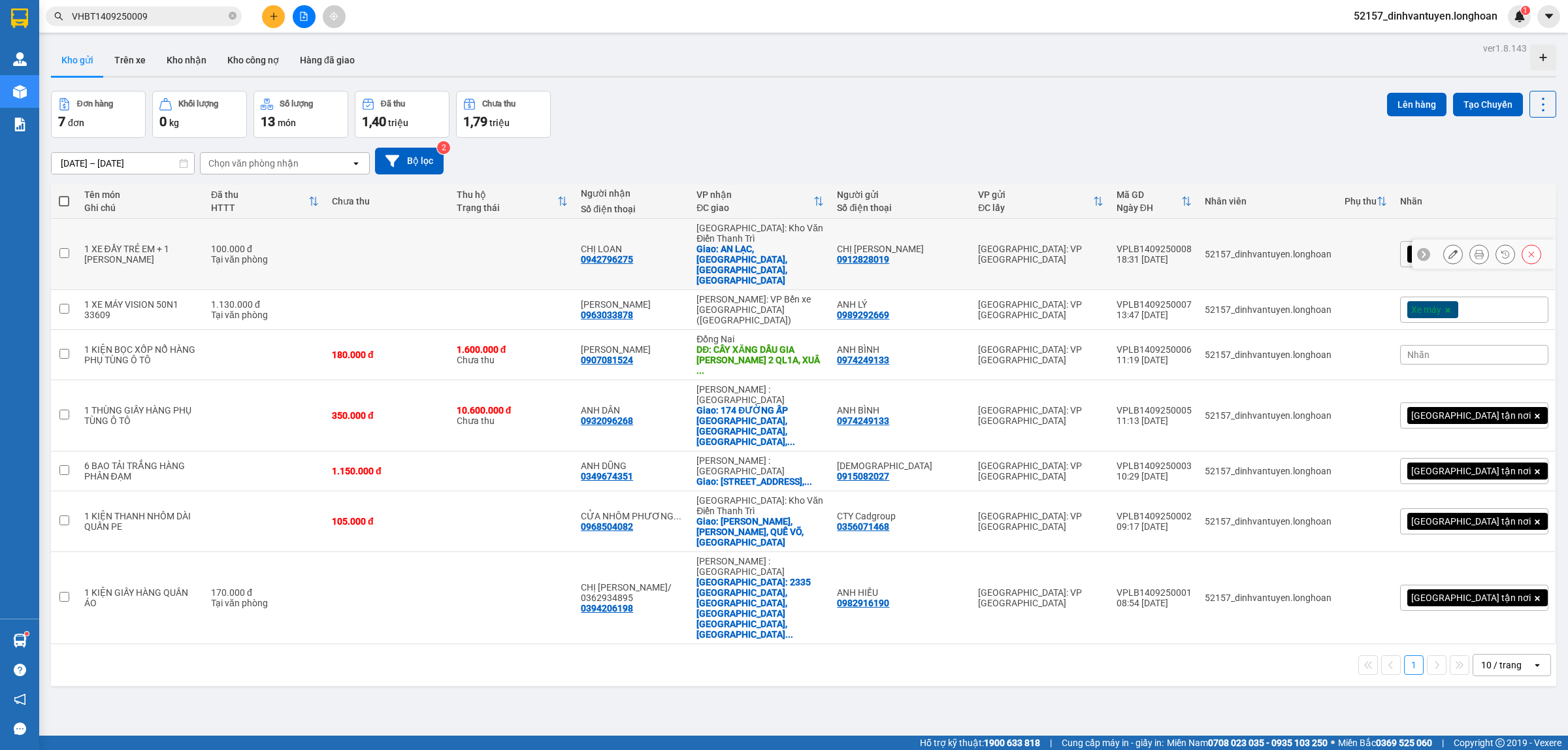
click at [1429, 240] on div at bounding box center [1484, 254] width 144 height 29
click at [1444, 243] on button at bounding box center [1453, 254] width 19 height 23
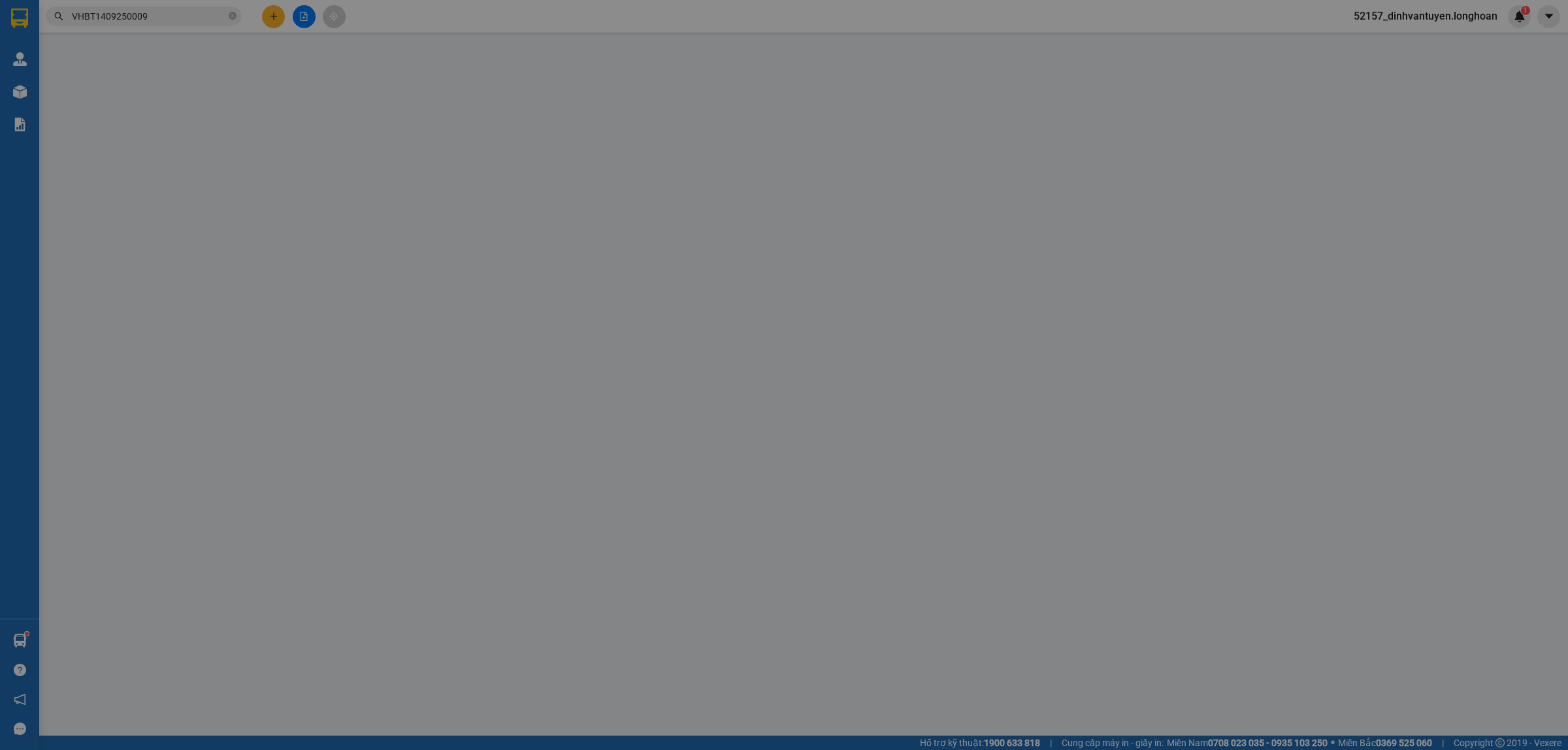
type input "0912828019"
type input "CHỊ [PERSON_NAME]"
type input "0942796275"
type input "CHỊ LOAN"
checkbox input "true"
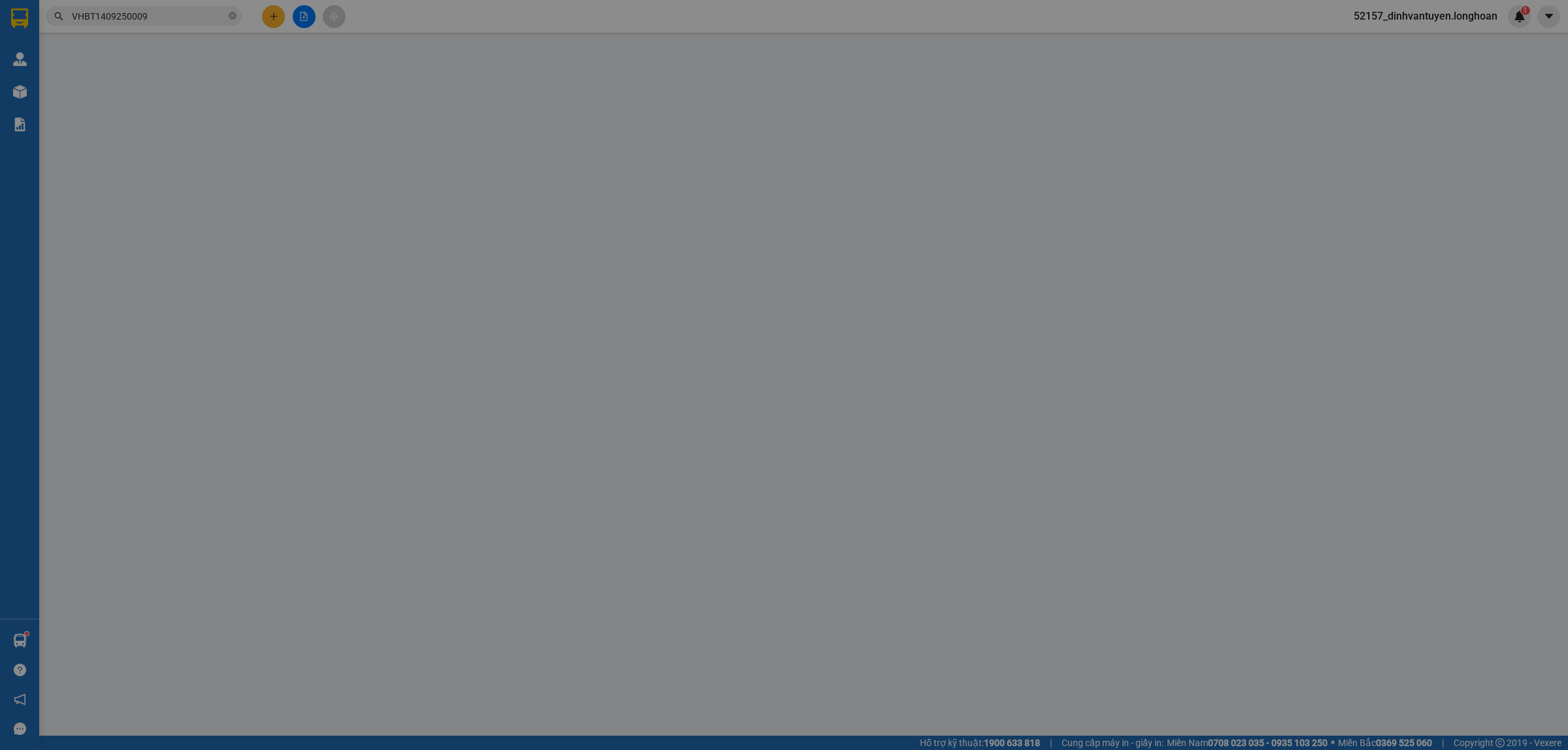
type input "AN LẠC, NGHĨA BÌNH, [GEOGRAPHIC_DATA], [GEOGRAPHIC_DATA]"
type input "100.000"
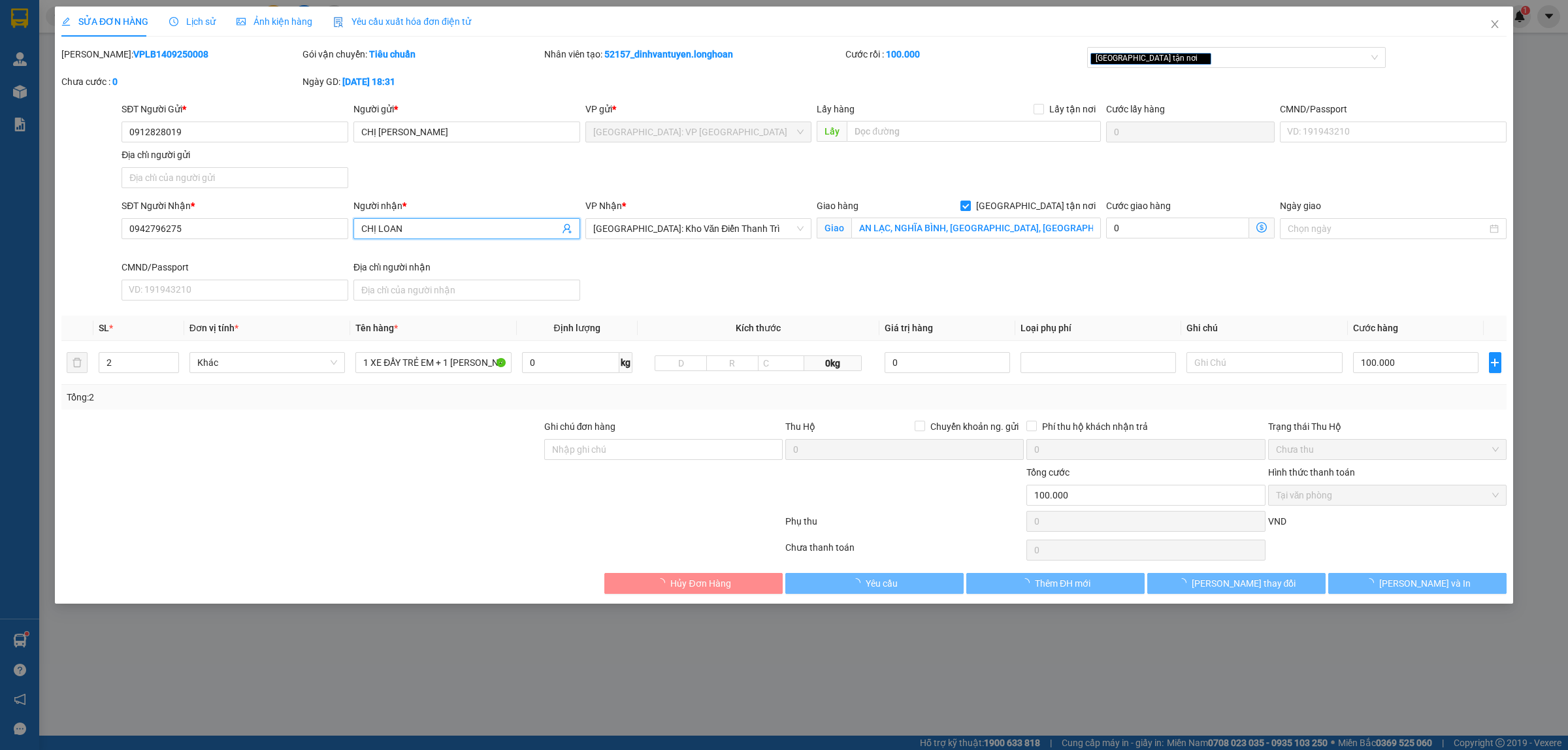
click at [457, 231] on input "CHỊ LOAN" at bounding box center [460, 229] width 198 height 15
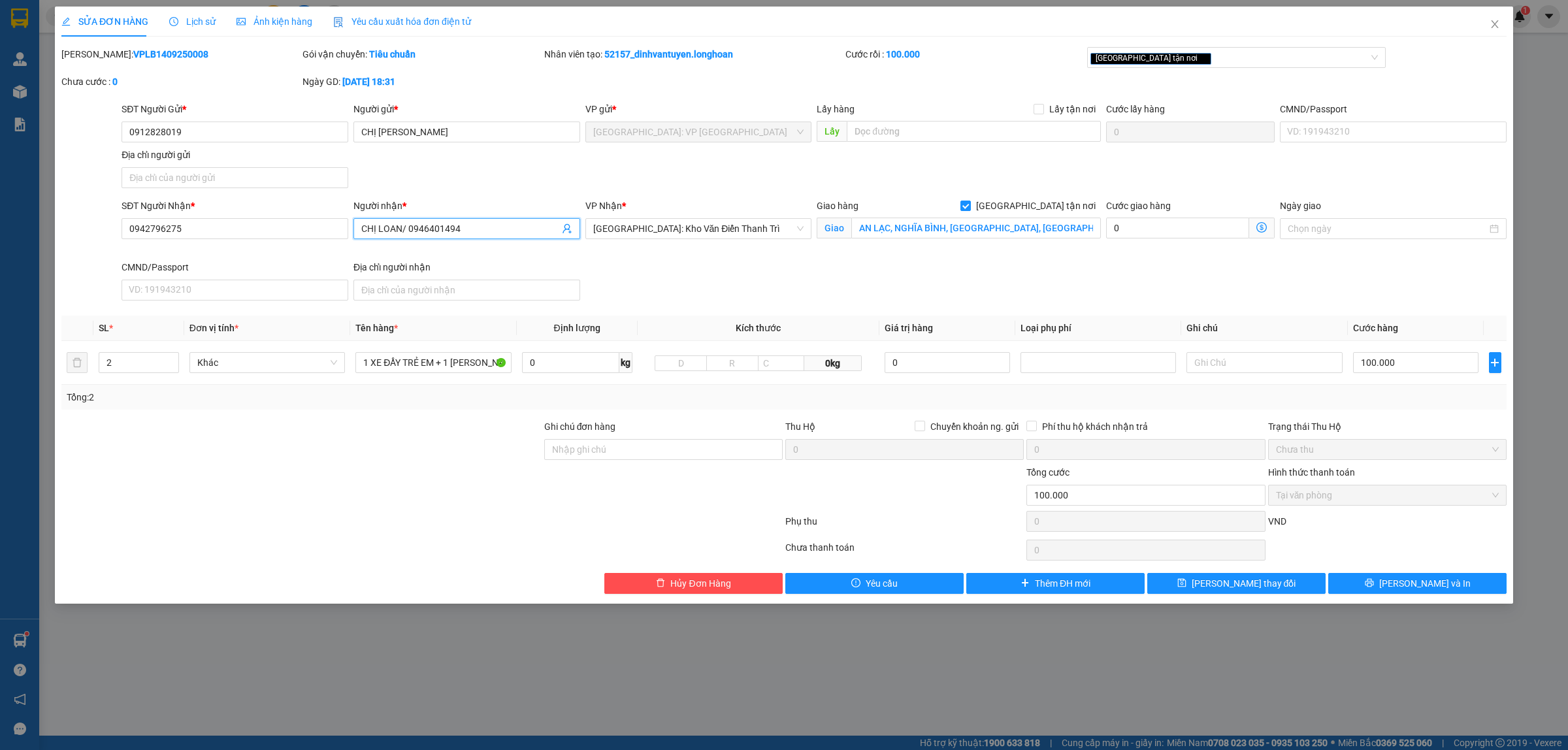
click at [419, 227] on input "CHỊ LOAN/ 0946401494" at bounding box center [460, 229] width 198 height 15
type input "CHỊ LOAN/ 0946401494"
click at [1405, 585] on button "[PERSON_NAME] và In" at bounding box center [1417, 583] width 178 height 21
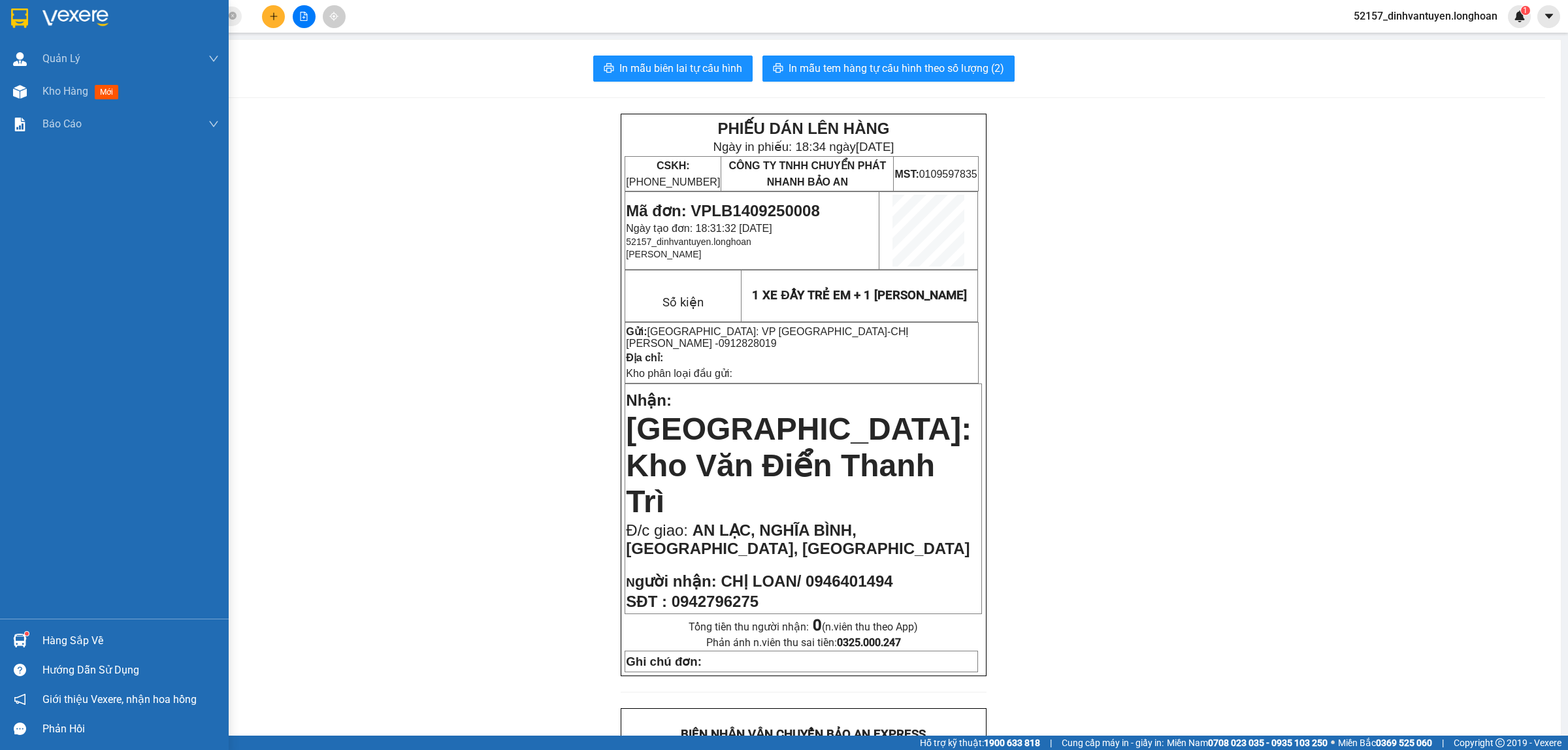
click at [27, 7] on div at bounding box center [20, 18] width 23 height 23
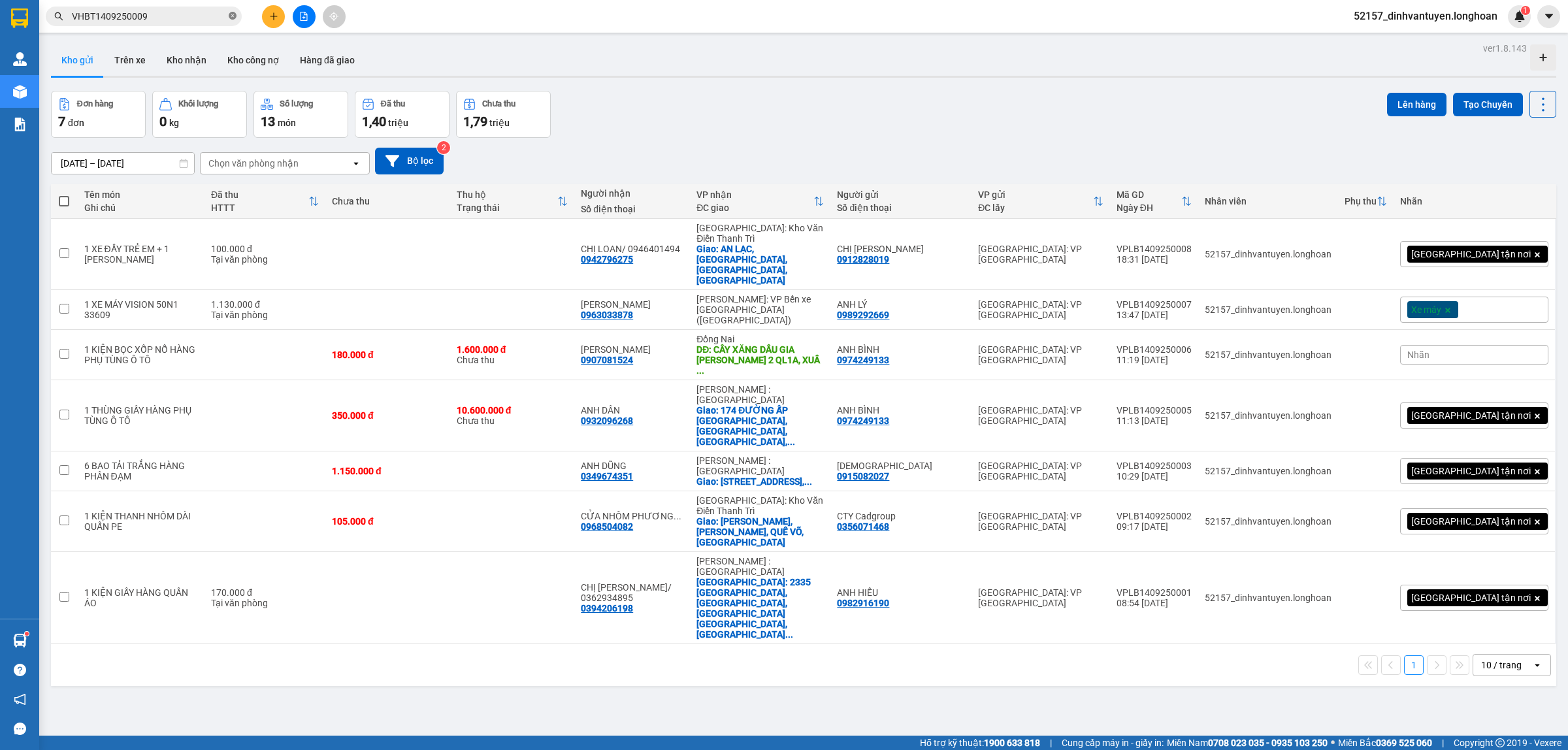
click at [233, 12] on icon "close-circle" at bounding box center [233, 16] width 8 height 8
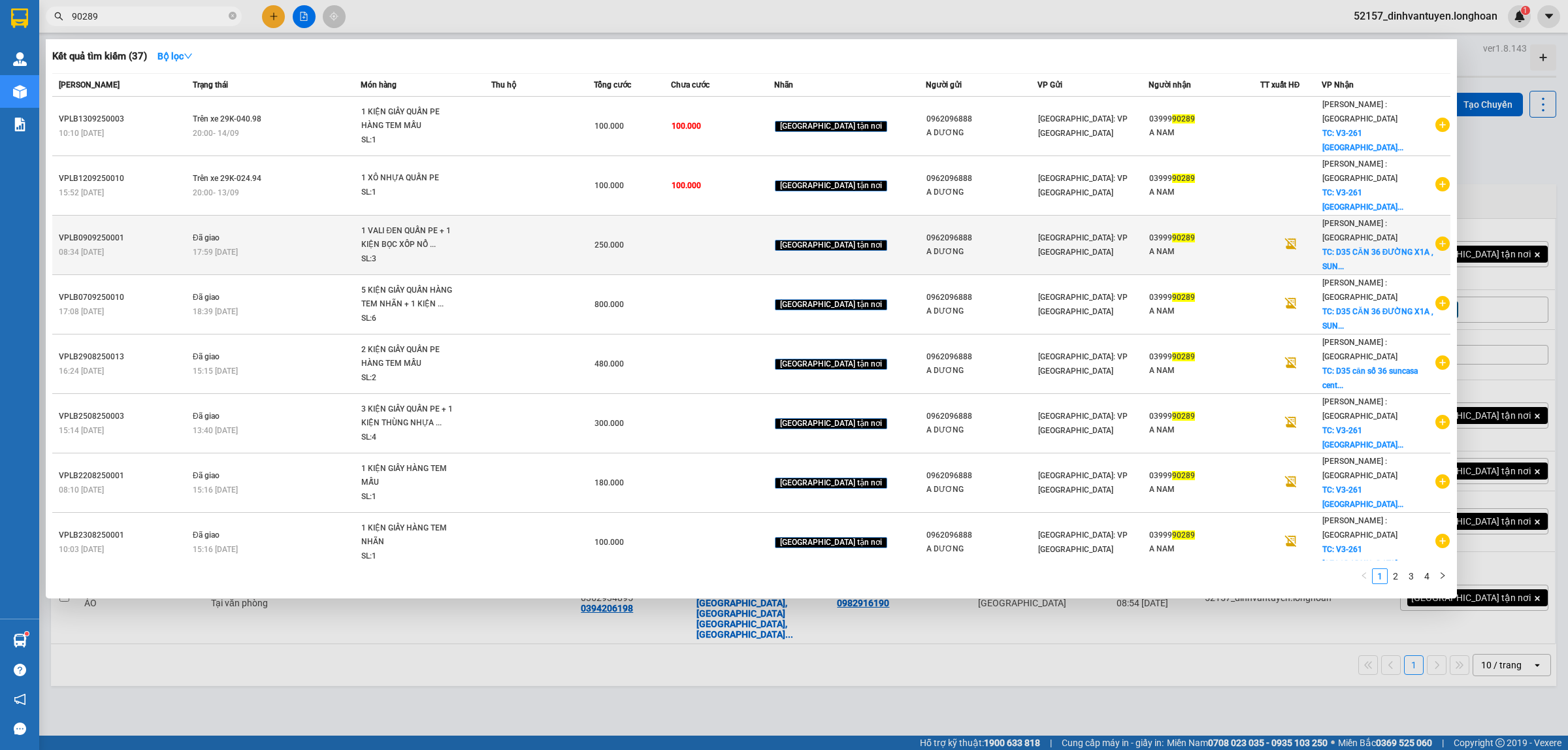
type input "90289"
click at [559, 215] on td at bounding box center [542, 244] width 102 height 59
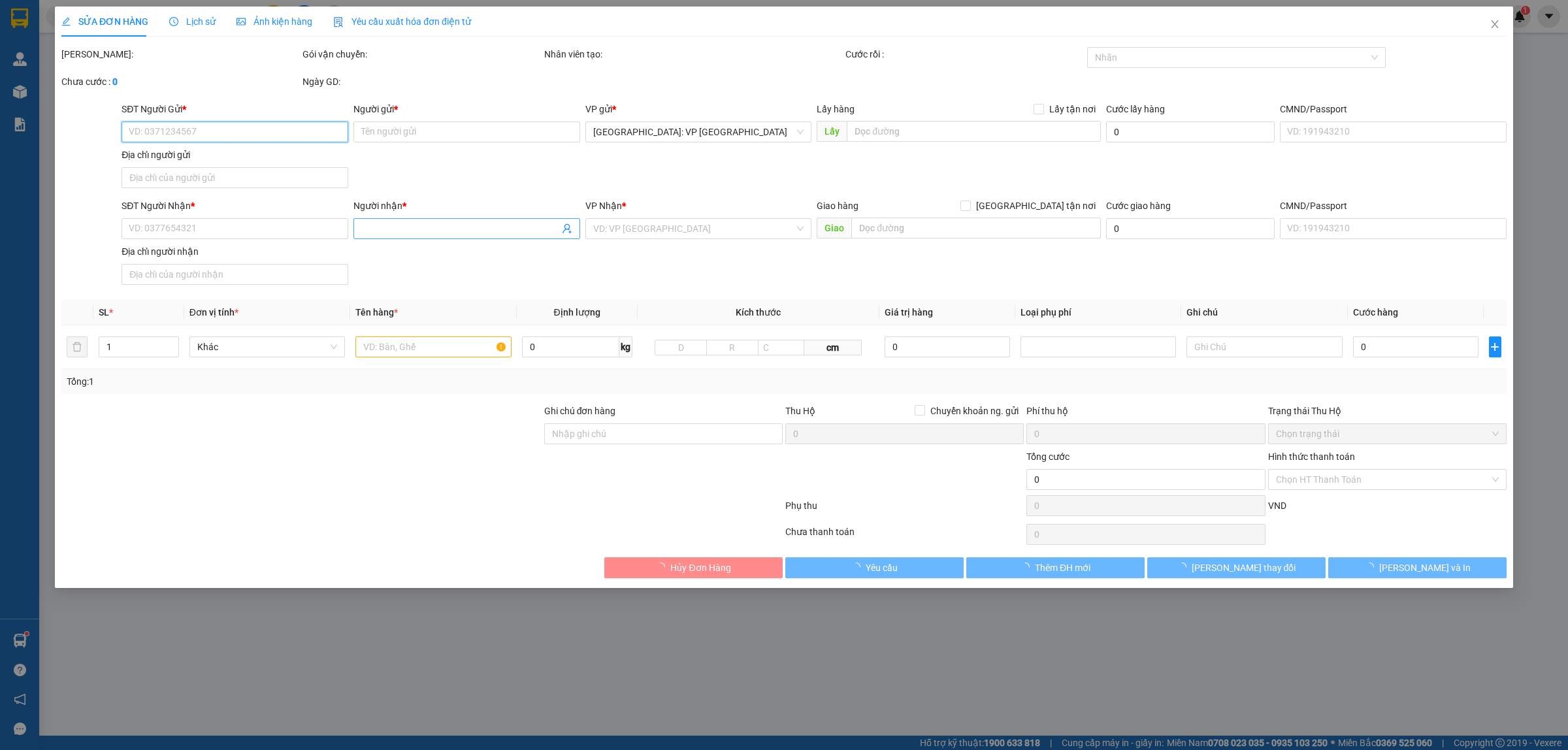
type input "0962096888"
type input "A DƯƠNG"
type input "0399990289"
type input "A NAM"
checkbox input "true"
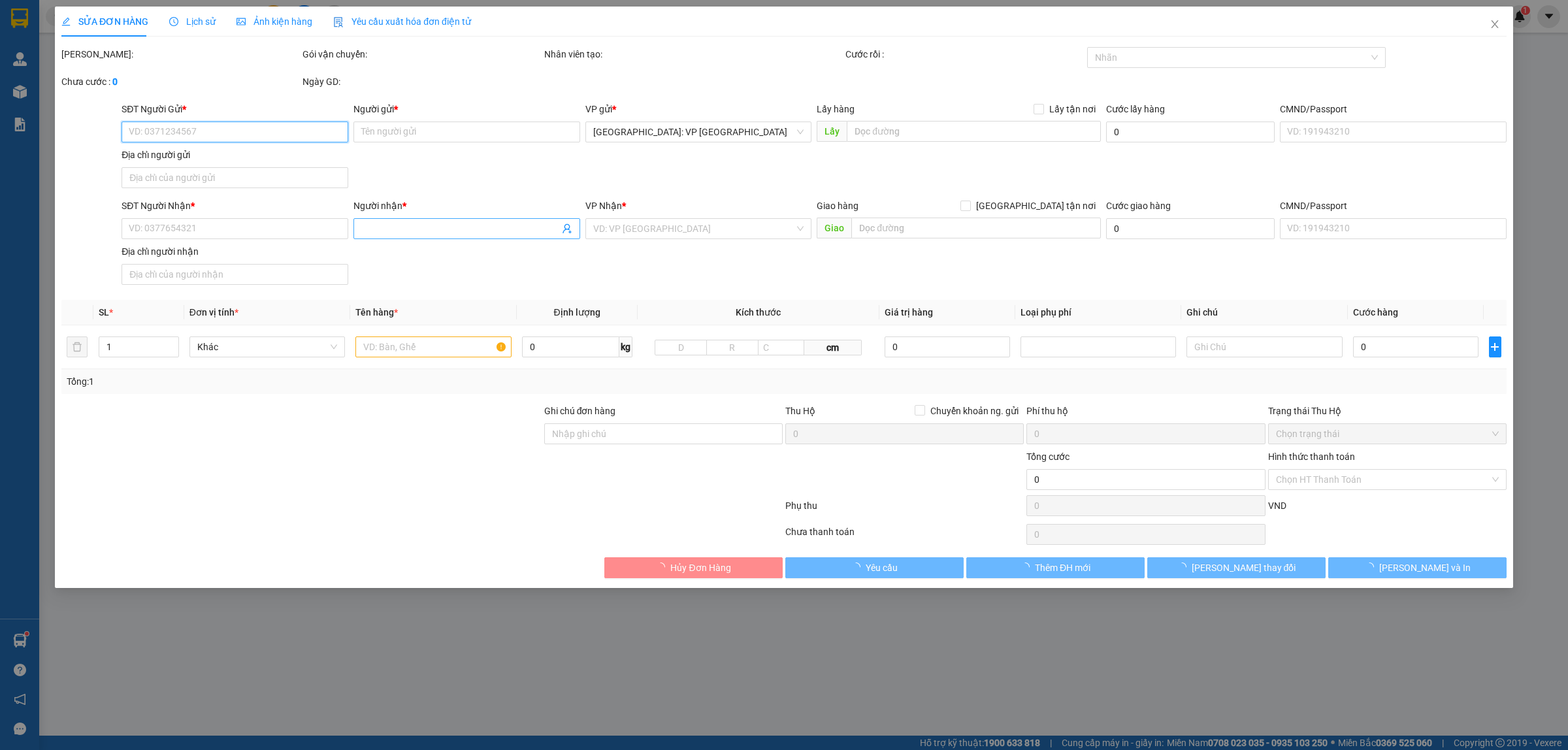
type input "D35 CĂN 36 ĐƯỜNG X1A , [GEOGRAPHIC_DATA], [GEOGRAPHIC_DATA], [GEOGRAPHIC_DATA],…"
type input "250.000"
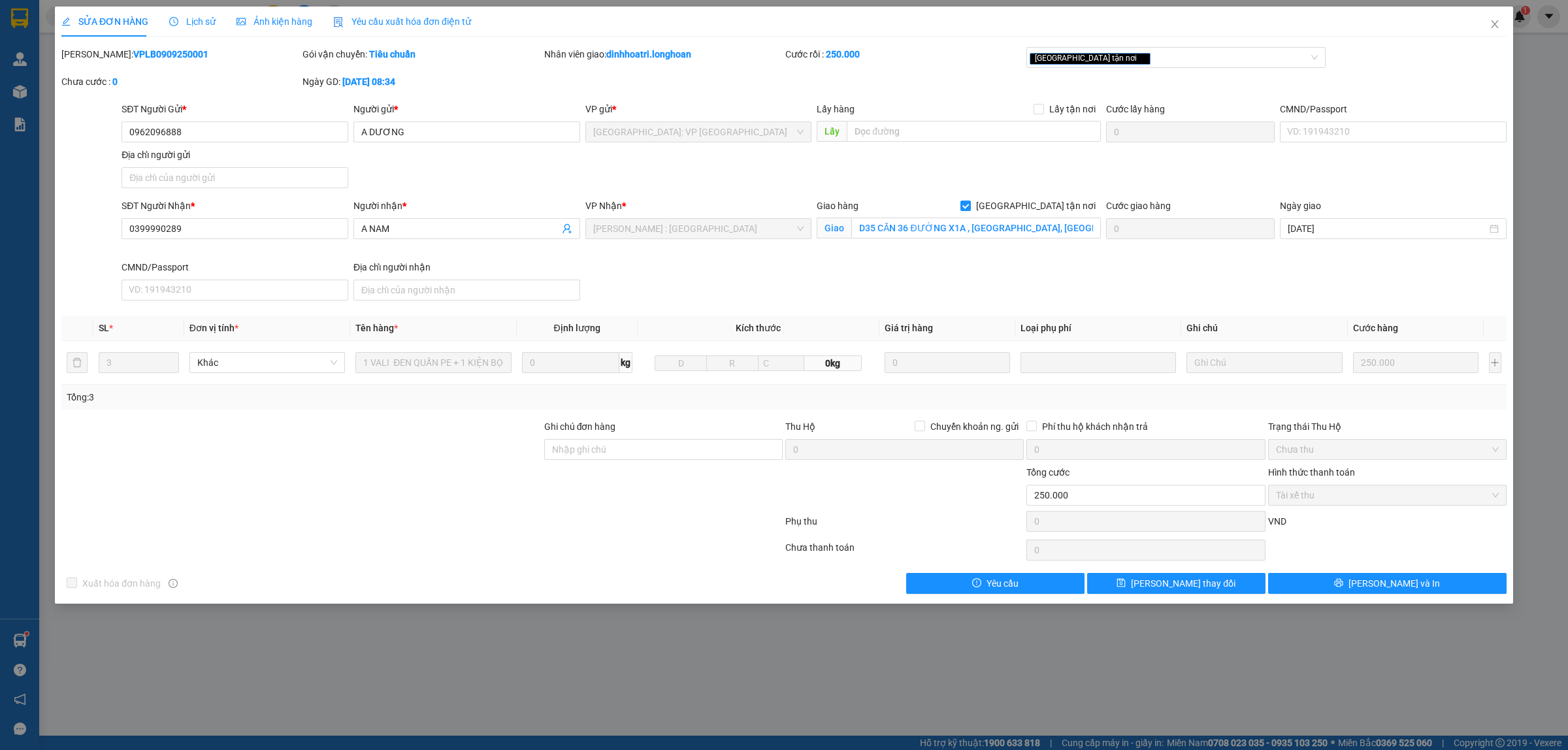
click at [199, 15] on div "Lịch sử" at bounding box center [193, 22] width 47 height 15
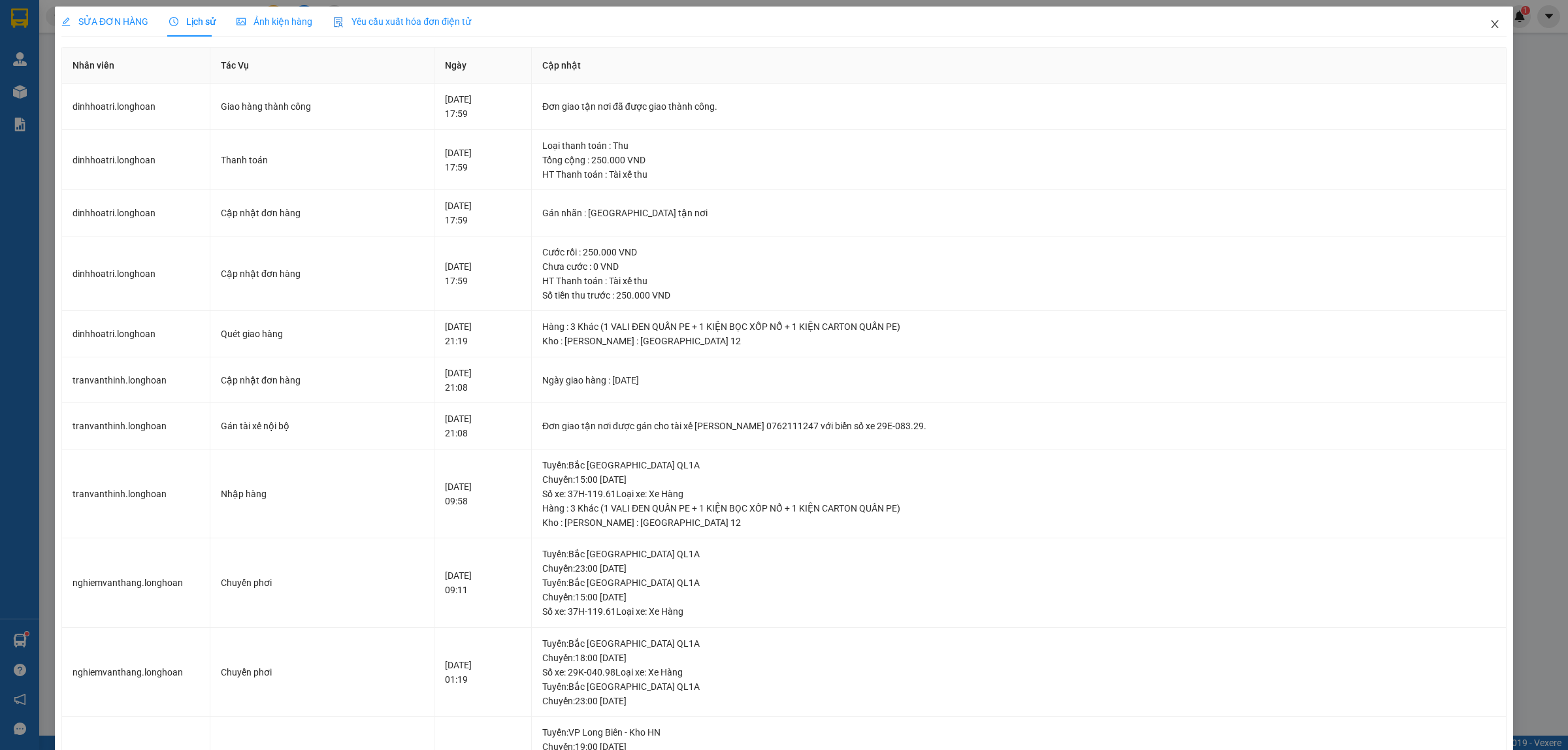
click at [1490, 27] on icon "close" at bounding box center [1495, 25] width 11 height 11
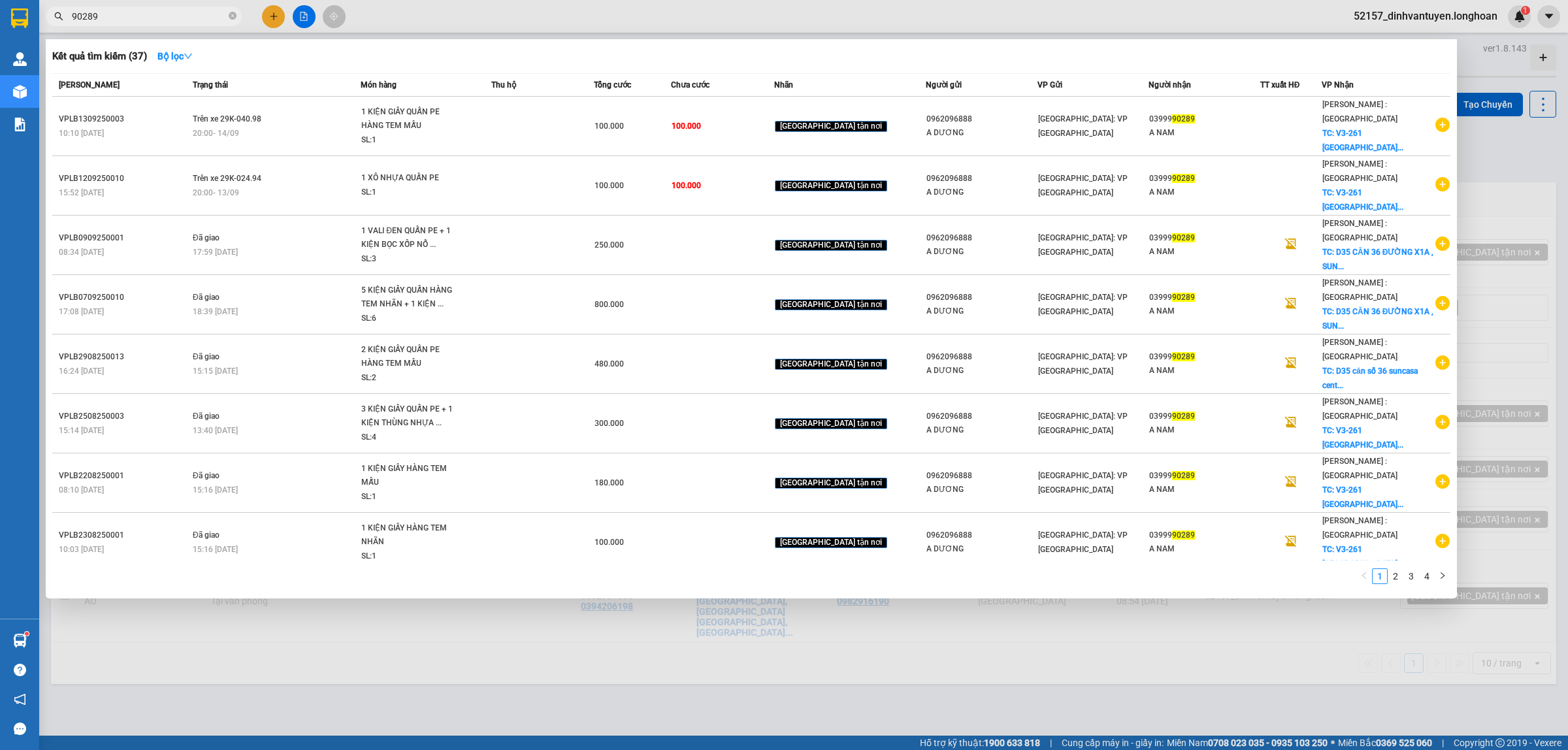
click at [200, 13] on input "90289" at bounding box center [149, 17] width 154 height 15
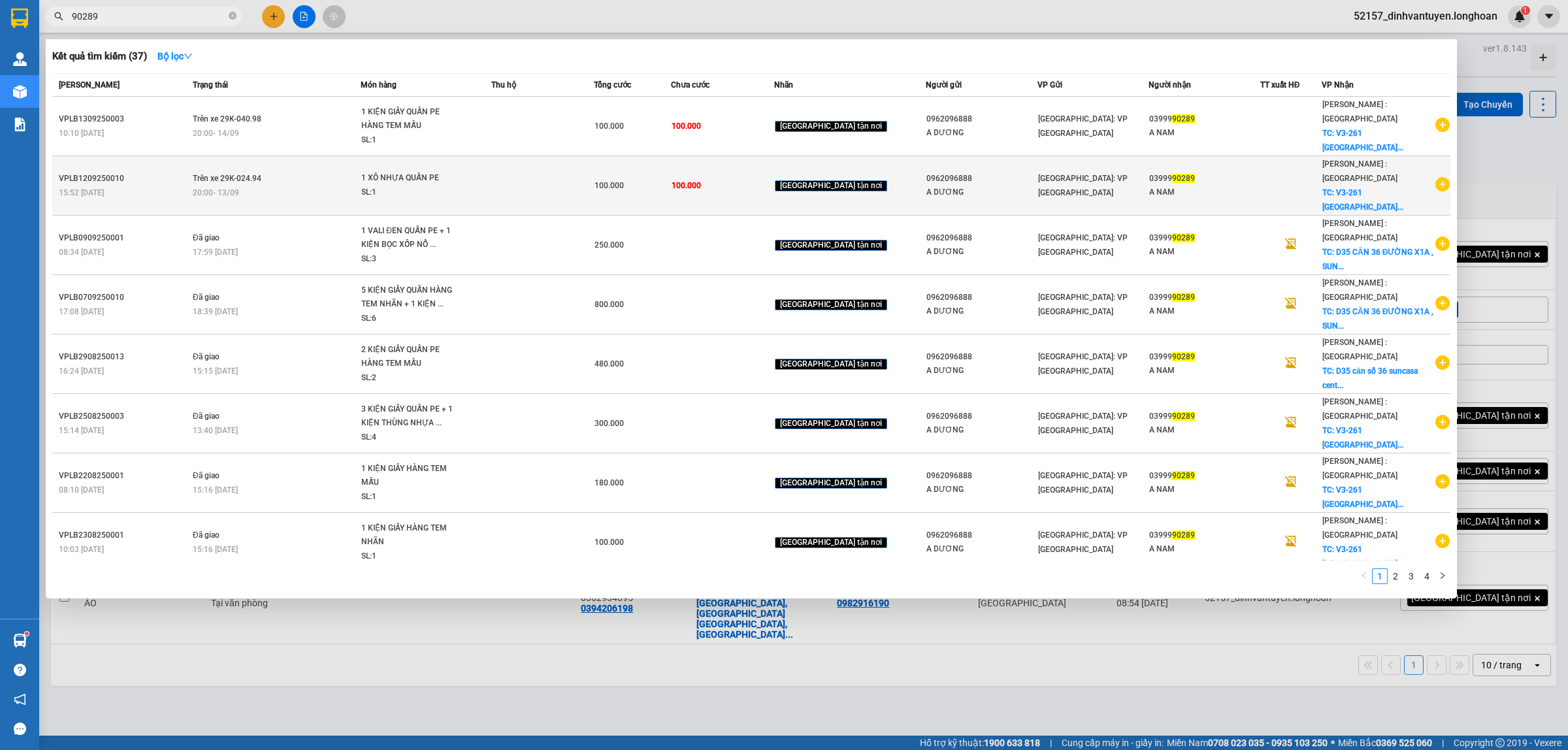
click at [552, 171] on td at bounding box center [542, 185] width 102 height 59
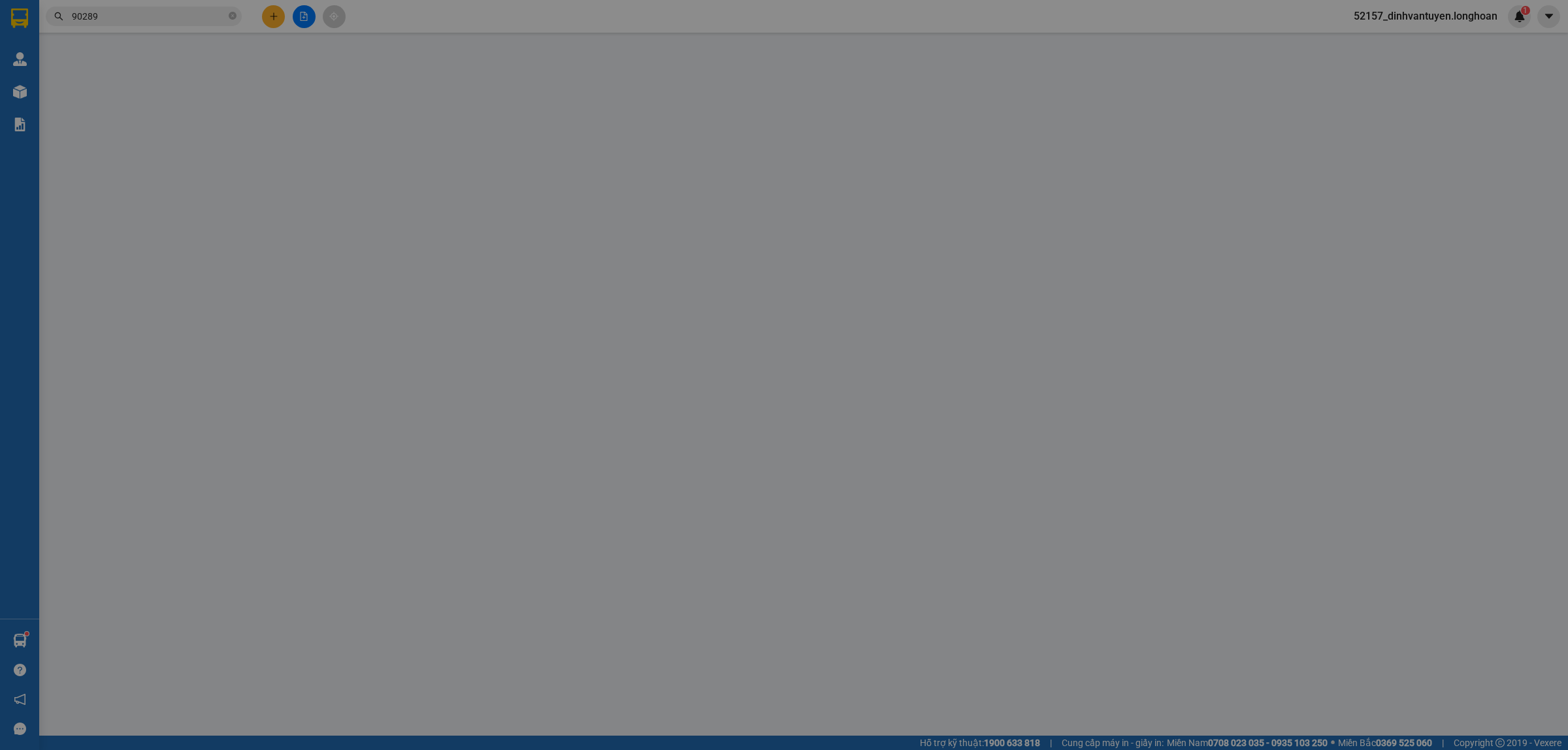
type input "0962096888"
type input "A DƯƠNG"
type input "0399990289"
type input "A NAM"
checkbox input "true"
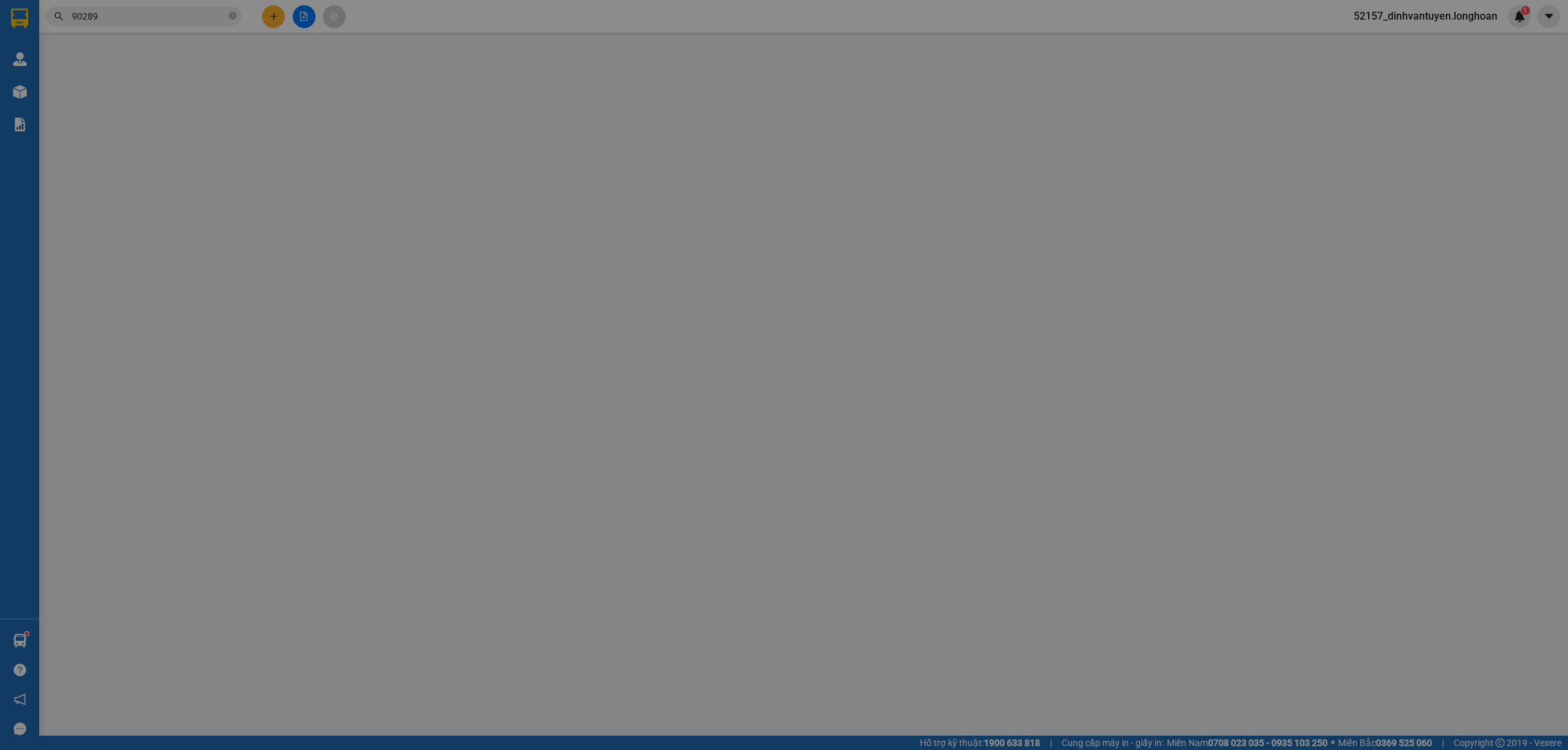
type input "V3-261 VINHOMES [GEOGRAPHIC_DATA] THỦ ĐỨC, [GEOGRAPHIC_DATA]"
type input "100.000"
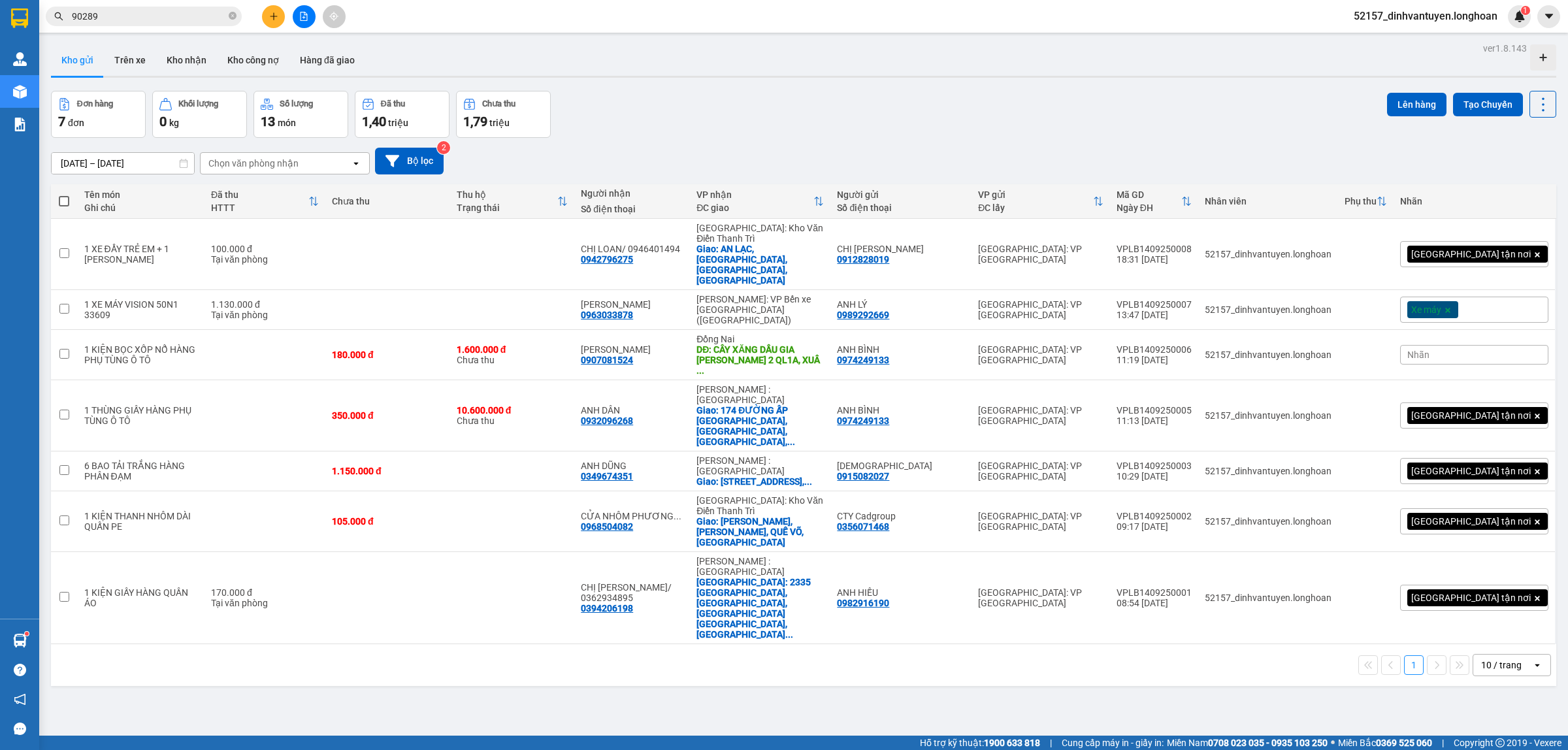
click at [299, 12] on icon "file-add" at bounding box center [304, 17] width 9 height 9
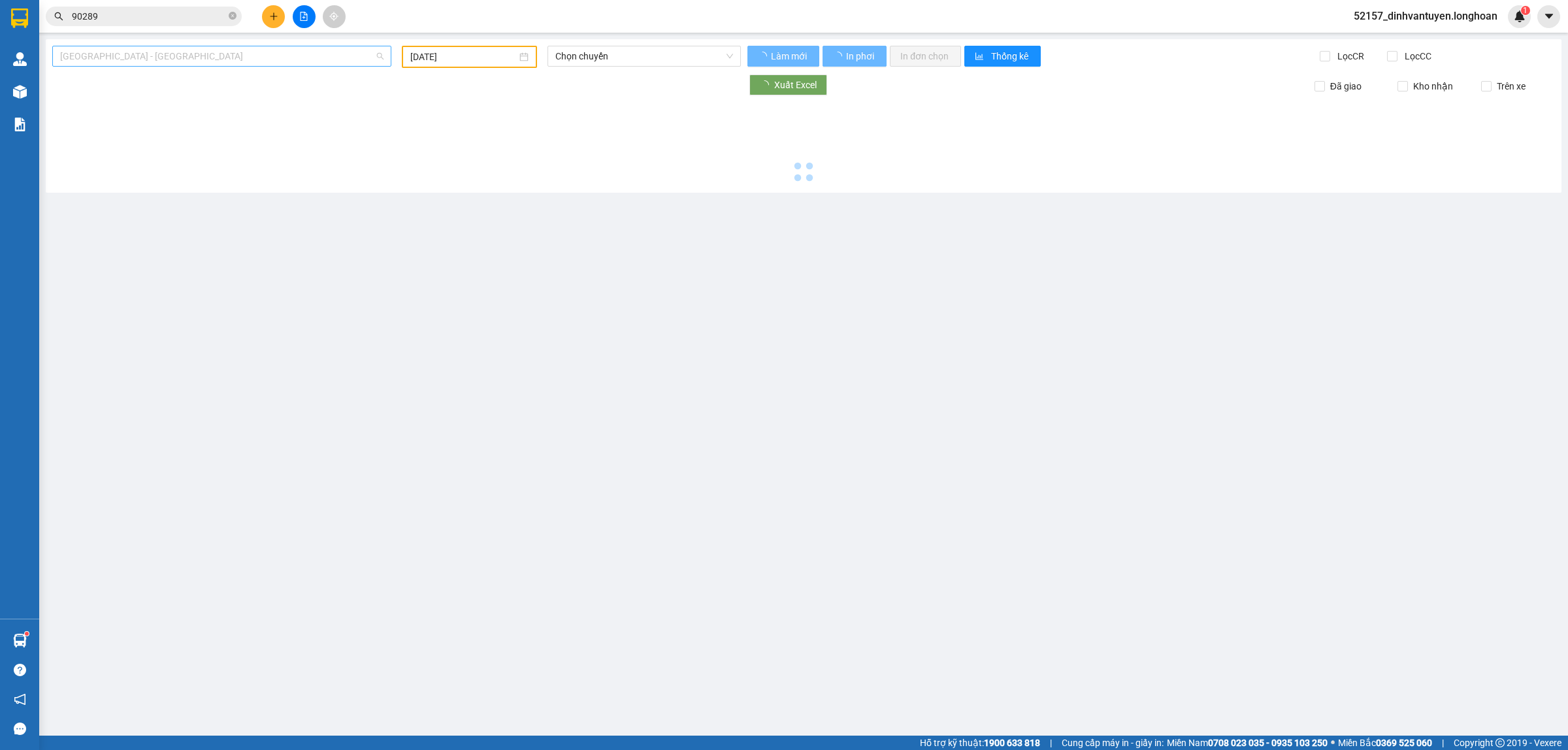
click at [259, 58] on span "[GEOGRAPHIC_DATA] - [GEOGRAPHIC_DATA]" at bounding box center [221, 56] width 324 height 19
type input "[DATE]"
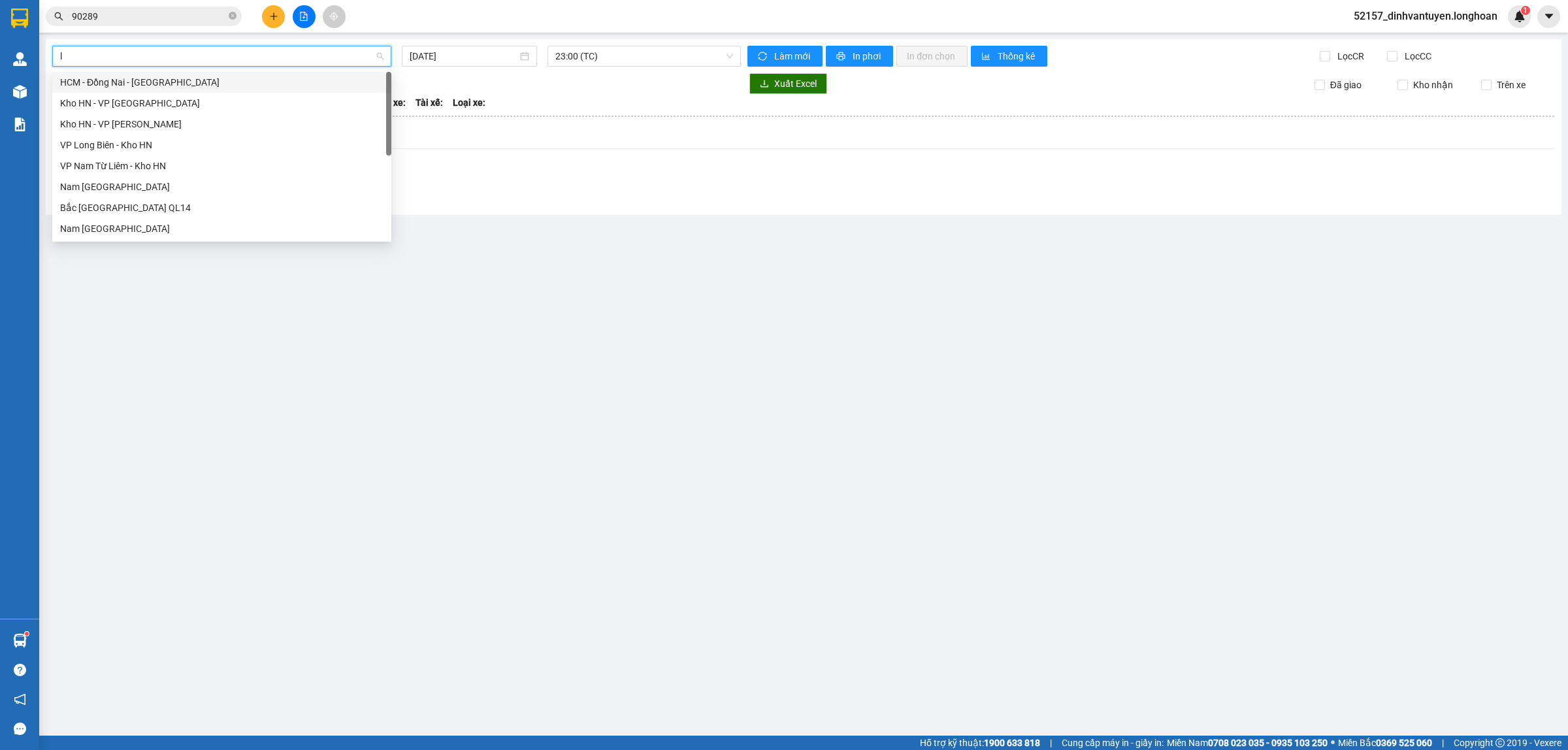
type input "lo"
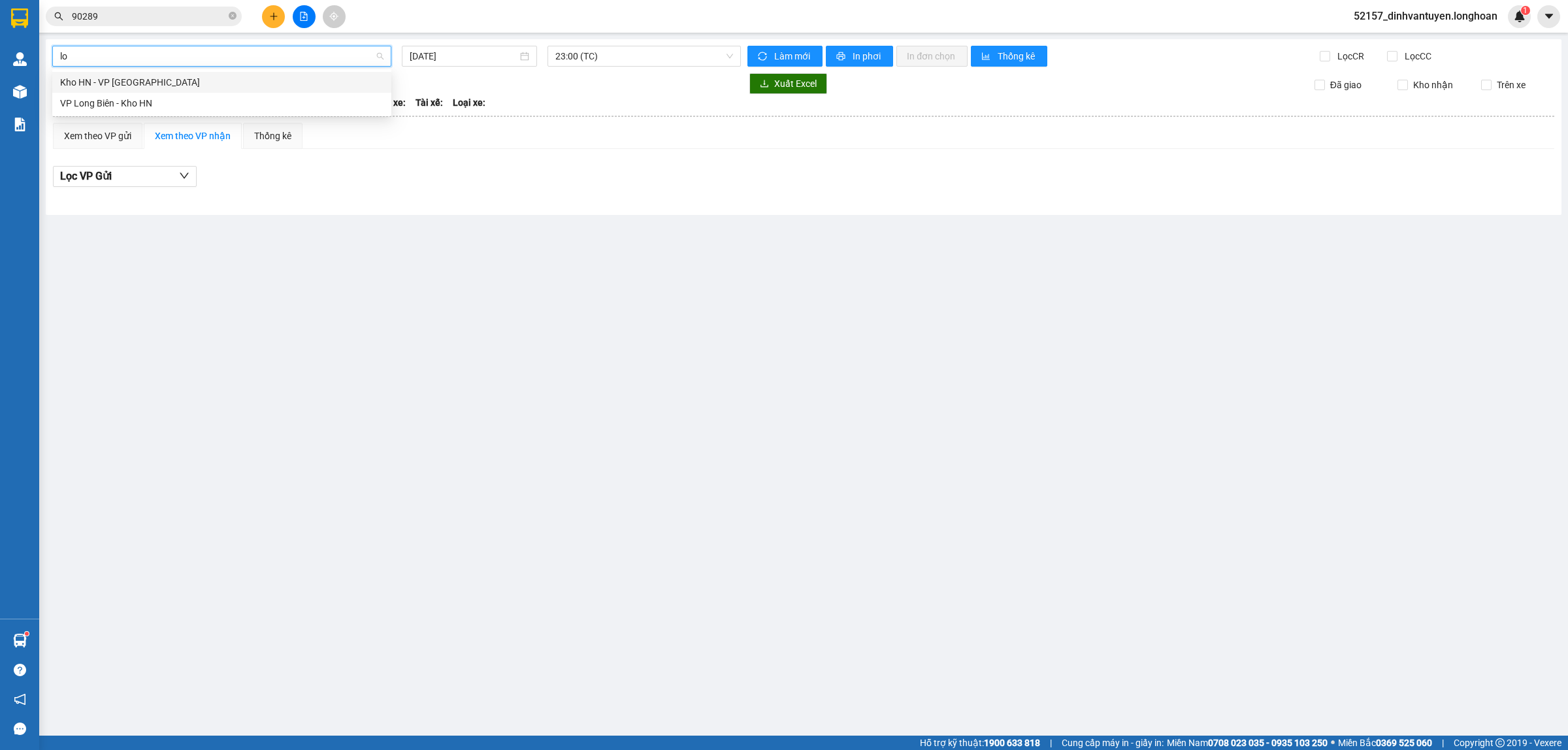
click at [211, 86] on div "Kho HN - VP [GEOGRAPHIC_DATA]" at bounding box center [221, 82] width 324 height 15
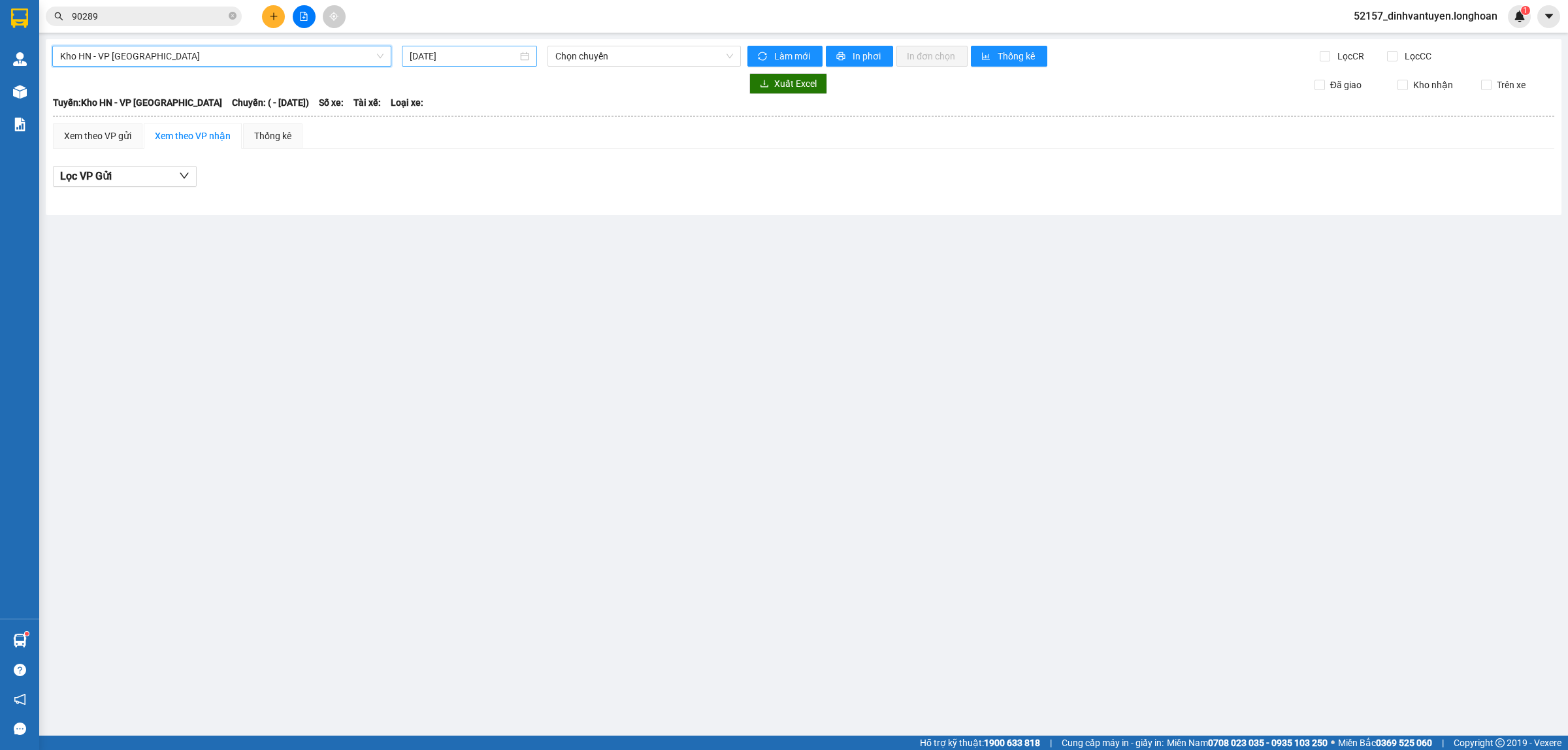
click at [482, 60] on input "[DATE]" at bounding box center [463, 56] width 108 height 15
click at [559, 150] on div "13" at bounding box center [563, 151] width 16 height 16
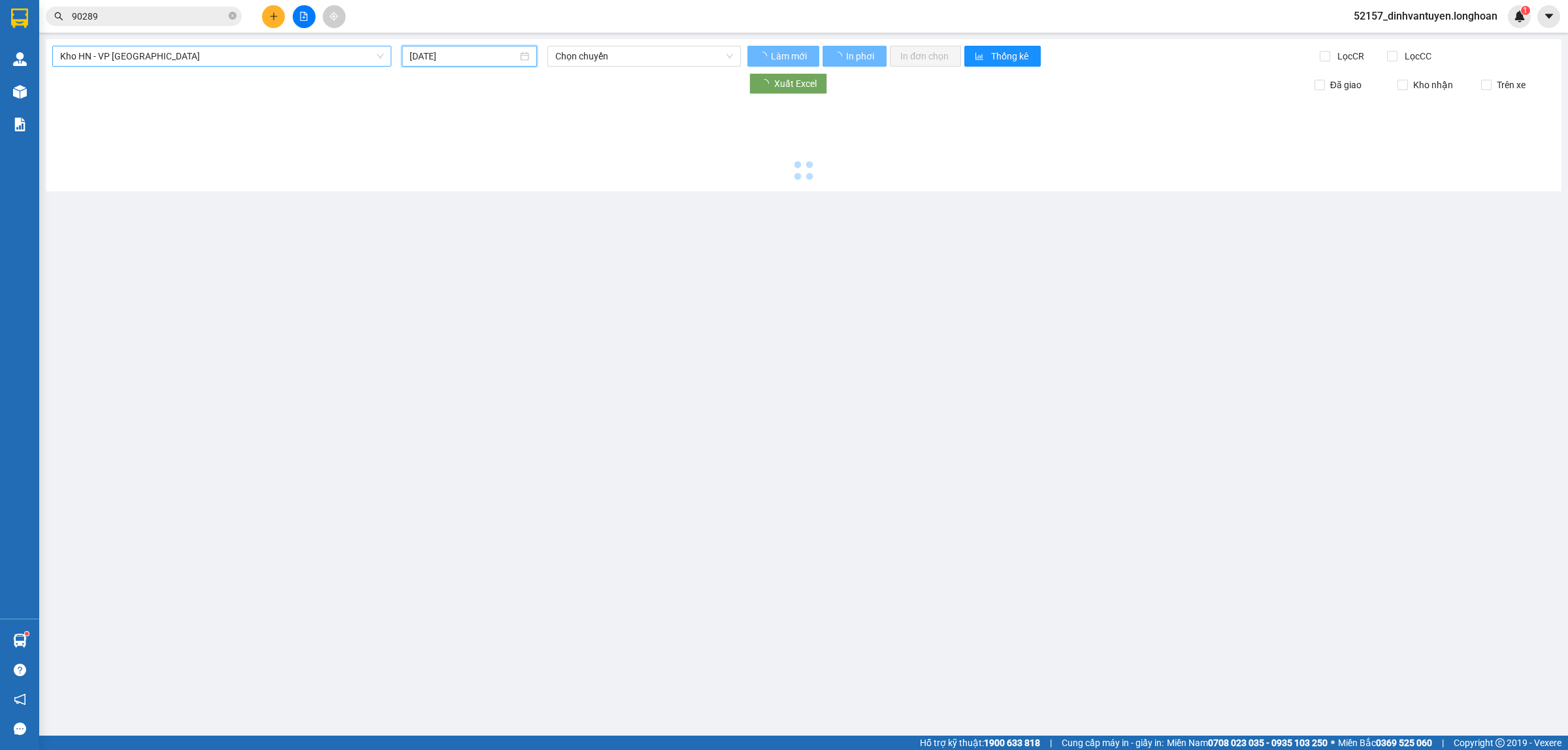
type input "[DATE]"
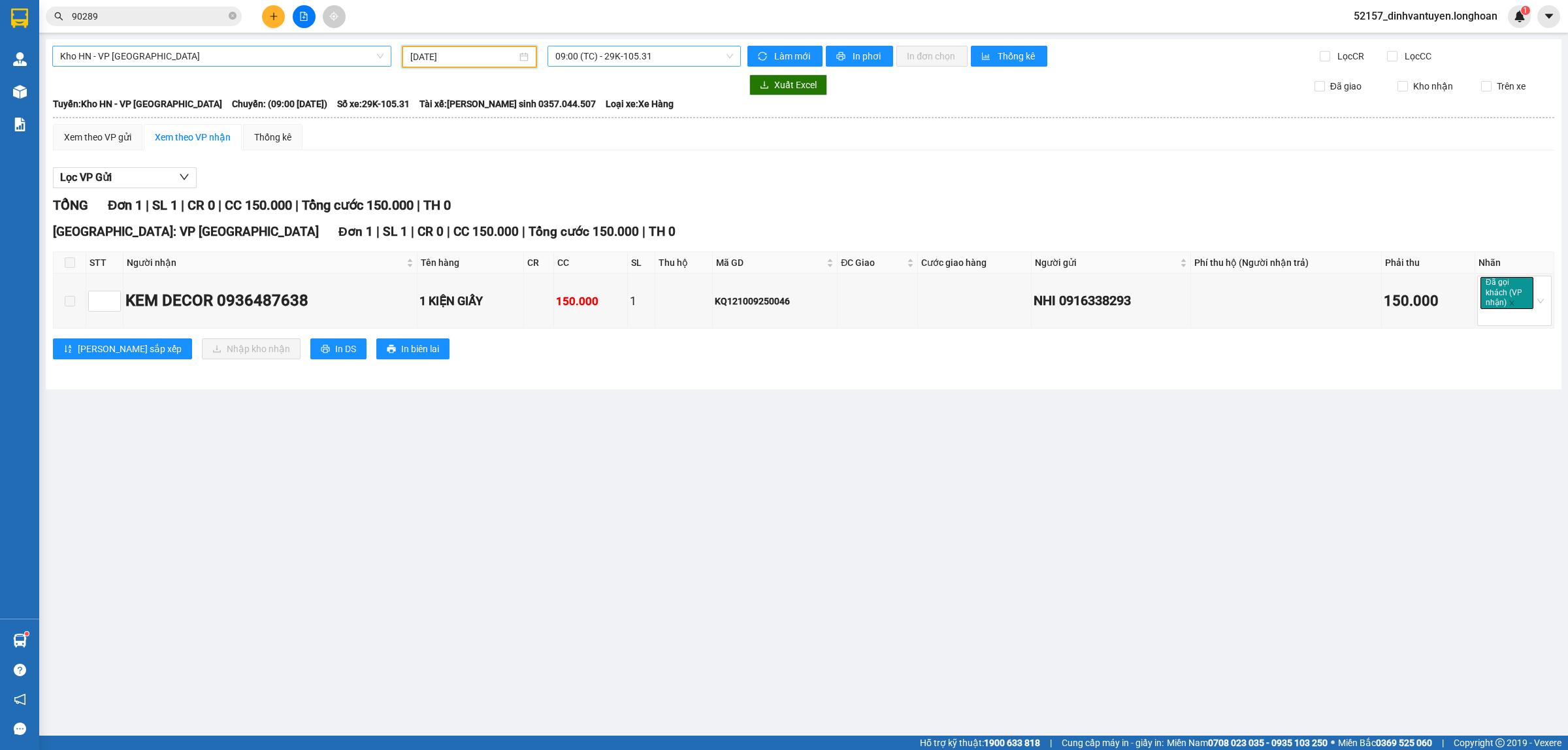
click at [629, 49] on span "09:00 (TC) - 29K-105.31" at bounding box center [644, 56] width 177 height 19
click at [619, 119] on div "15:00 (TC) - 29K-105.31" at bounding box center [606, 124] width 102 height 15
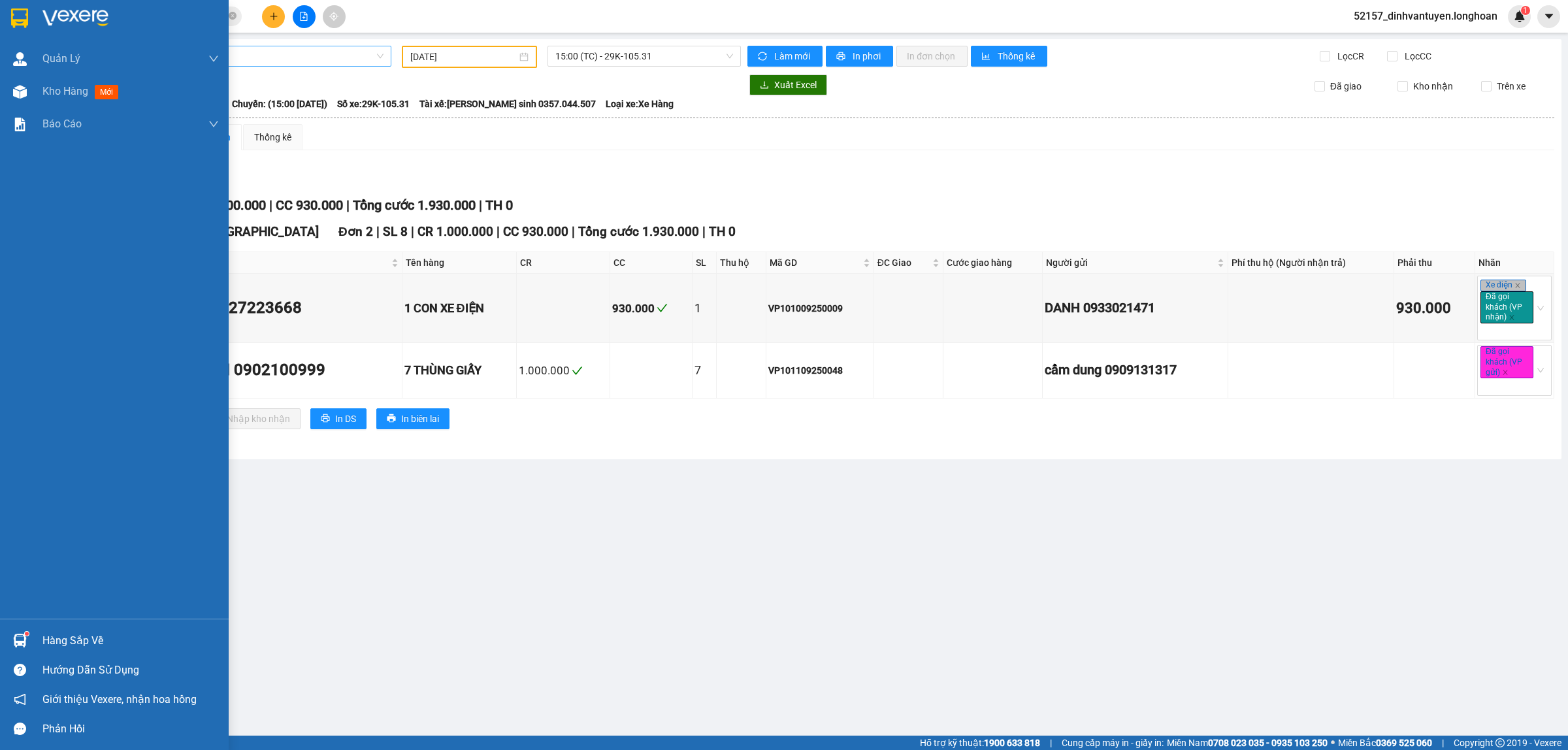
click at [19, 19] on img at bounding box center [20, 18] width 17 height 19
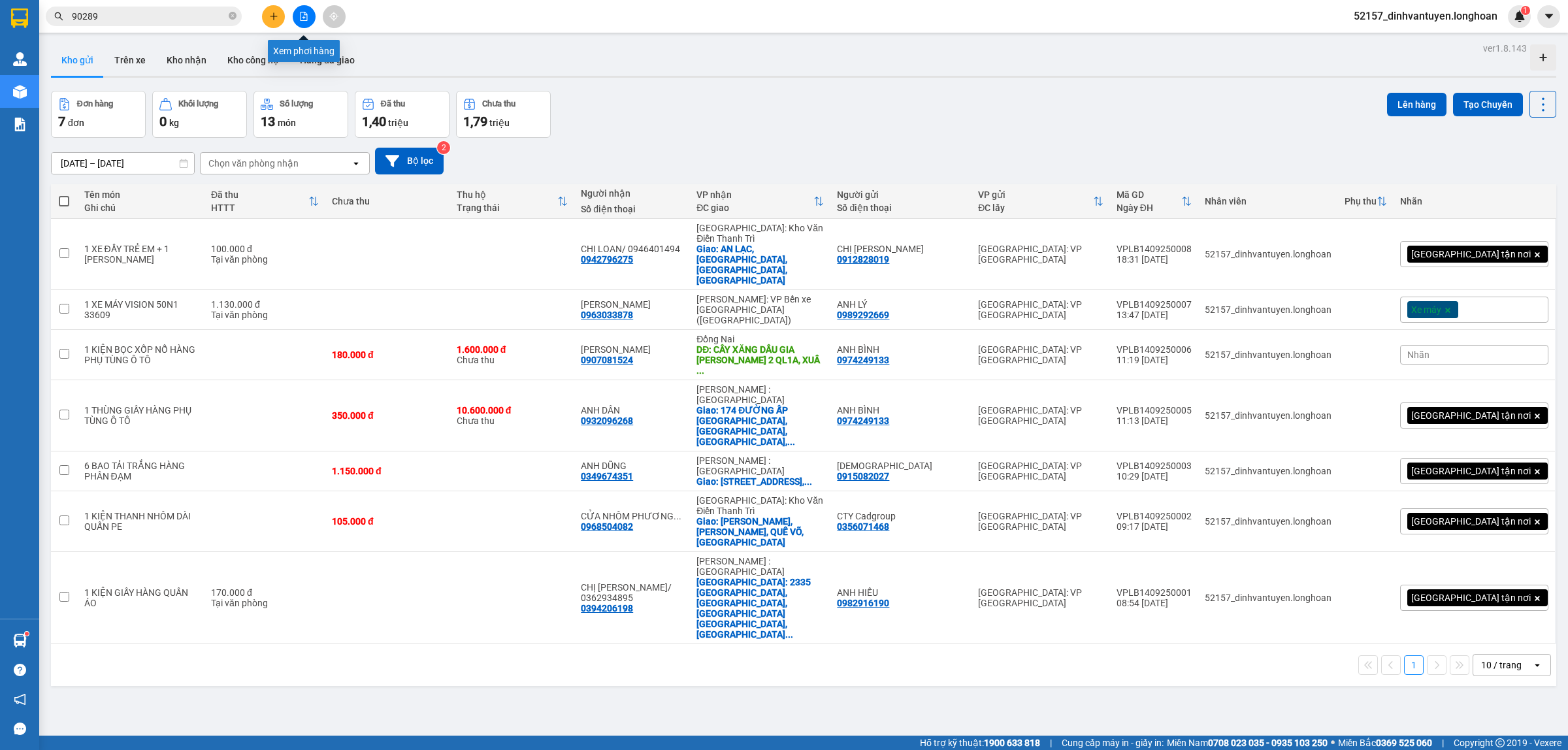
click at [304, 14] on icon "file-add" at bounding box center [304, 17] width 7 height 9
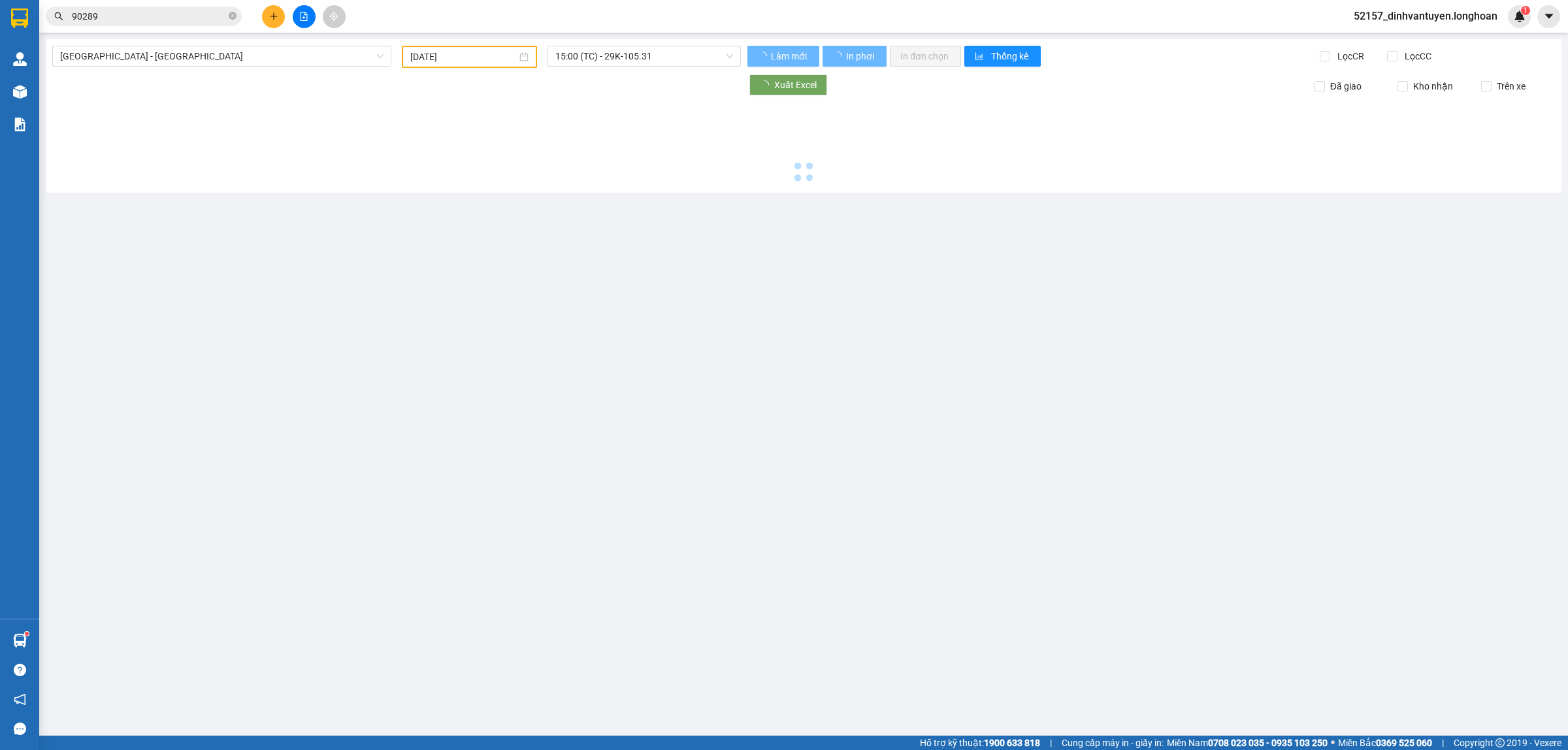
type input "[DATE]"
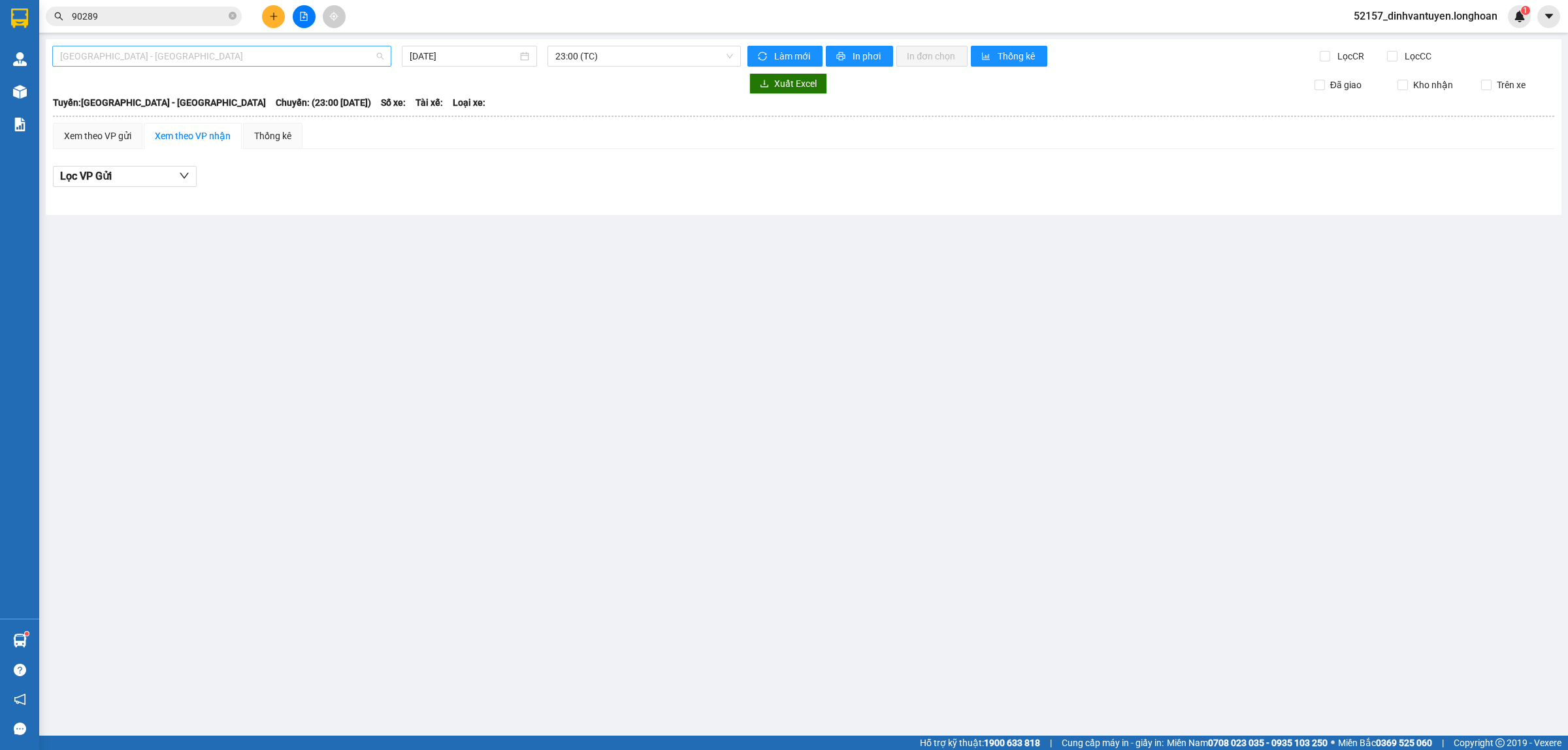
click at [319, 58] on span "[GEOGRAPHIC_DATA] - [GEOGRAPHIC_DATA]" at bounding box center [221, 56] width 324 height 19
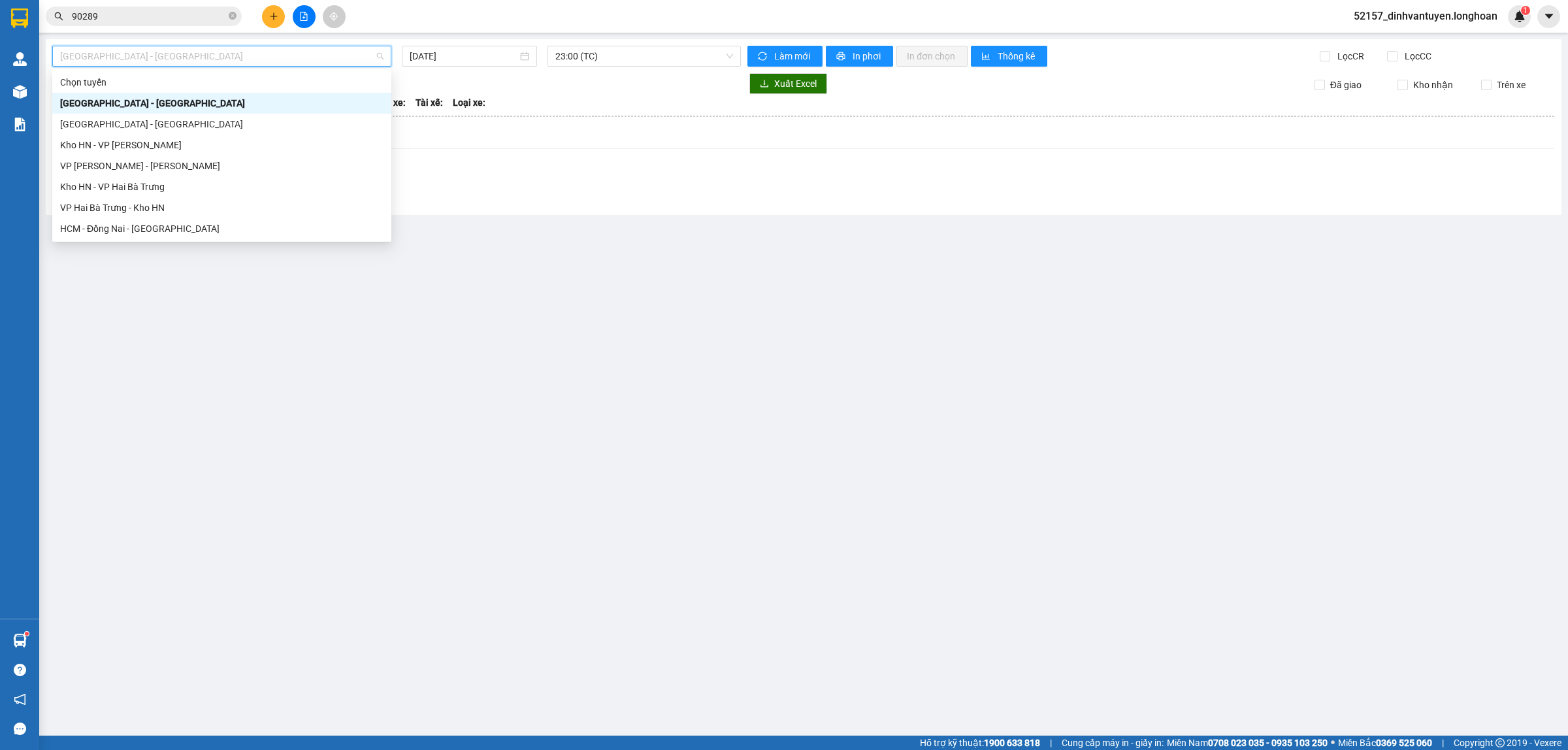
click at [638, 262] on main "[GEOGRAPHIC_DATA] - [GEOGRAPHIC_DATA] [DATE] 23:00 (TC) Làm mới In phơi In đơn …" at bounding box center [784, 367] width 1568 height 735
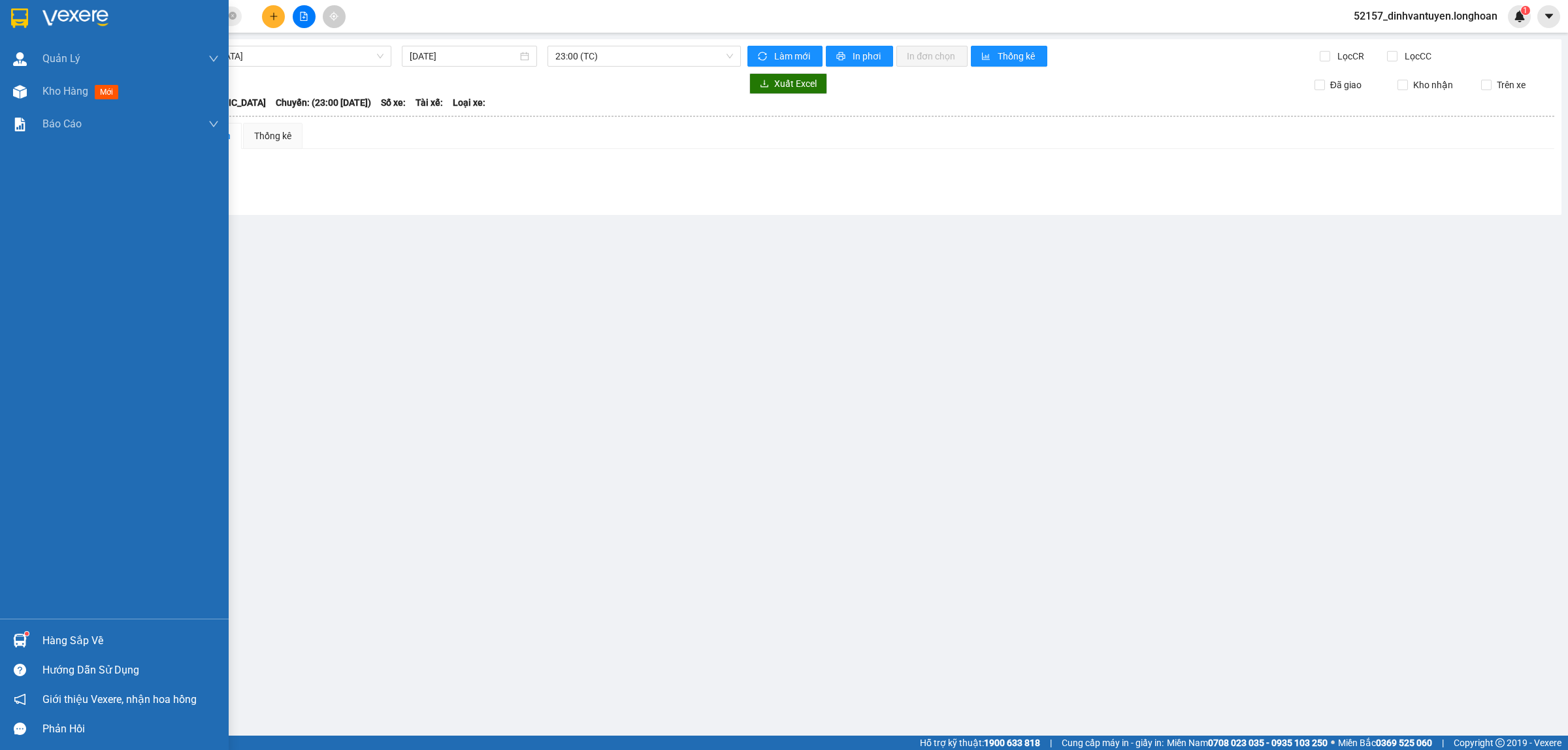
click at [10, 17] on div at bounding box center [20, 18] width 23 height 23
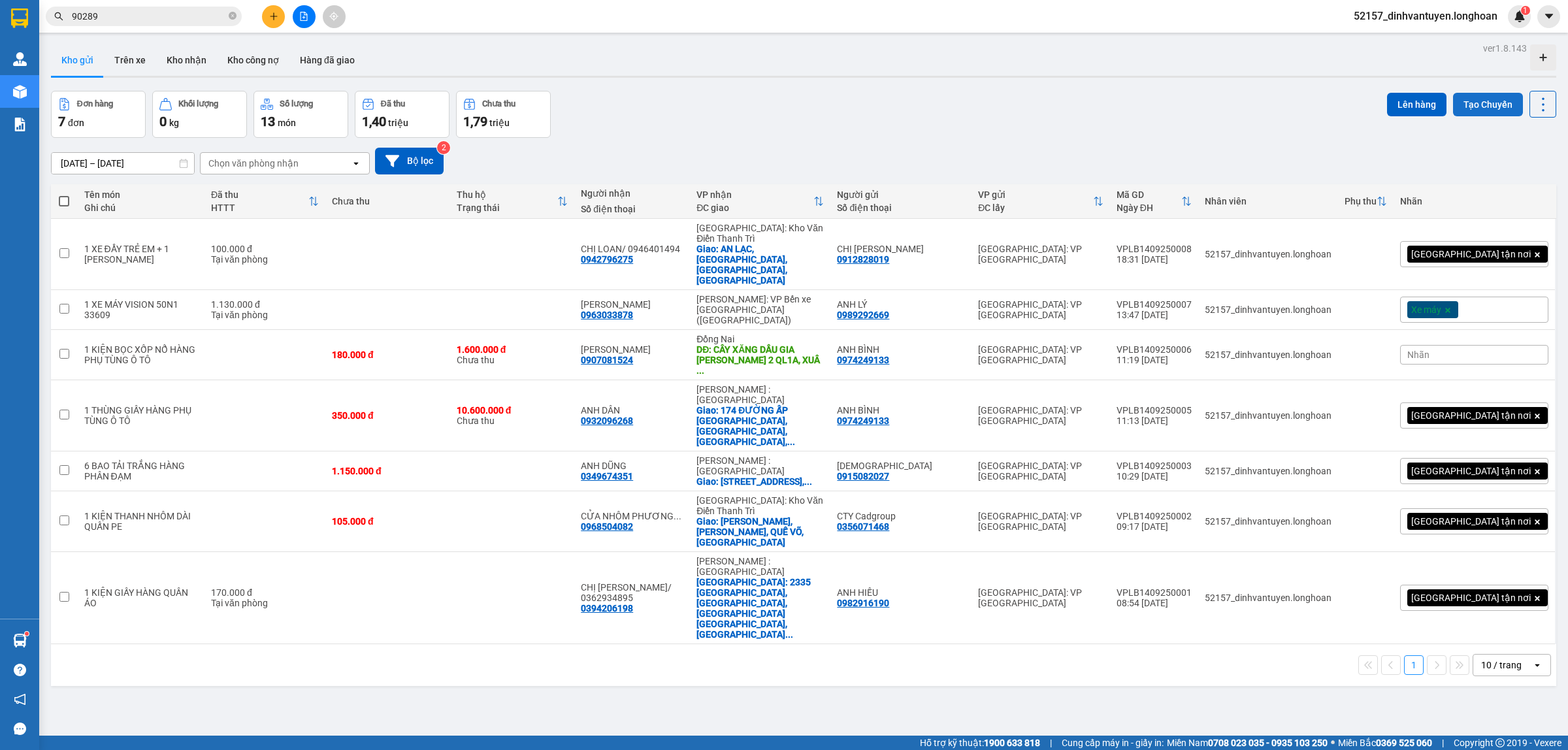
click at [1474, 99] on button "Tạo Chuyến" at bounding box center [1488, 104] width 70 height 23
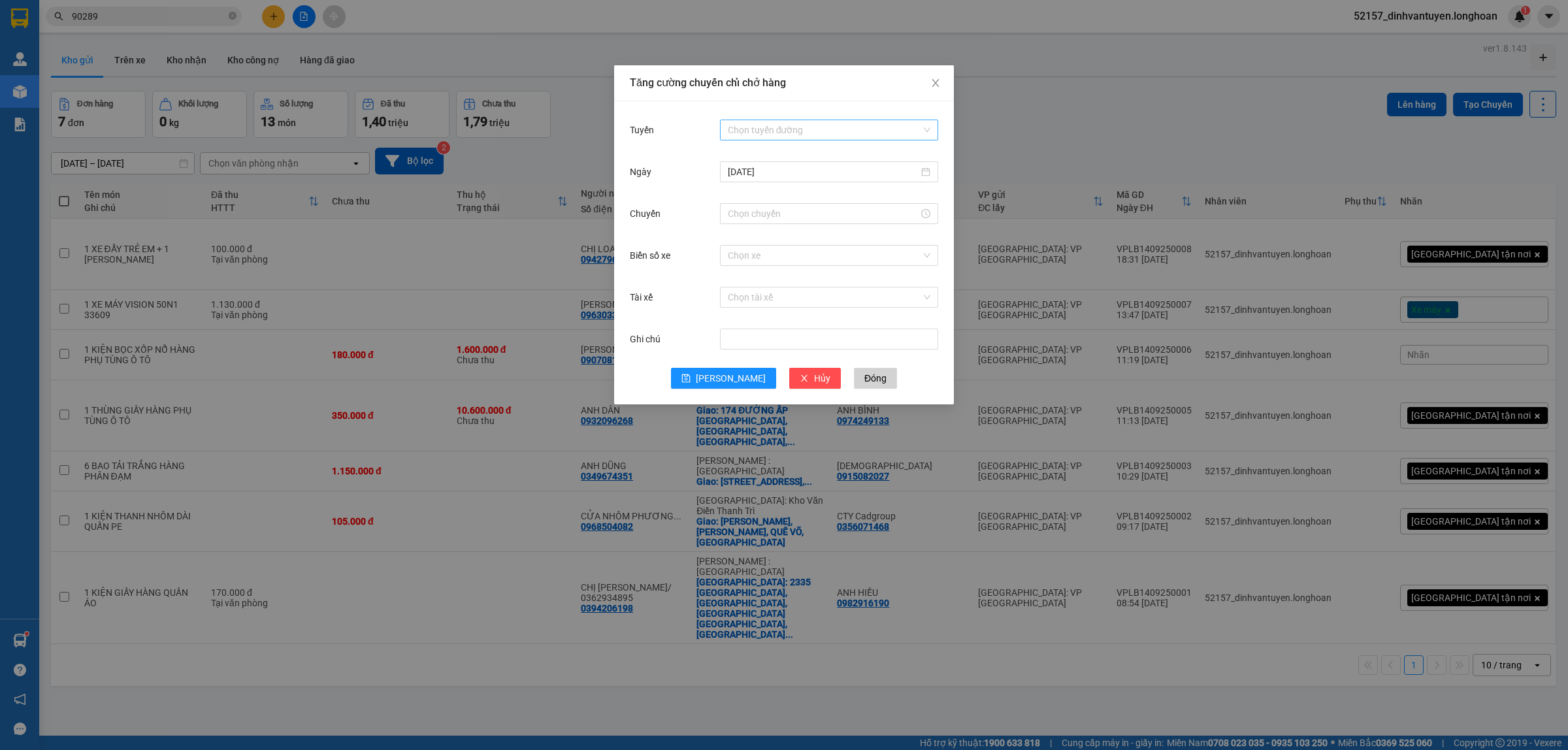
click at [792, 122] on input "Tuyến" at bounding box center [824, 130] width 193 height 19
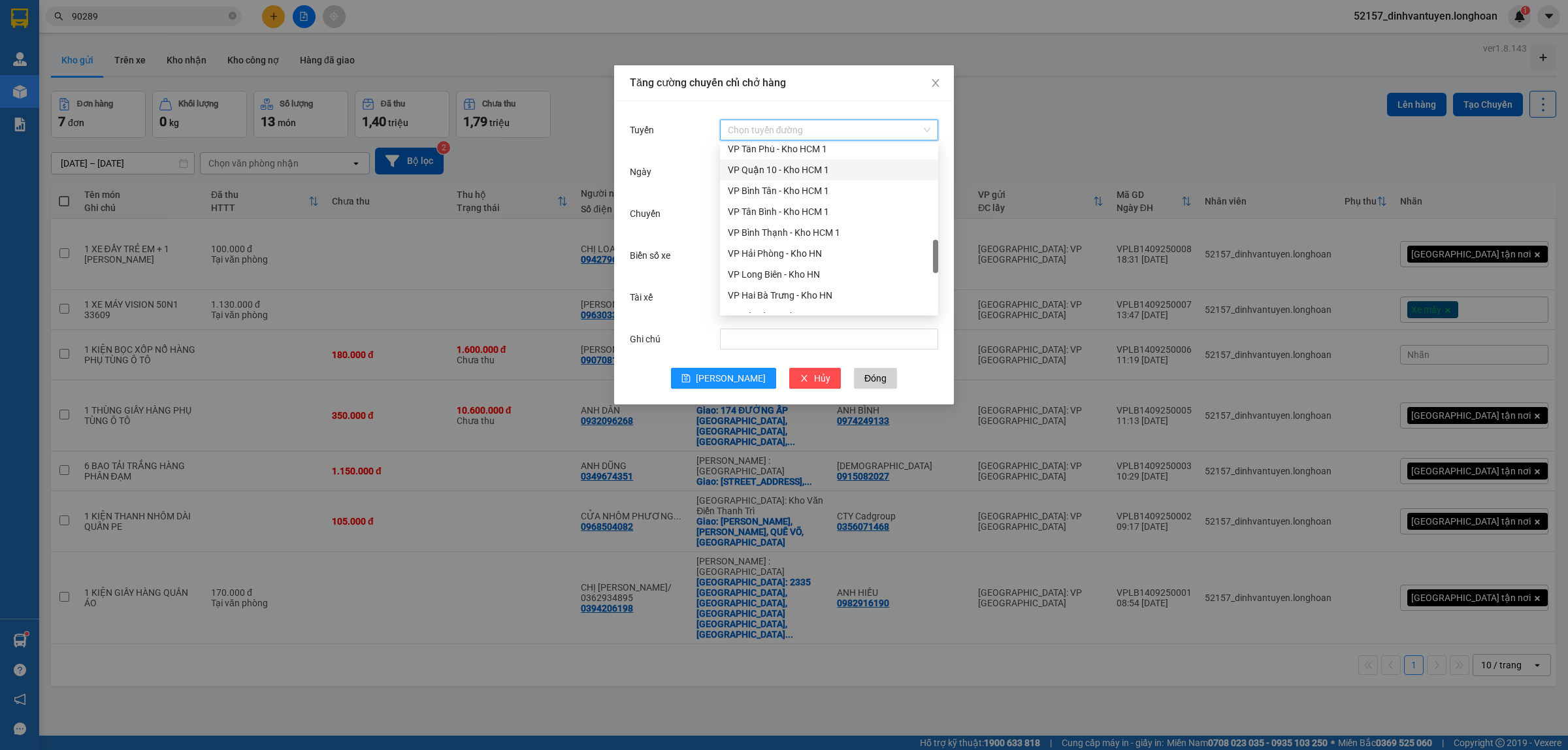
scroll to position [653, 0]
click at [785, 195] on div "VP Long Biên - Kho HN" at bounding box center [829, 193] width 203 height 15
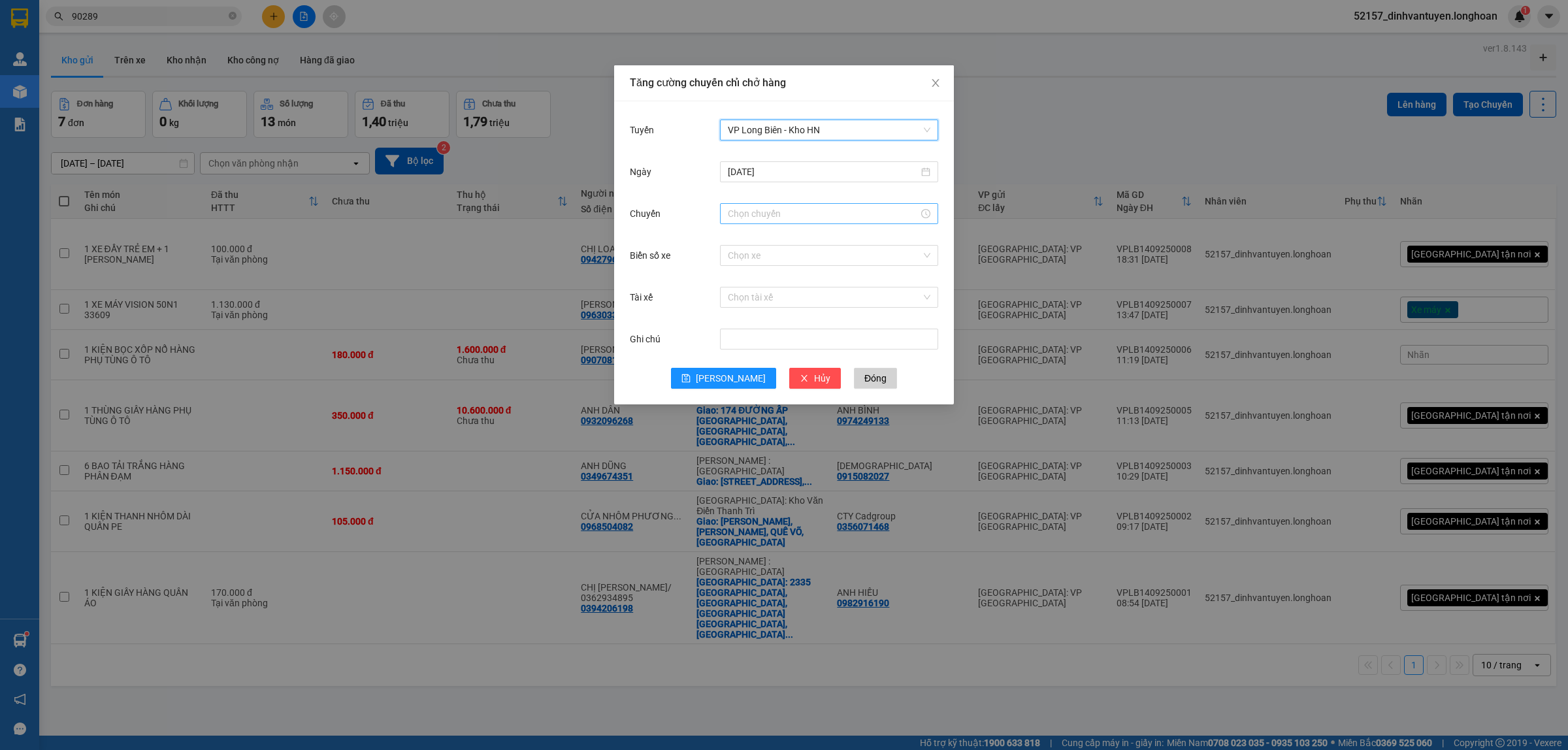
click at [787, 211] on input "Chuyến" at bounding box center [823, 214] width 191 height 15
click at [732, 353] on div "20" at bounding box center [737, 359] width 37 height 19
type input "20:00"
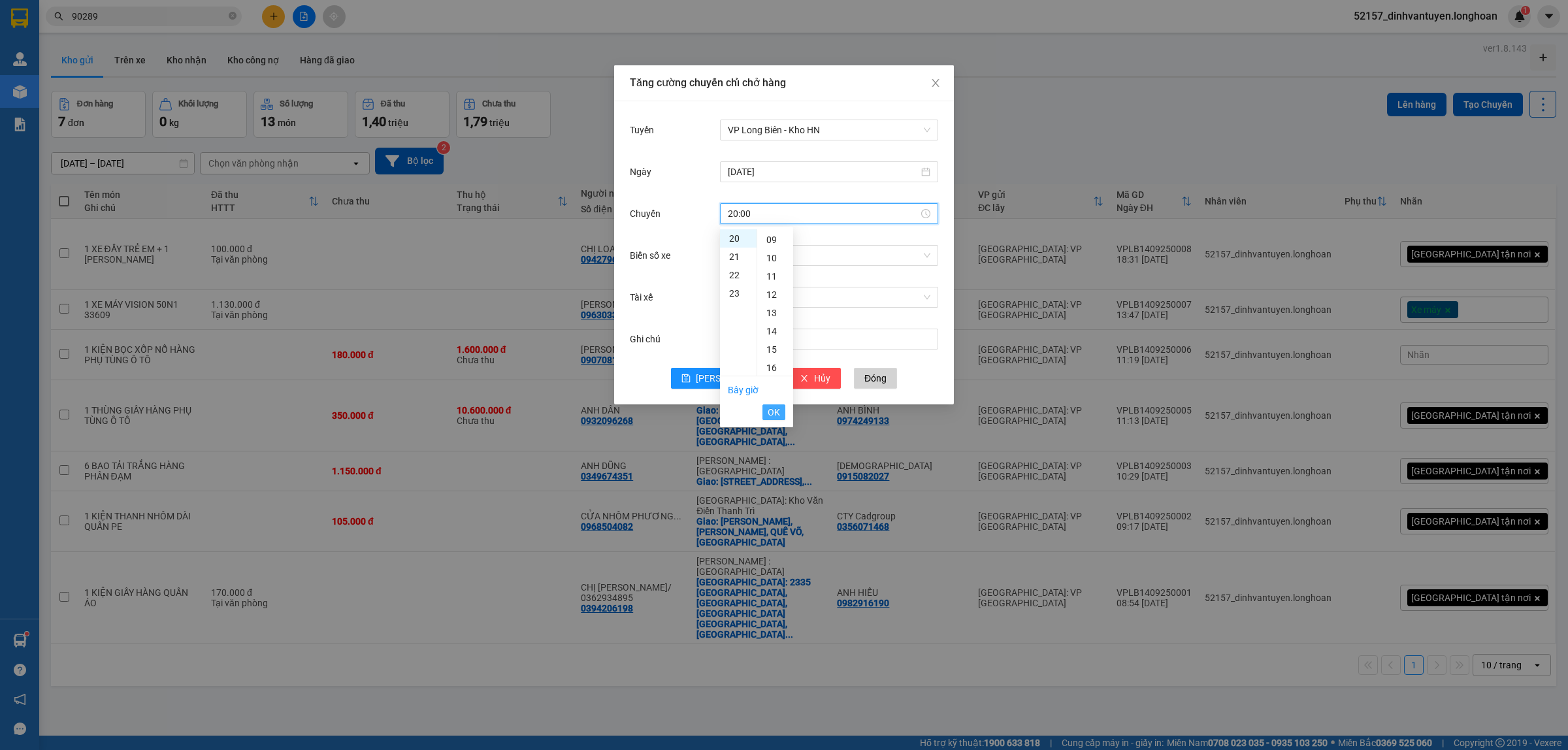
click at [765, 409] on button "OK" at bounding box center [773, 413] width 23 height 16
click at [787, 256] on input "Biển số xe" at bounding box center [824, 255] width 193 height 19
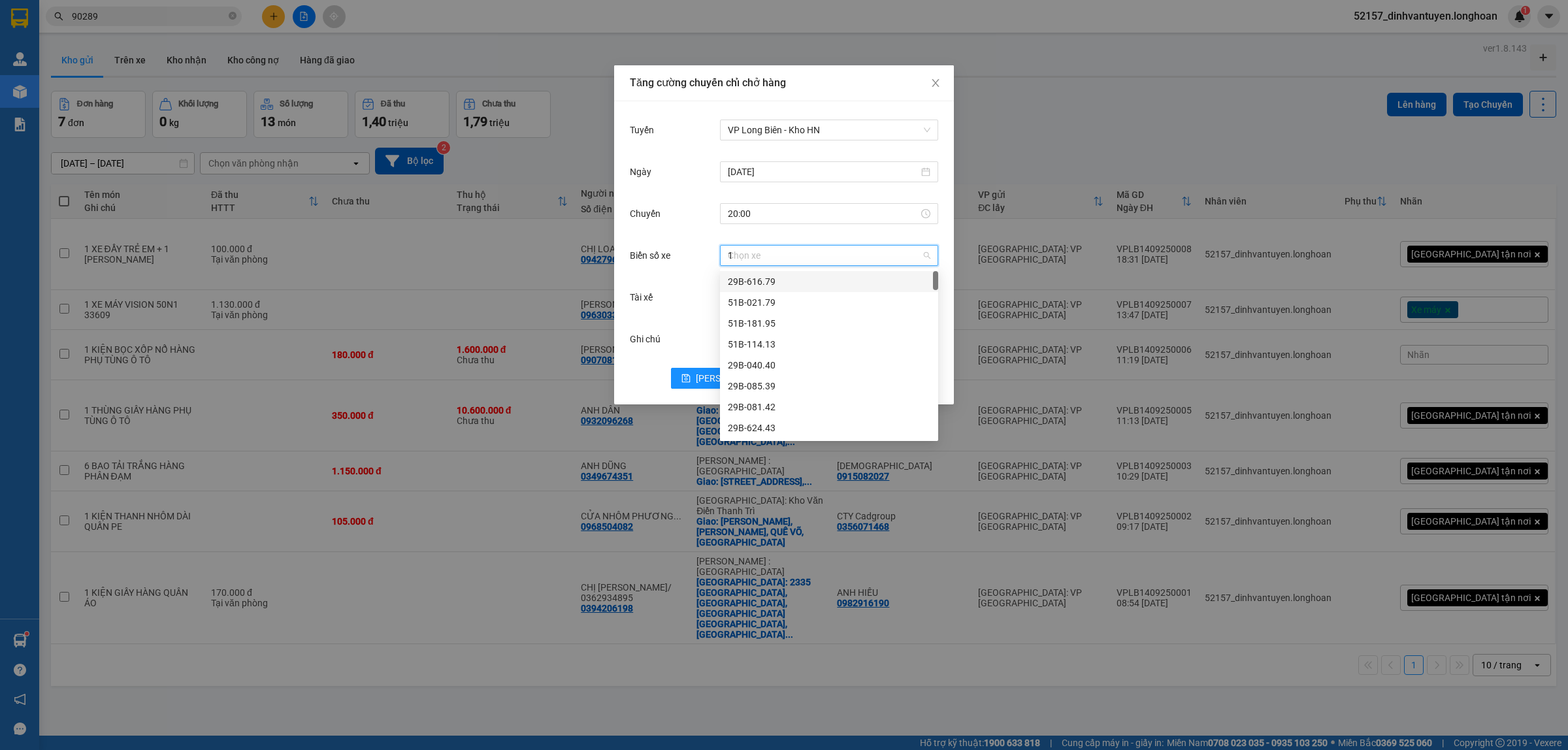
type input "14"
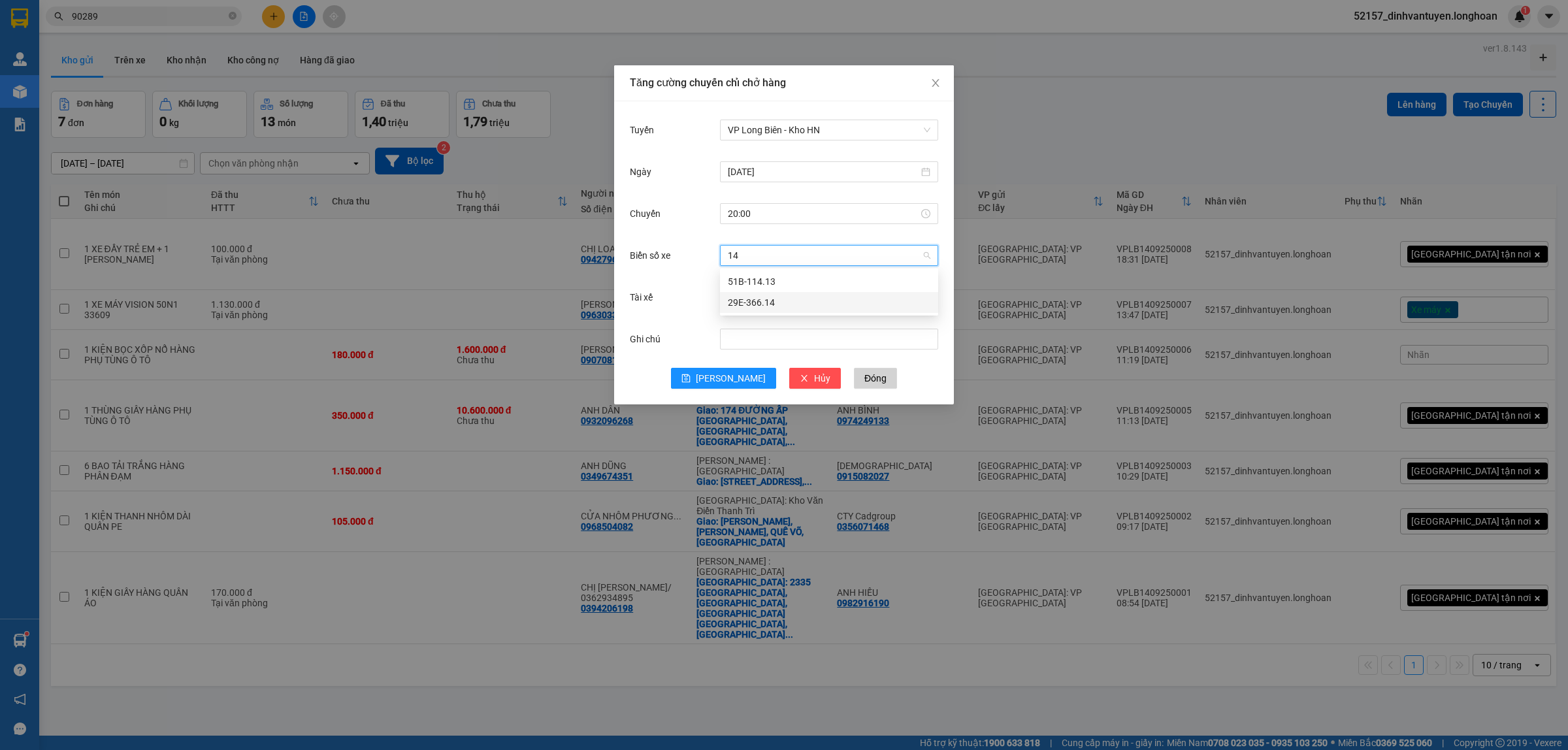
click at [778, 302] on div "29E-366.14" at bounding box center [829, 302] width 203 height 15
click at [825, 290] on input "Tài xế" at bounding box center [824, 297] width 193 height 19
type input "phuong"
click at [860, 319] on div "[PERSON_NAME] 0337.522.911" at bounding box center [829, 324] width 203 height 15
click at [720, 379] on button "[PERSON_NAME]" at bounding box center [724, 378] width 105 height 21
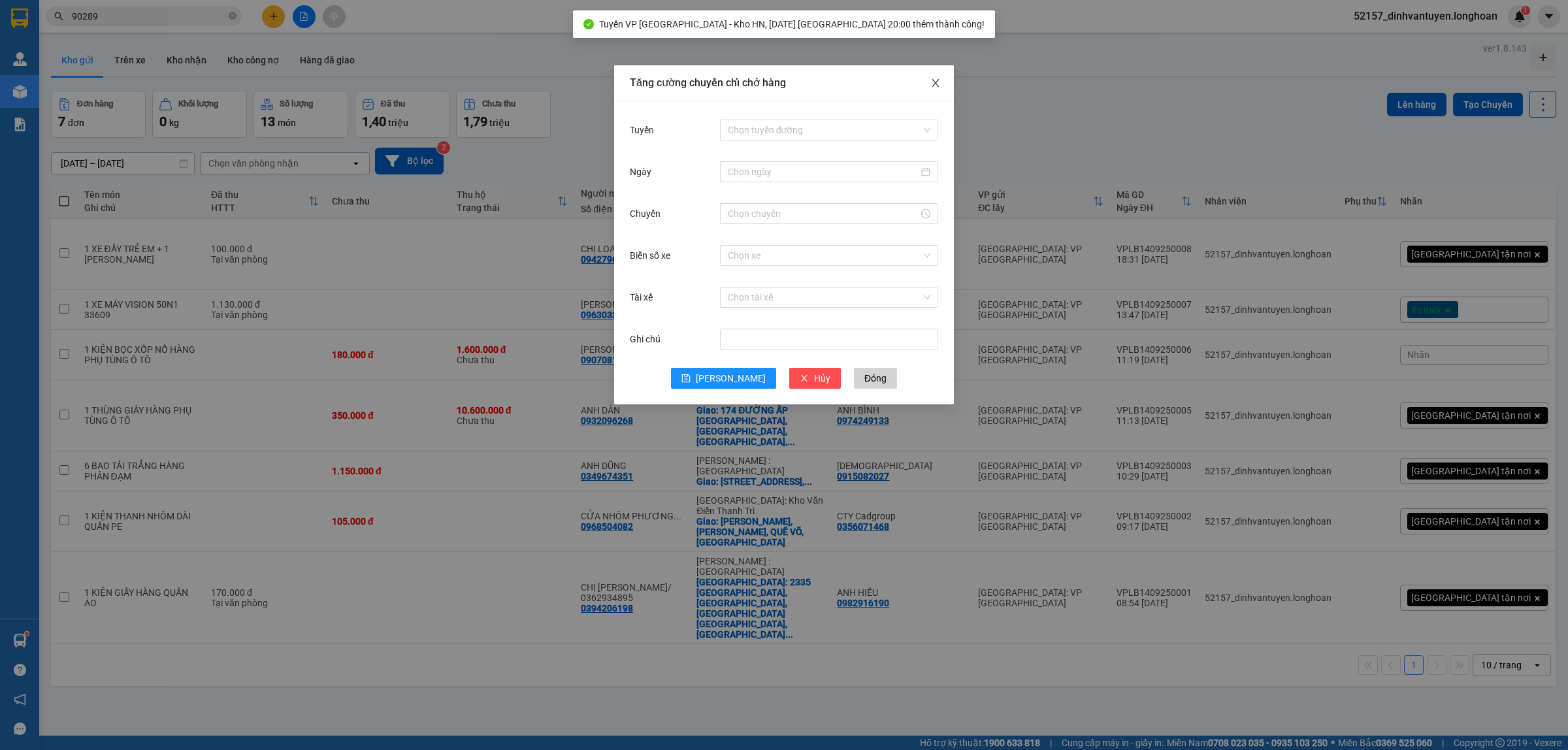
click at [931, 82] on icon "close" at bounding box center [935, 83] width 11 height 11
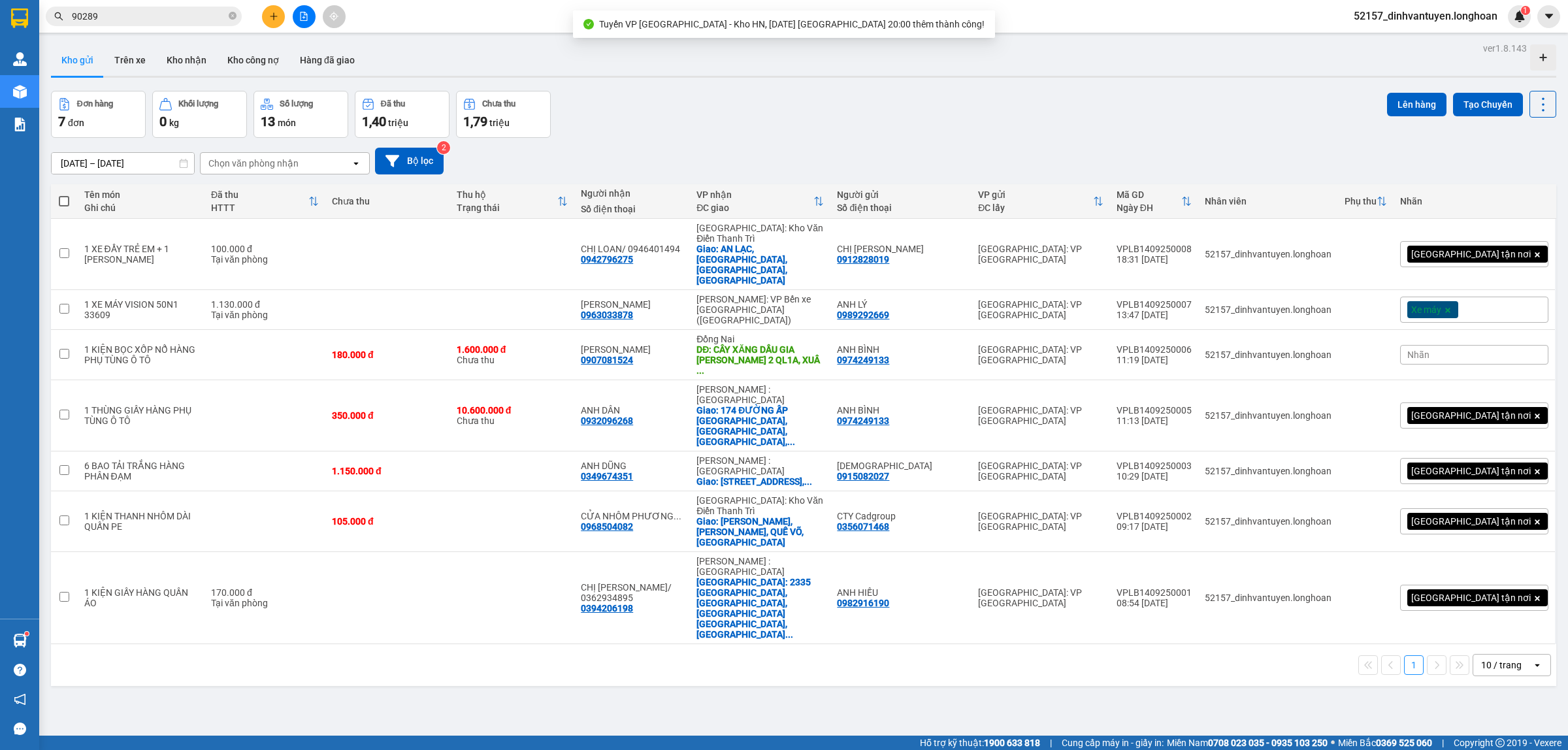
click at [67, 197] on span at bounding box center [64, 201] width 11 height 11
click at [64, 195] on input "checkbox" at bounding box center [64, 195] width 0 height 0
checkbox input "true"
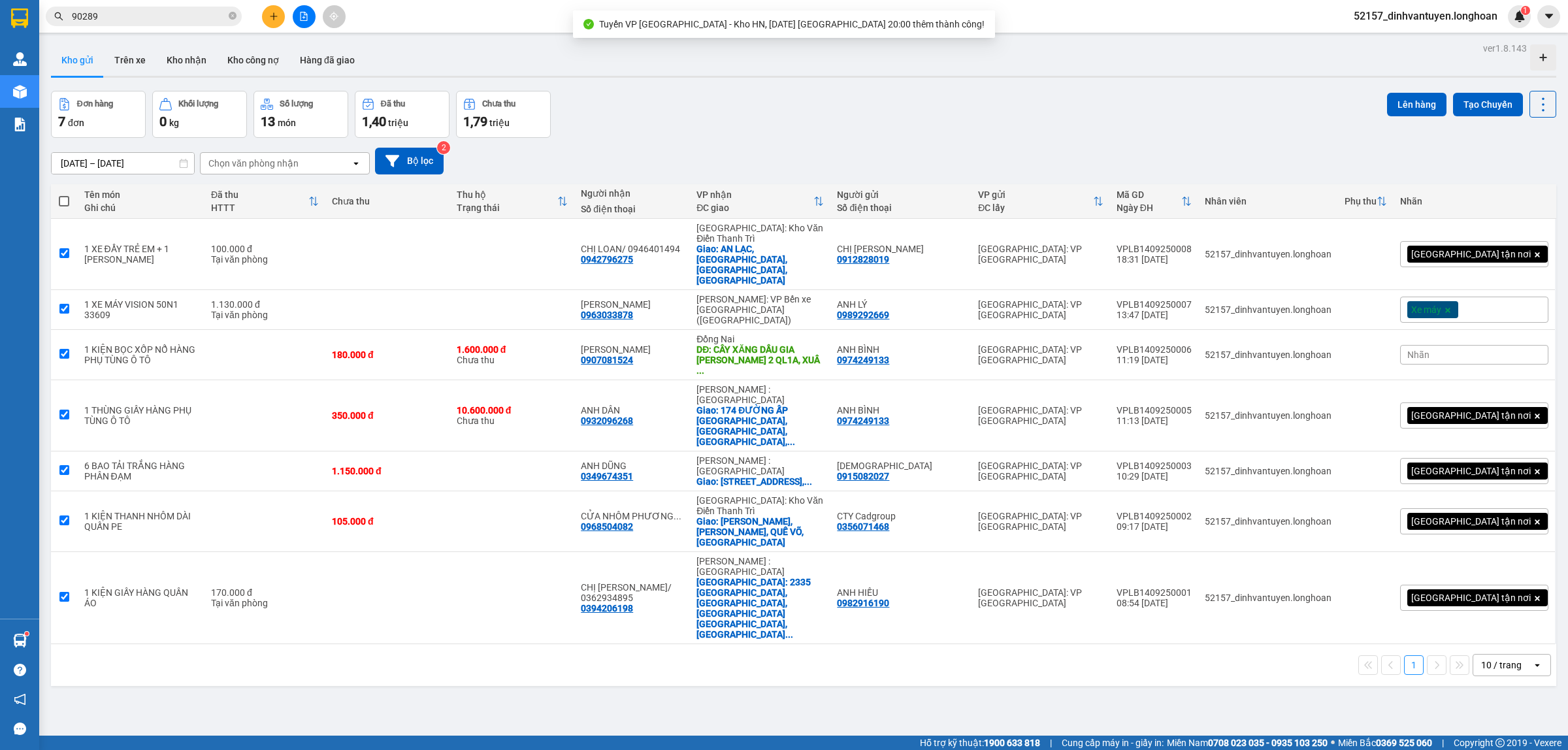
checkbox input "true"
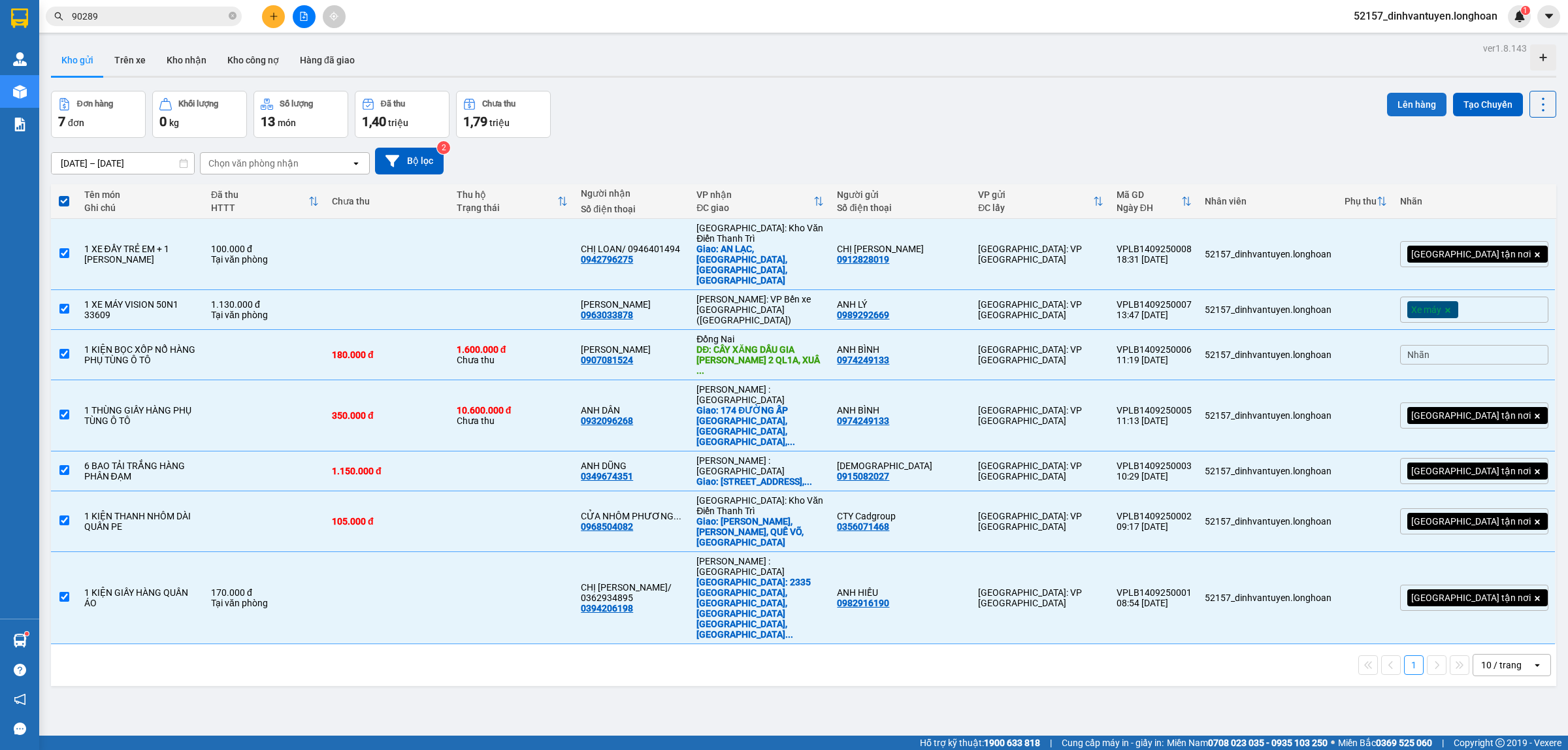
click at [1387, 101] on button "Lên hàng" at bounding box center [1416, 104] width 59 height 23
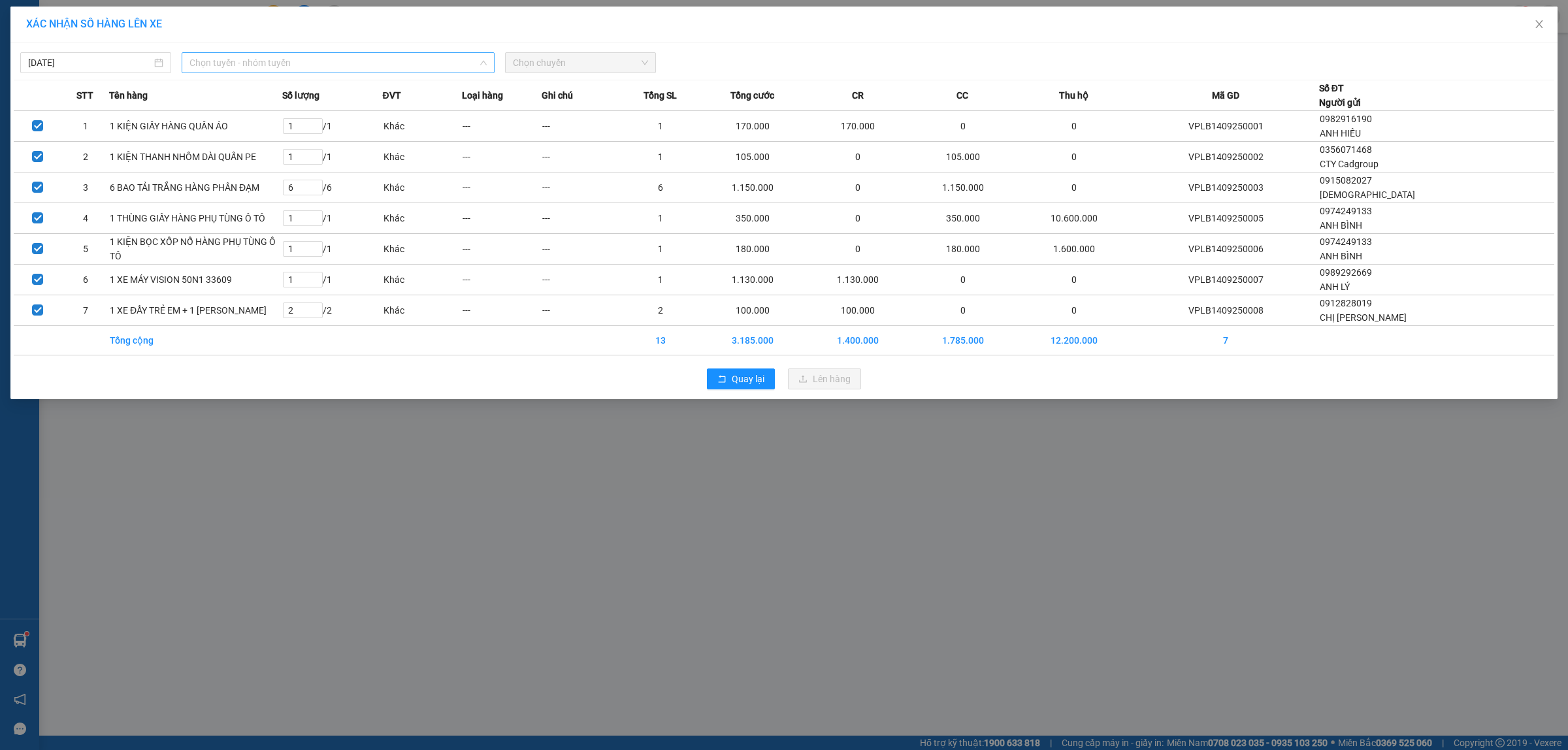
click at [423, 67] on span "Chọn tuyến - nhóm tuyến" at bounding box center [338, 62] width 297 height 19
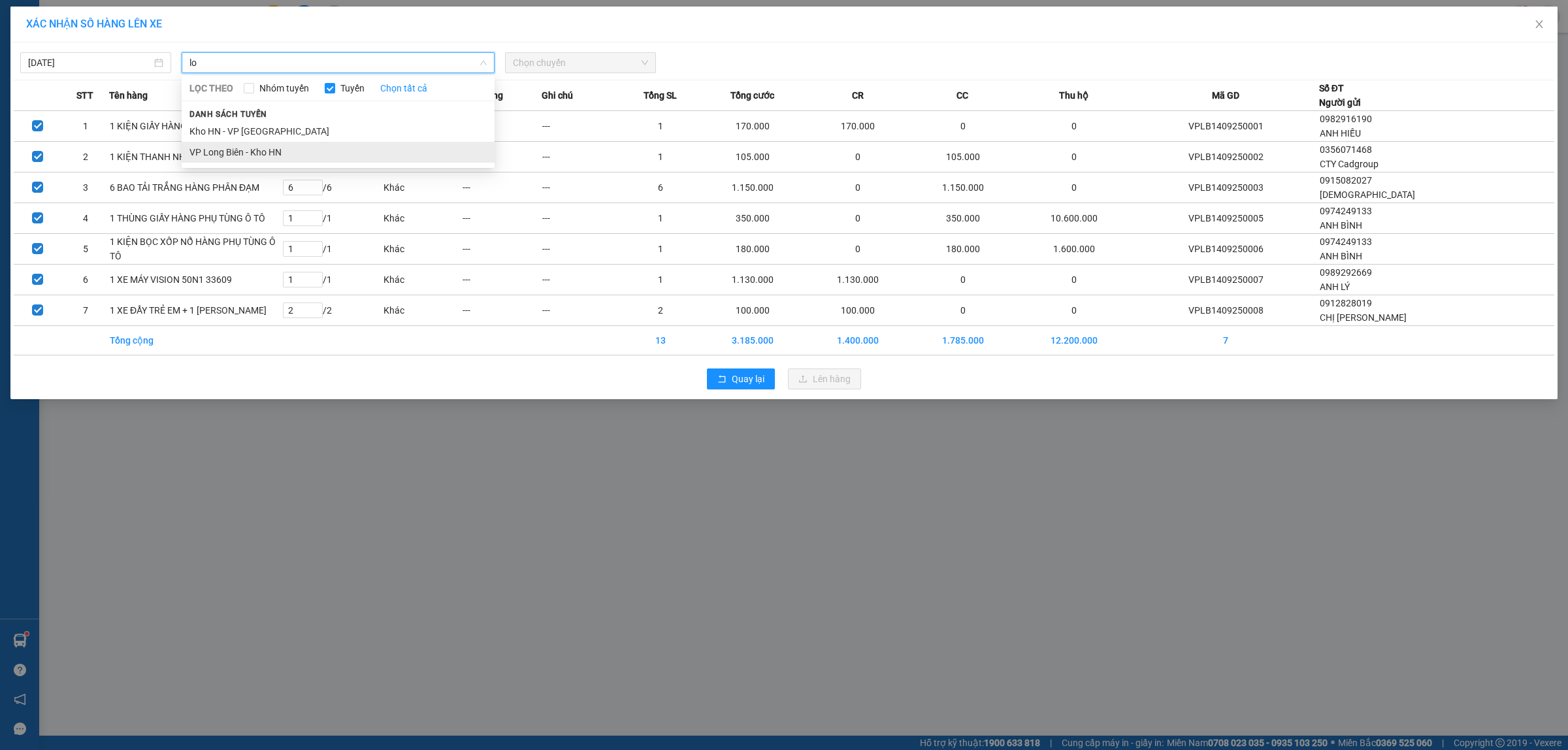
type input "lo"
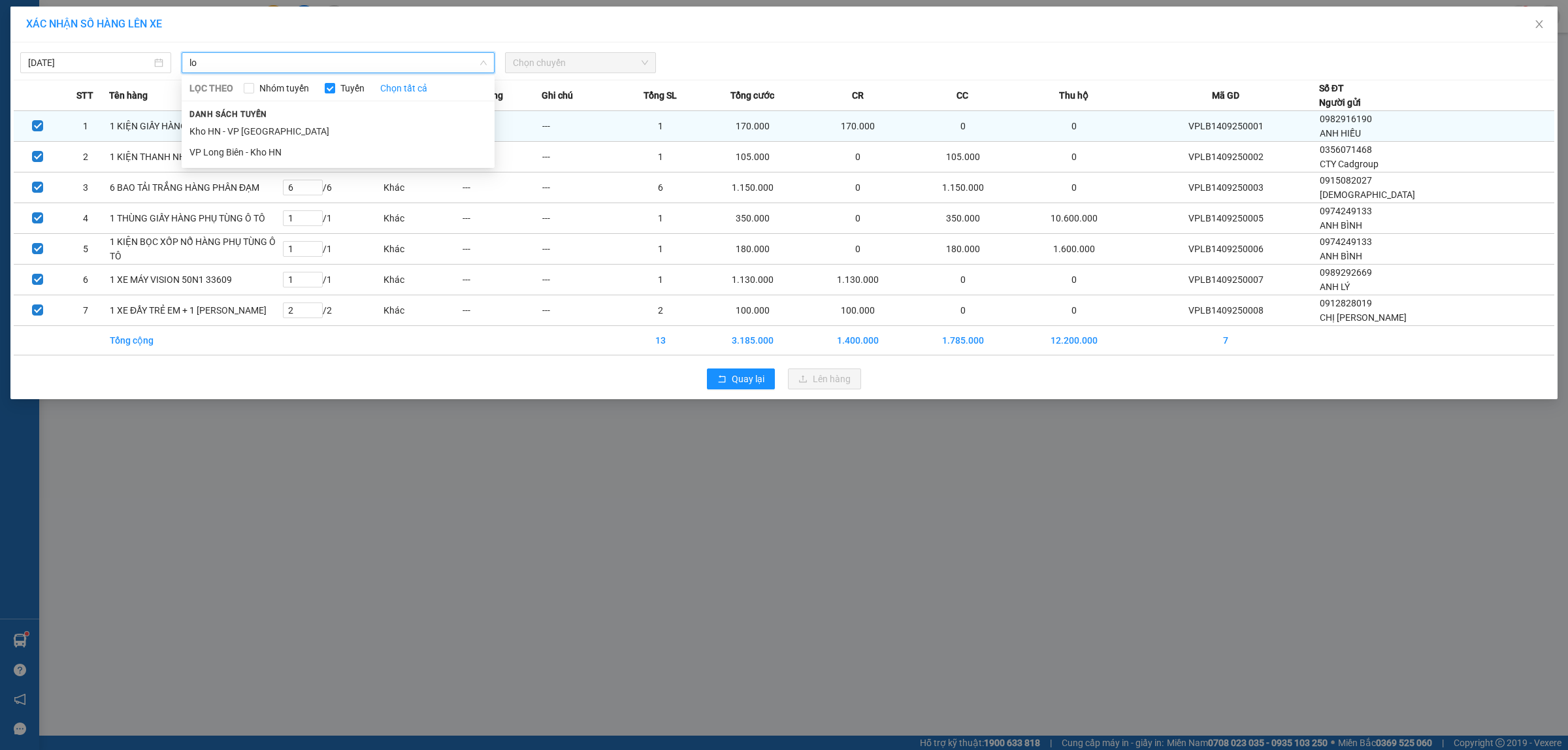
drag, startPoint x: 291, startPoint y: 145, endPoint x: 377, endPoint y: 138, distance: 86.3
click at [292, 145] on li "VP Long Biên - Kho HN" at bounding box center [338, 151] width 313 height 21
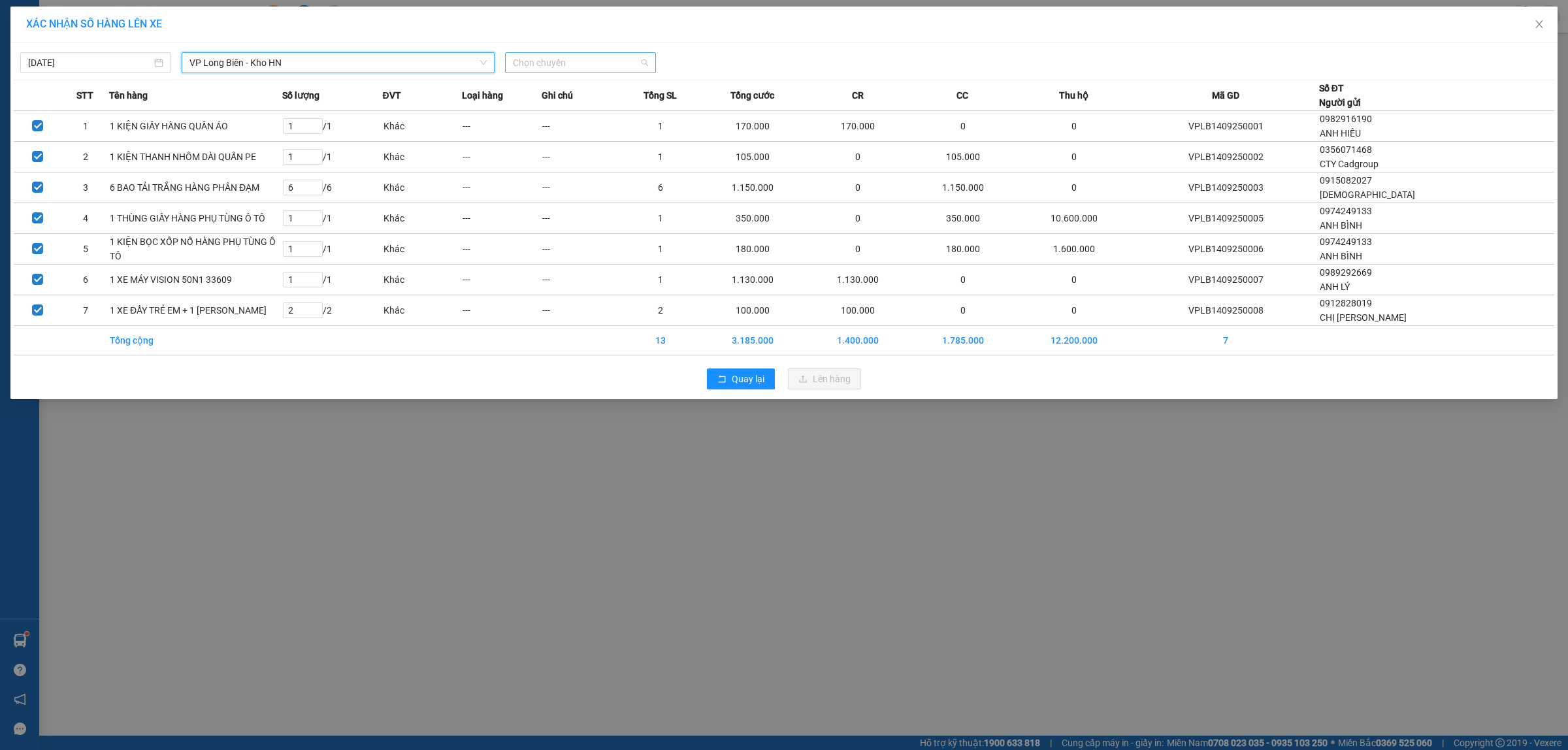
click at [601, 67] on span "Chọn chuyến" at bounding box center [581, 62] width 136 height 19
click at [593, 106] on div "20:00 (TC) - 29E-366.14" at bounding box center [563, 110] width 102 height 15
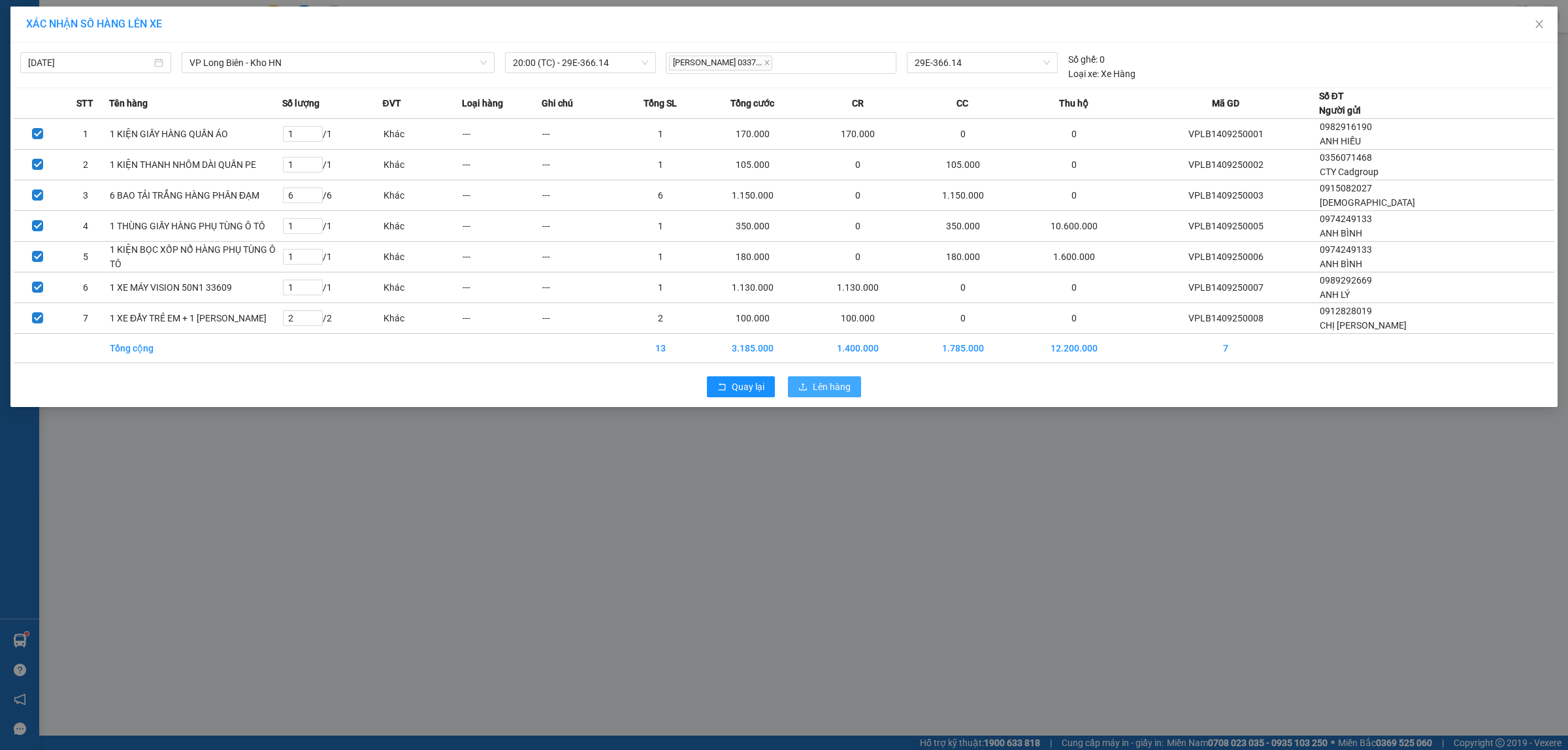
click at [844, 394] on span "Lên hàng" at bounding box center [831, 387] width 38 height 15
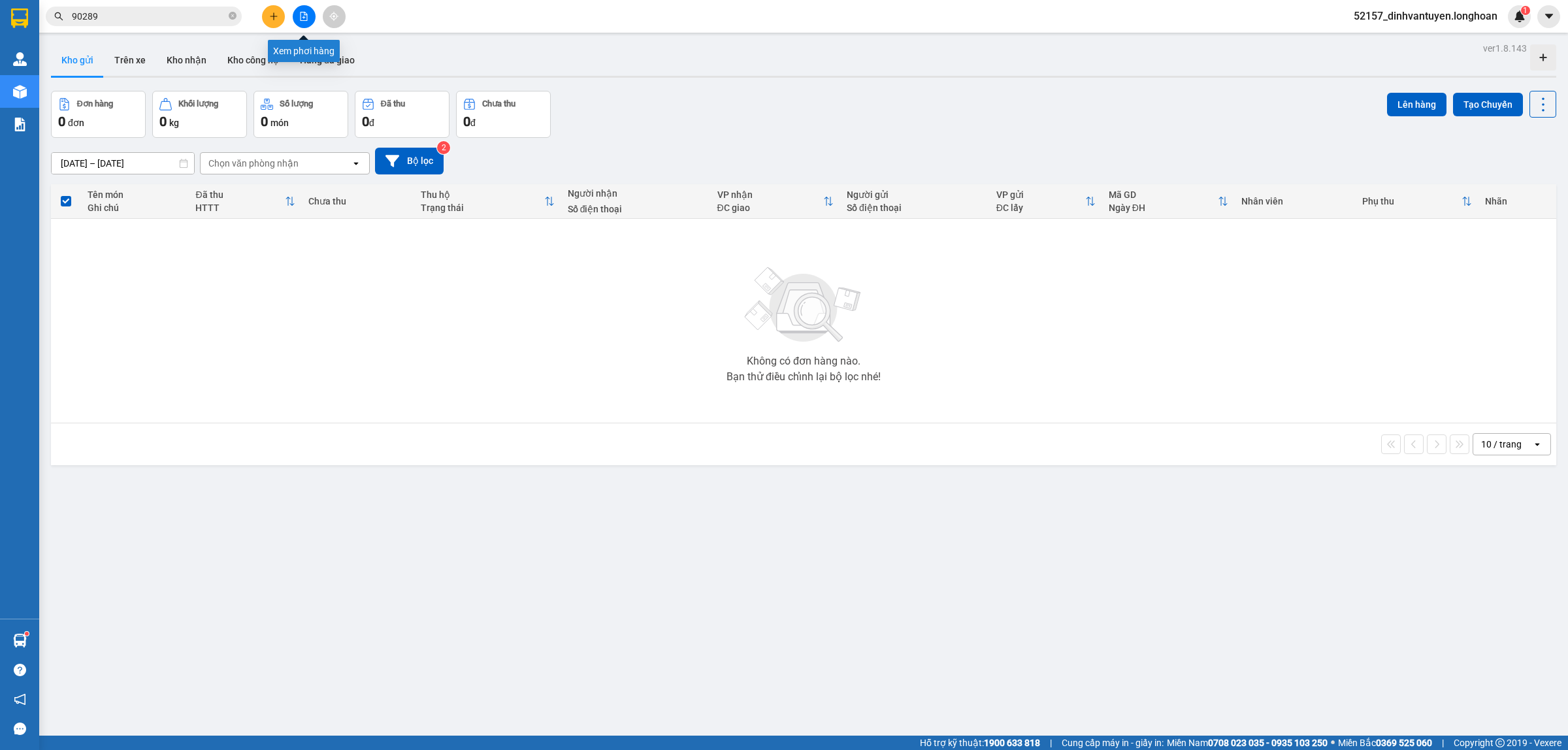
click at [302, 17] on icon "file-add" at bounding box center [304, 17] width 9 height 9
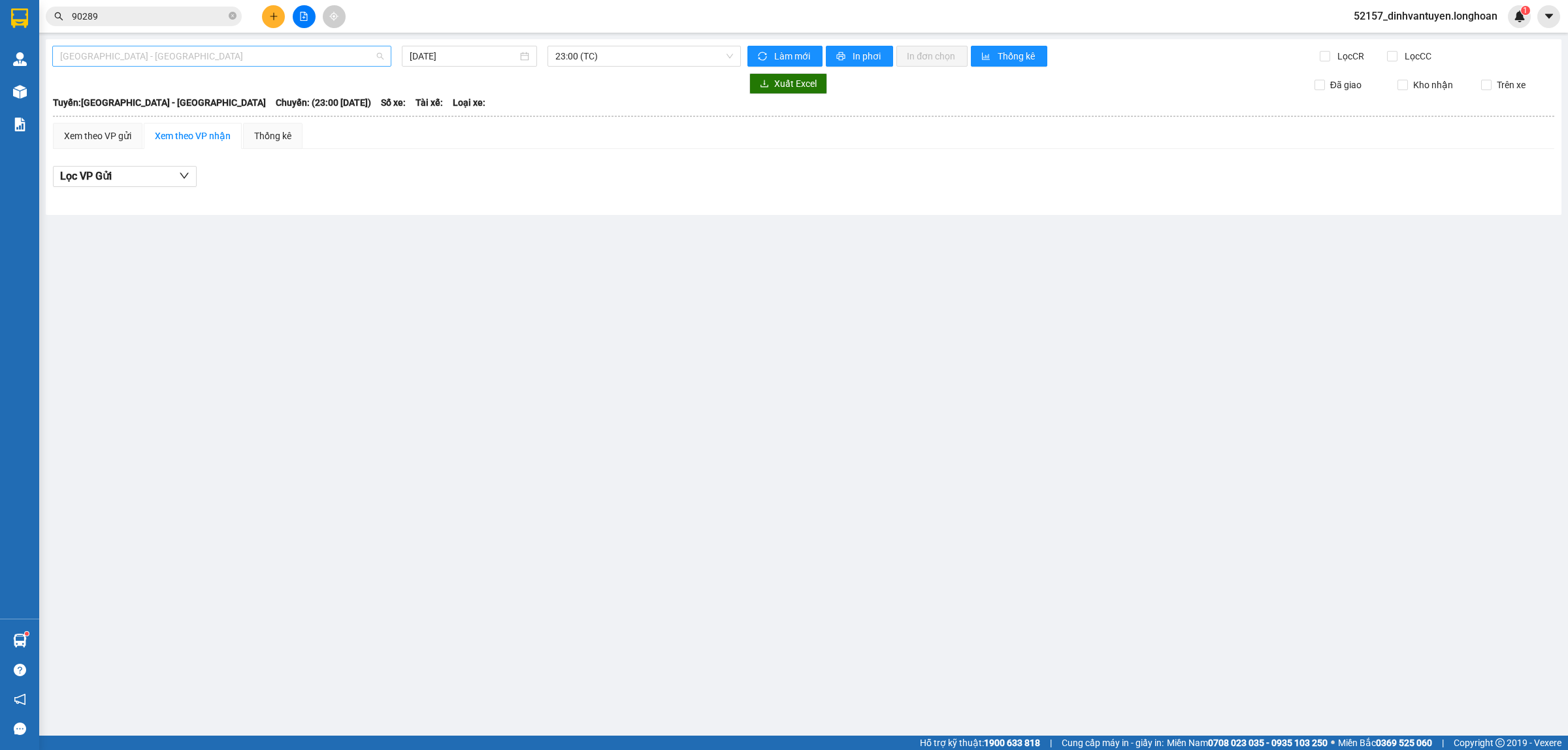
click at [291, 52] on span "[GEOGRAPHIC_DATA] - [GEOGRAPHIC_DATA]" at bounding box center [221, 56] width 324 height 19
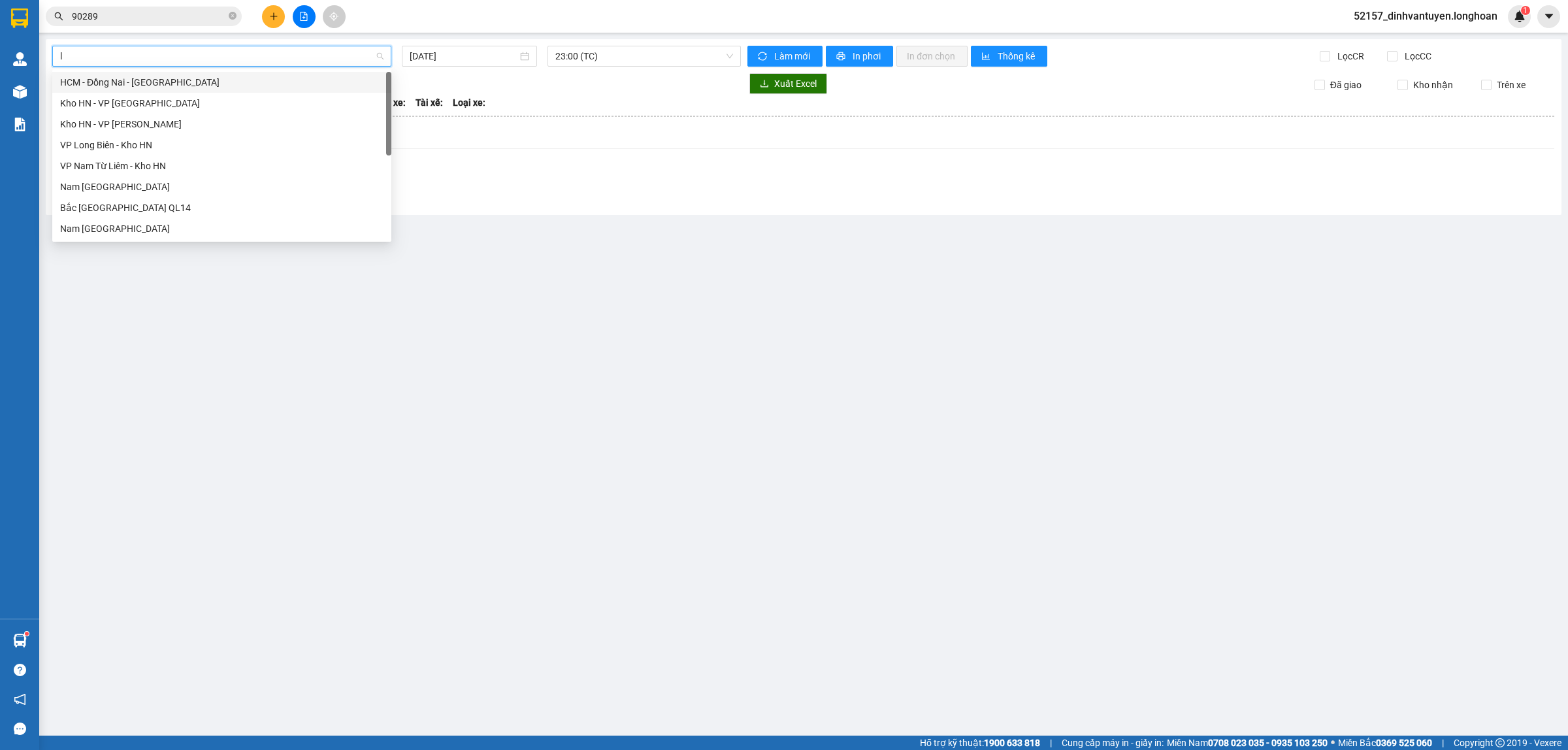
type input "lo"
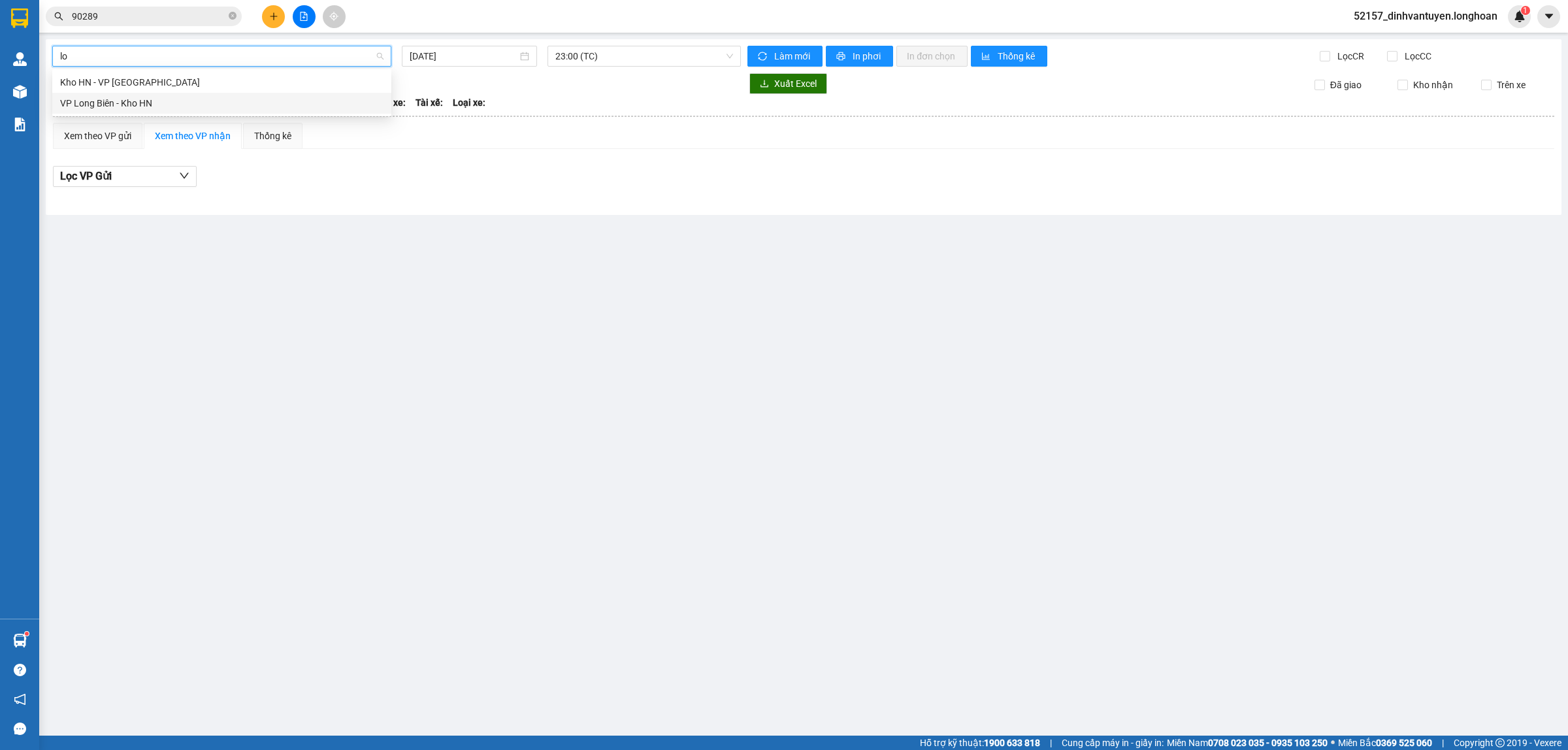
click at [147, 103] on div "VP Long Biên - Kho HN" at bounding box center [221, 104] width 324 height 15
type input "[DATE]"
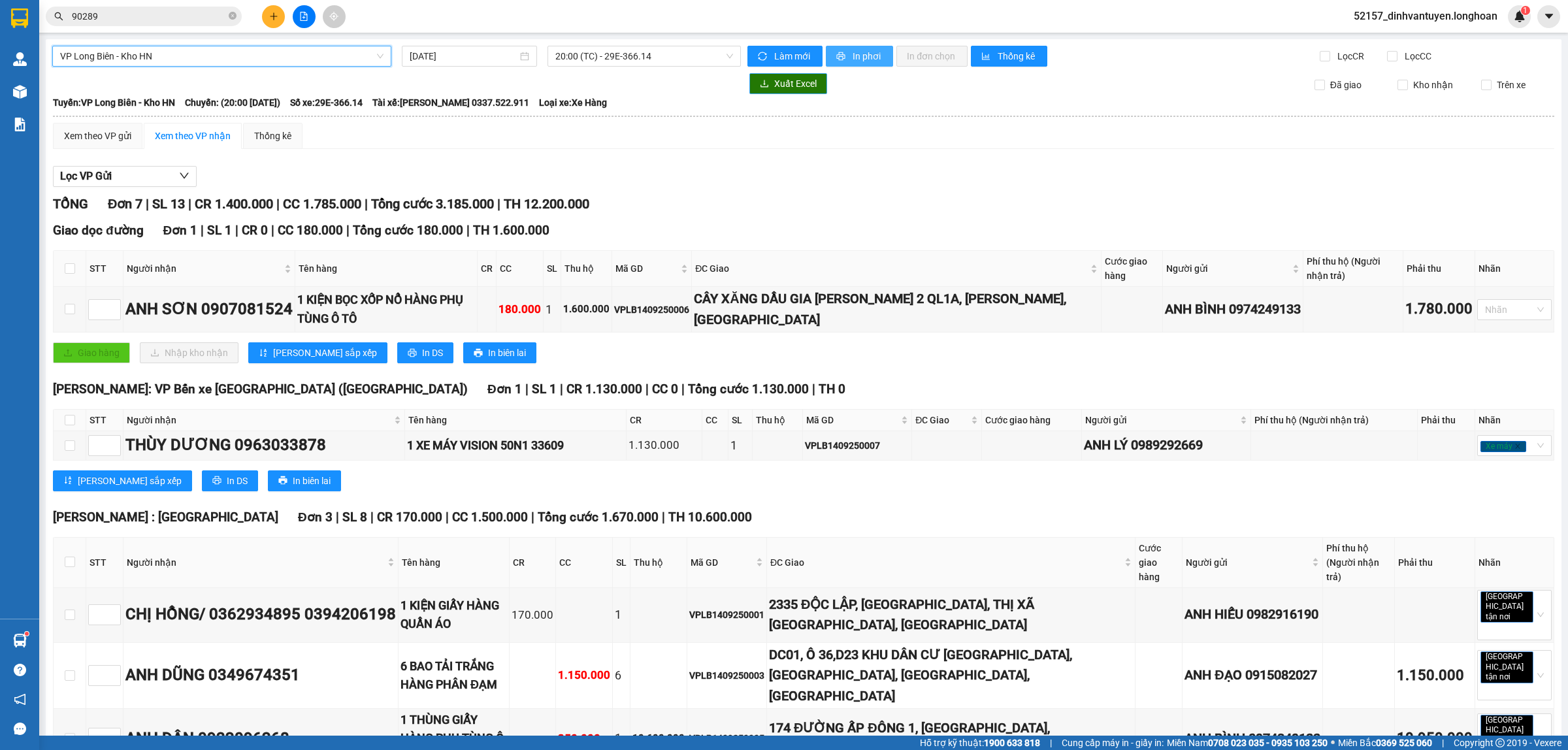
click at [858, 51] on button "In phơi" at bounding box center [859, 56] width 67 height 21
